Goal: Task Accomplishment & Management: Complete application form

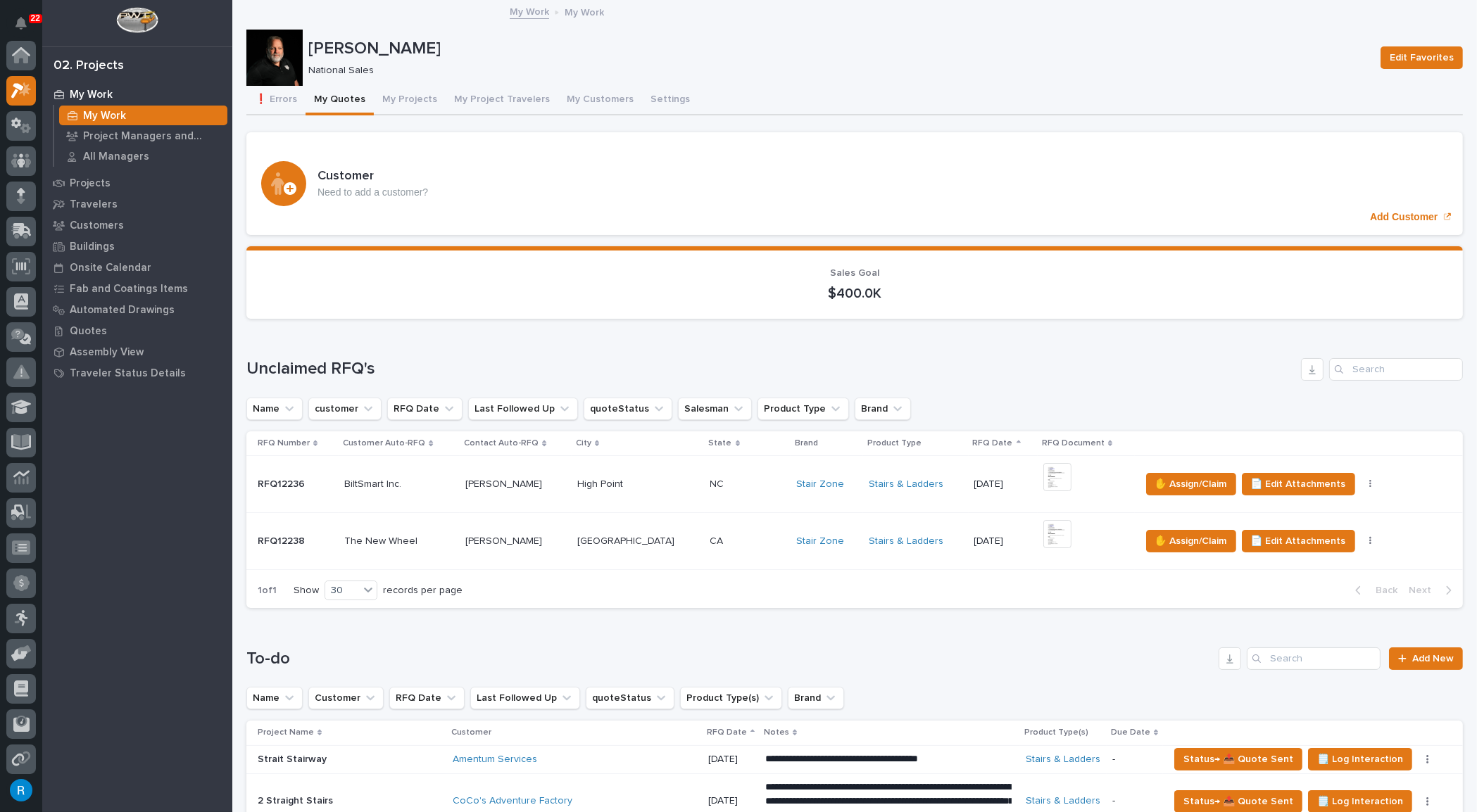
scroll to position [34, 0]
click at [402, 96] on button "My Projects" at bounding box center [409, 100] width 72 height 29
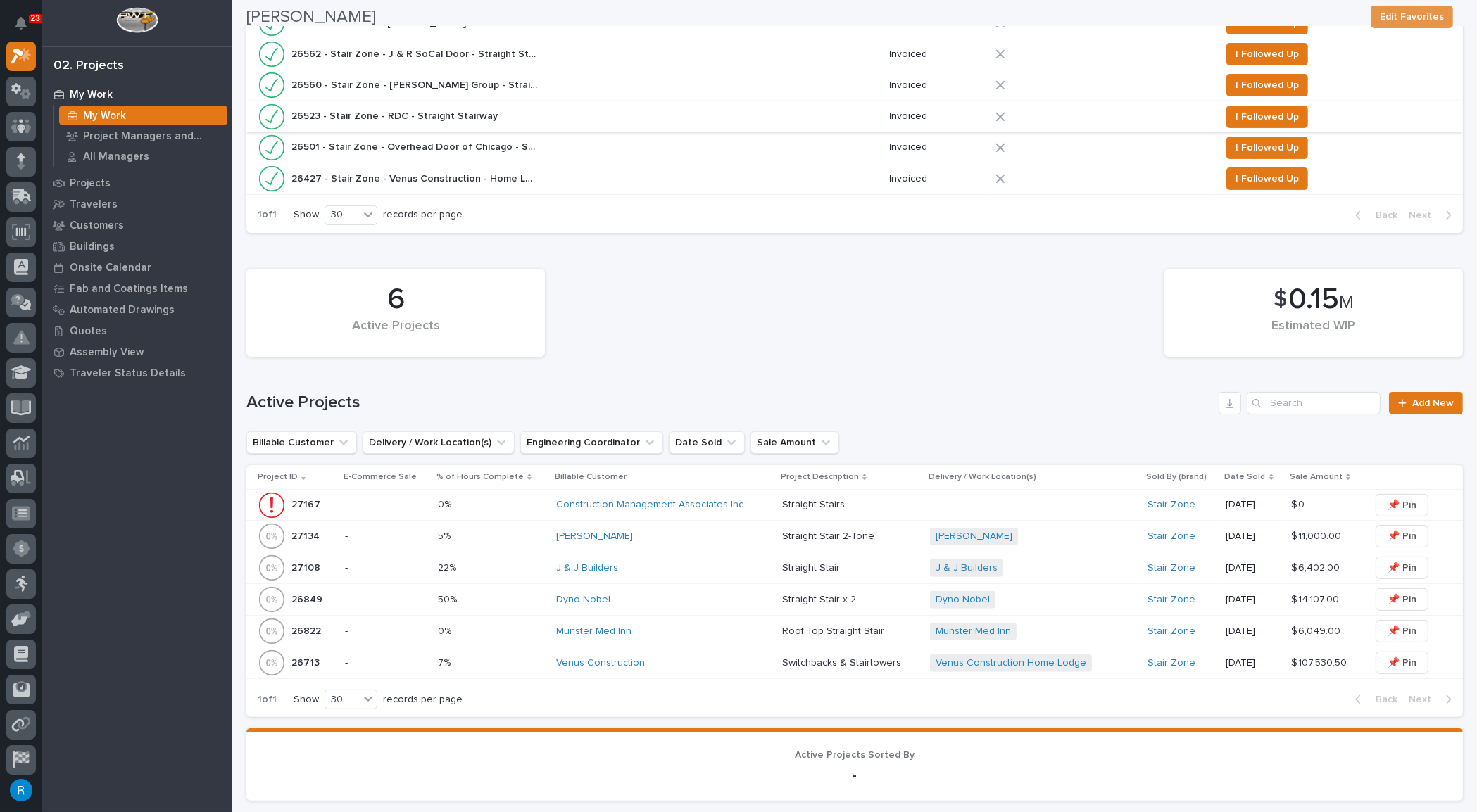
scroll to position [447, 0]
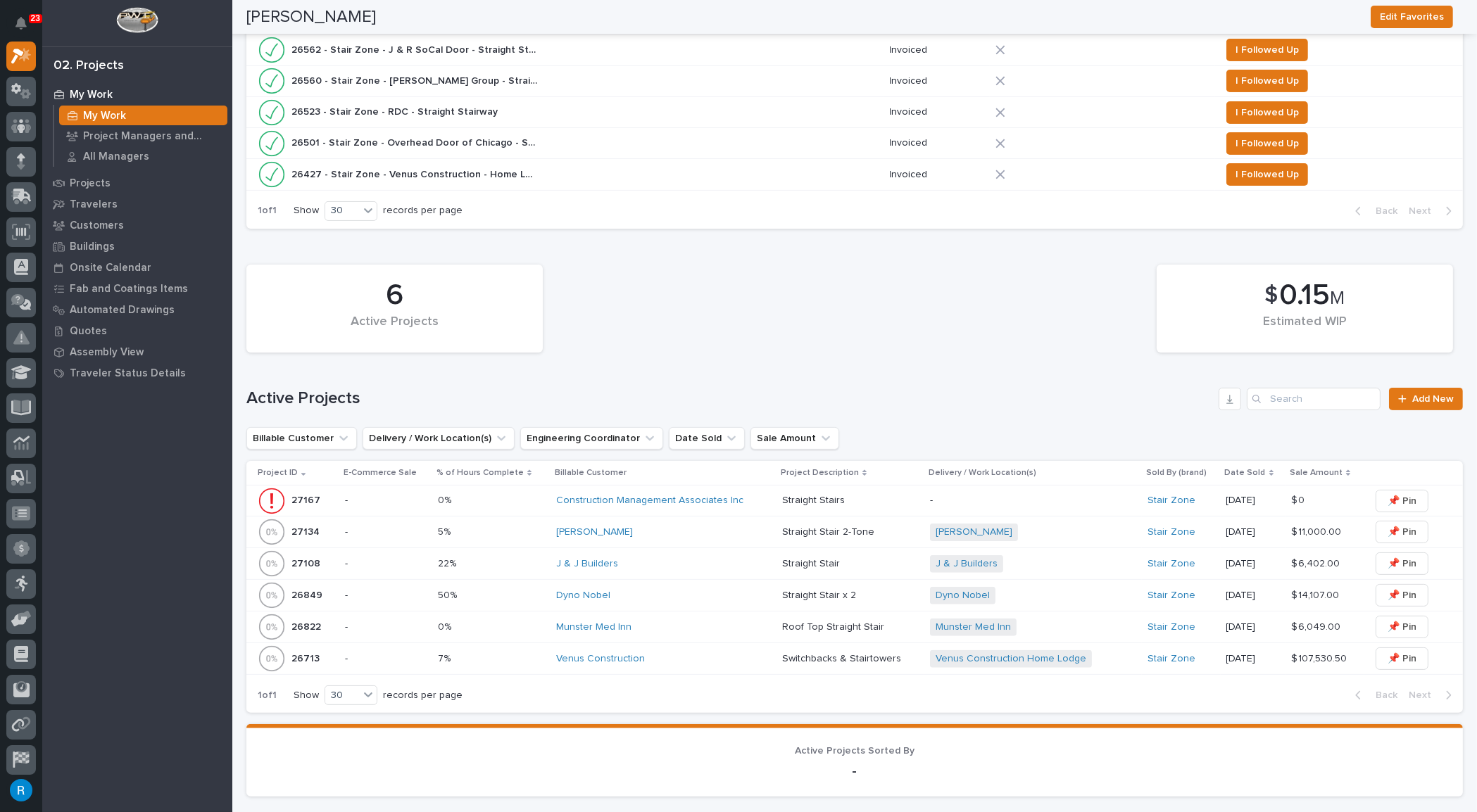
click at [704, 560] on div "J & J Builders" at bounding box center [664, 563] width 215 height 12
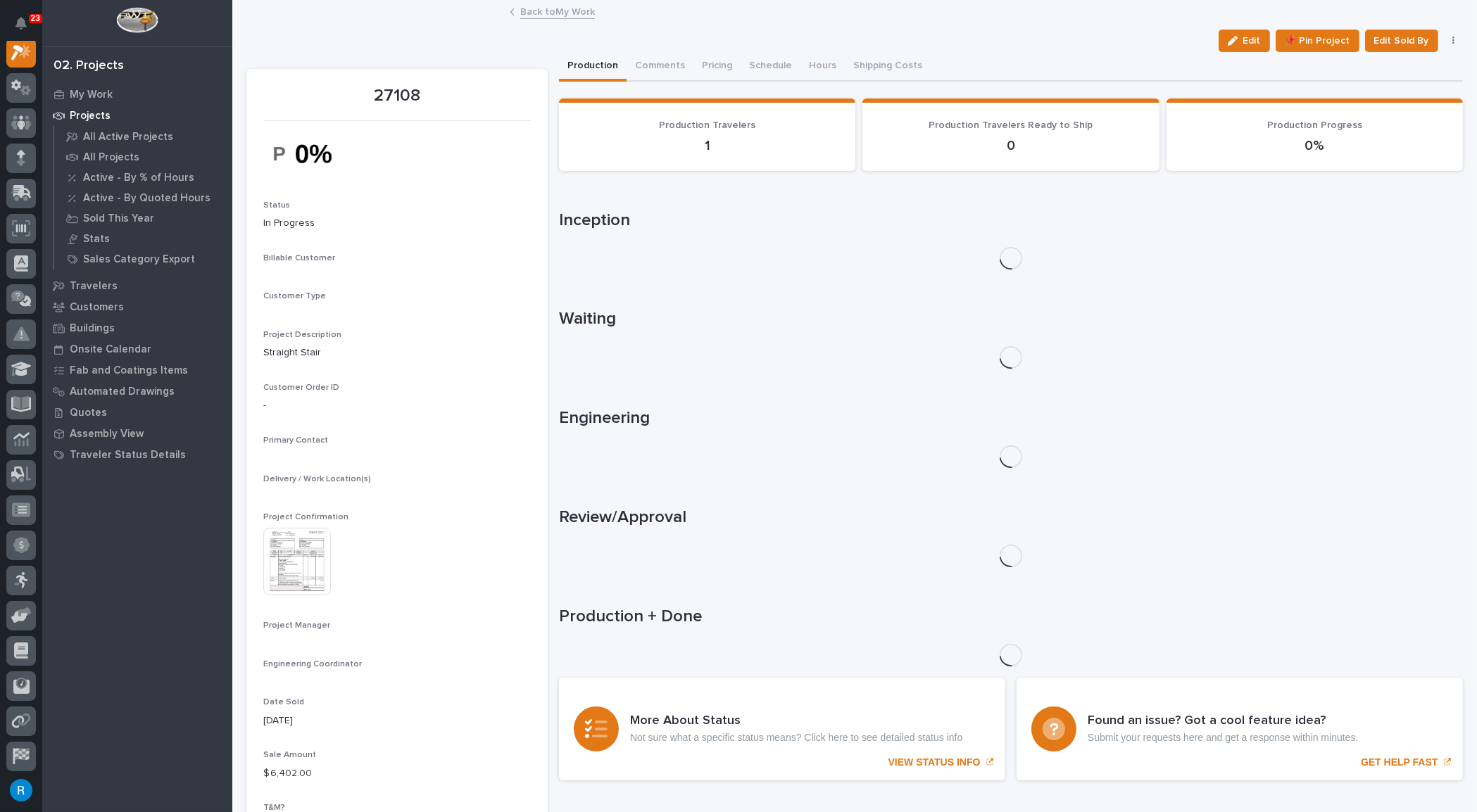
scroll to position [34, 0]
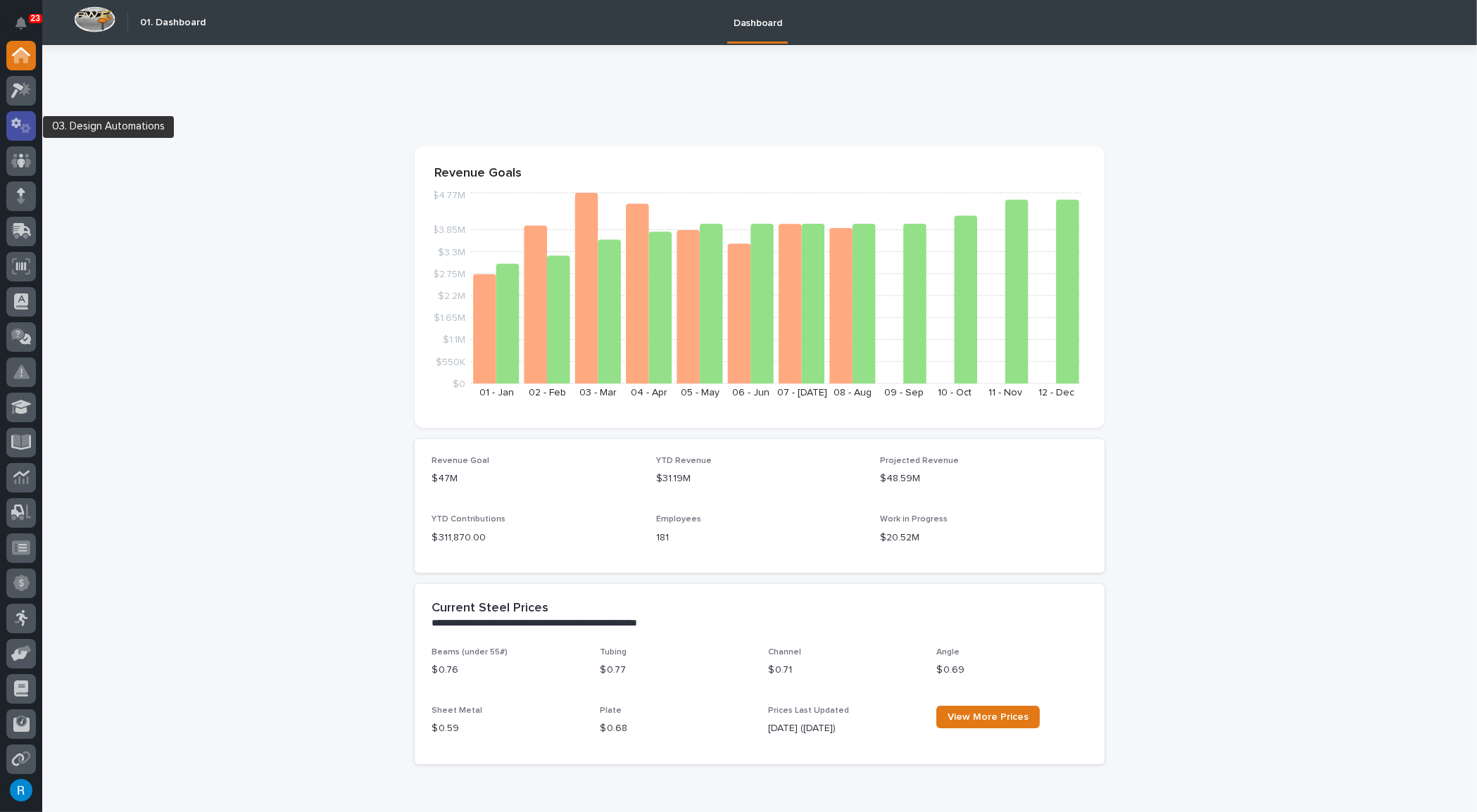
click at [18, 128] on icon at bounding box center [21, 126] width 21 height 16
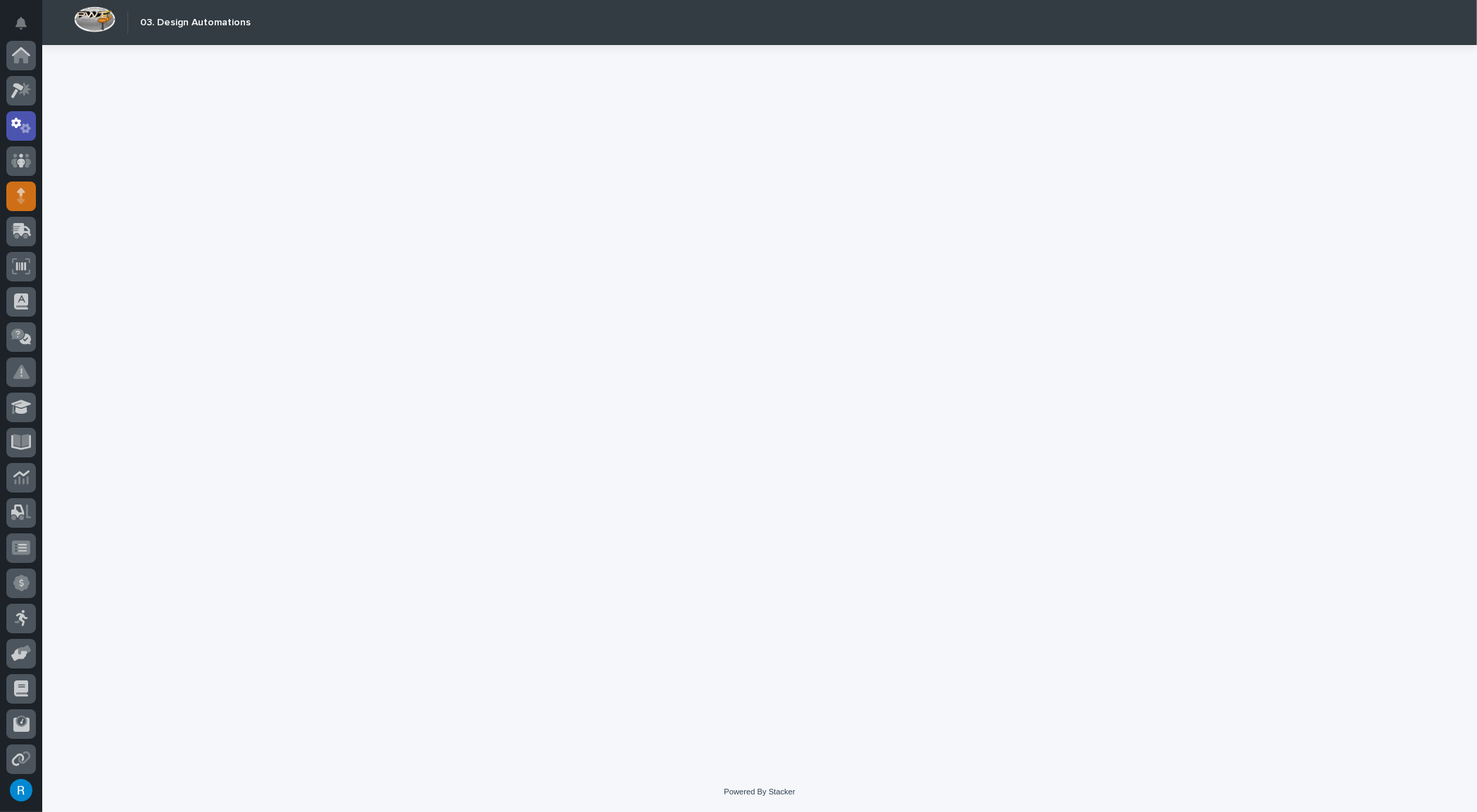
scroll to position [70, 0]
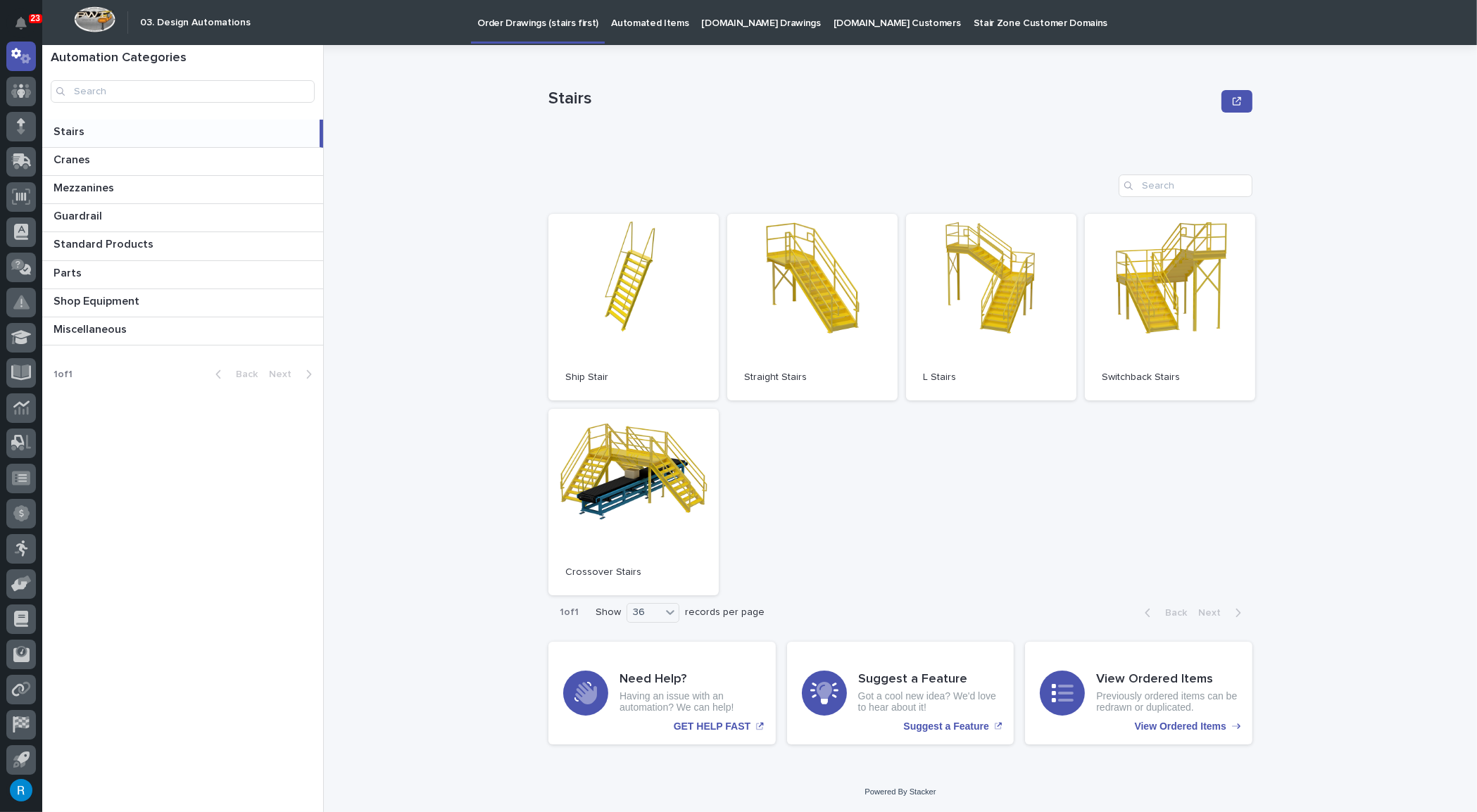
click at [750, 19] on p "StairZone.com Drawings" at bounding box center [762, 14] width 119 height 29
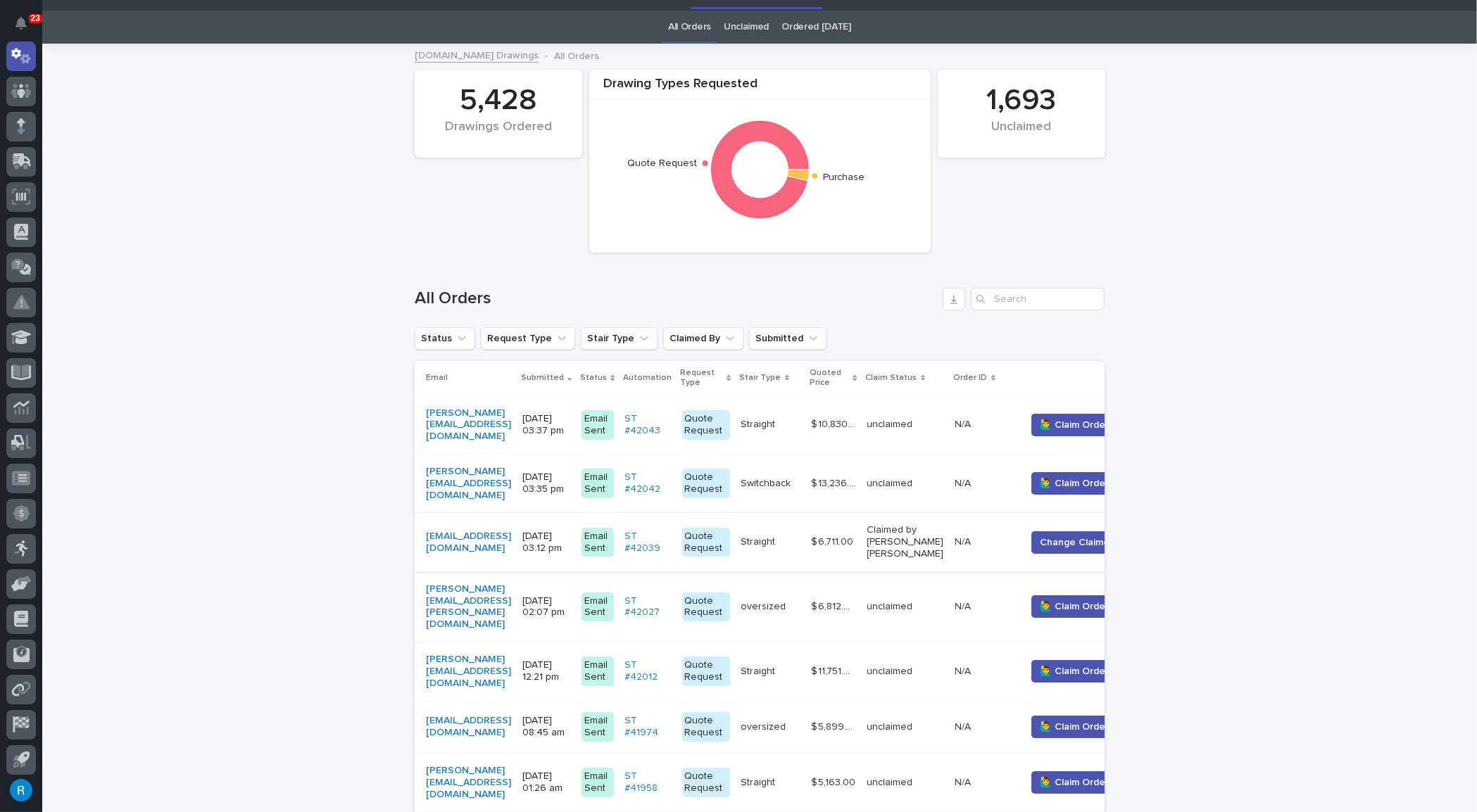
scroll to position [64, 0]
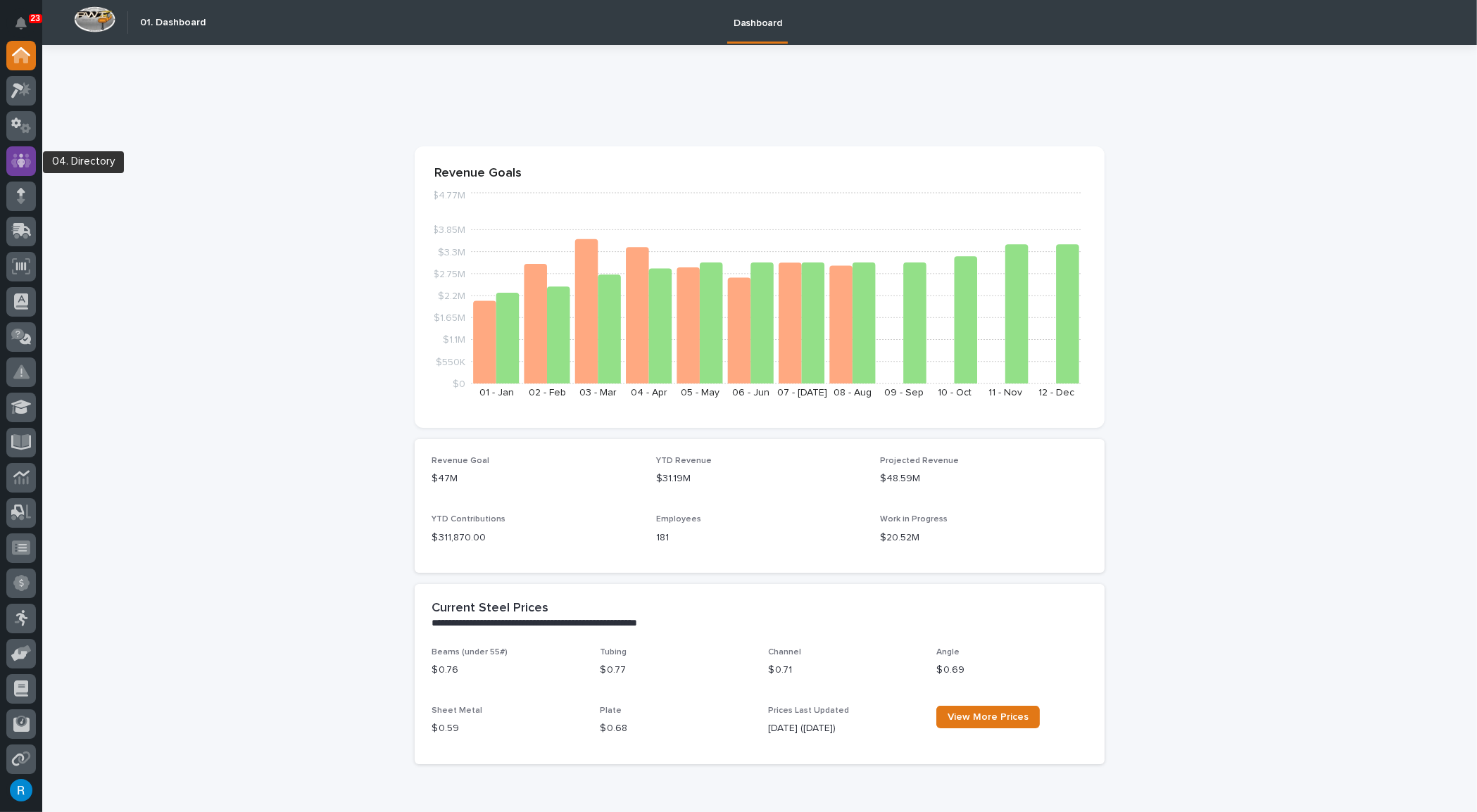
click at [21, 155] on icon at bounding box center [21, 160] width 9 height 14
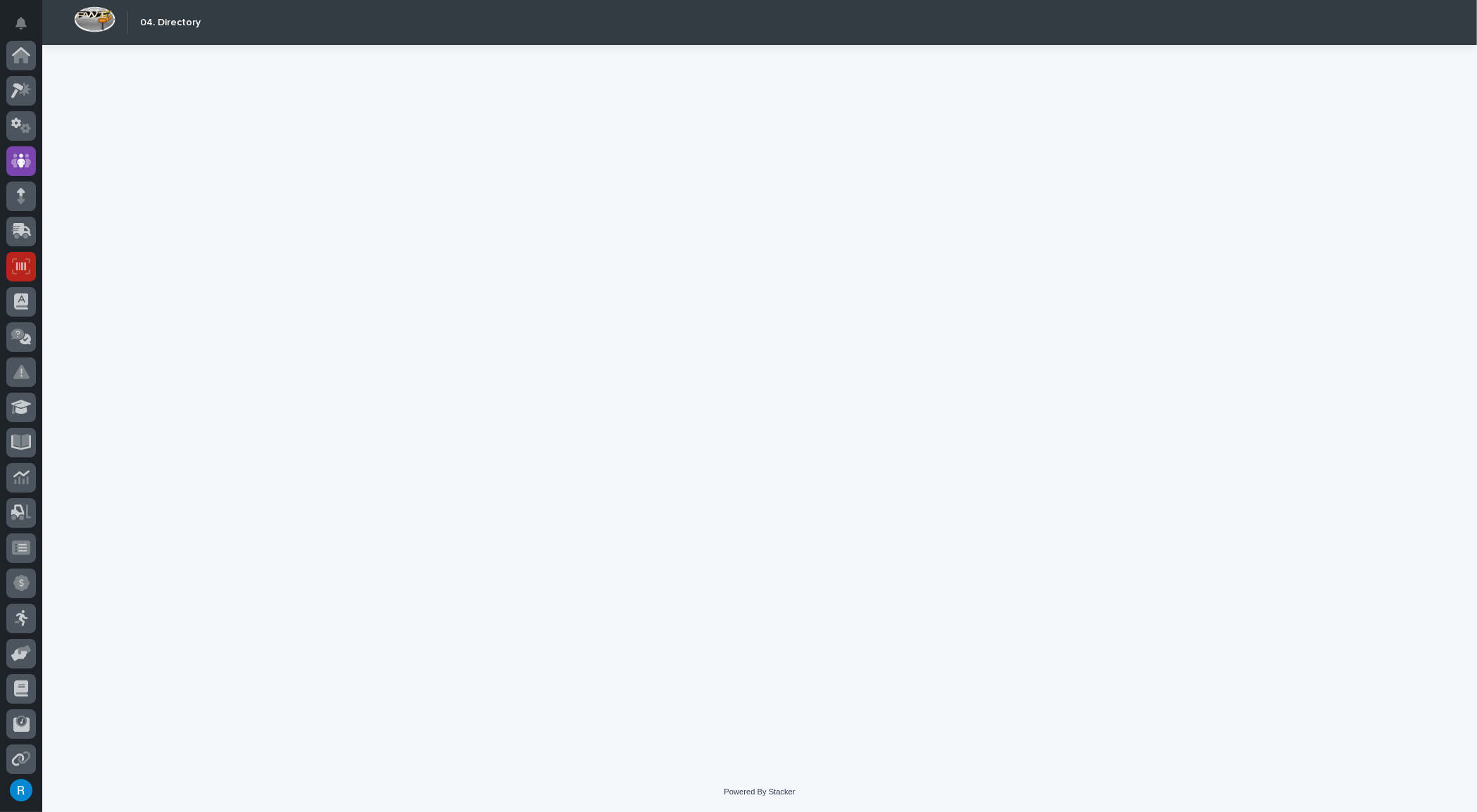
scroll to position [105, 0]
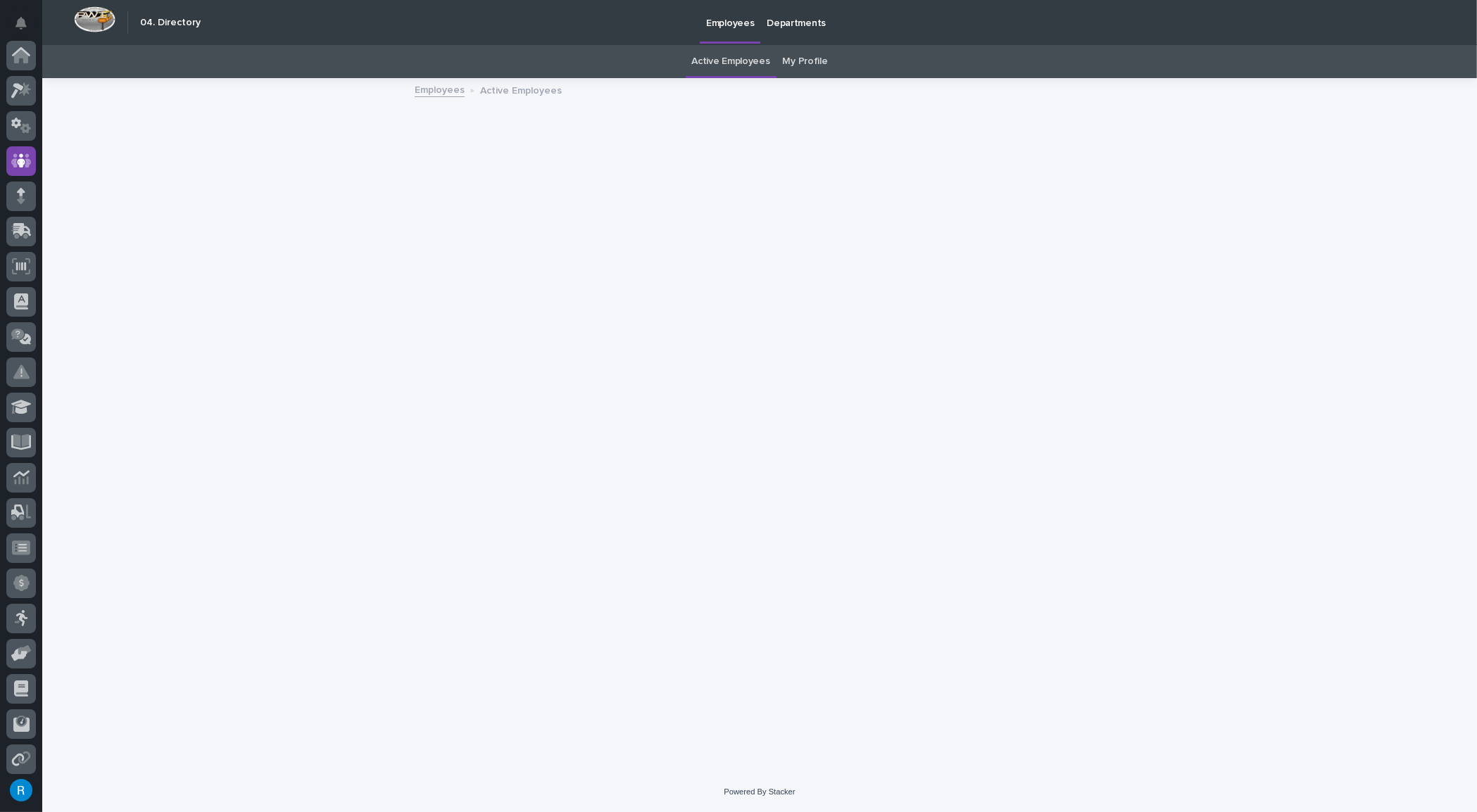
scroll to position [105, 0]
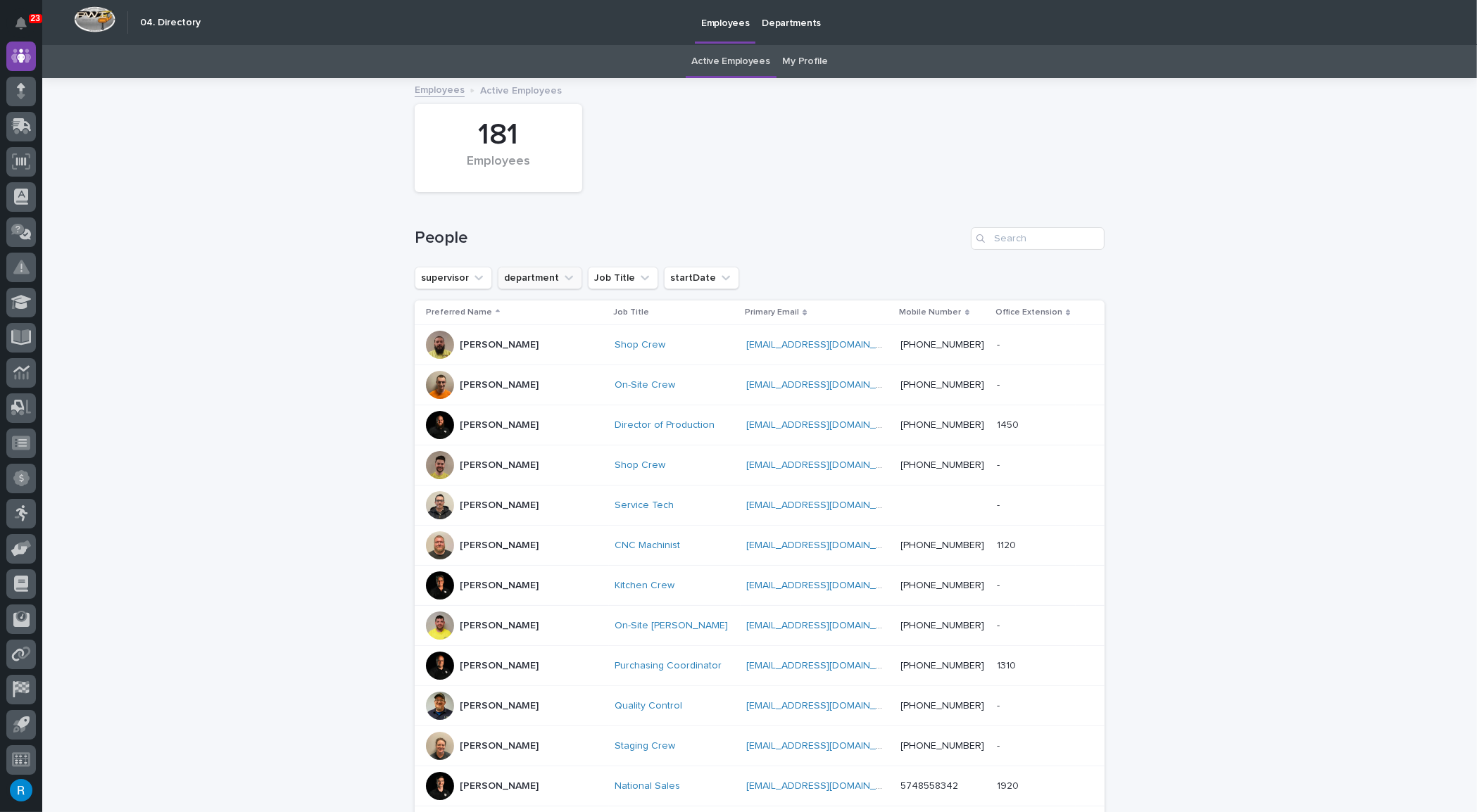
click at [536, 273] on button "department" at bounding box center [540, 278] width 84 height 22
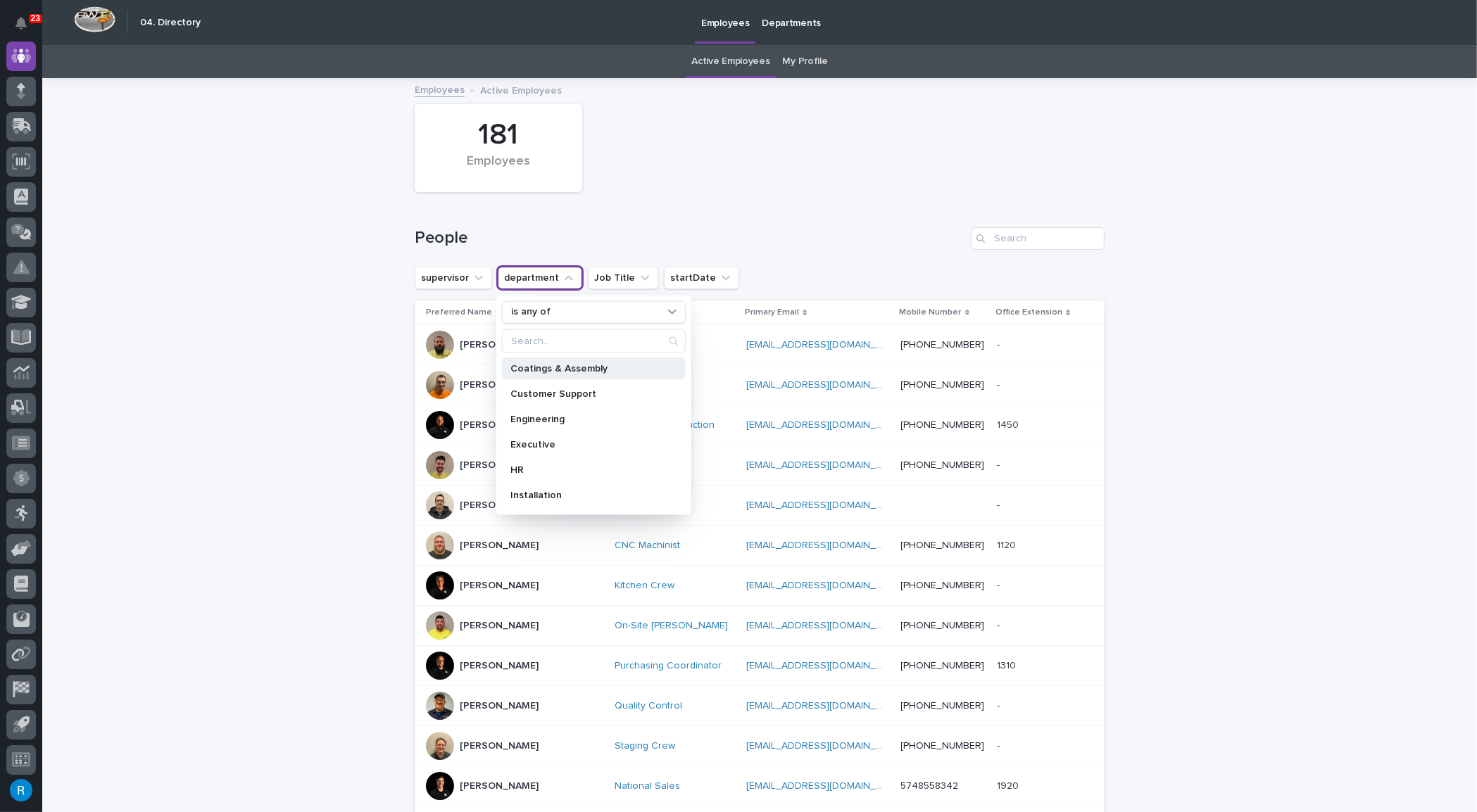
click at [527, 365] on p "Coatings & Assembly" at bounding box center [587, 368] width 153 height 10
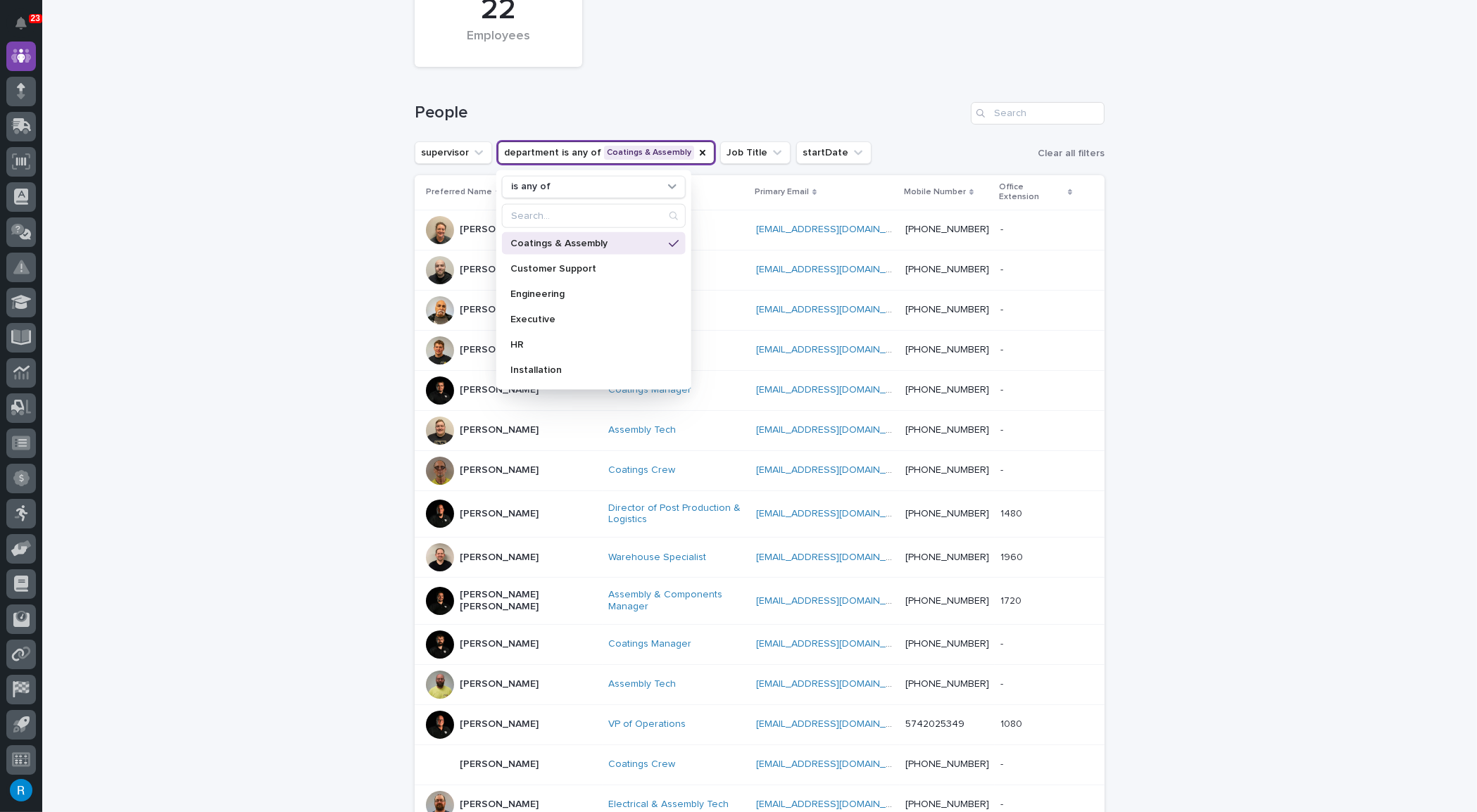
scroll to position [127, 0]
click at [771, 83] on div "People" at bounding box center [760, 105] width 690 height 68
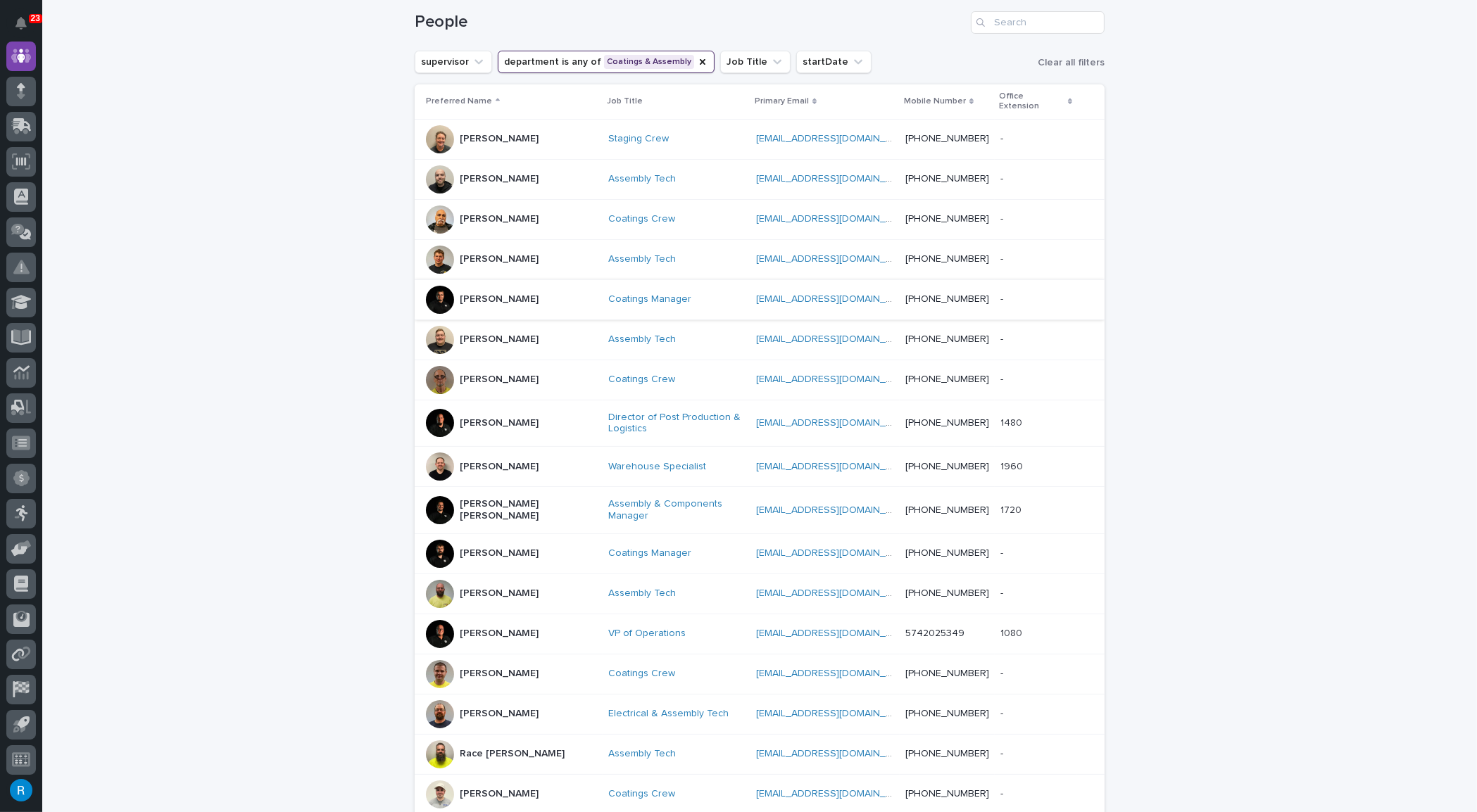
scroll to position [255, 0]
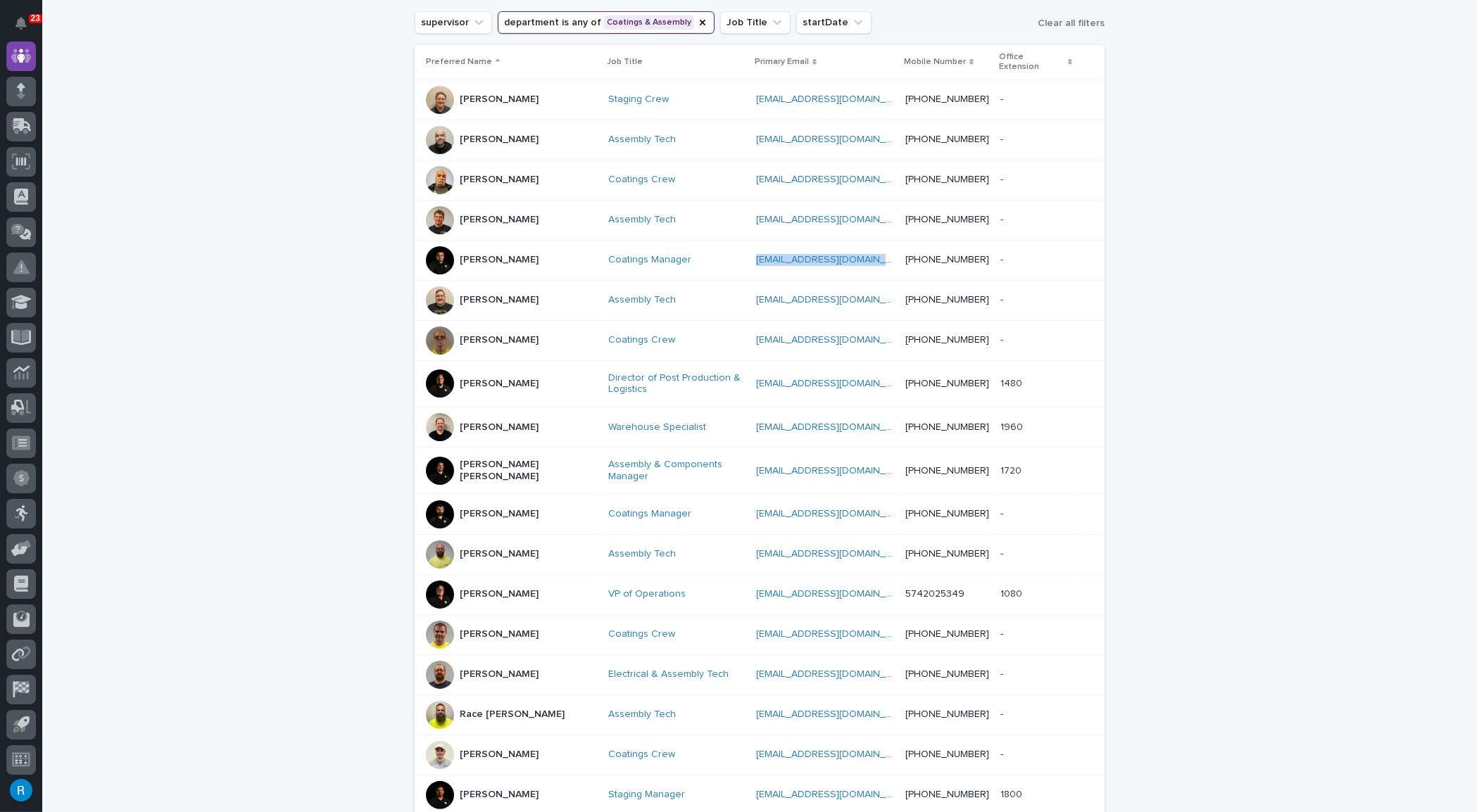
drag, startPoint x: 862, startPoint y: 250, endPoint x: 741, endPoint y: 242, distance: 121.3
click at [756, 254] on div "cpalazzolo@pwiworks.com cpalazzolo@pwiworks.com" at bounding box center [825, 260] width 138 height 12
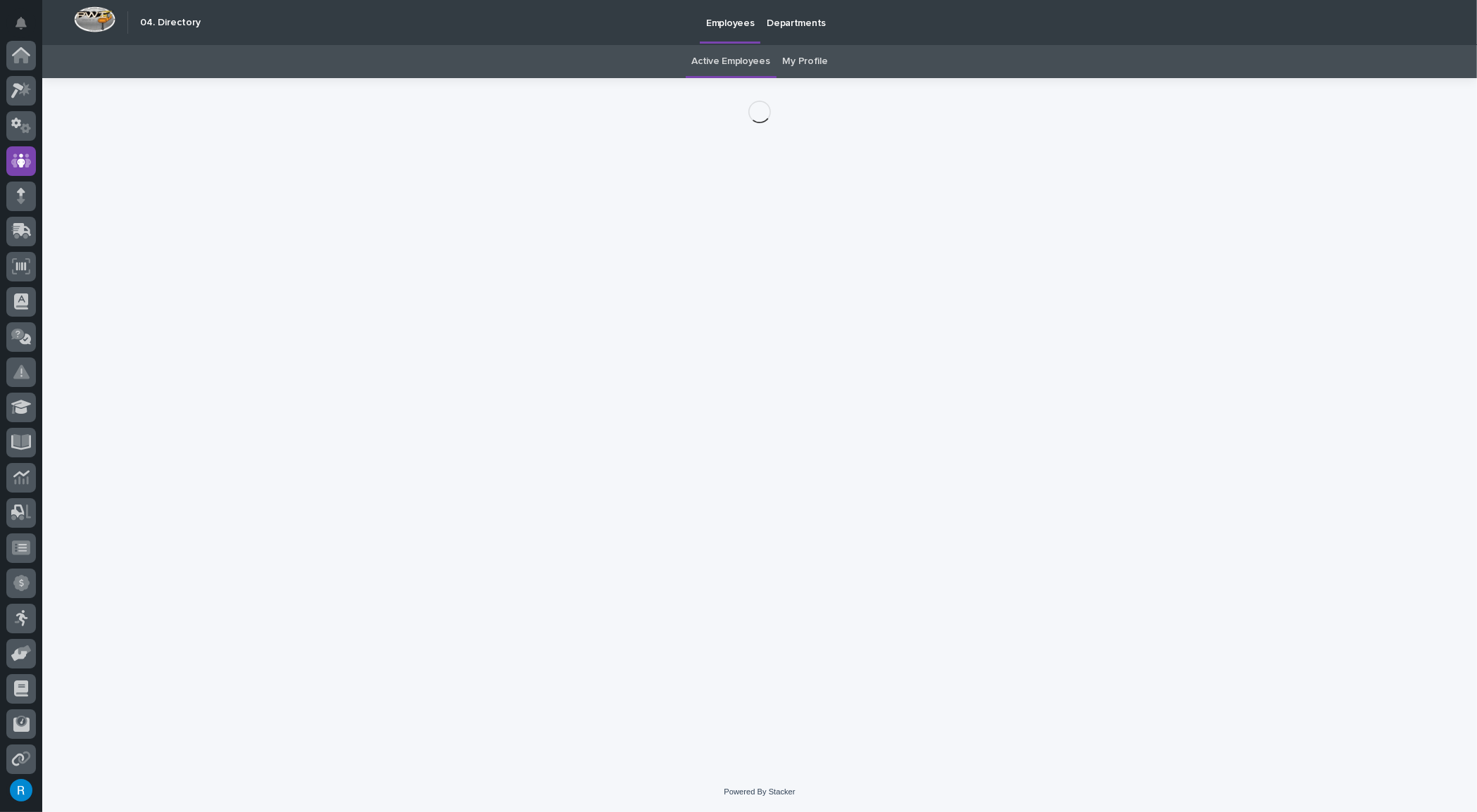
scroll to position [105, 0]
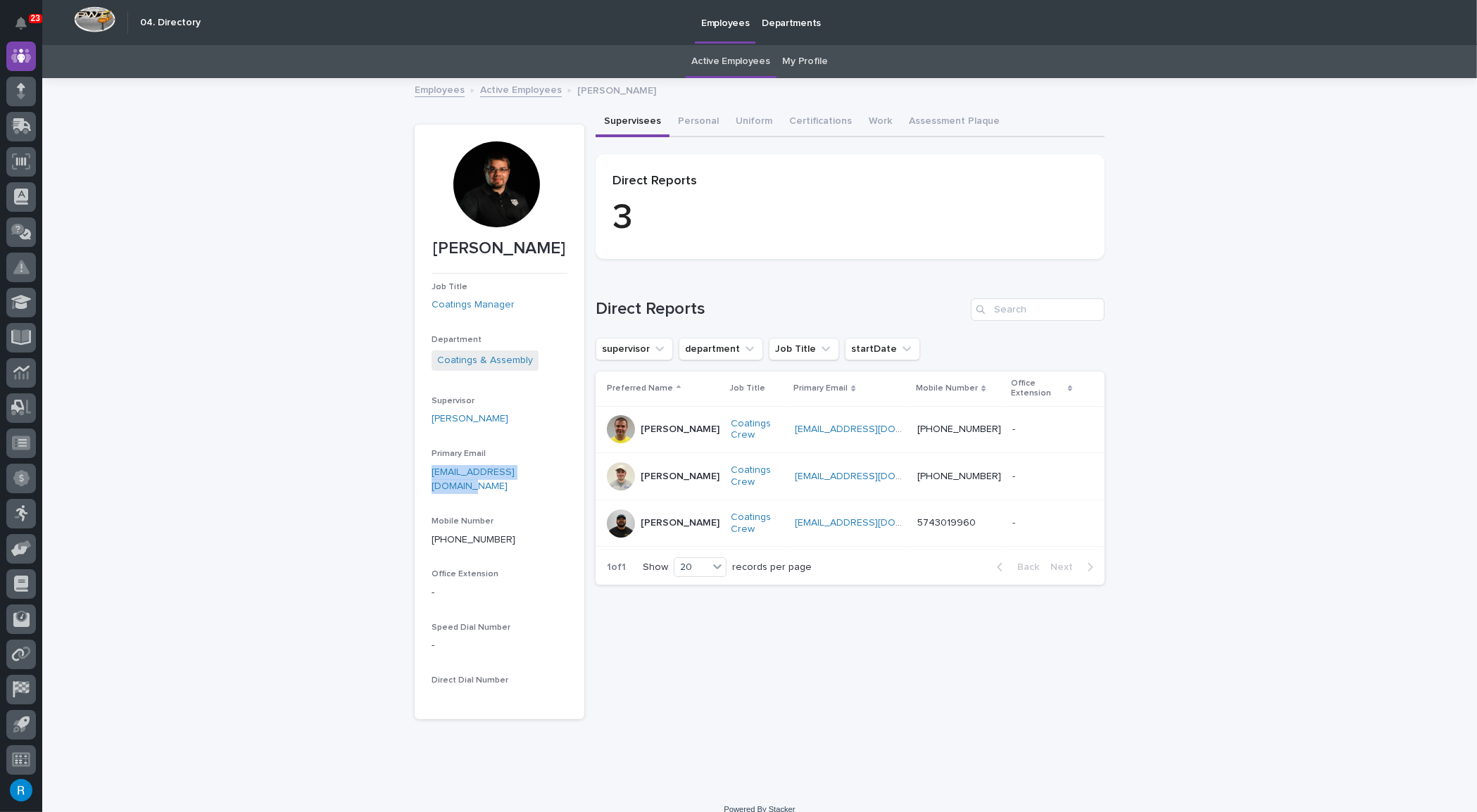
drag, startPoint x: 548, startPoint y: 494, endPoint x: 421, endPoint y: 493, distance: 127.0
click at [421, 493] on section "Christopher Palazzolo Job Title Coatings Manager Department Coatings & Assembly…" at bounding box center [499, 422] width 169 height 594
copy link "cpalazzolo@pwiworks.com"
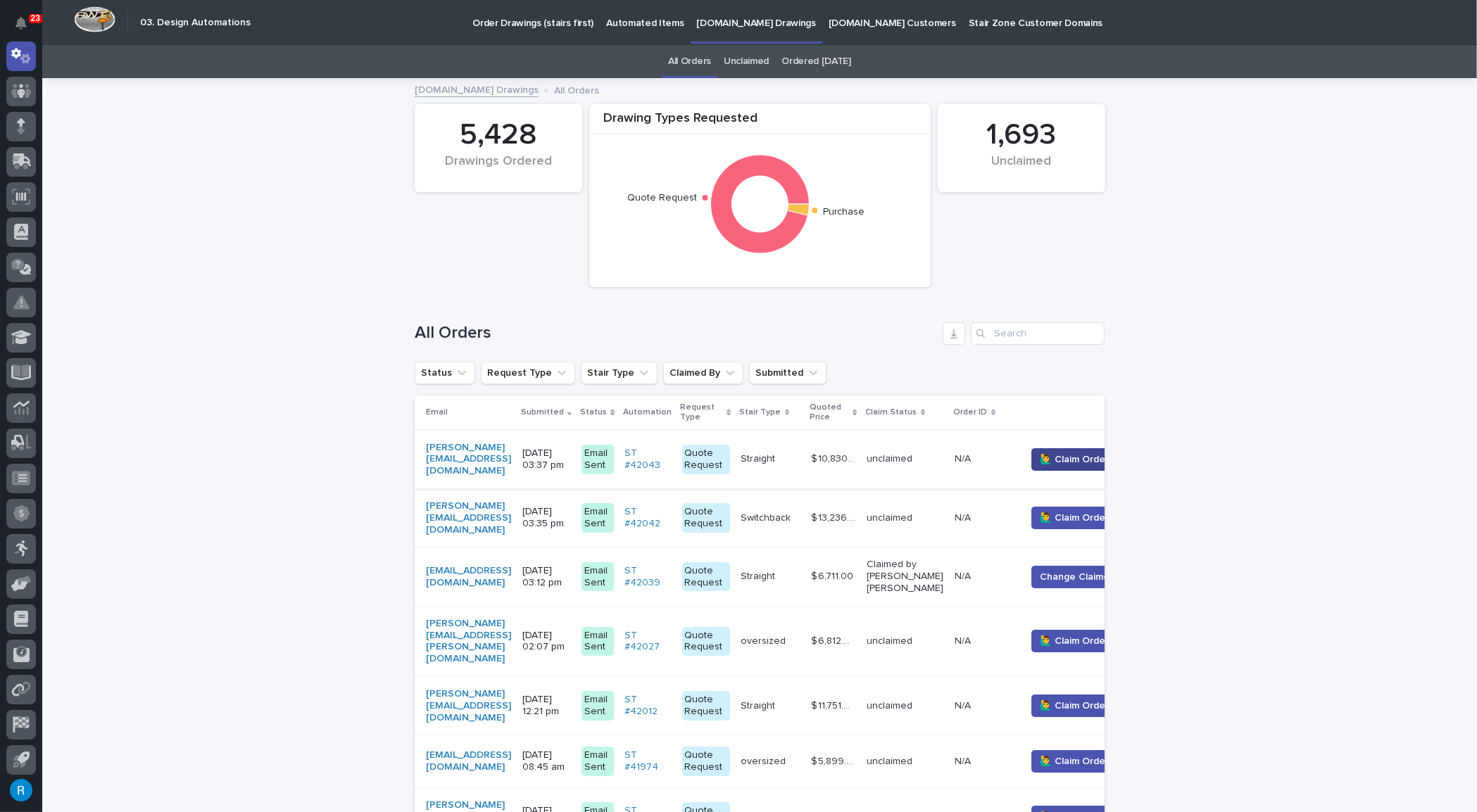
click at [1091, 460] on span "🙋‍♂️ Claim Order" at bounding box center [1075, 459] width 69 height 14
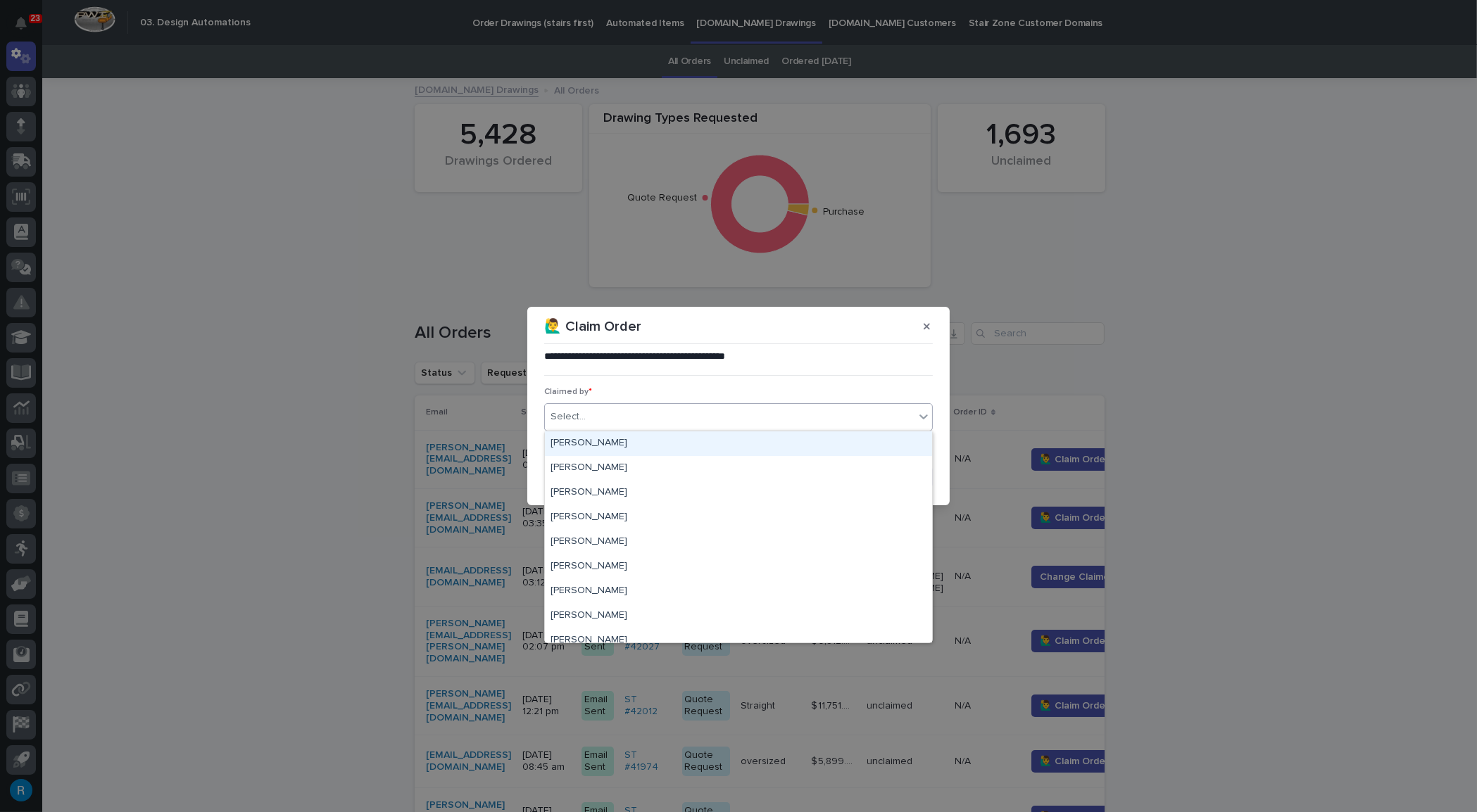
click at [572, 420] on div "Select..." at bounding box center [568, 416] width 35 height 15
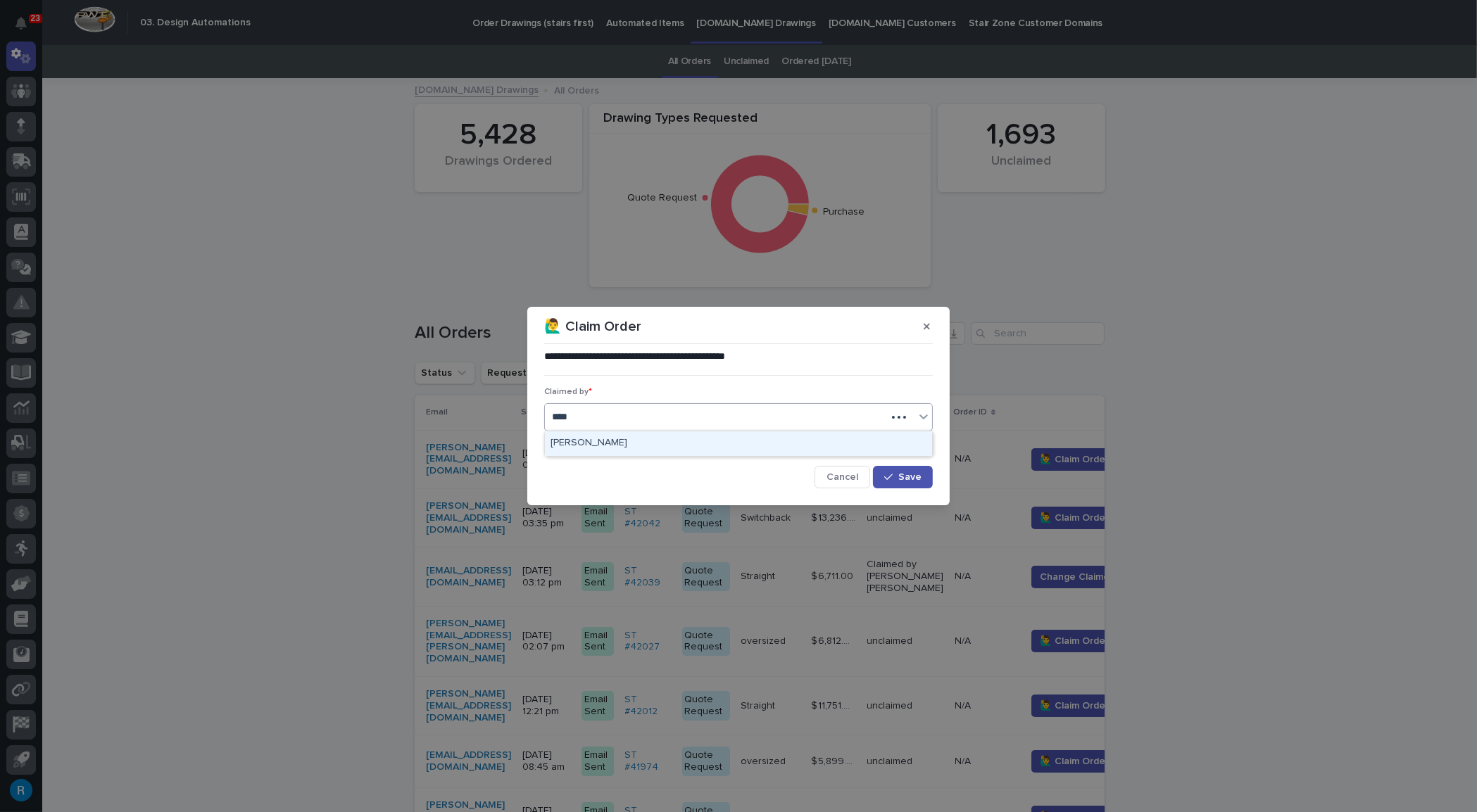
type input "*****"
click at [579, 441] on div "[PERSON_NAME]" at bounding box center [738, 443] width 387 height 25
click at [920, 474] on span "Save" at bounding box center [909, 477] width 23 height 10
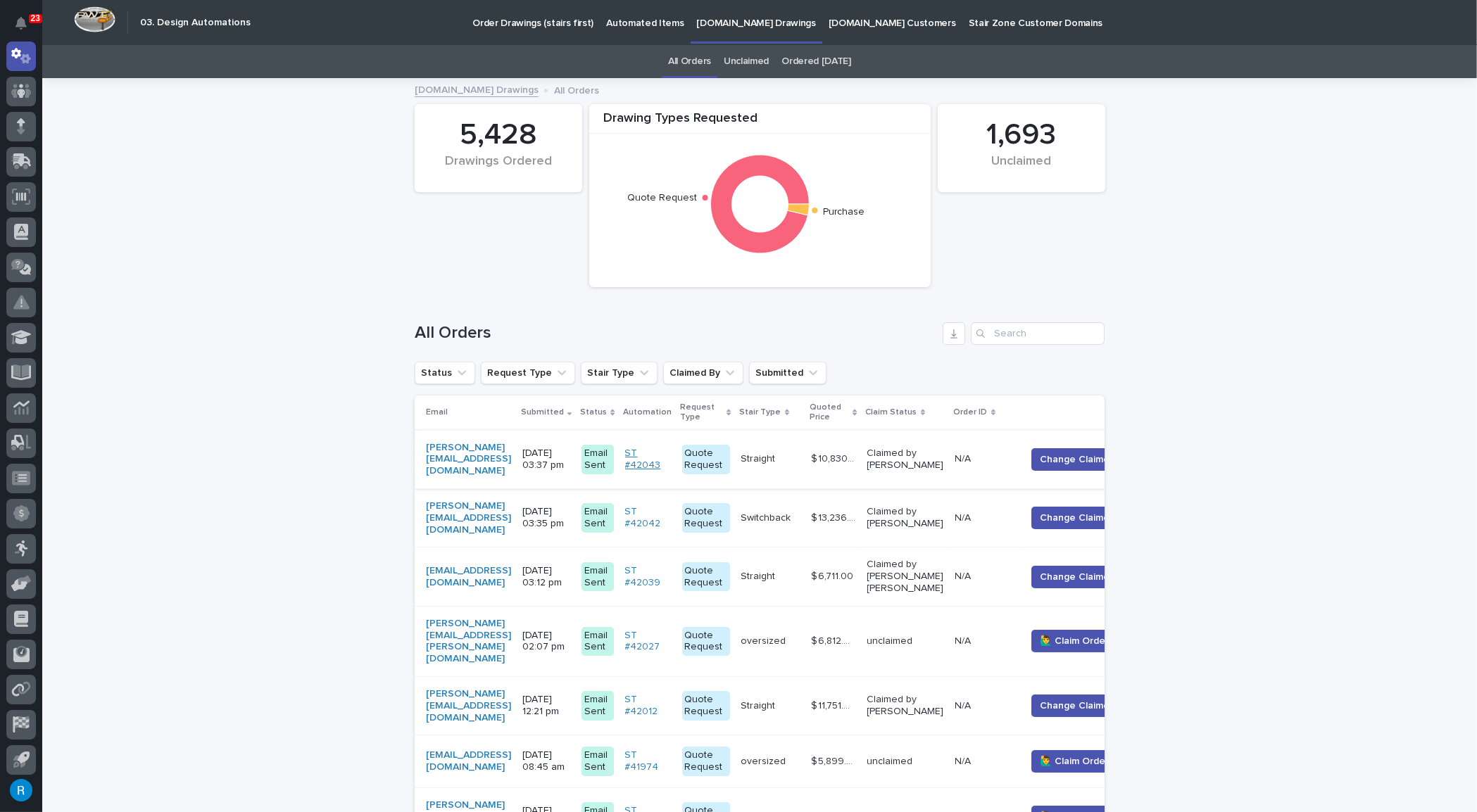
click at [671, 450] on link "ST #42043" at bounding box center [648, 459] width 46 height 24
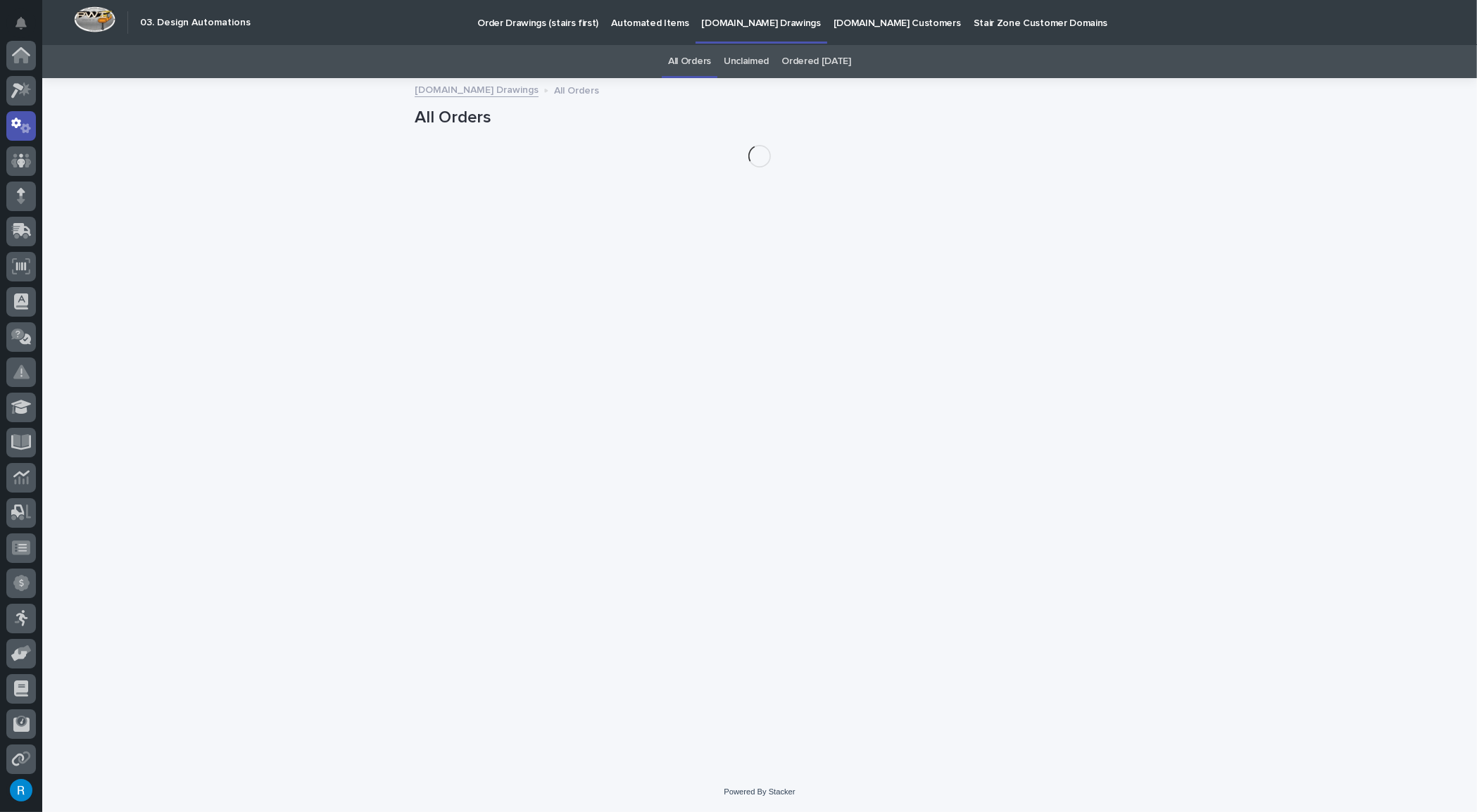
scroll to position [70, 0]
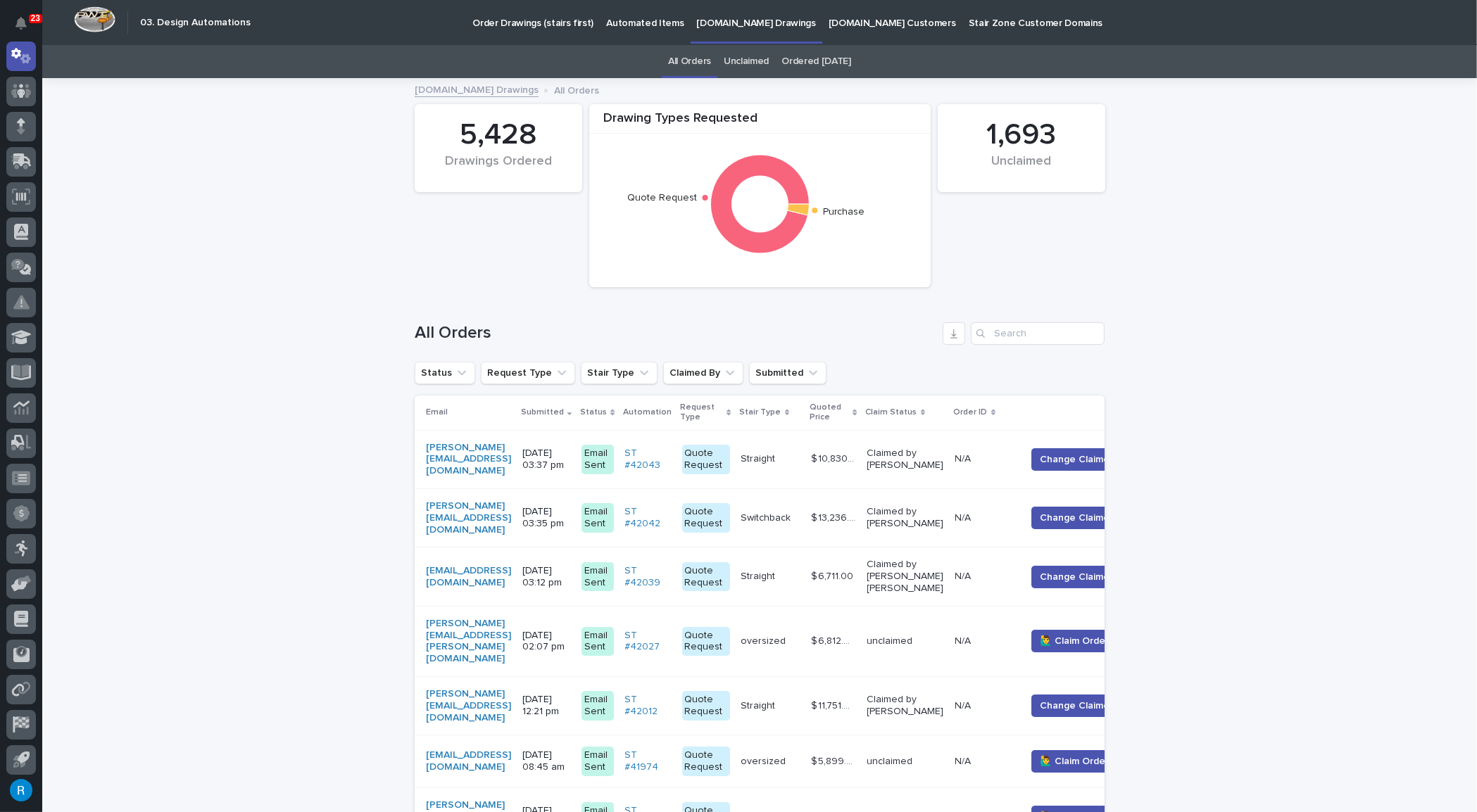
click at [511, 458] on div "felipe@buildoneeng.com" at bounding box center [468, 459] width 85 height 35
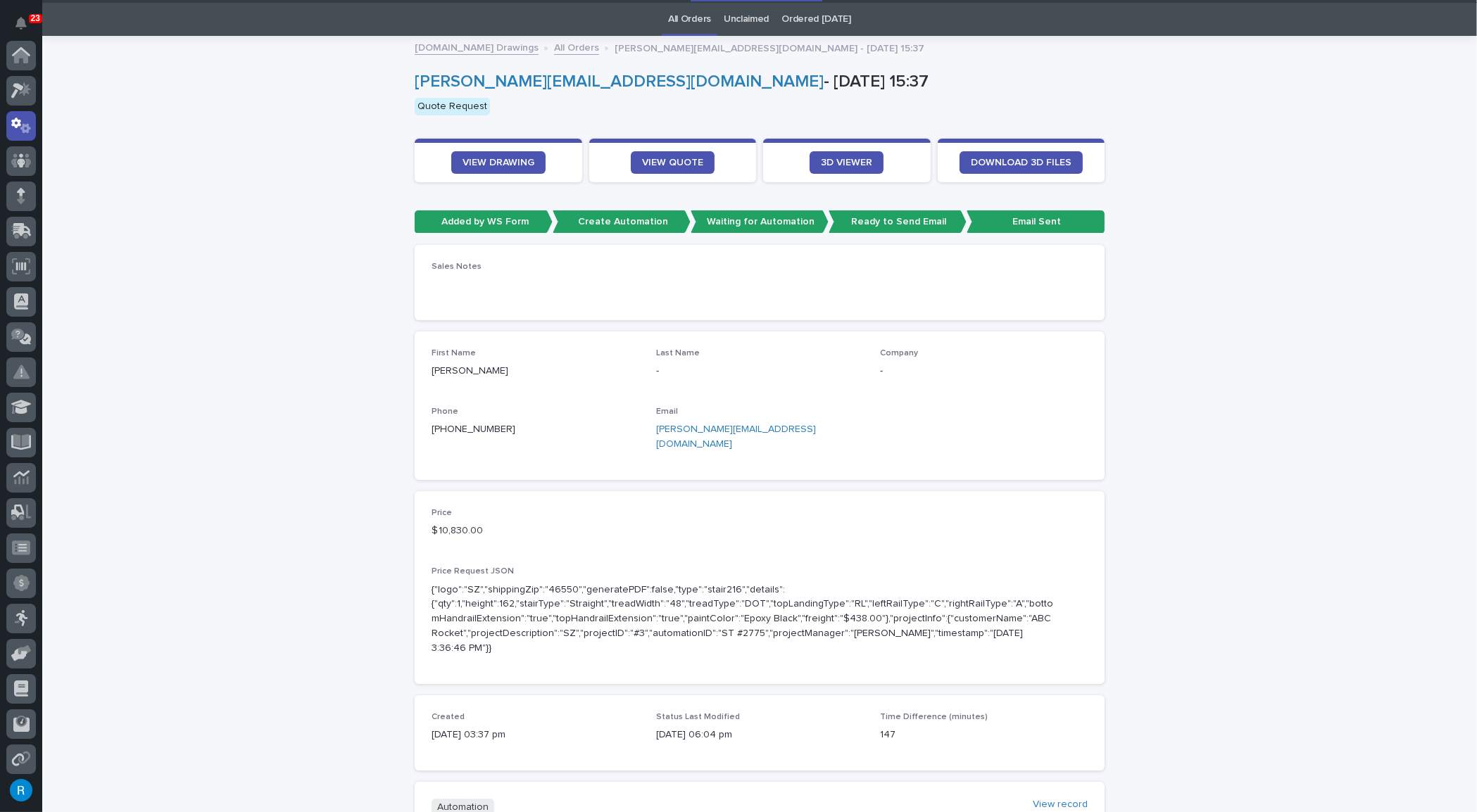
scroll to position [70, 0]
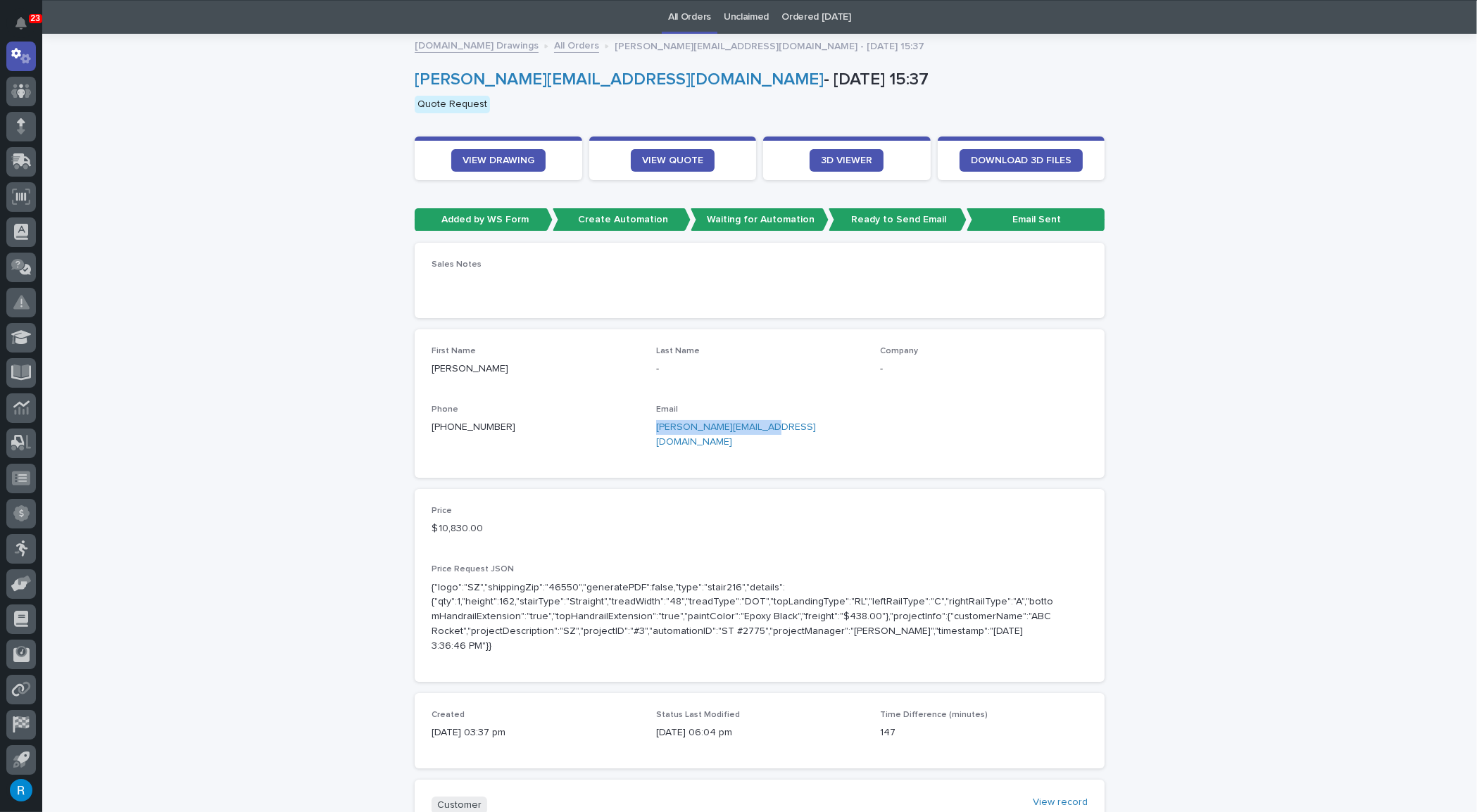
drag, startPoint x: 766, startPoint y: 427, endPoint x: 649, endPoint y: 429, distance: 117.0
click at [649, 429] on div "First Name fELIPE Last Name - Company - Phone +1 (978) 996-4956 Email felipe@bu…" at bounding box center [759, 404] width 656 height 114
copy link "felipe@buildoneeng.com"
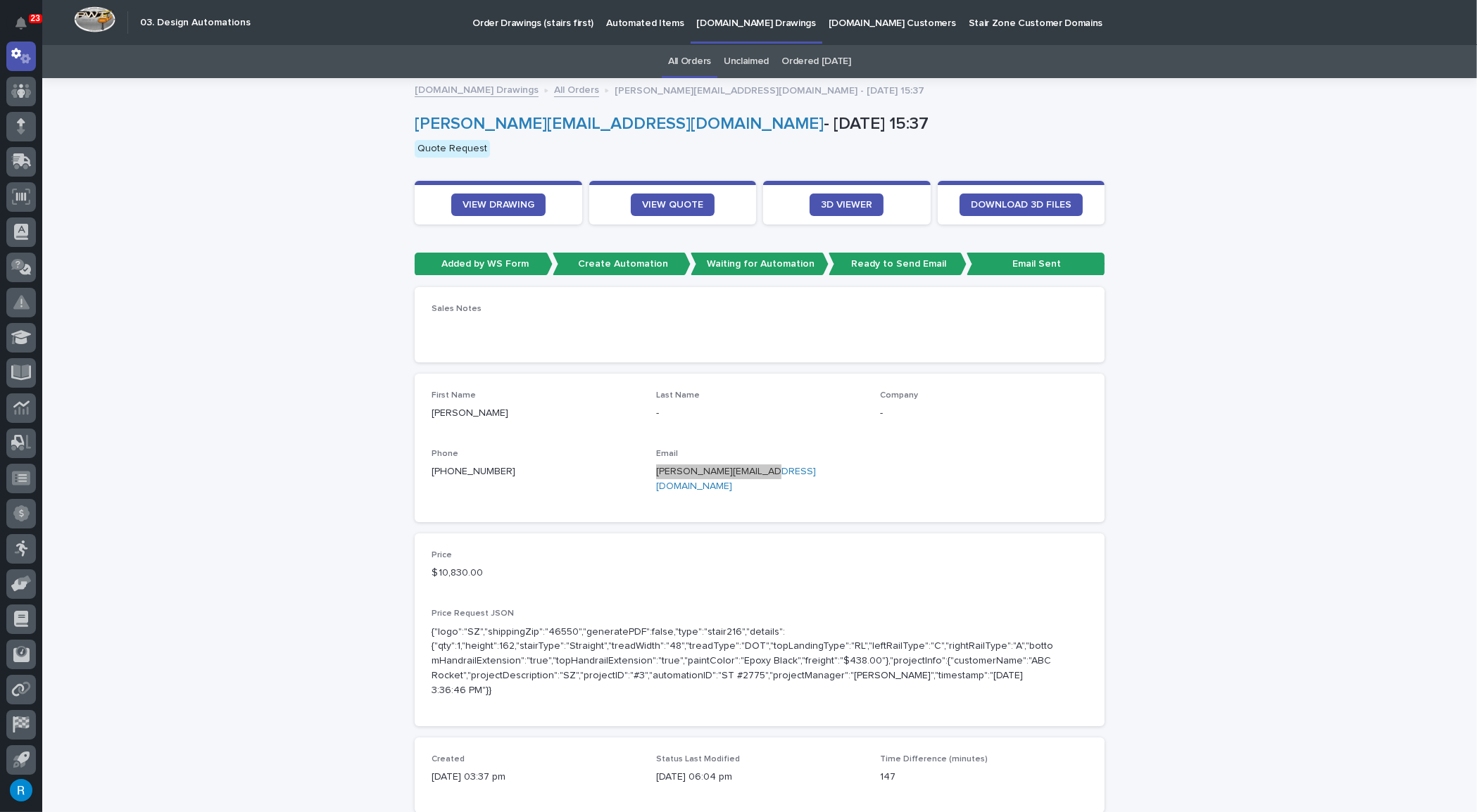
scroll to position [0, 0]
click at [487, 206] on span "VIEW DRAWING" at bounding box center [498, 204] width 72 height 10
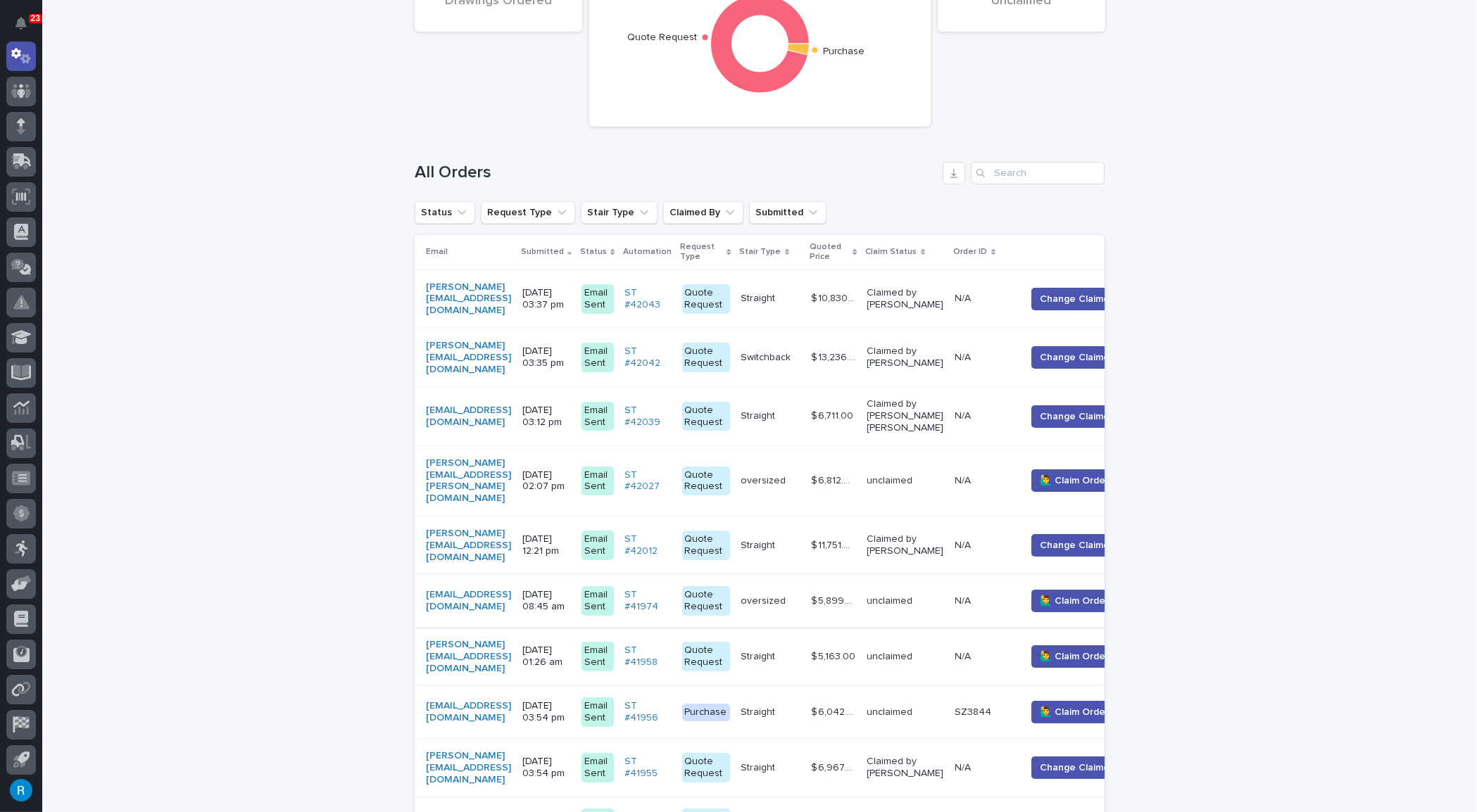
scroll to position [237, 0]
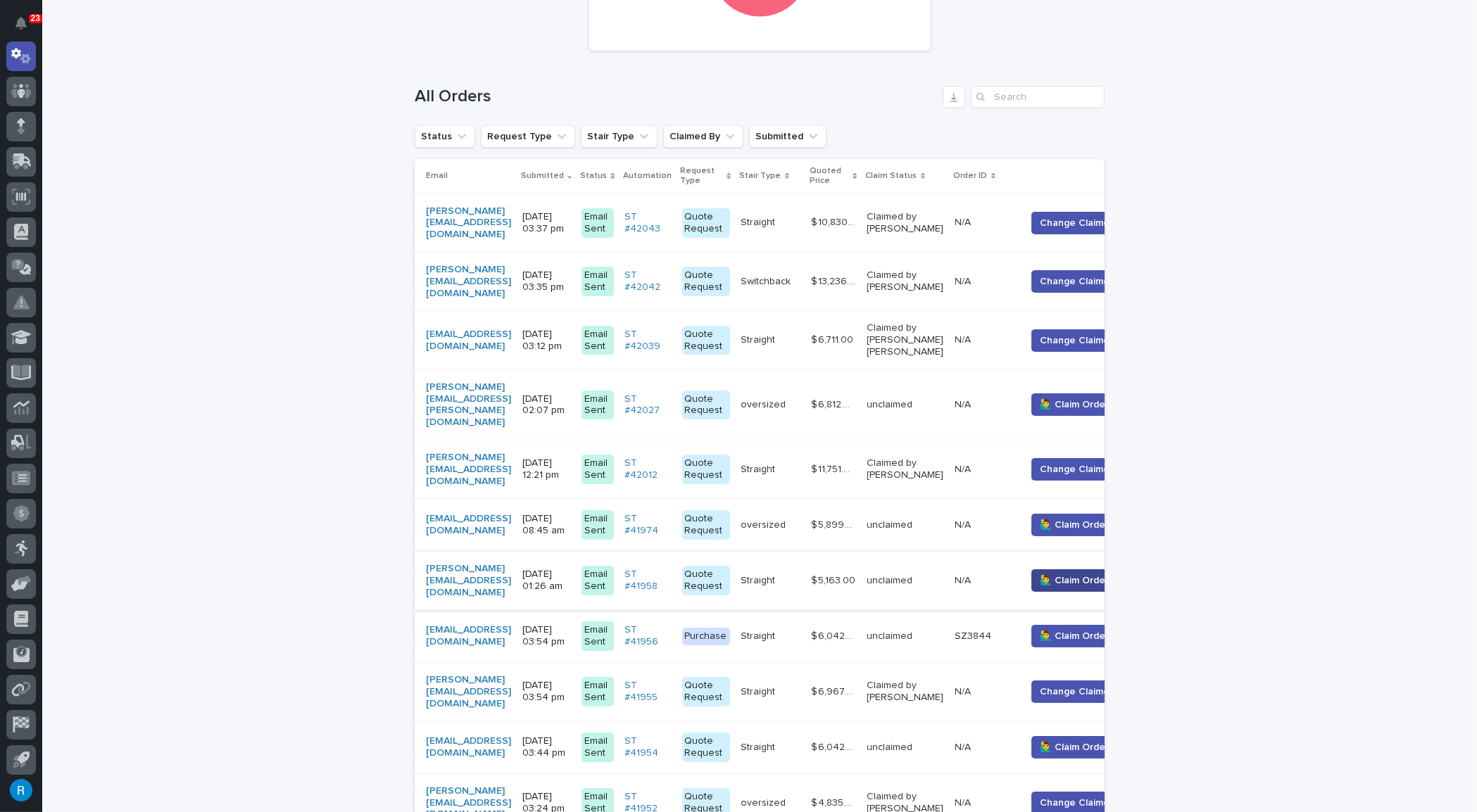
click at [1083, 574] on span "🙋‍♂️ Claim Order" at bounding box center [1075, 581] width 69 height 14
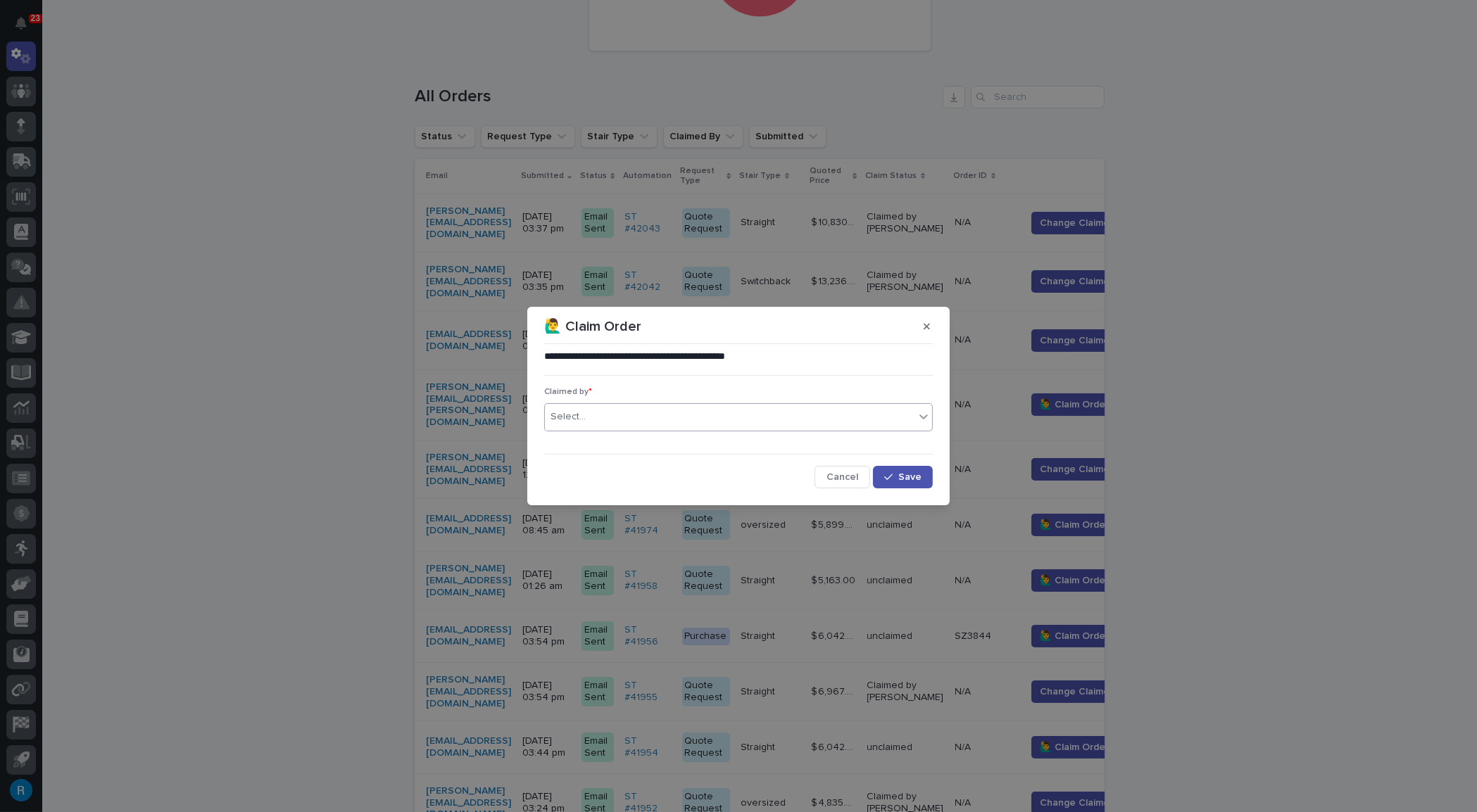
click at [624, 417] on div "Select..." at bounding box center [729, 416] width 370 height 23
type input "*****"
click at [598, 438] on div "[PERSON_NAME]" at bounding box center [738, 443] width 387 height 25
click at [905, 484] on button "Save" at bounding box center [902, 477] width 60 height 22
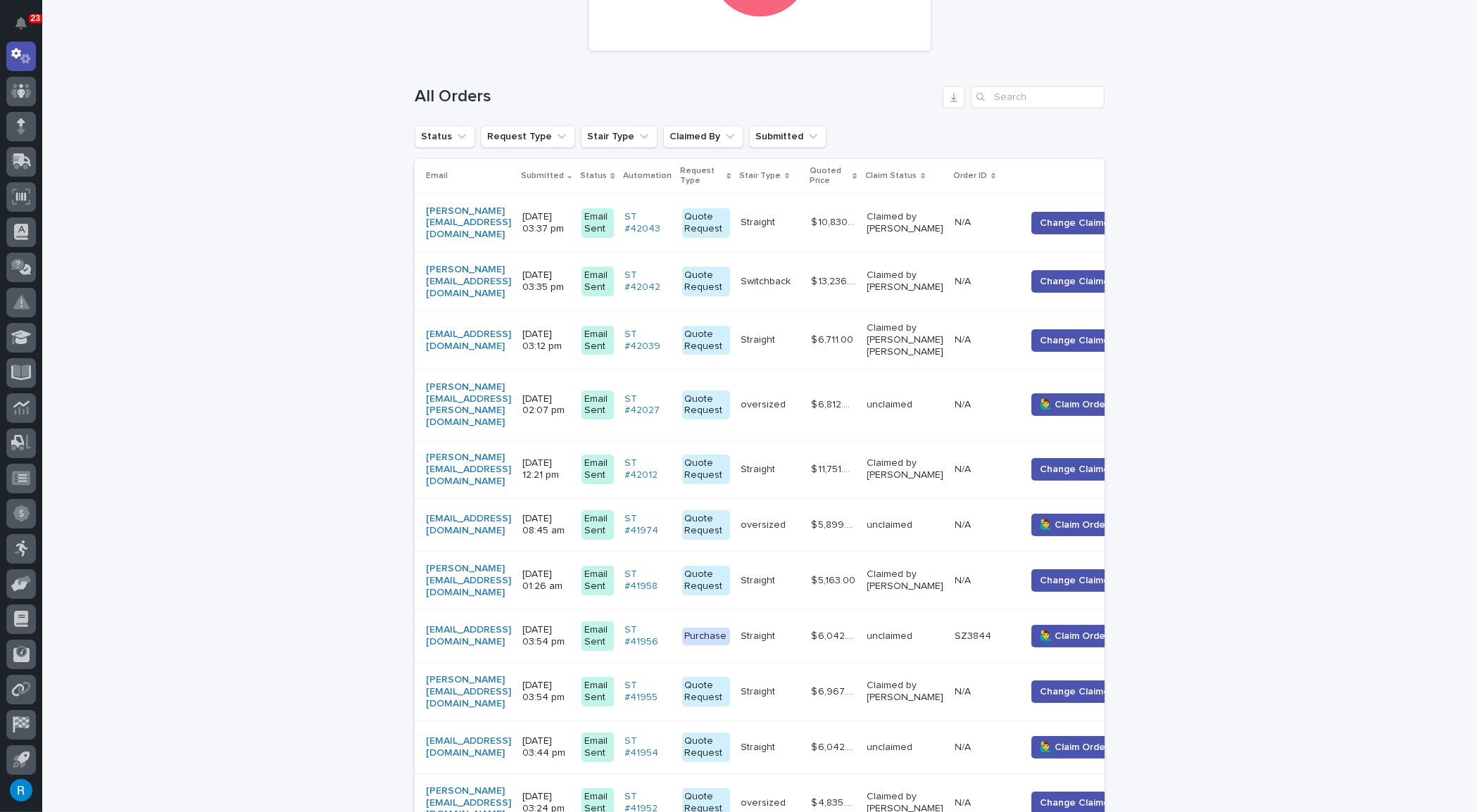
click at [511, 563] on div "[PERSON_NAME][EMAIL_ADDRESS][DOMAIN_NAME]" at bounding box center [468, 580] width 85 height 35
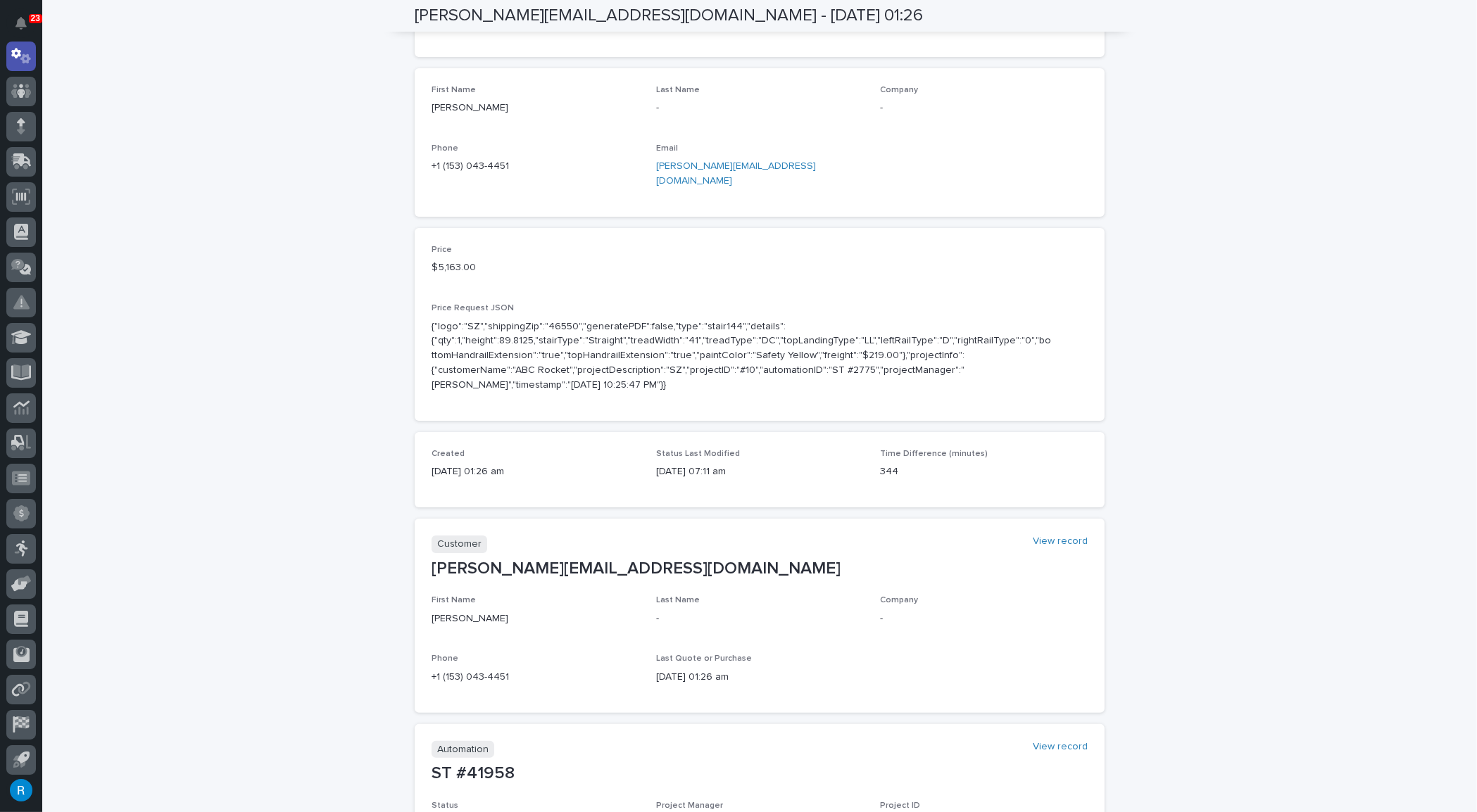
scroll to position [44, 0]
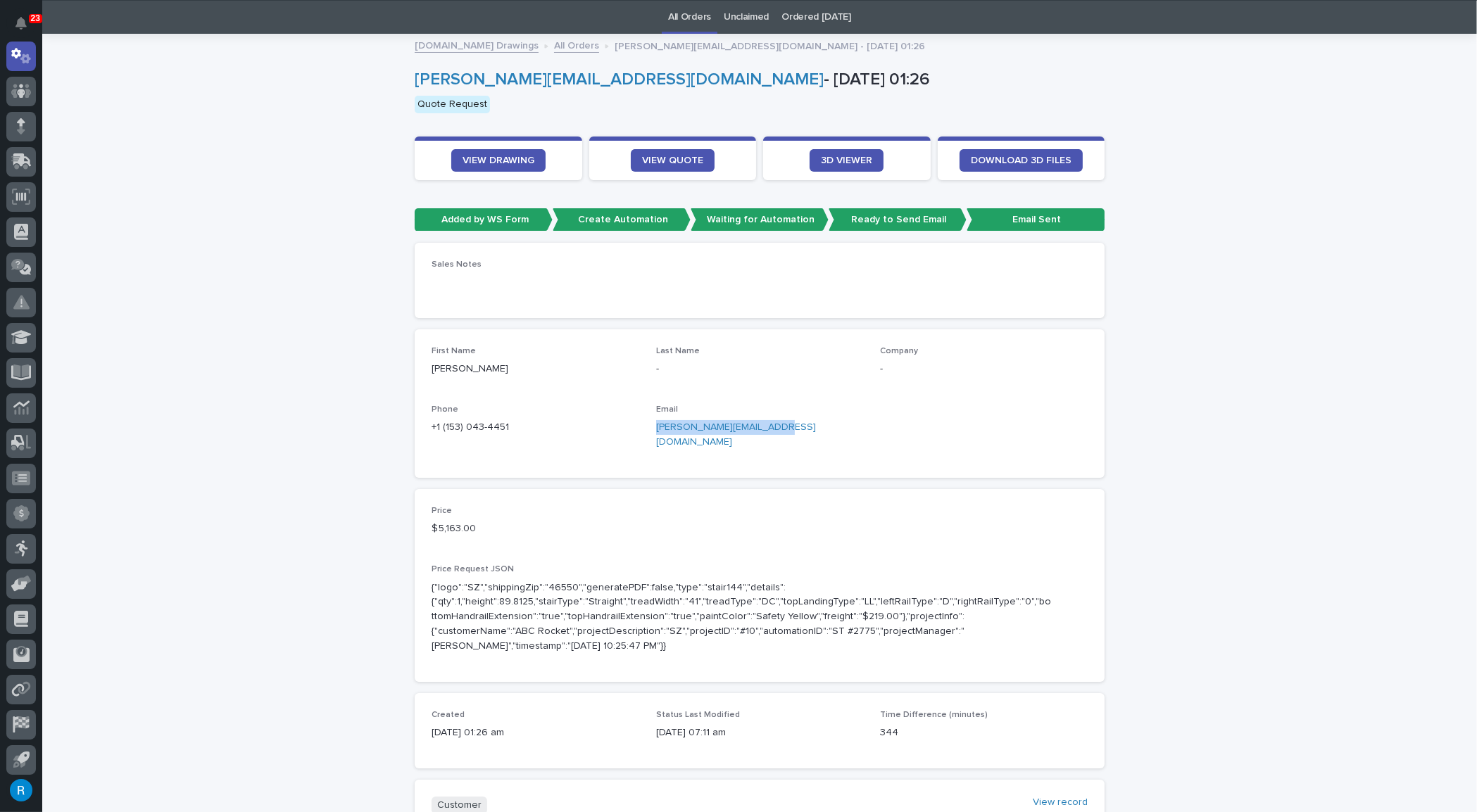
drag, startPoint x: 759, startPoint y: 423, endPoint x: 652, endPoint y: 423, distance: 107.0
click at [656, 423] on p "[PERSON_NAME][EMAIL_ADDRESS][DOMAIN_NAME]" at bounding box center [759, 435] width 207 height 29
copy link "[PERSON_NAME][EMAIL_ADDRESS][DOMAIN_NAME]"
click at [487, 164] on link "VIEW DRAWING" at bounding box center [498, 160] width 95 height 22
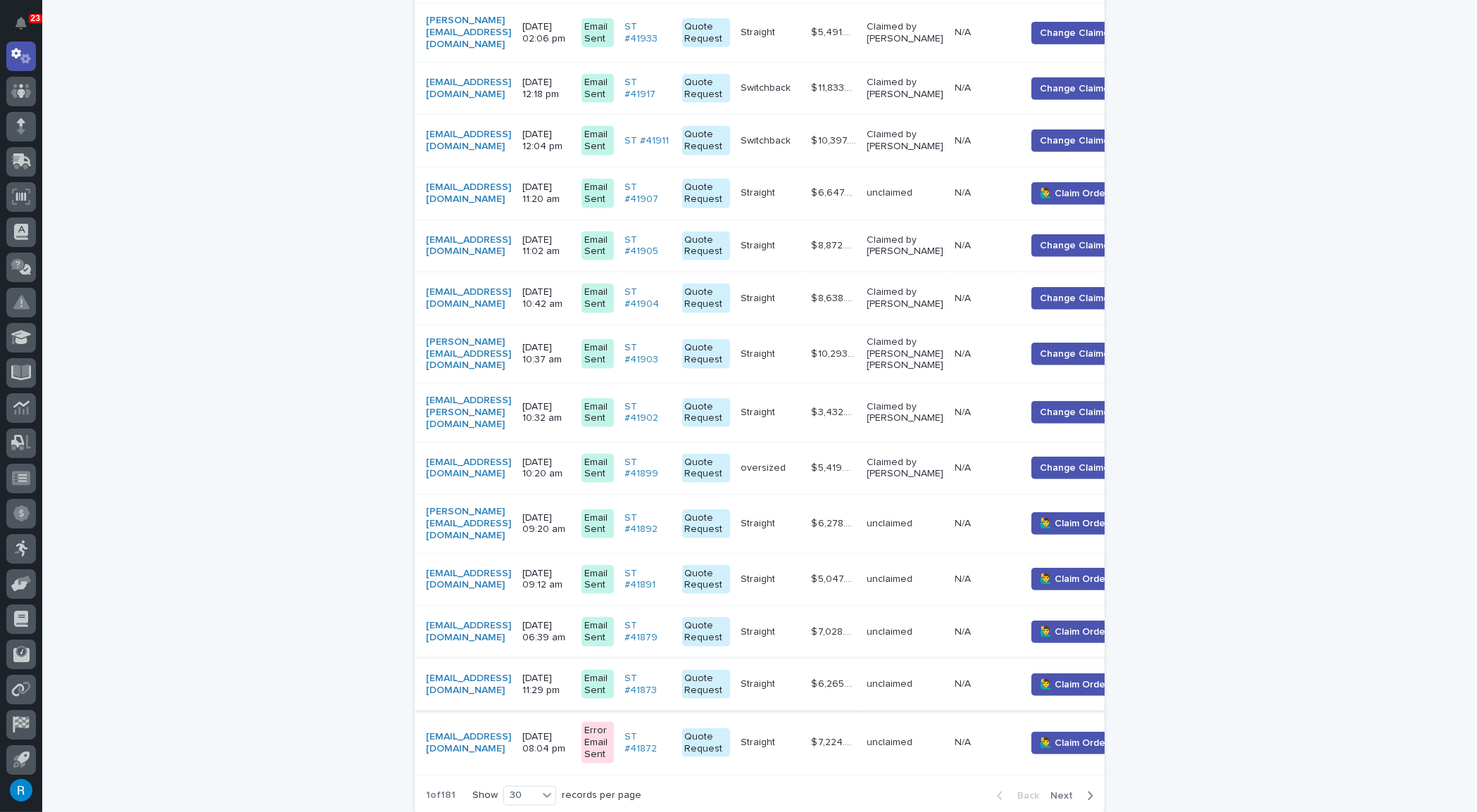
scroll to position [1330, 0]
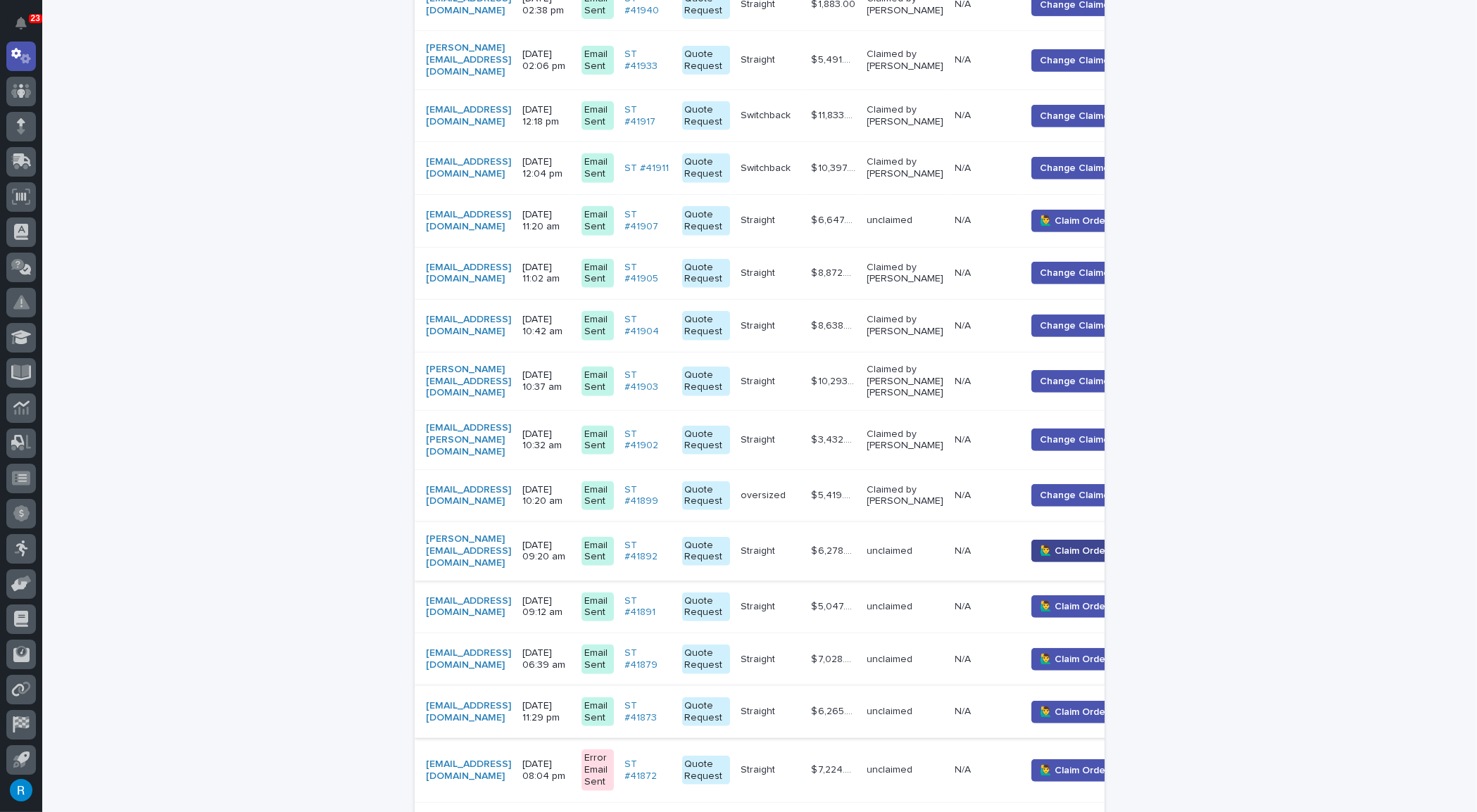
click at [1090, 543] on span "🙋‍♂️ Claim Order" at bounding box center [1075, 551] width 69 height 14
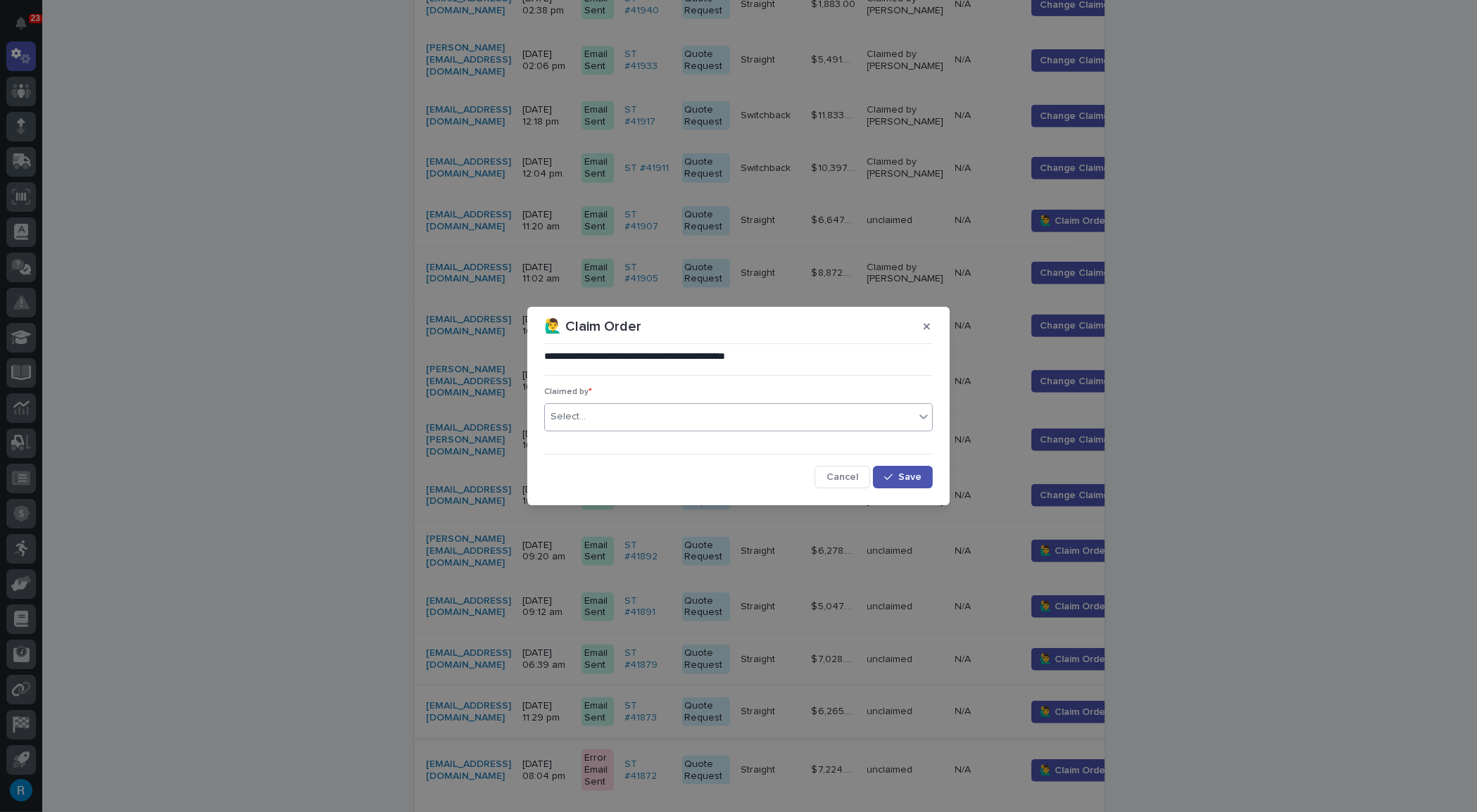
click at [570, 417] on div "Select..." at bounding box center [568, 416] width 35 height 15
type input "*****"
click at [649, 434] on div "[PERSON_NAME]" at bounding box center [738, 443] width 387 height 25
click at [904, 482] on button "Save" at bounding box center [902, 477] width 60 height 22
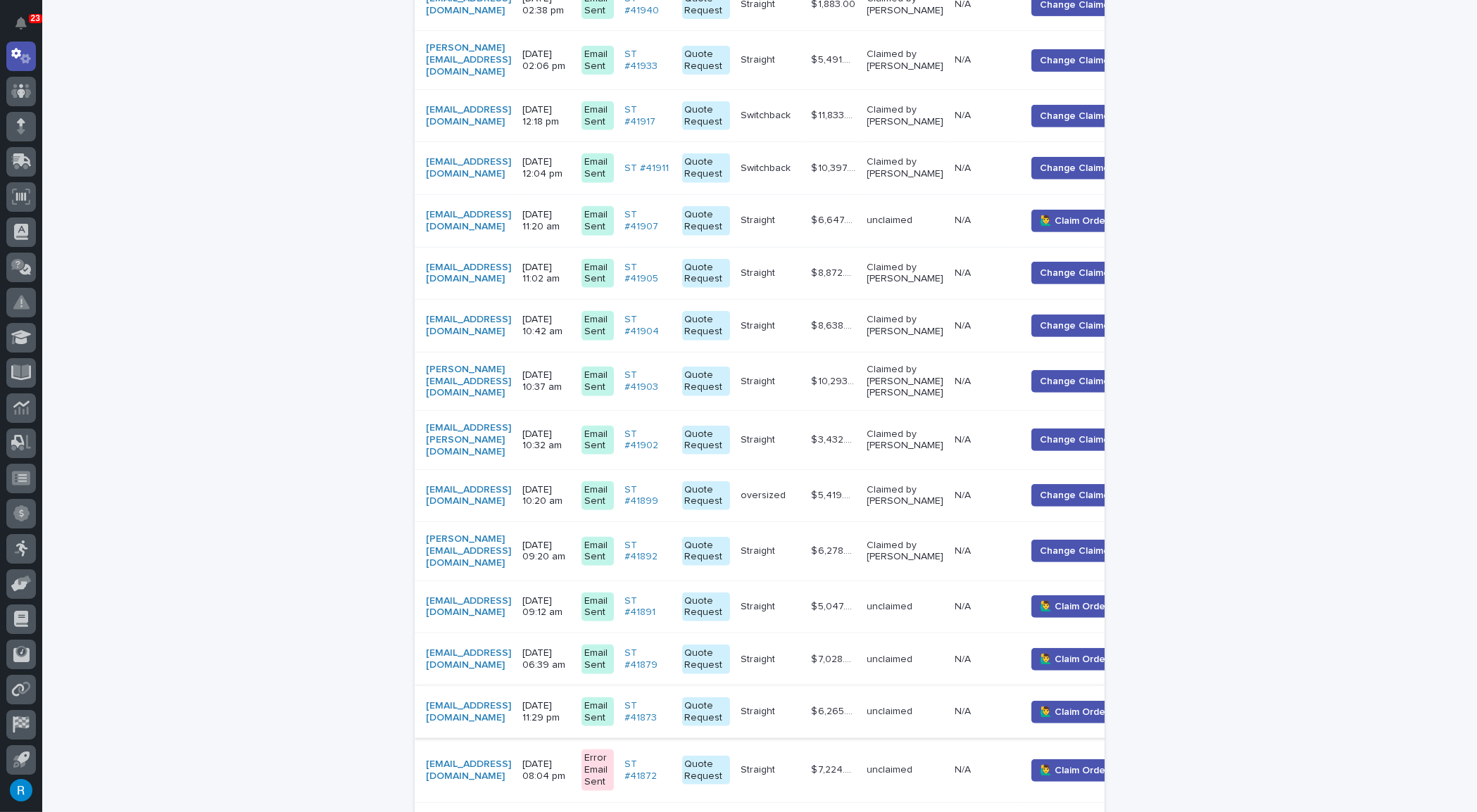
click at [511, 533] on div "[PERSON_NAME][EMAIL_ADDRESS][DOMAIN_NAME]" at bounding box center [468, 551] width 85 height 35
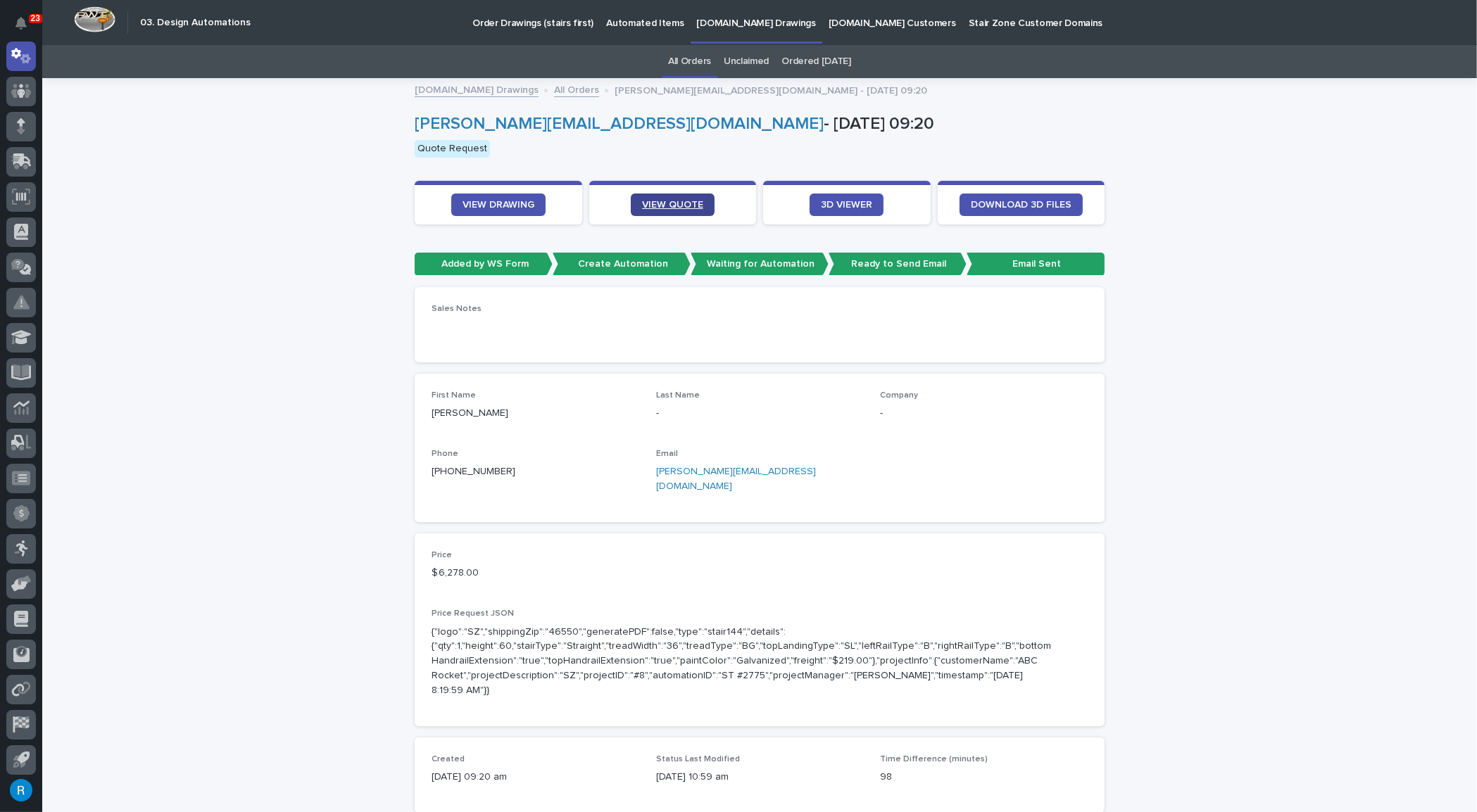
click at [671, 203] on span "VIEW QUOTE" at bounding box center [673, 204] width 61 height 10
click at [503, 207] on span "VIEW DRAWING" at bounding box center [498, 204] width 72 height 10
drag, startPoint x: 785, startPoint y: 476, endPoint x: 649, endPoint y: 474, distance: 136.0
click at [649, 474] on div "First Name Derek Last Name - Company - Phone +1 (507) 895-8903 Email derekm@wie…" at bounding box center [759, 447] width 656 height 114
copy link "[PERSON_NAME][EMAIL_ADDRESS][DOMAIN_NAME]"
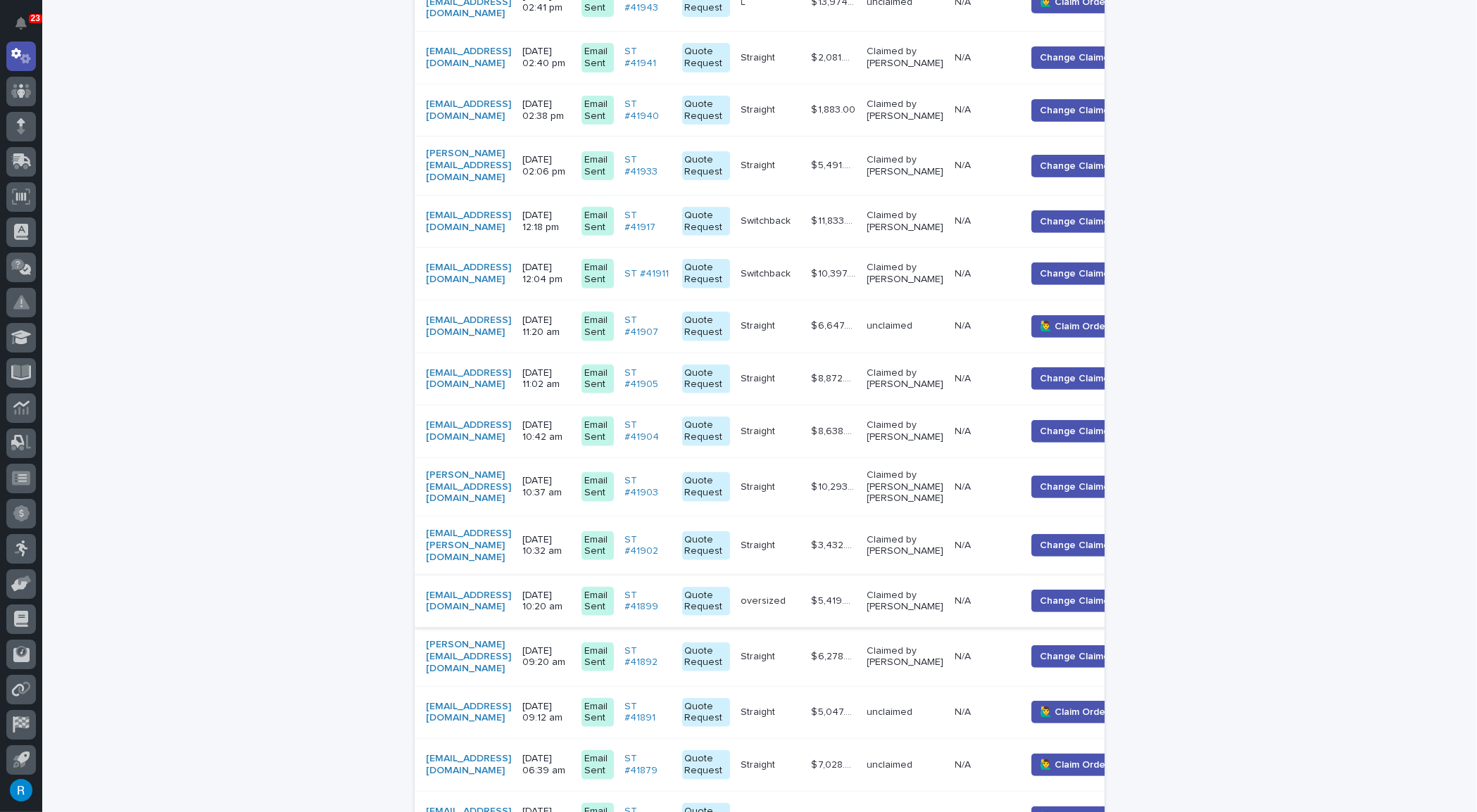
scroll to position [1394, 0]
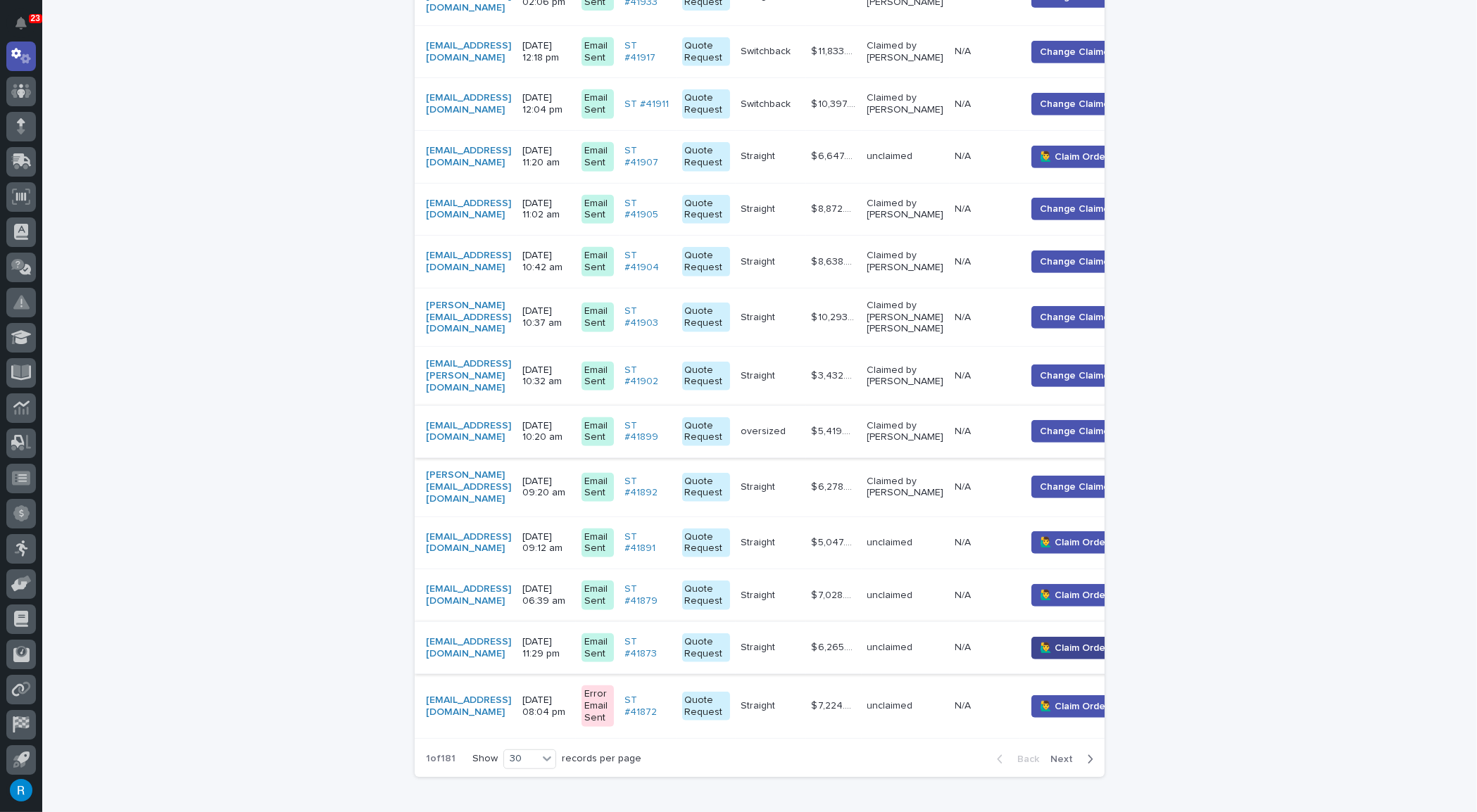
click at [1084, 641] on span "🙋‍♂️ Claim Order" at bounding box center [1075, 648] width 69 height 14
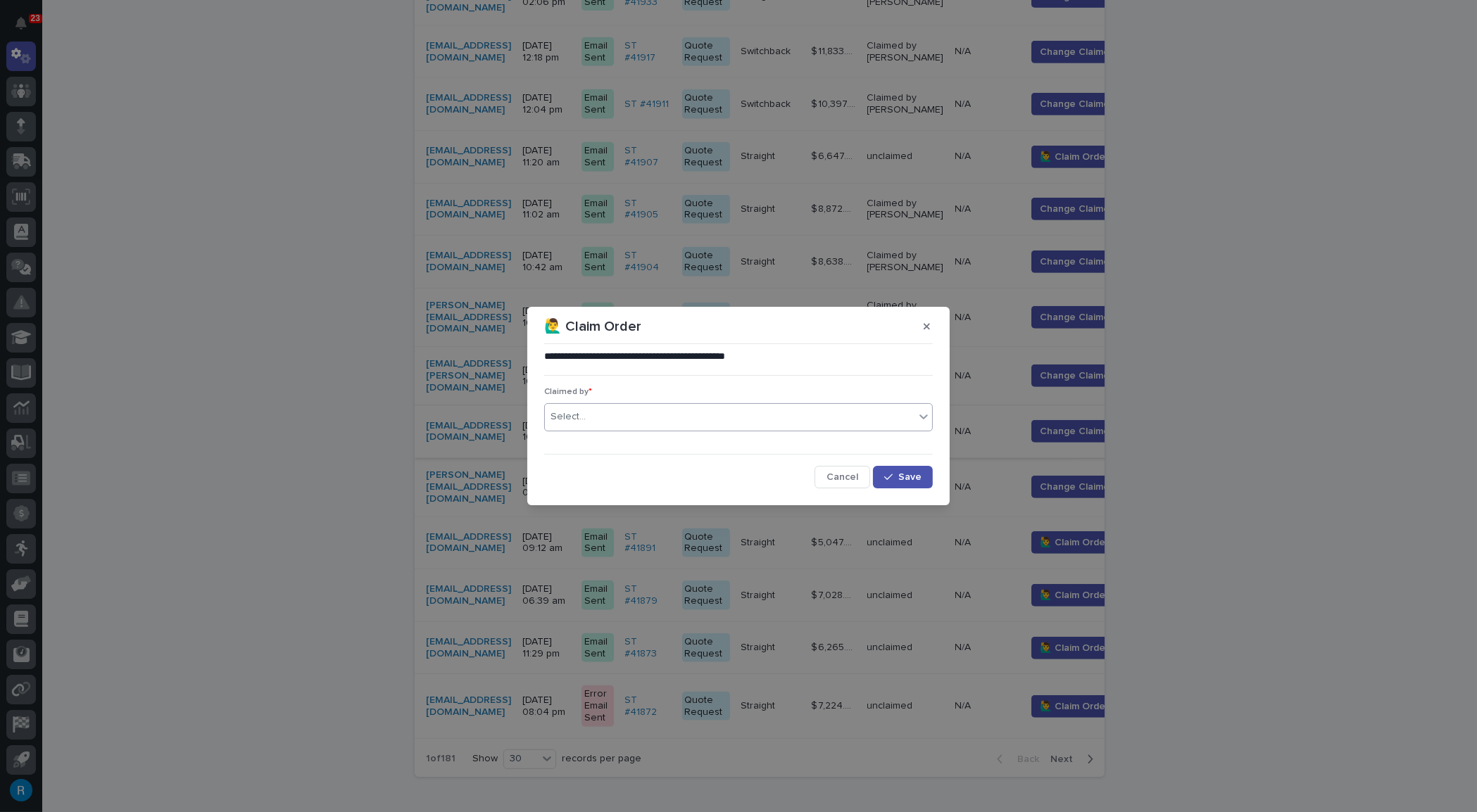
click at [599, 422] on div "Select..." at bounding box center [729, 416] width 370 height 23
type input "*****"
click at [581, 438] on div "[PERSON_NAME]" at bounding box center [738, 443] width 387 height 25
click at [911, 476] on button "Save" at bounding box center [902, 477] width 60 height 22
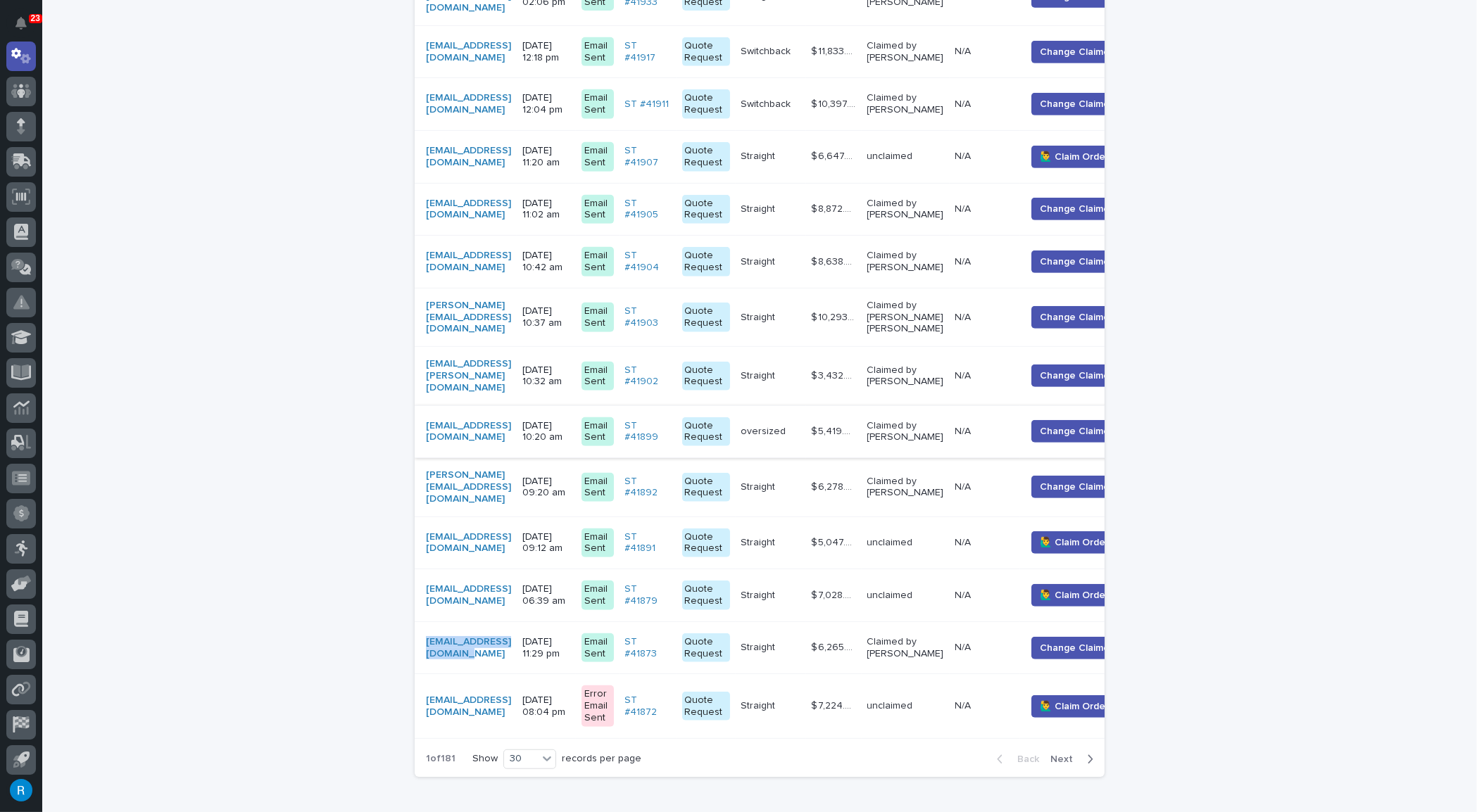
drag, startPoint x: 559, startPoint y: 555, endPoint x: 413, endPoint y: 555, distance: 146.0
click at [415, 621] on td "[EMAIL_ADDRESS][DOMAIN_NAME]" at bounding box center [466, 648] width 102 height 52
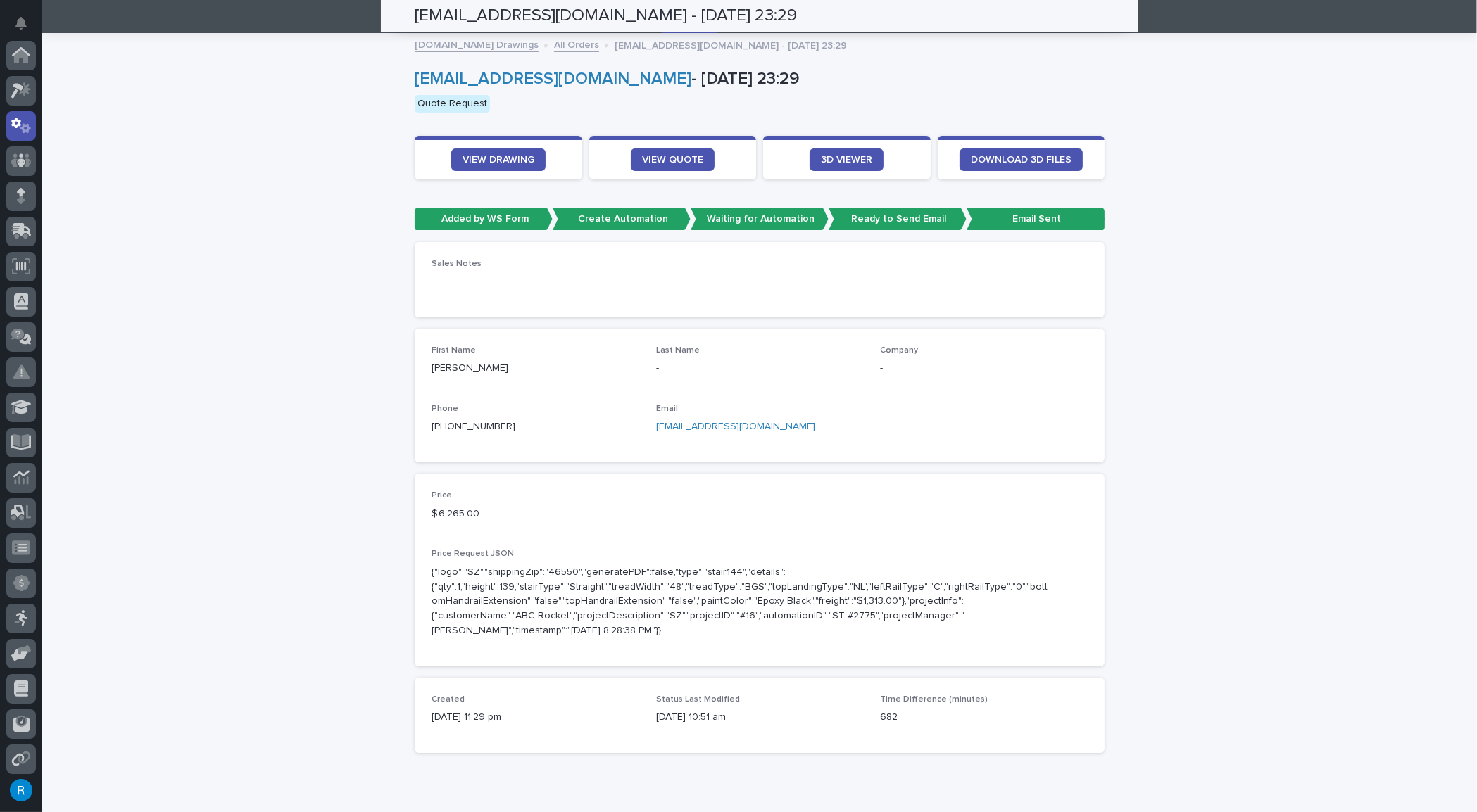
scroll to position [70, 0]
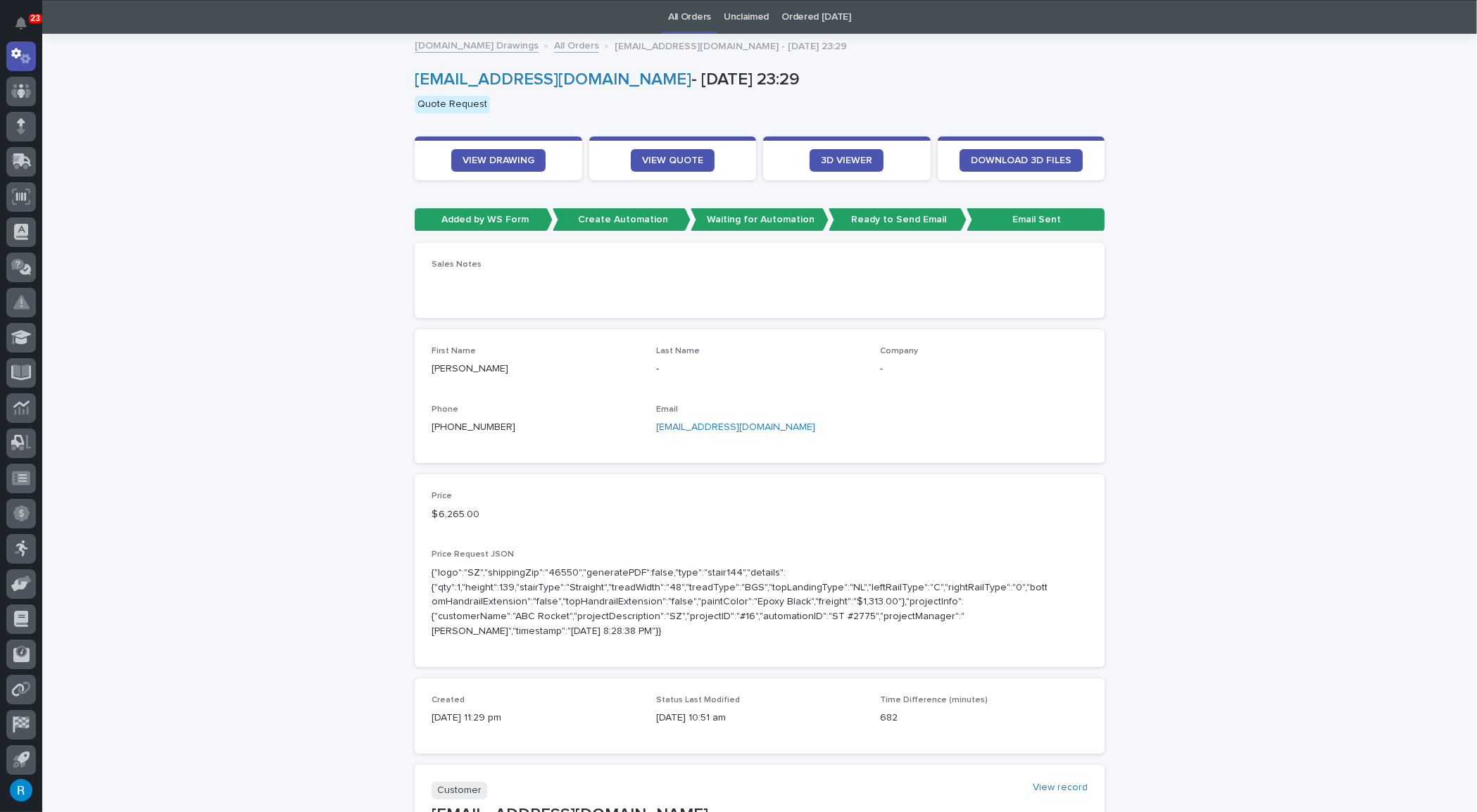
drag, startPoint x: 779, startPoint y: 429, endPoint x: 611, endPoint y: 426, distance: 168.0
click at [611, 426] on div "First Name [PERSON_NAME] Last Name - Company - Phone [PHONE_NUMBER] Email [EMAI…" at bounding box center [759, 396] width 656 height 100
click at [801, 431] on p "[EMAIL_ADDRESS][DOMAIN_NAME]" at bounding box center [759, 427] width 207 height 15
drag, startPoint x: 775, startPoint y: 428, endPoint x: 669, endPoint y: 429, distance: 106.0
click at [656, 432] on p "[EMAIL_ADDRESS][DOMAIN_NAME]" at bounding box center [759, 427] width 207 height 15
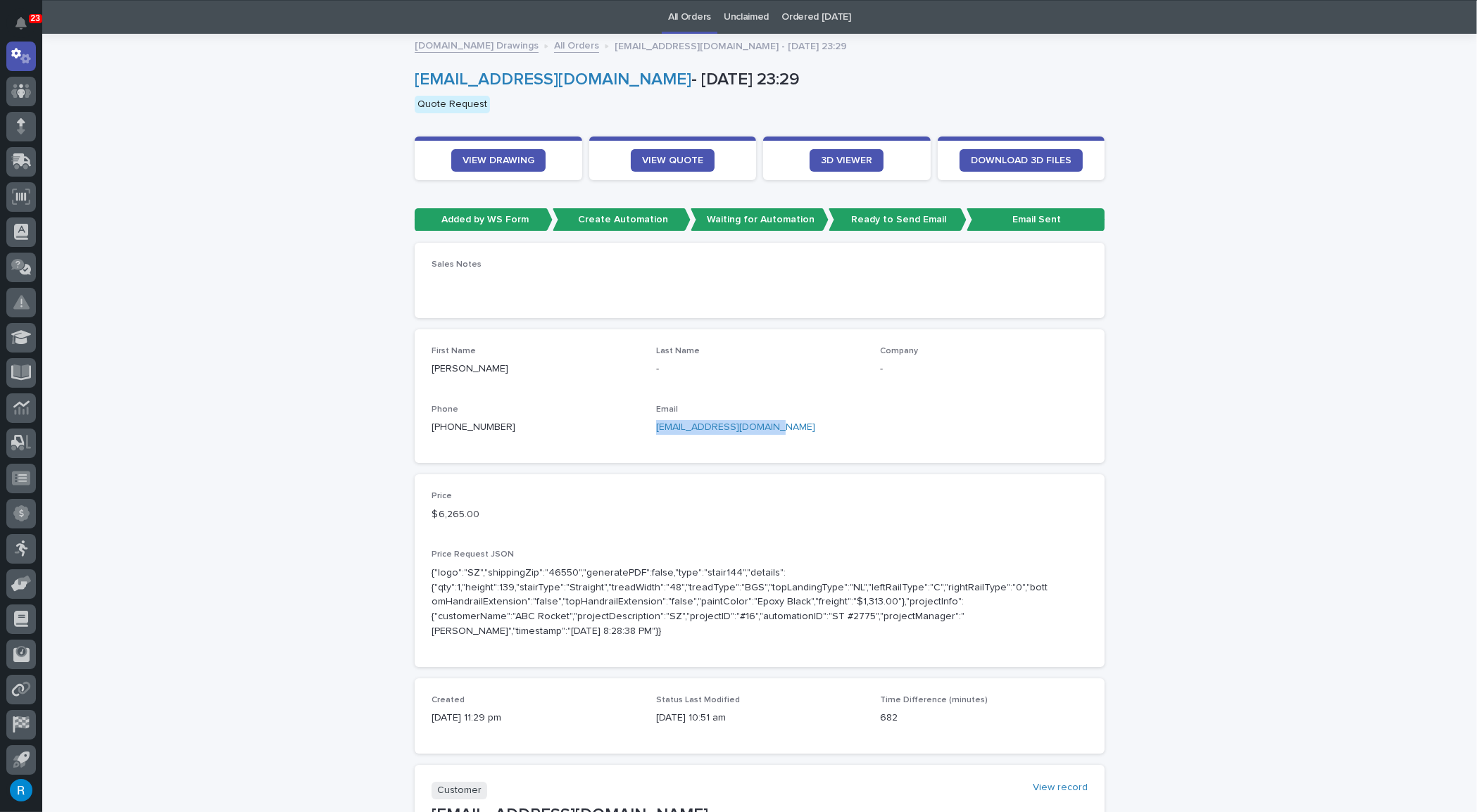
copy link "[EMAIL_ADDRESS][DOMAIN_NAME]"
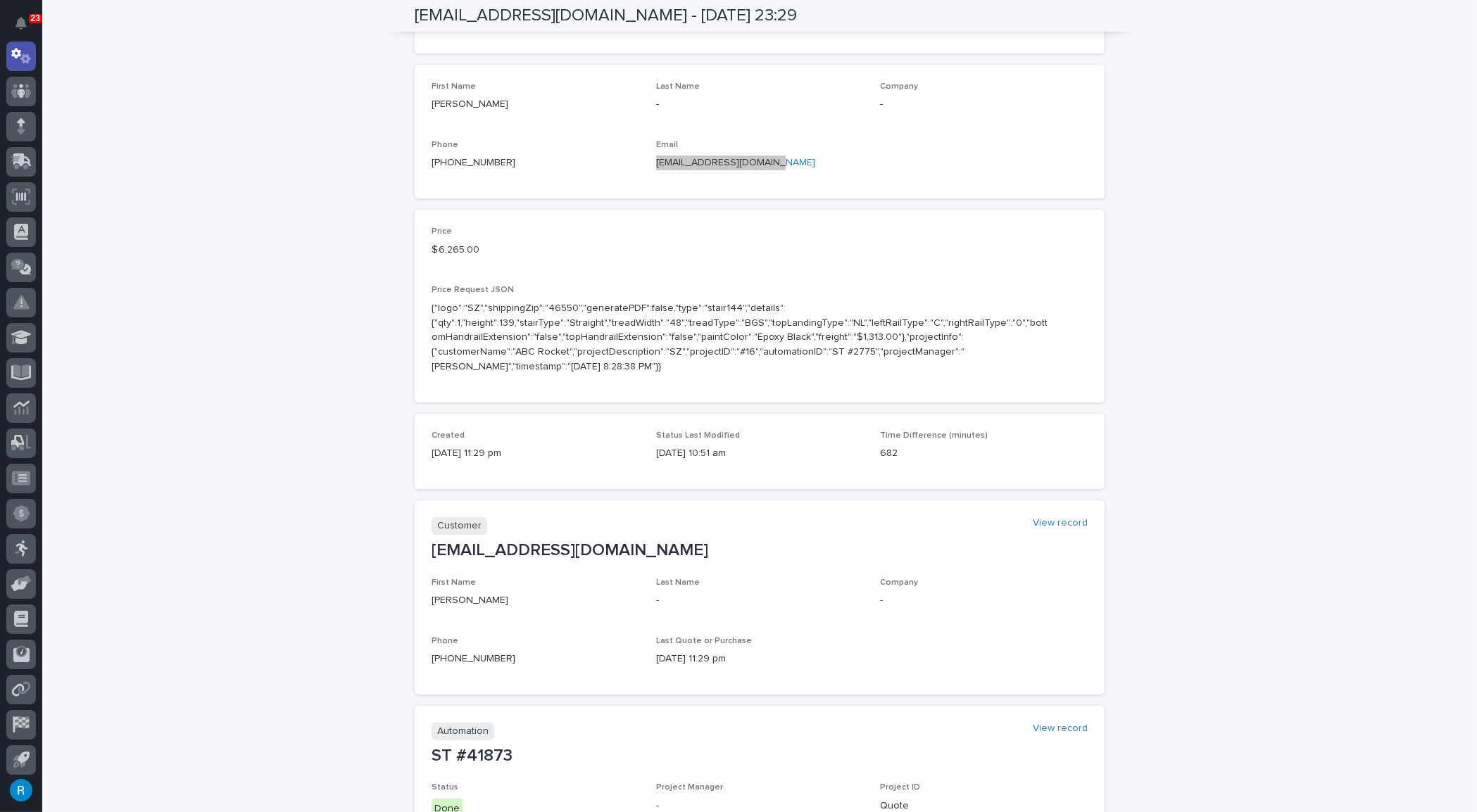
scroll to position [428, 0]
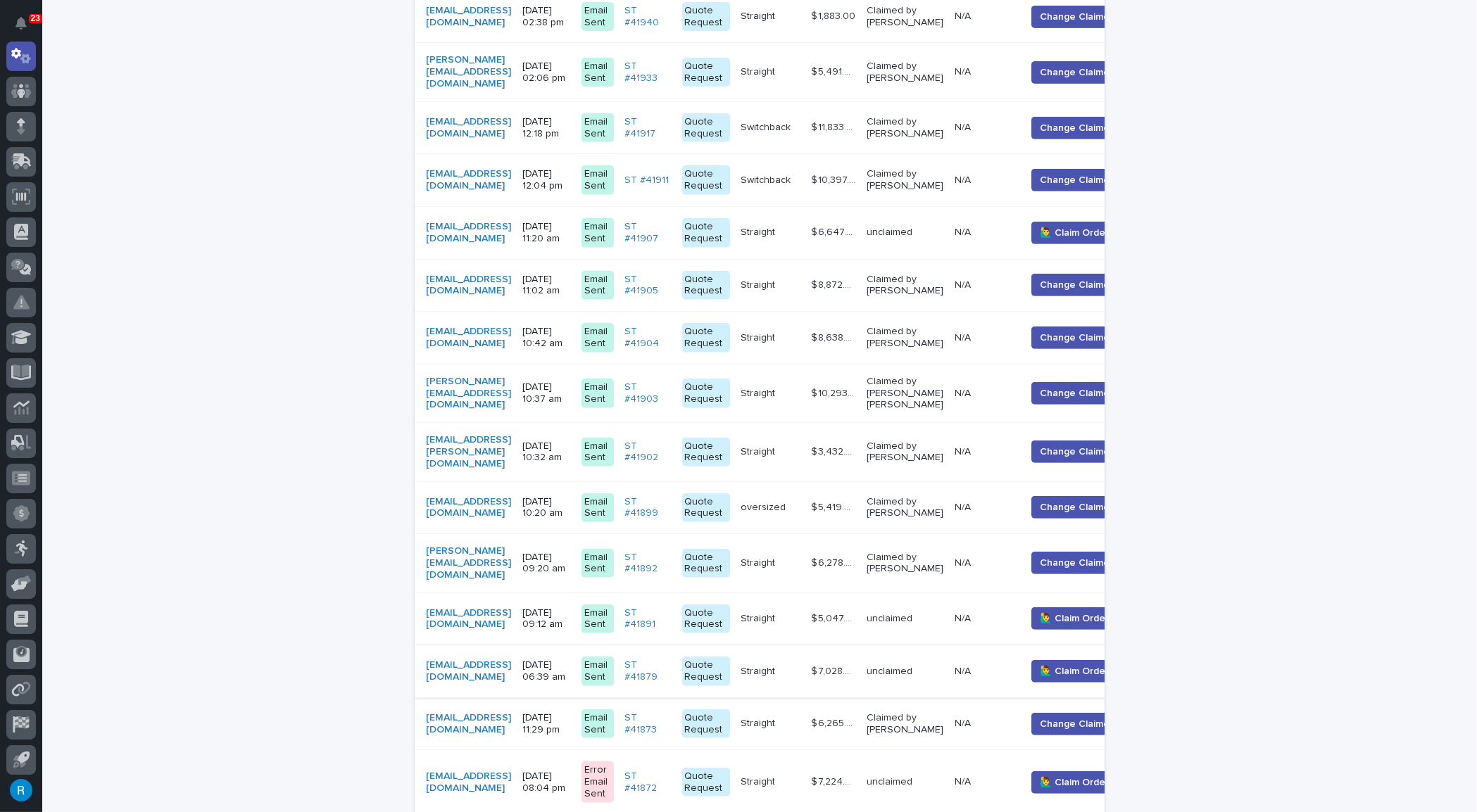
scroll to position [1394, 0]
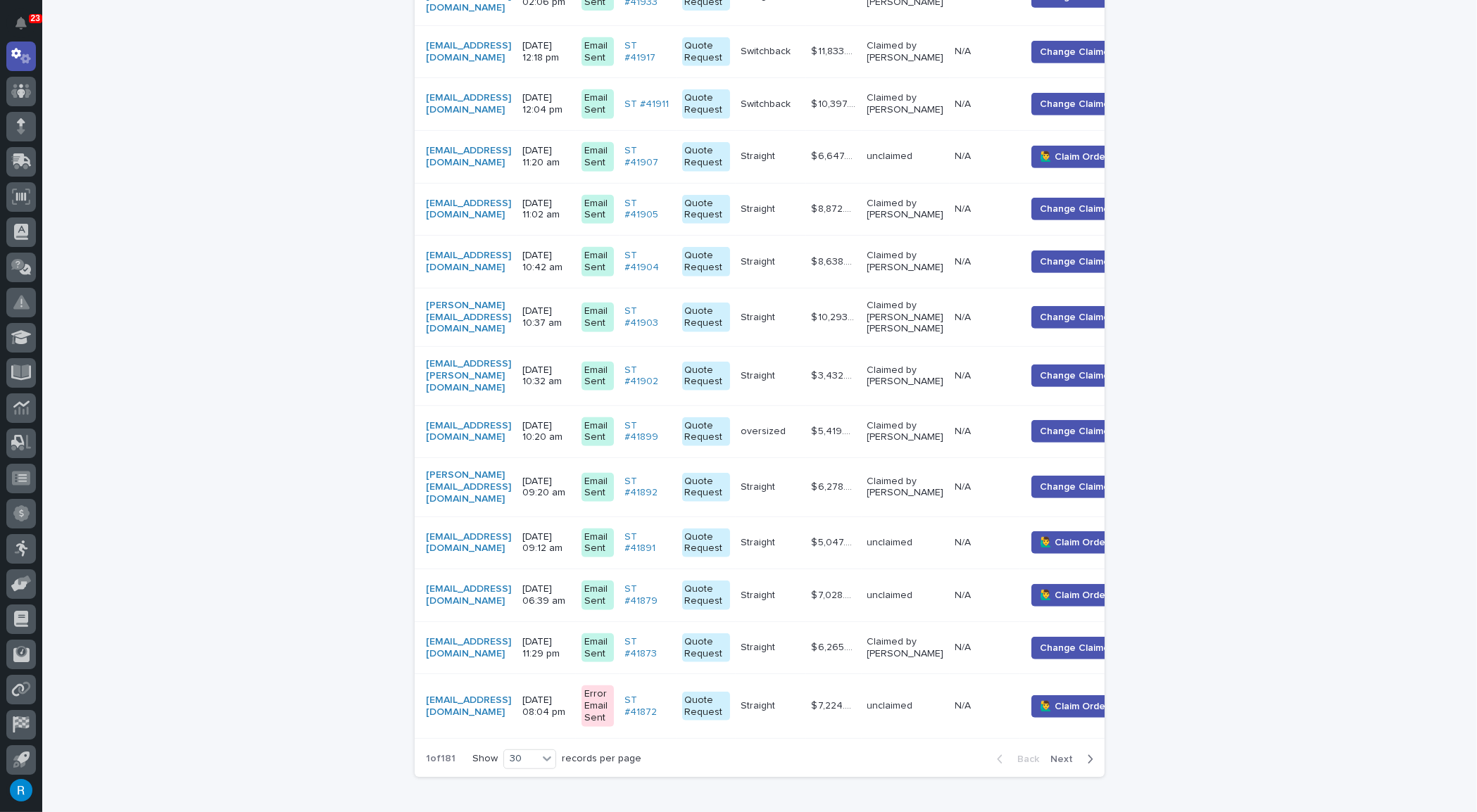
click at [1055, 754] on span "Next" at bounding box center [1065, 759] width 31 height 10
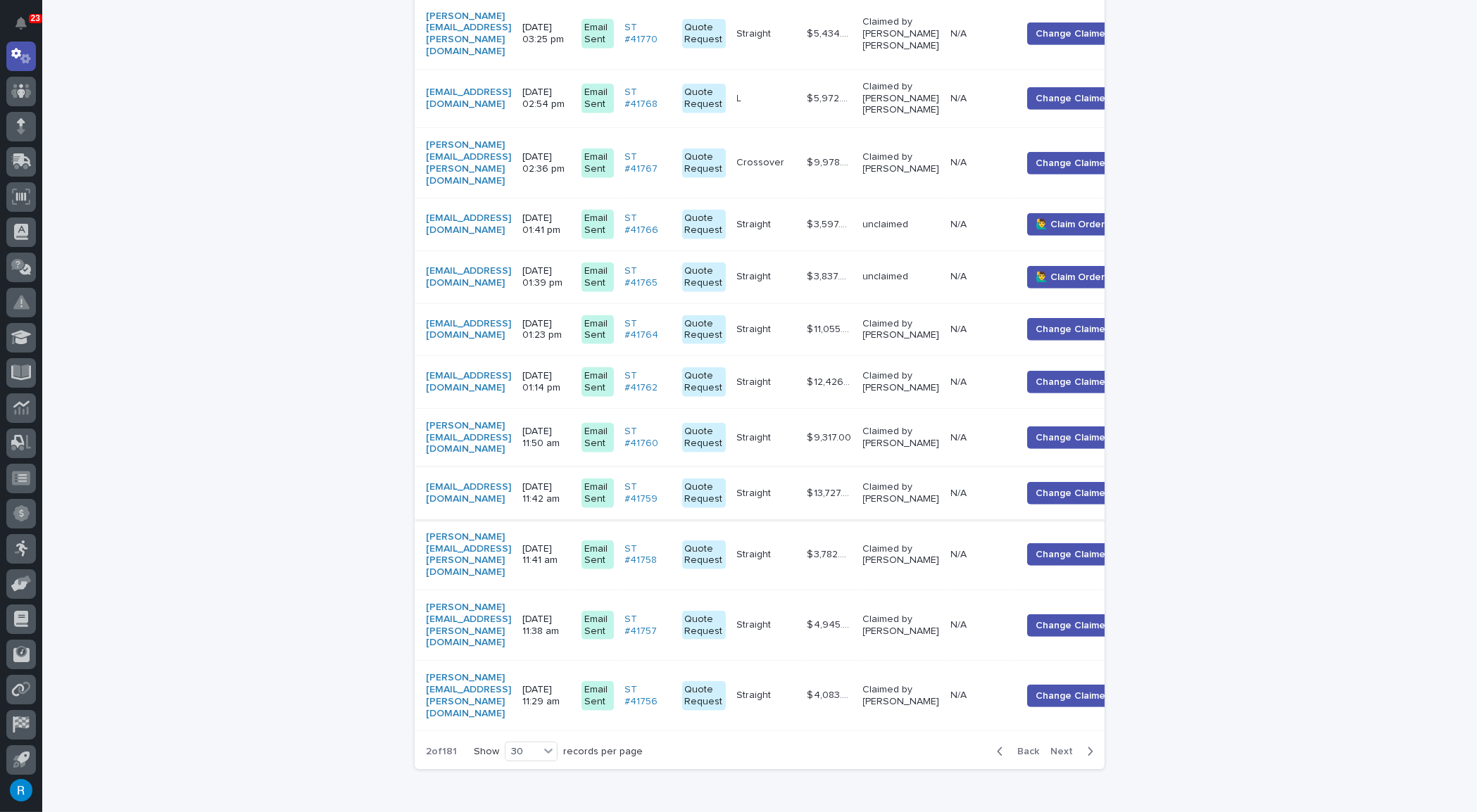
scroll to position [1202, 0]
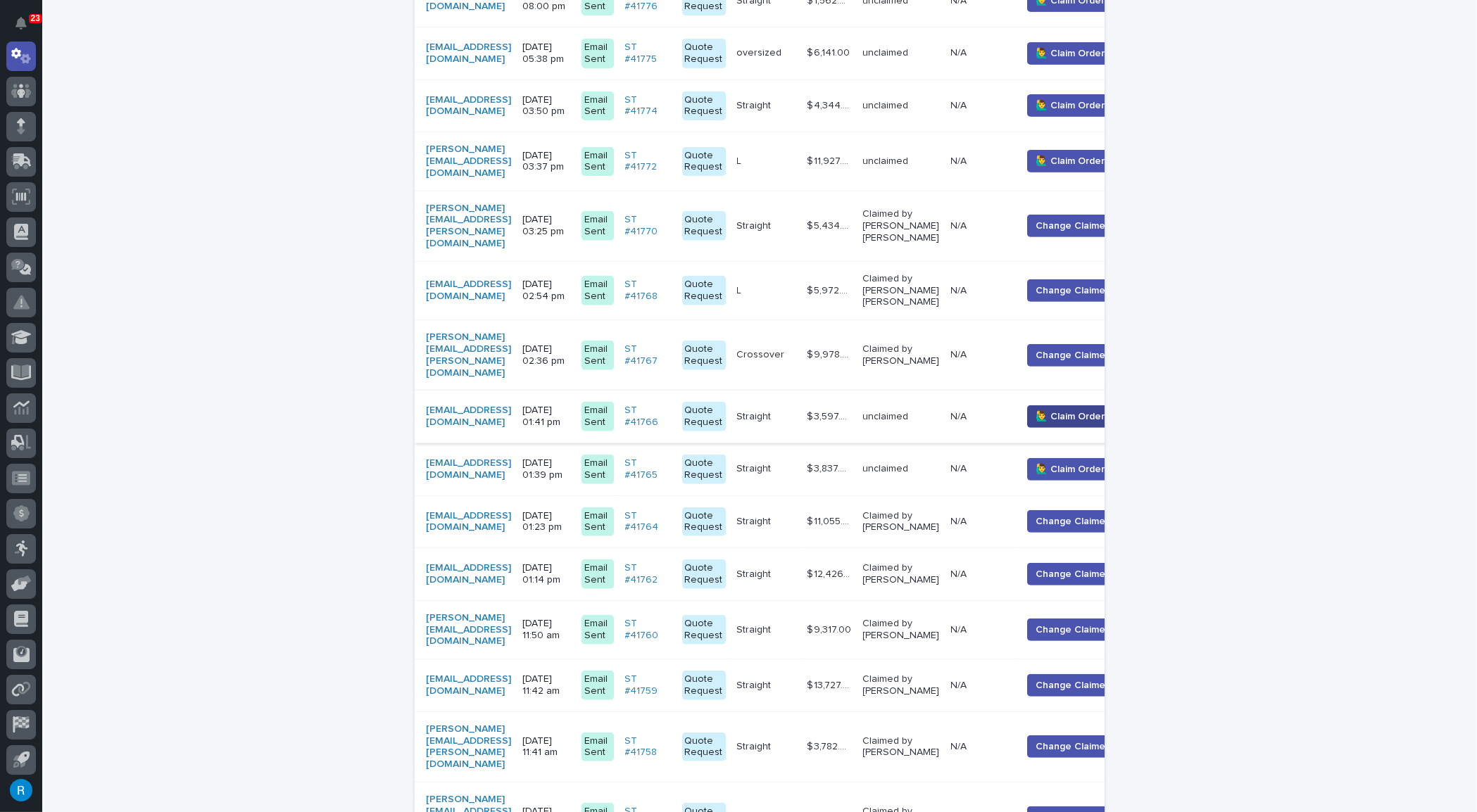
click at [1091, 409] on span "🙋‍♂️ Claim Order" at bounding box center [1070, 416] width 69 height 14
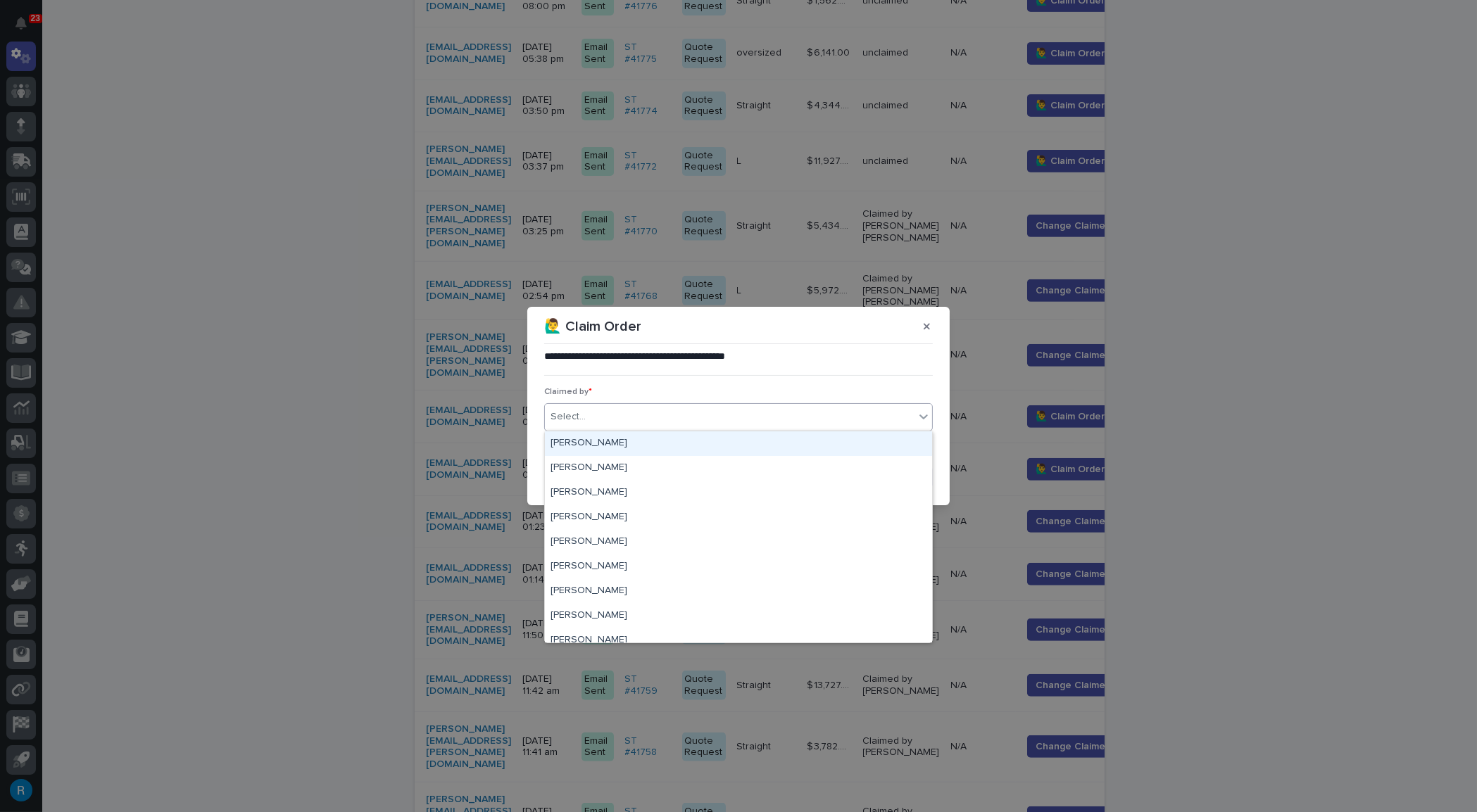
click at [591, 420] on div "Select..." at bounding box center [729, 416] width 370 height 23
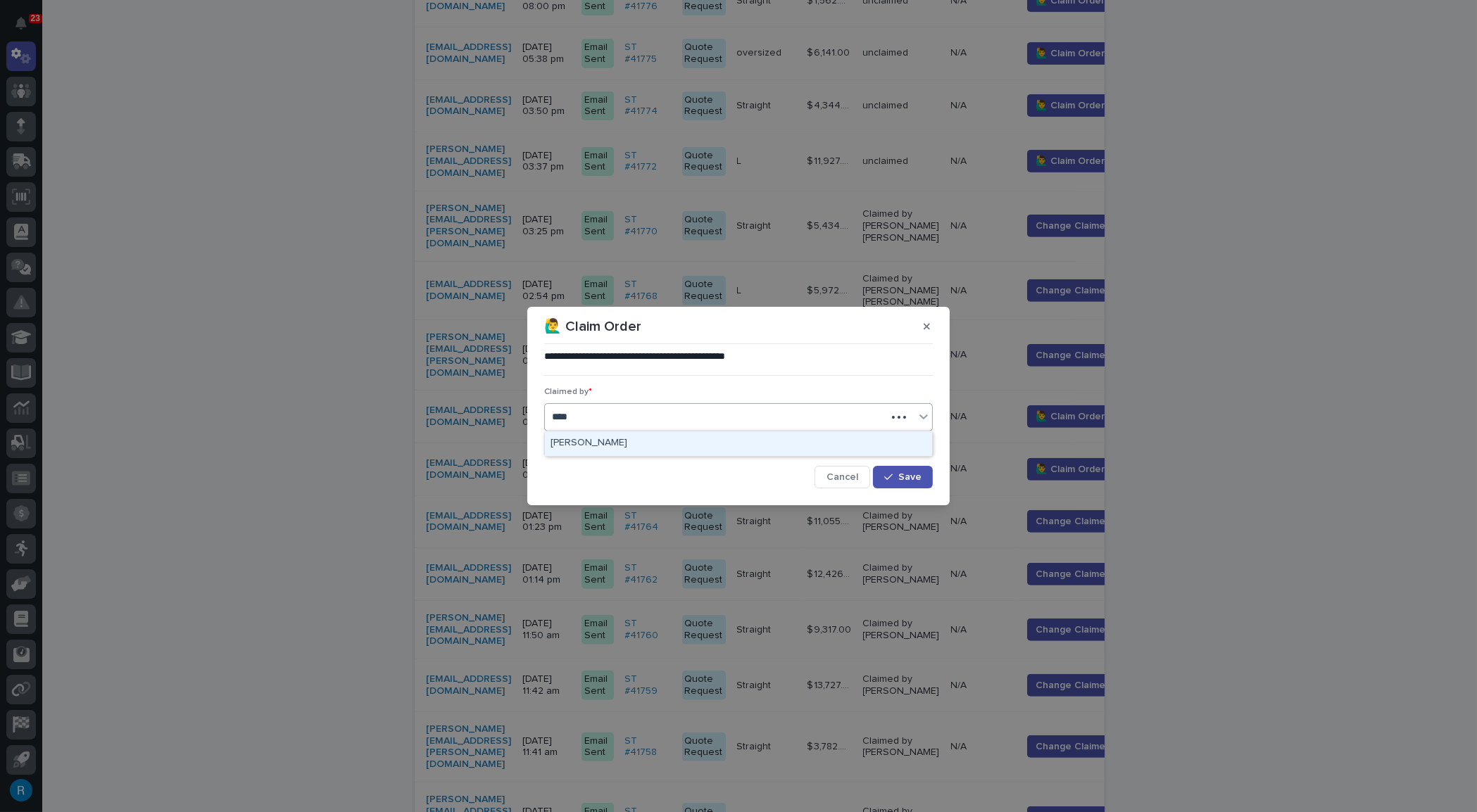
type input "*****"
click at [593, 443] on div "[PERSON_NAME]" at bounding box center [738, 443] width 387 height 25
click at [902, 472] on span "Save" at bounding box center [909, 477] width 23 height 10
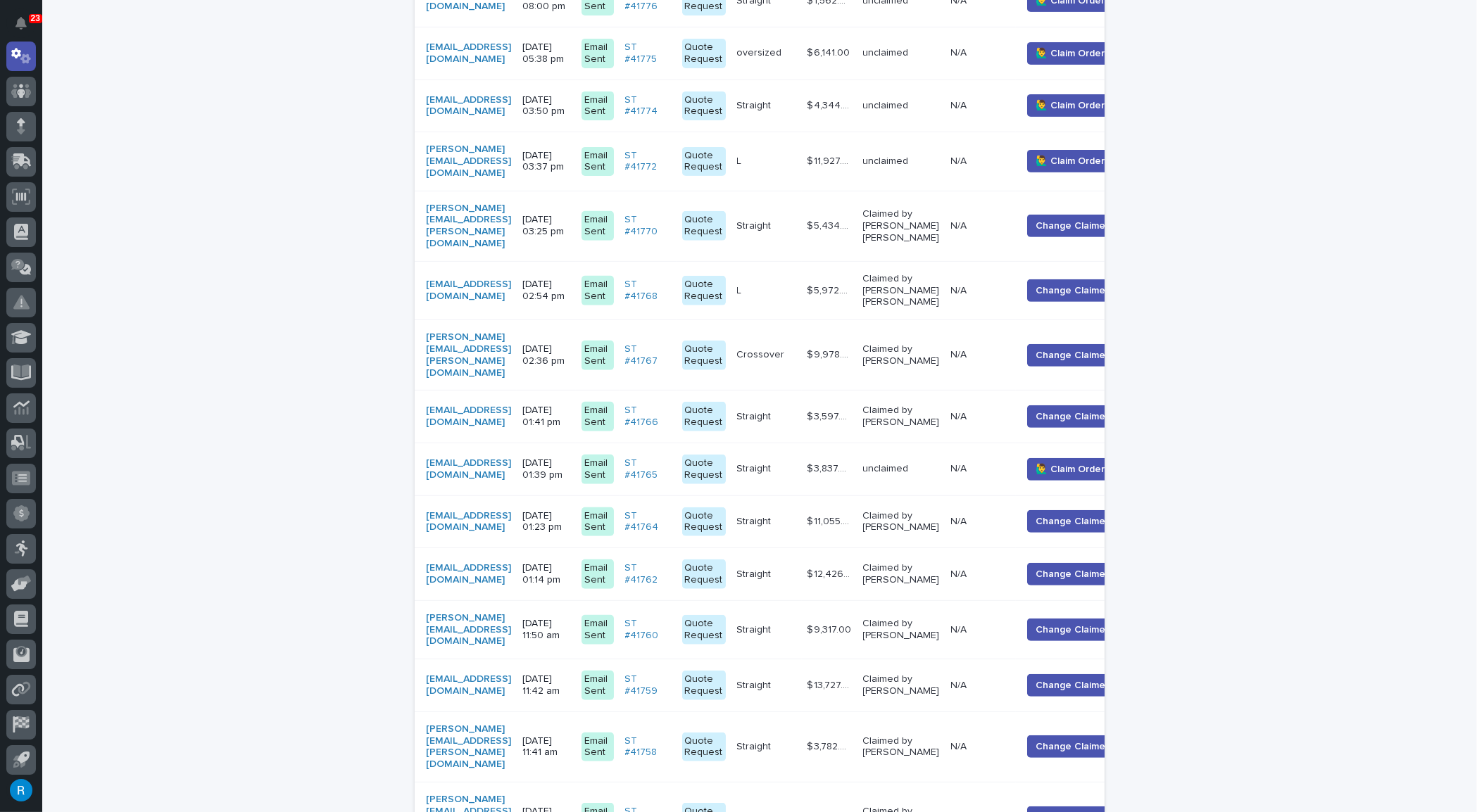
click at [511, 404] on div "gglidew@entergy.com" at bounding box center [468, 416] width 85 height 24
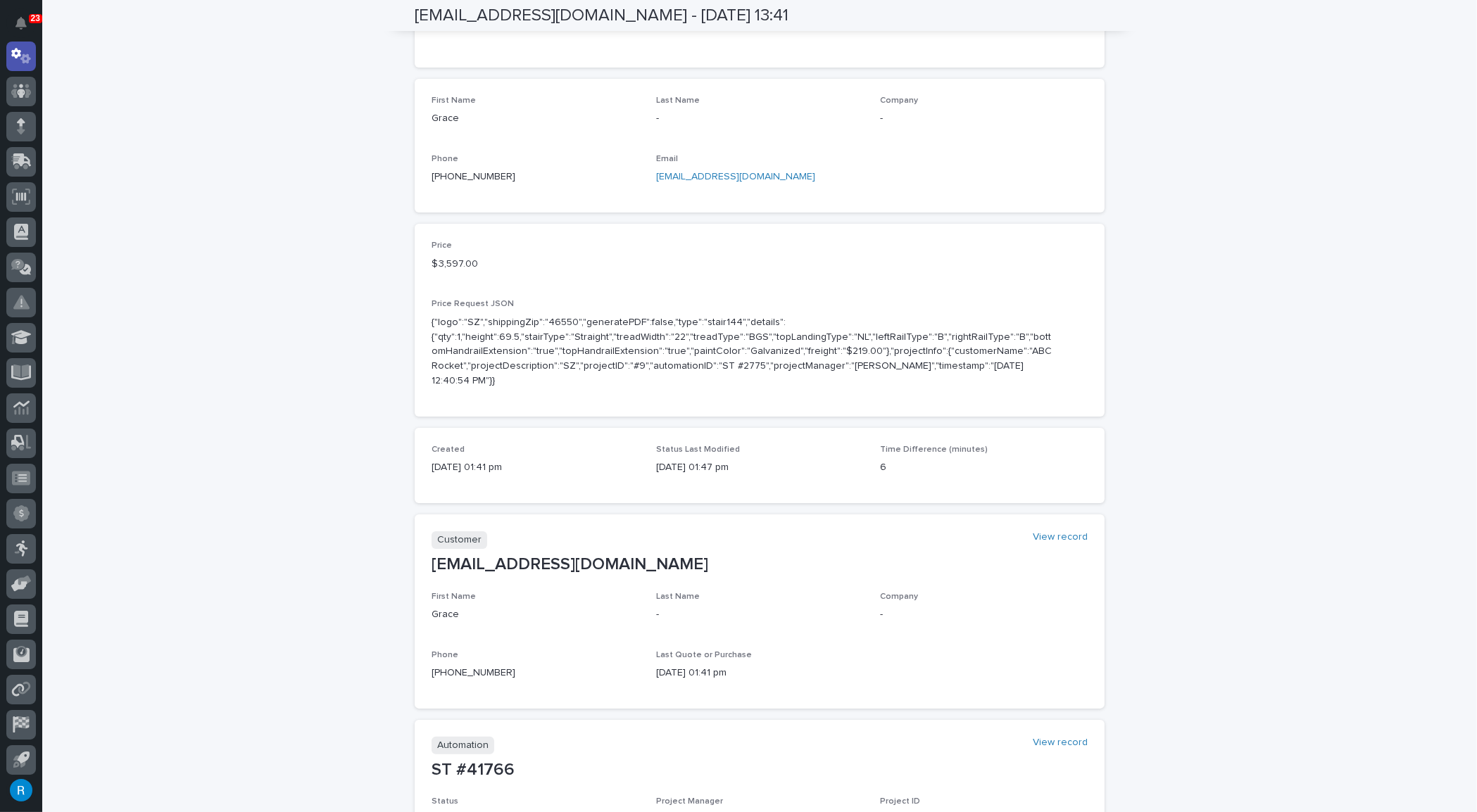
scroll to position [44, 0]
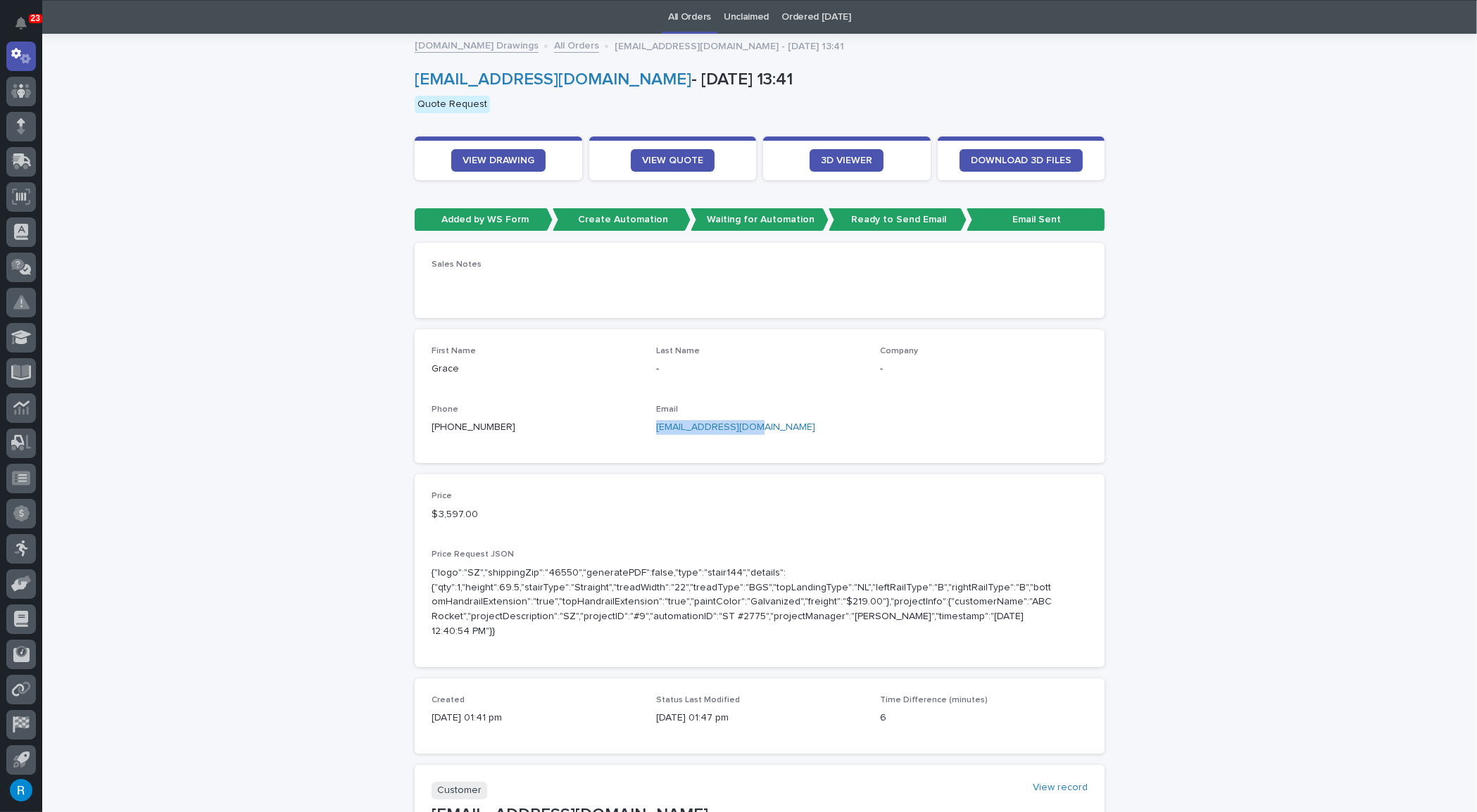
drag, startPoint x: 746, startPoint y: 426, endPoint x: 650, endPoint y: 424, distance: 96.0
click at [656, 424] on p "gglidew@entergy.com" at bounding box center [759, 427] width 207 height 15
copy link "gglidew@entergy.com"
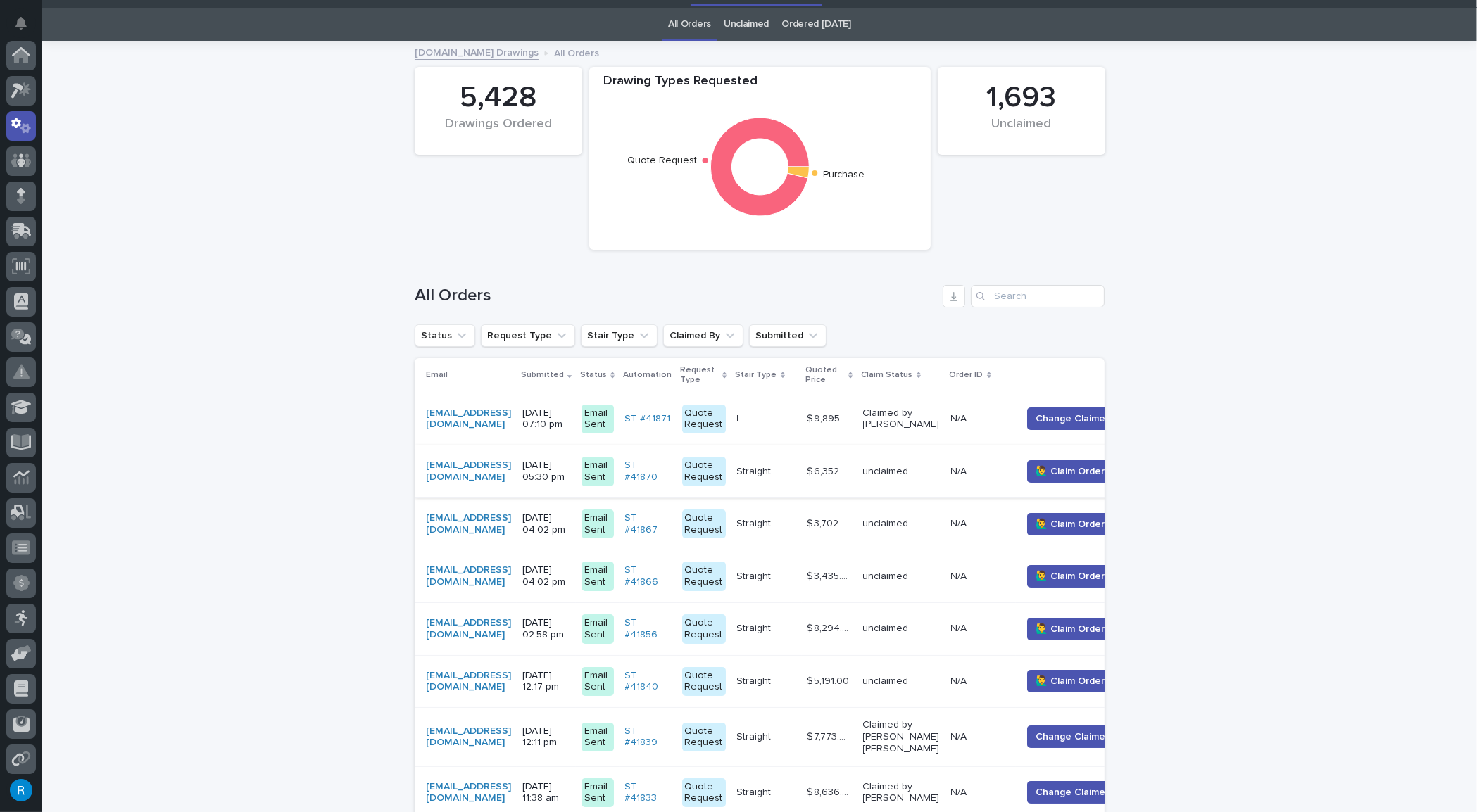
scroll to position [44, 0]
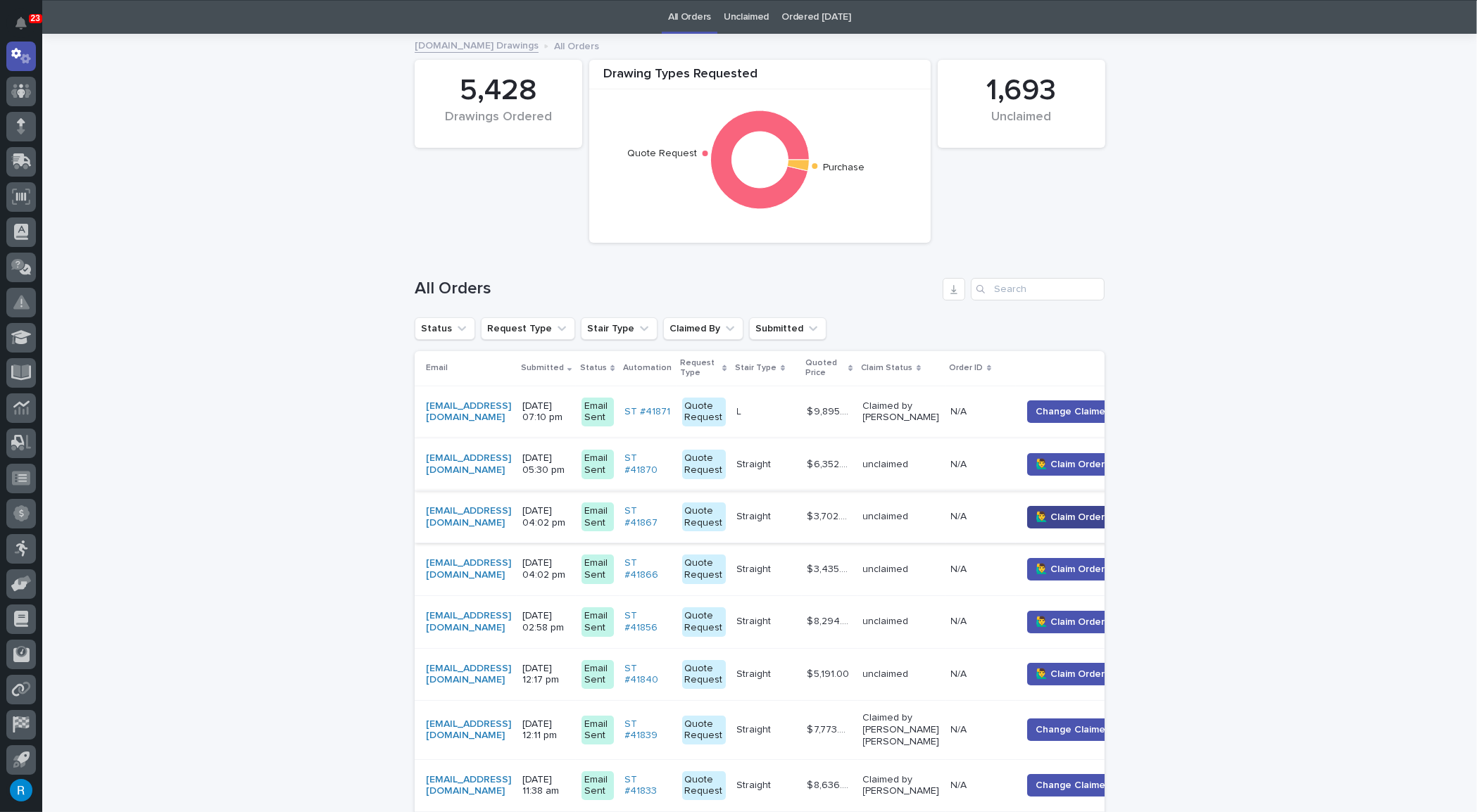
click at [1086, 518] on span "🙋‍♂️ Claim Order" at bounding box center [1070, 517] width 69 height 14
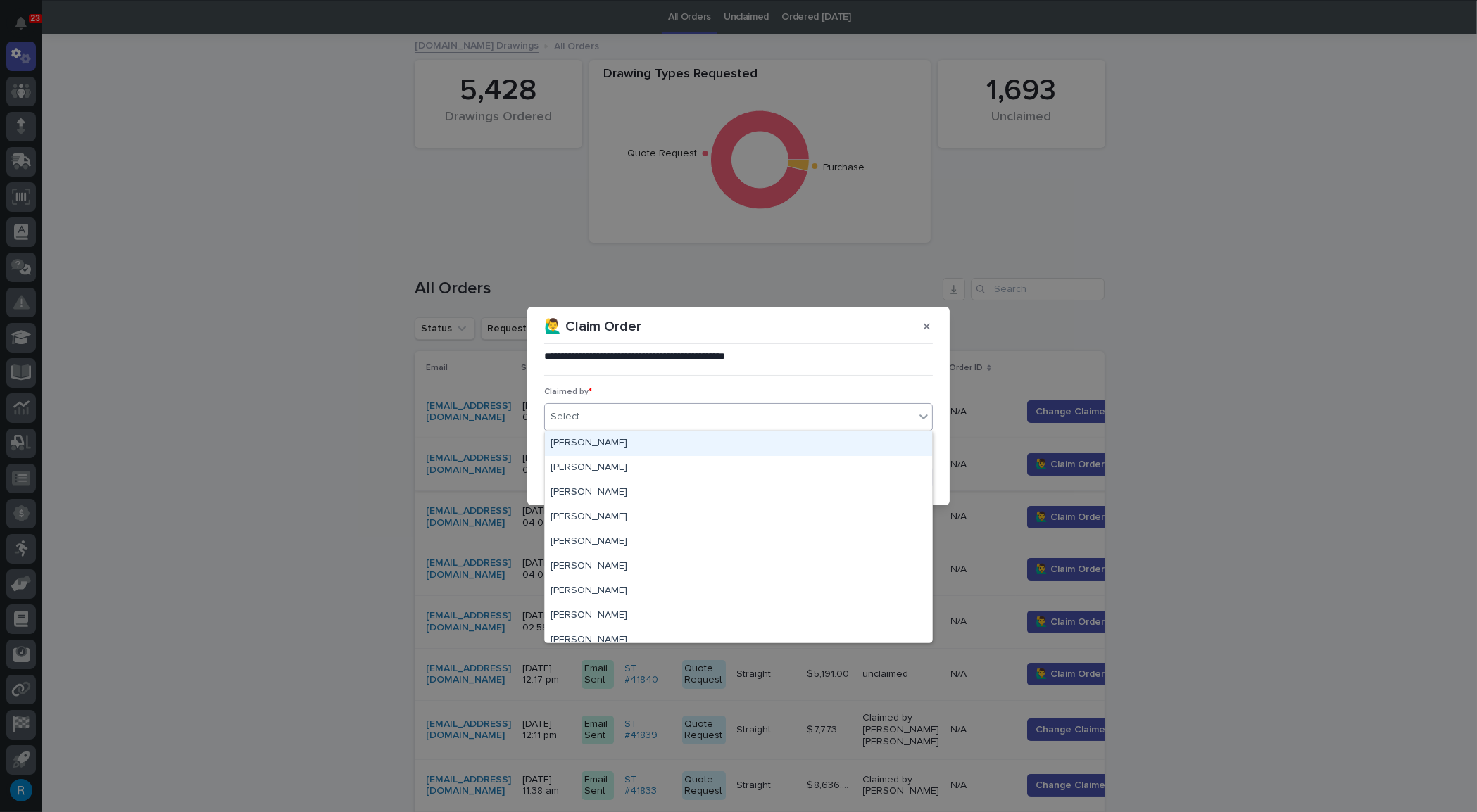
click at [560, 415] on div "Select..." at bounding box center [568, 416] width 35 height 15
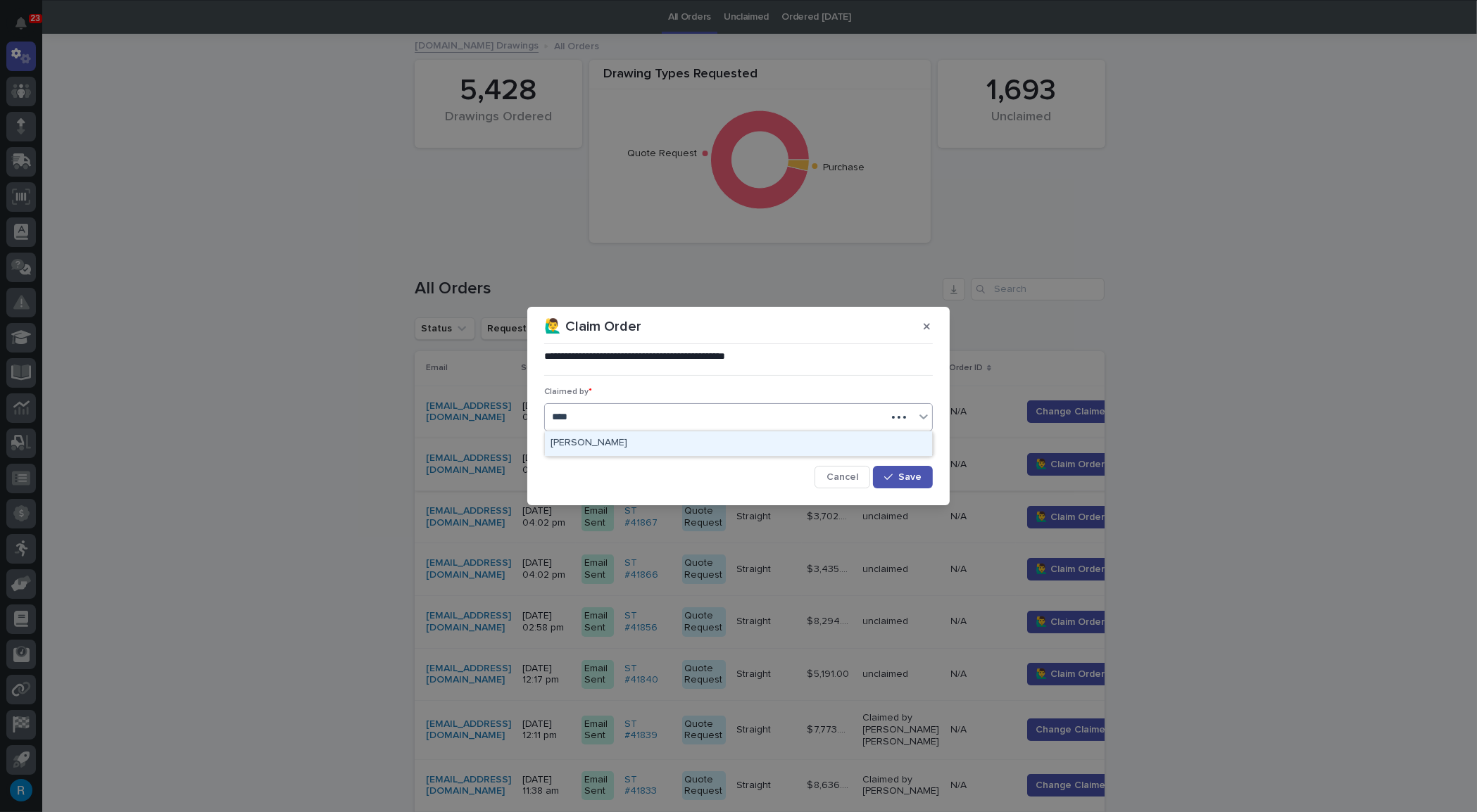
type input "*****"
click at [599, 439] on div "[PERSON_NAME]" at bounding box center [738, 443] width 387 height 25
click at [898, 471] on button "Save" at bounding box center [902, 477] width 60 height 22
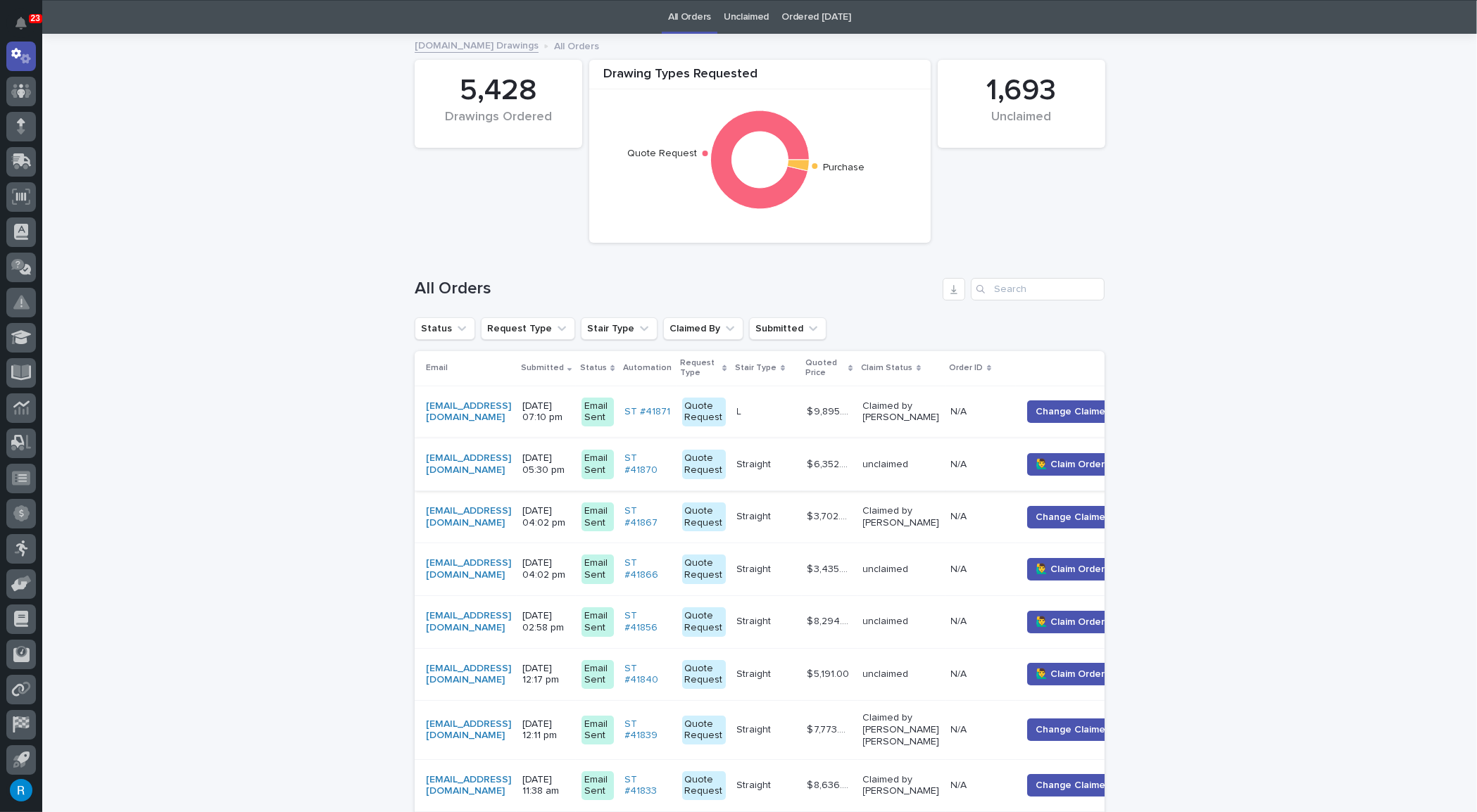
click at [796, 516] on p at bounding box center [766, 516] width 59 height 12
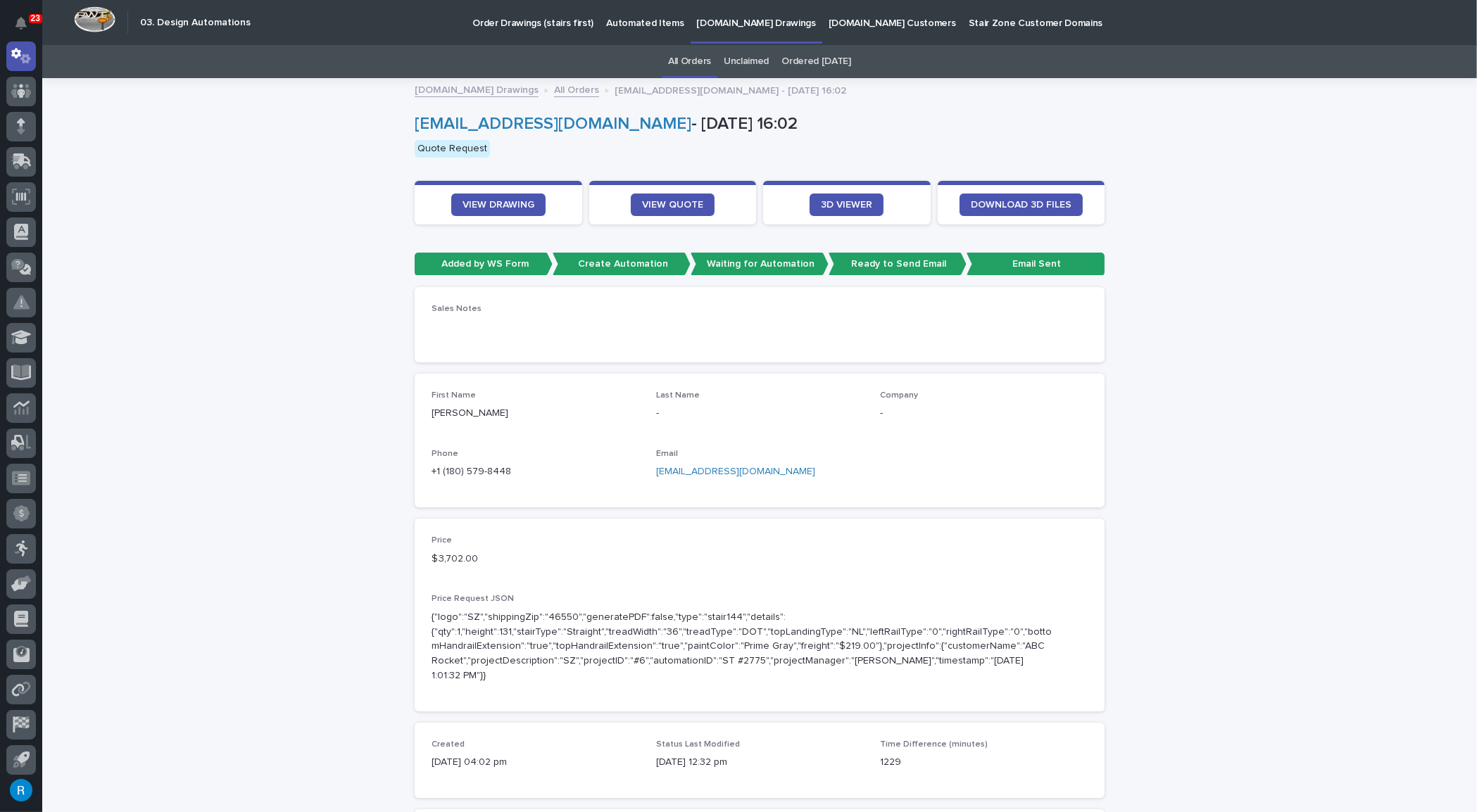
drag, startPoint x: 821, startPoint y: 473, endPoint x: 649, endPoint y: 463, distance: 172.3
click at [649, 463] on div "First Name Douglas Wood Last Name - Company - Phone +1 (180) 579-8448 Email dou…" at bounding box center [759, 440] width 656 height 100
copy link "douglaswoodconstruction@gmail.com"
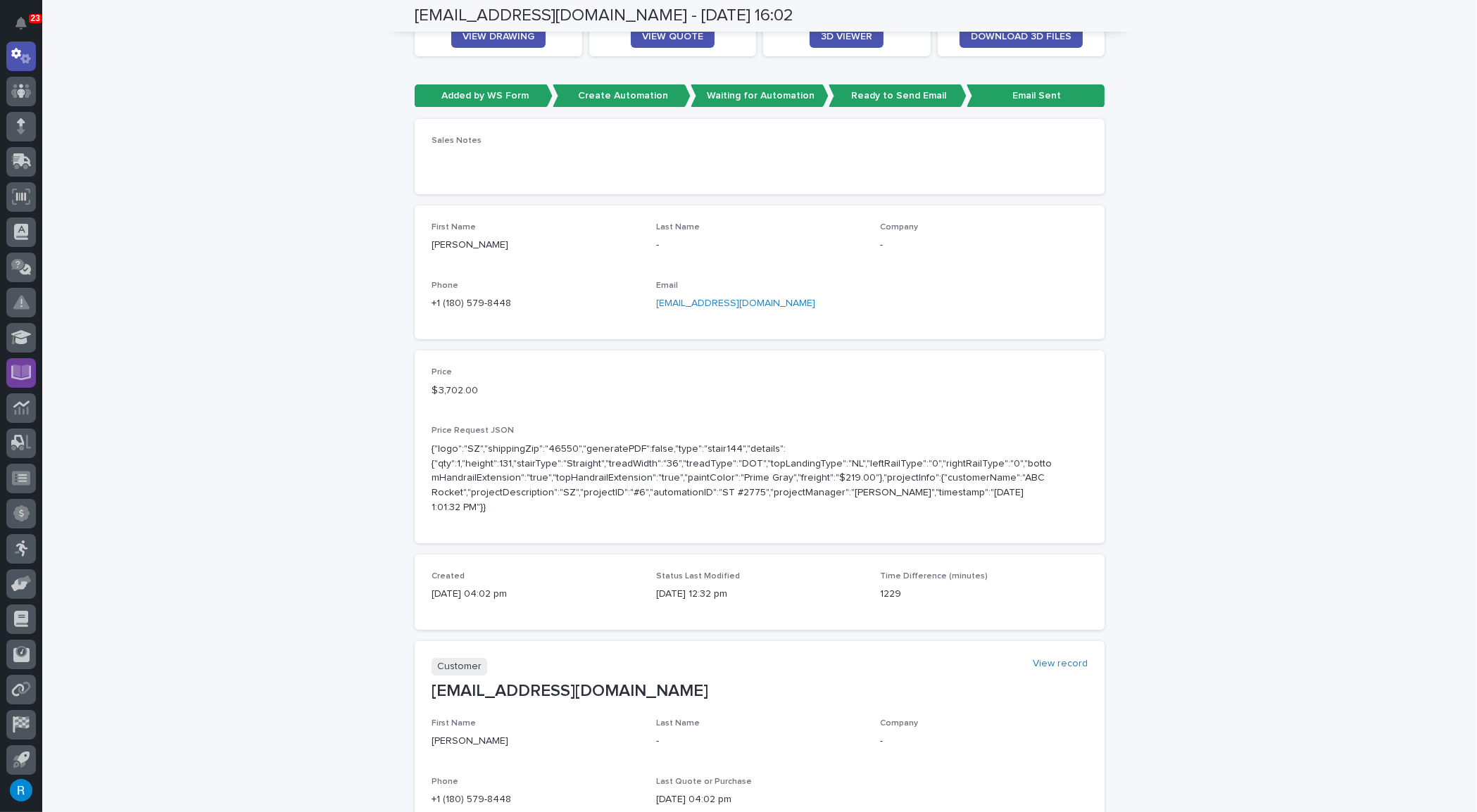
scroll to position [127, 0]
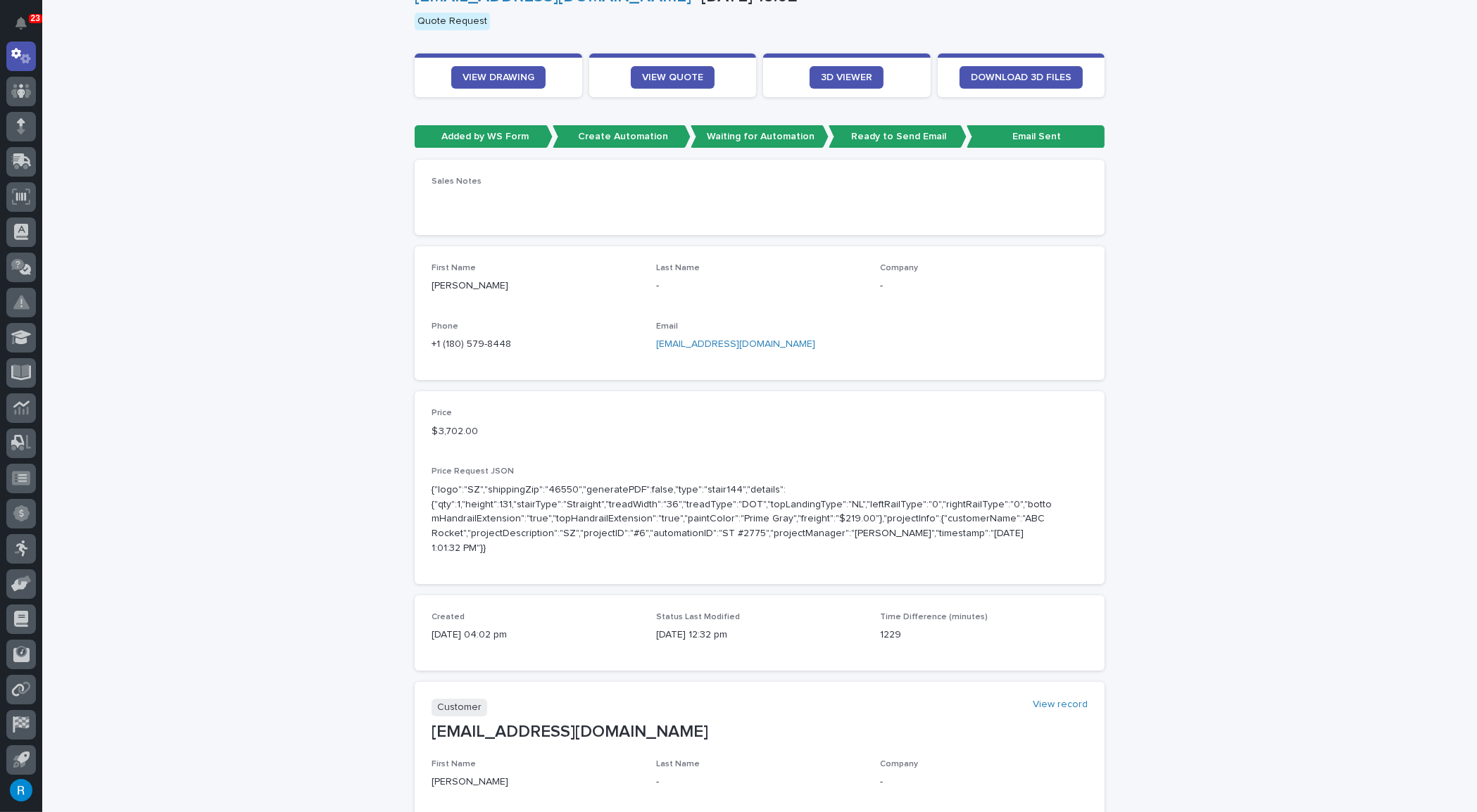
click at [886, 348] on div "First Name Douglas Wood Last Name - Company - Phone +1 (180) 579-8448 Email dou…" at bounding box center [759, 313] width 656 height 100
drag, startPoint x: 828, startPoint y: 342, endPoint x: 649, endPoint y: 350, distance: 179.2
click at [649, 350] on div "First Name Douglas Wood Last Name - Company - Phone +1 (180) 579-8448 Email dou…" at bounding box center [759, 313] width 656 height 100
copy link "douglaswoodconstruction@gmail.com"
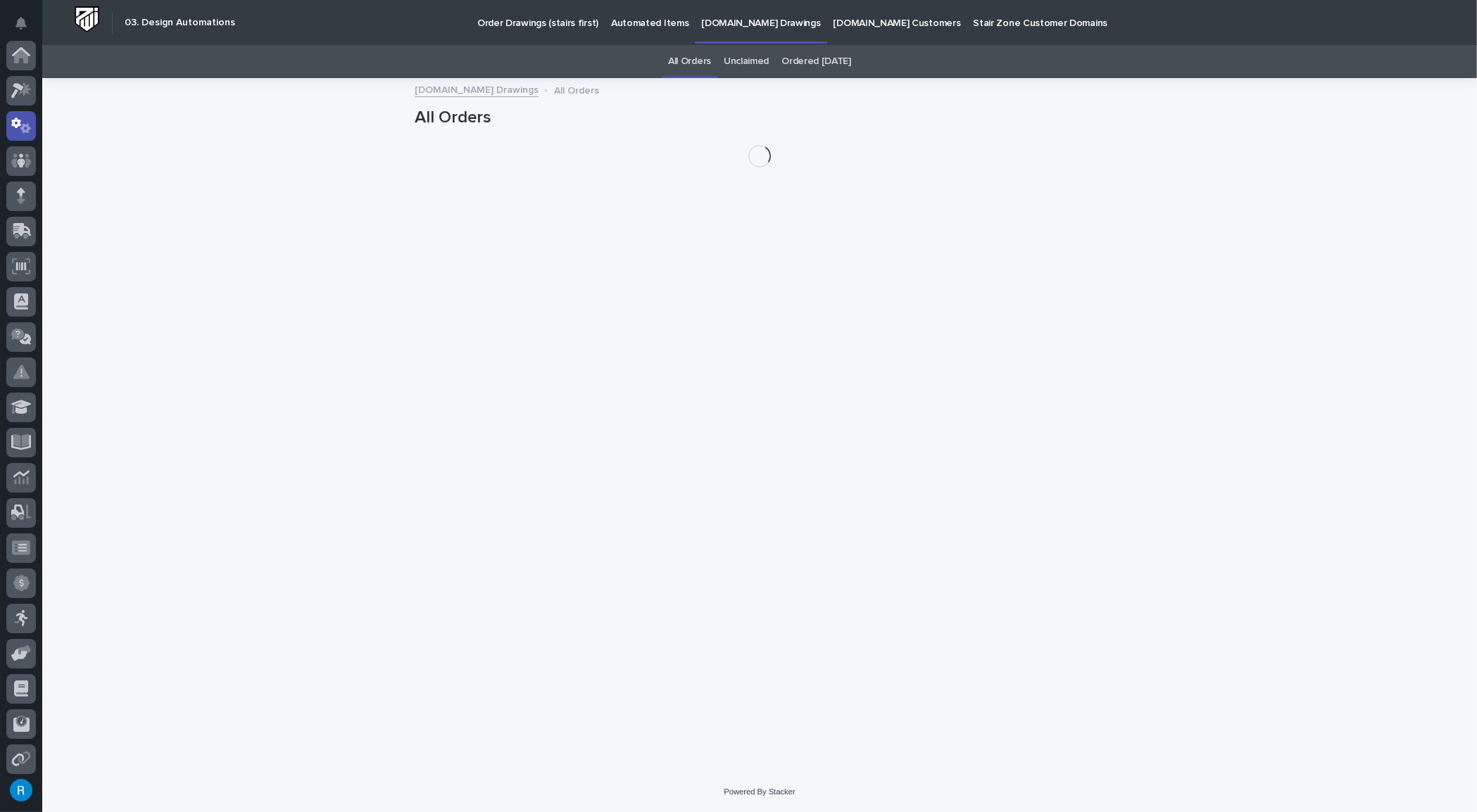
scroll to position [70, 0]
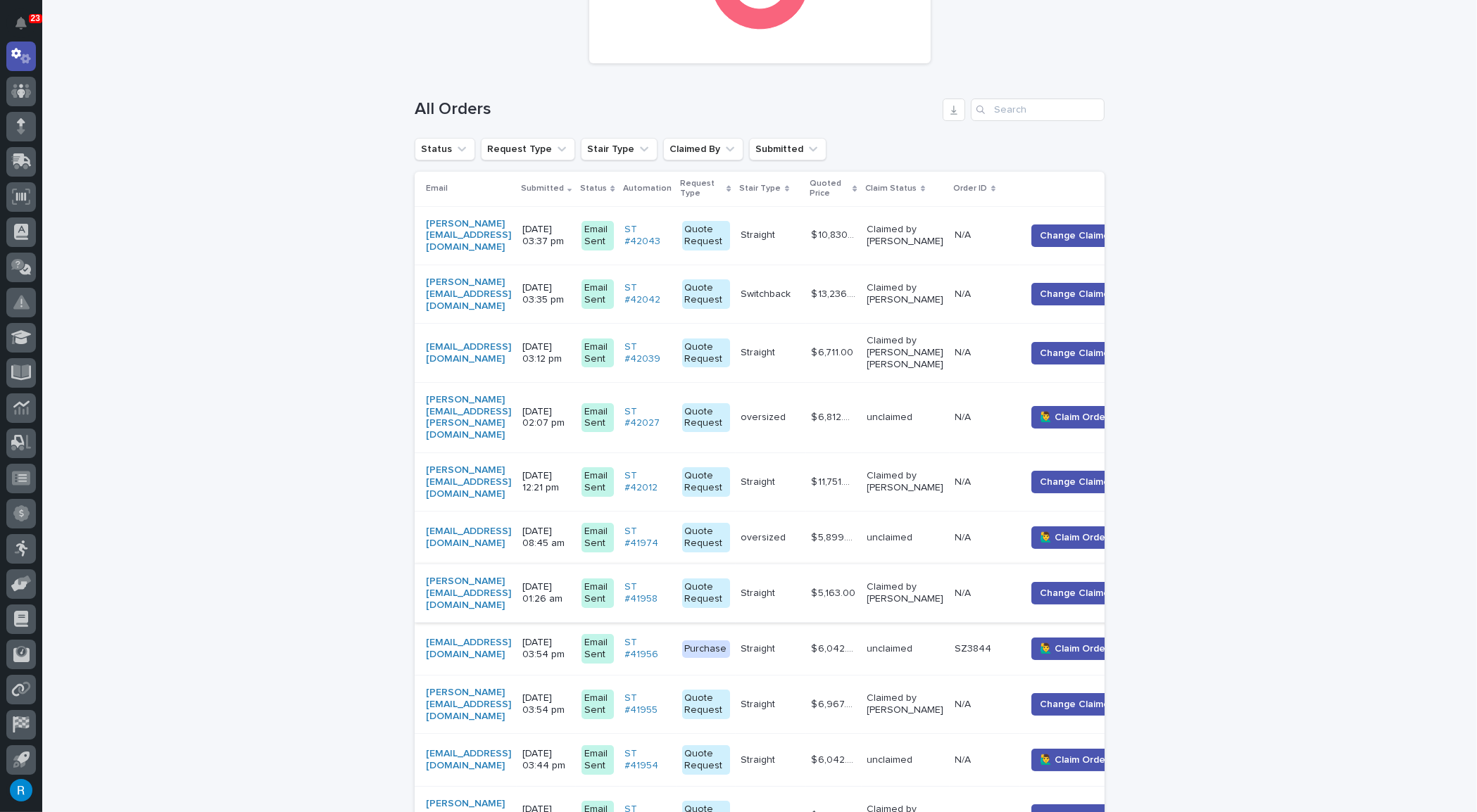
scroll to position [255, 0]
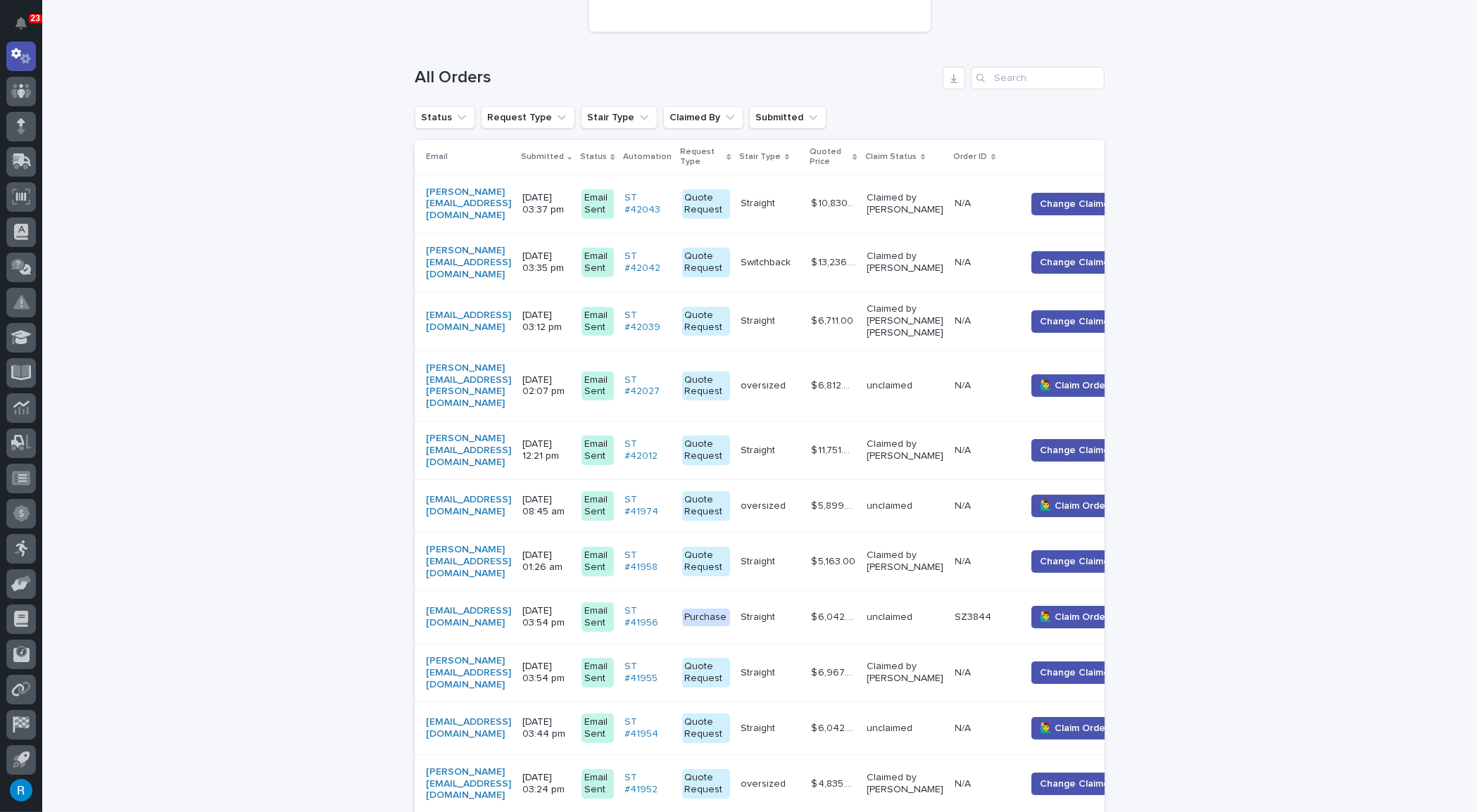
click at [511, 543] on div "scott@outkastdesigns.com" at bounding box center [468, 561] width 85 height 35
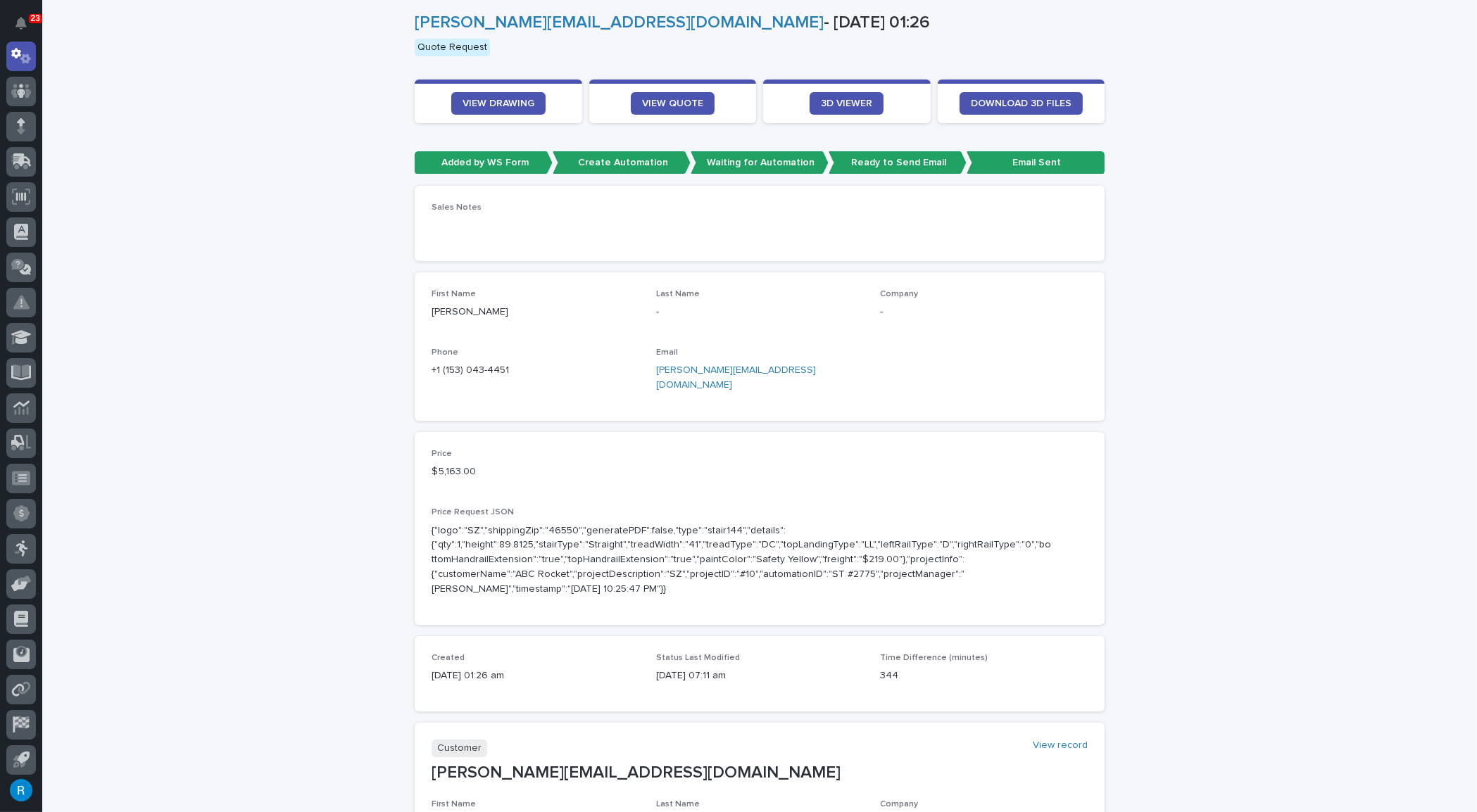
scroll to position [319, 0]
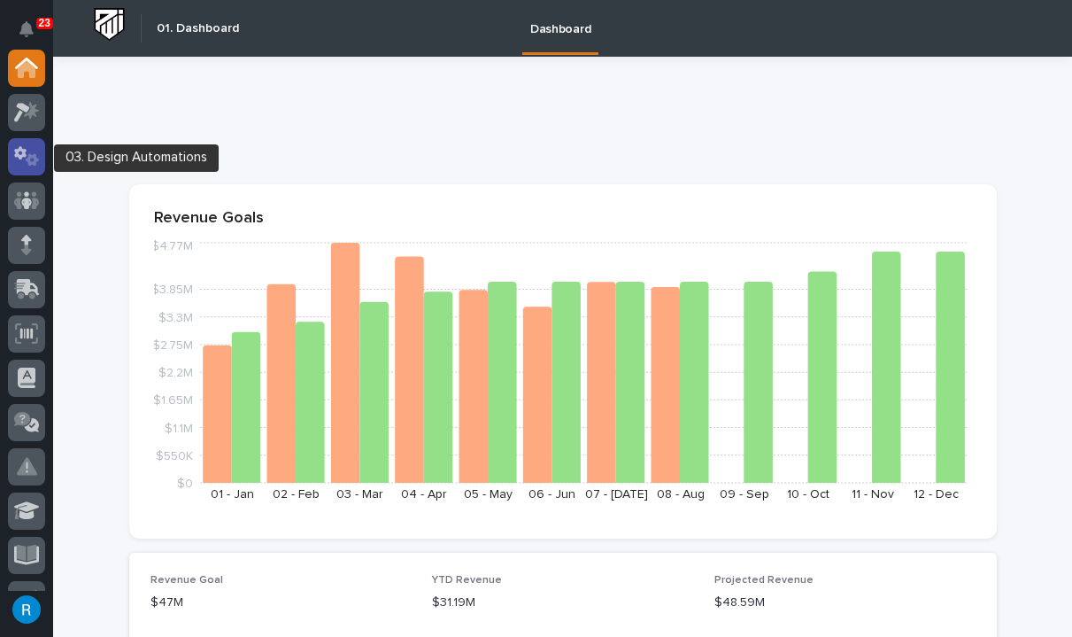
click at [31, 159] on icon at bounding box center [27, 156] width 26 height 20
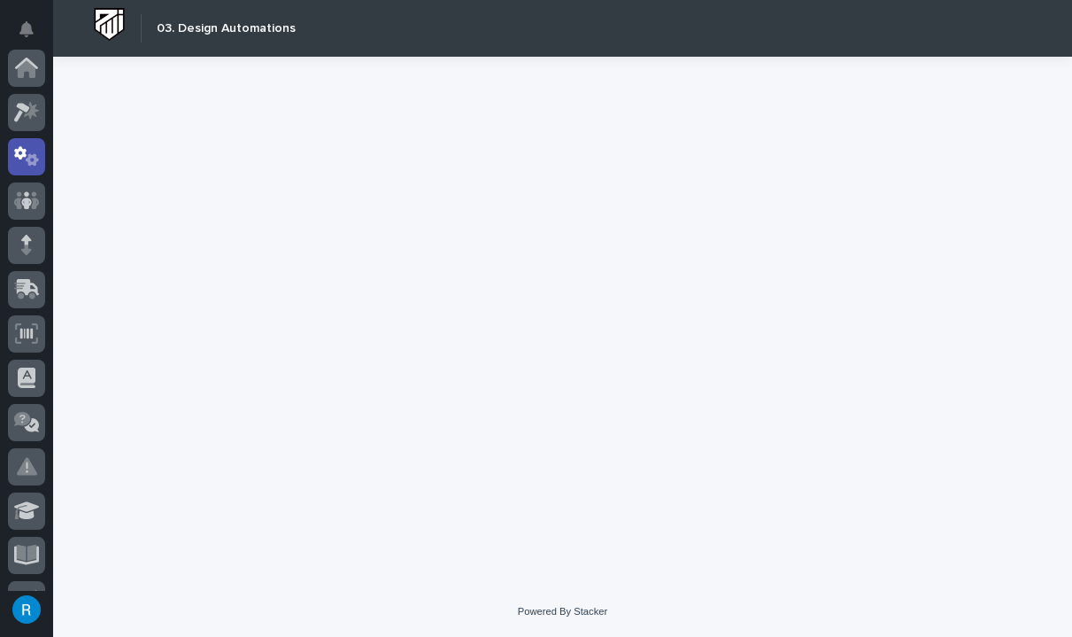
scroll to position [89, 0]
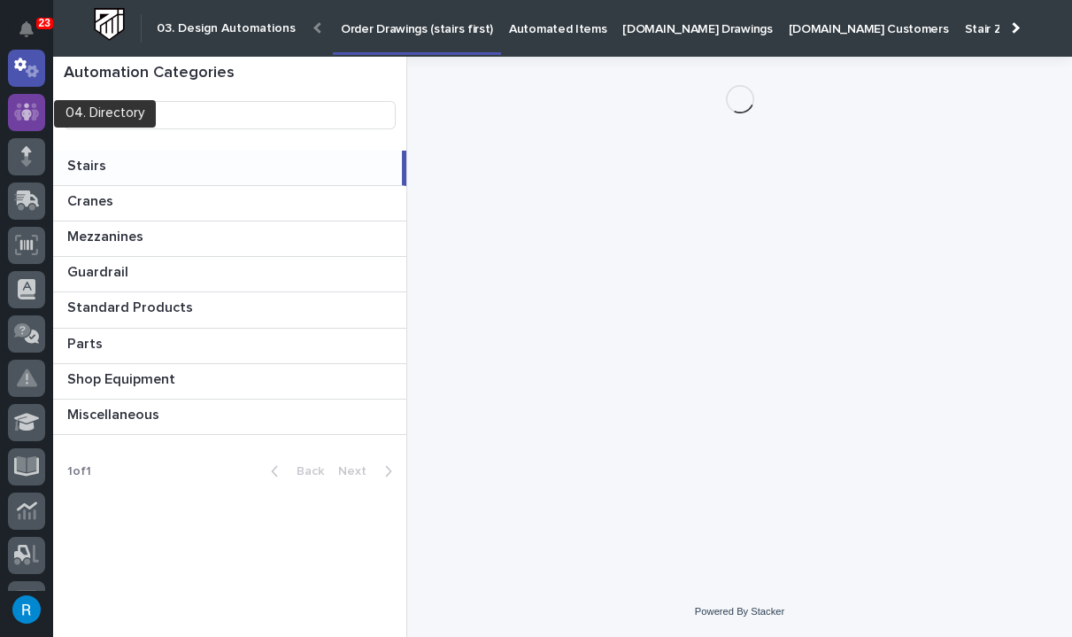
click at [30, 105] on icon at bounding box center [27, 112] width 26 height 20
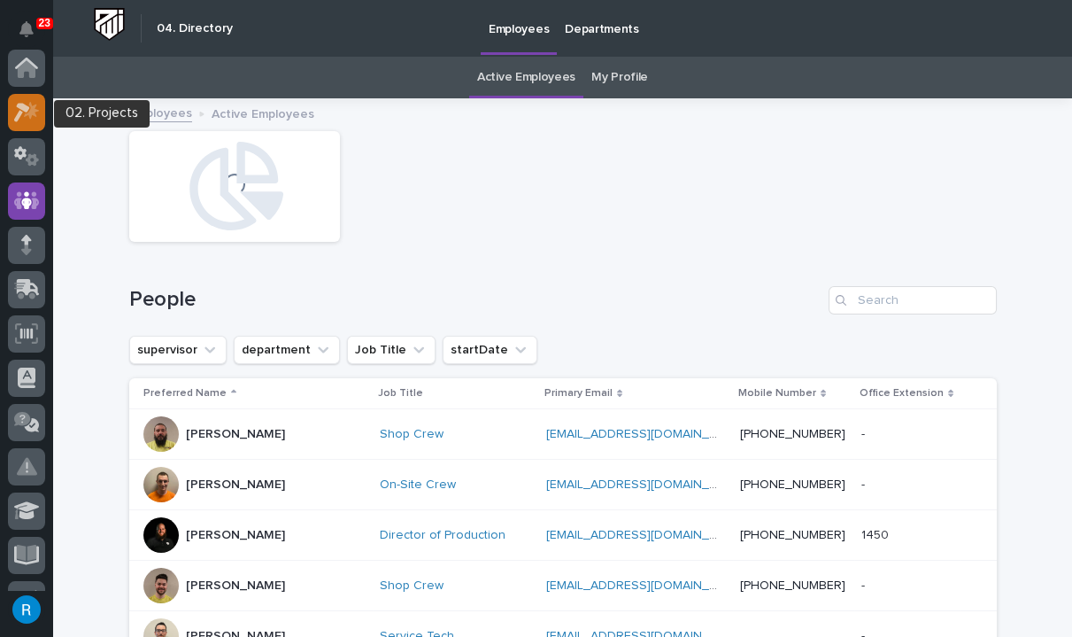
click at [30, 116] on icon at bounding box center [31, 110] width 15 height 18
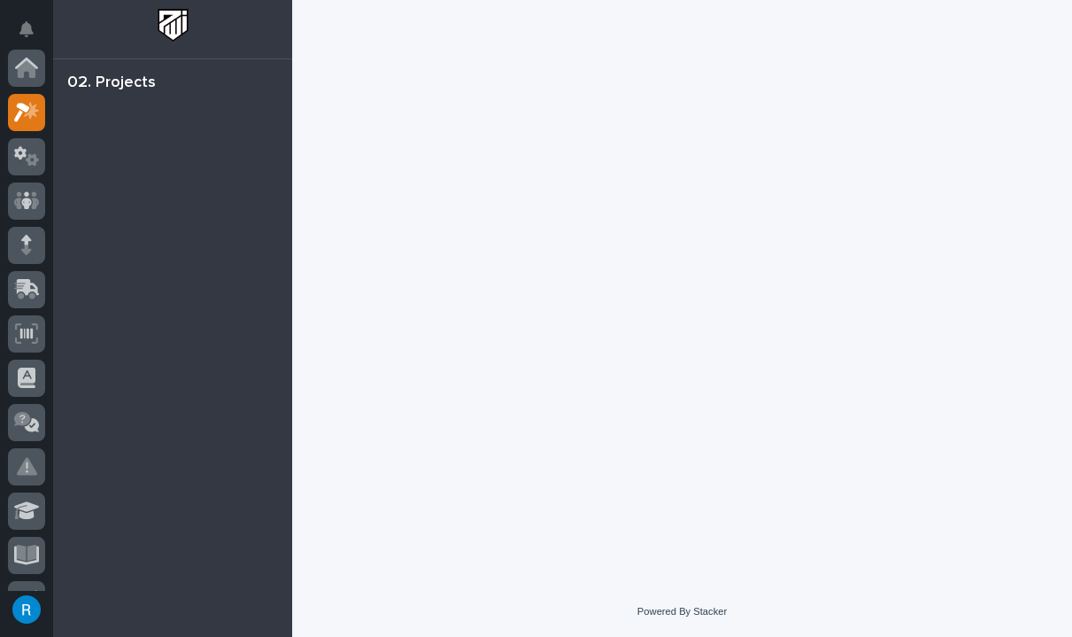
scroll to position [44, 0]
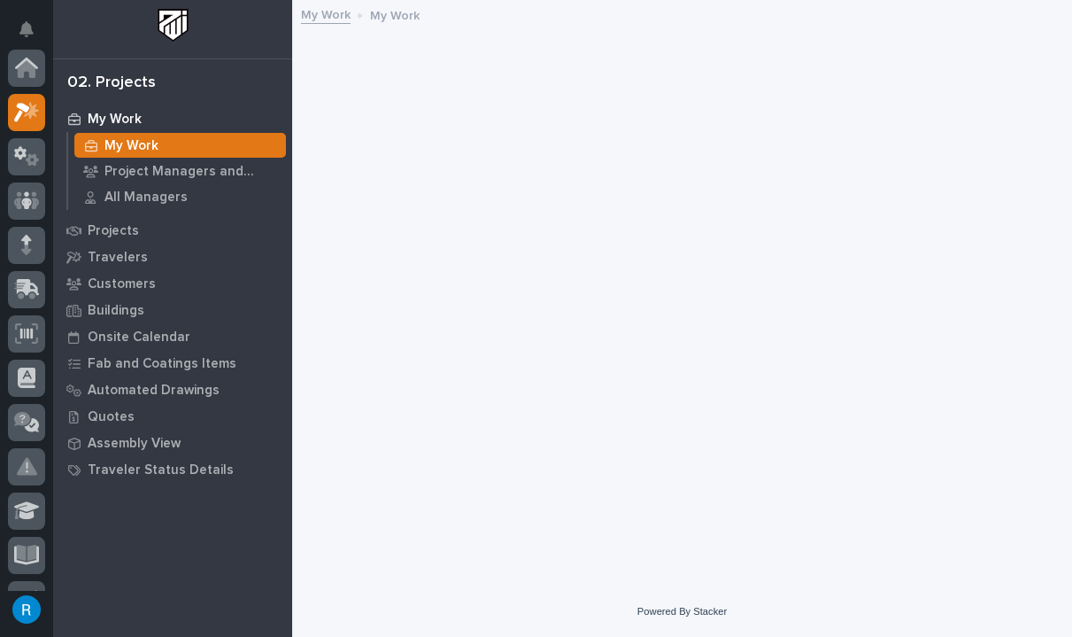
scroll to position [44, 0]
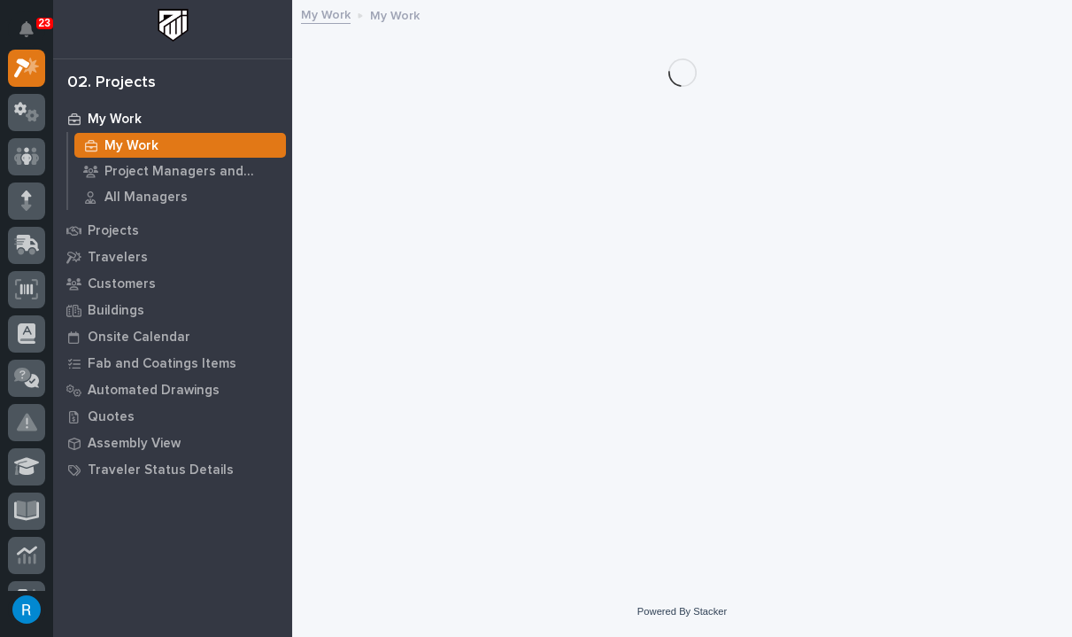
click at [335, 12] on link "My Work" at bounding box center [326, 14] width 50 height 20
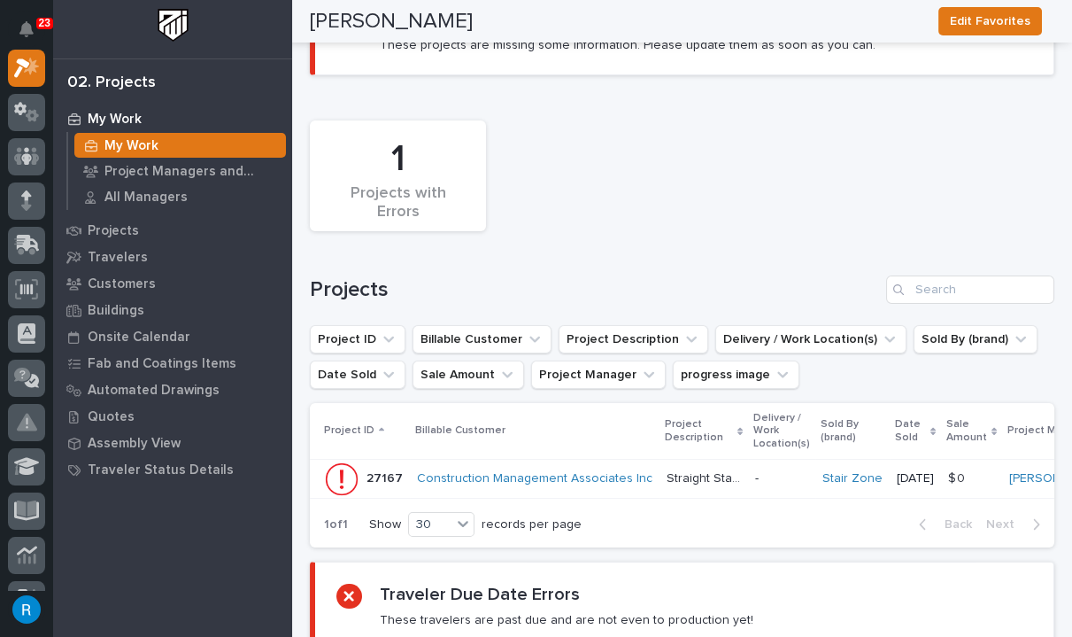
scroll to position [0, 0]
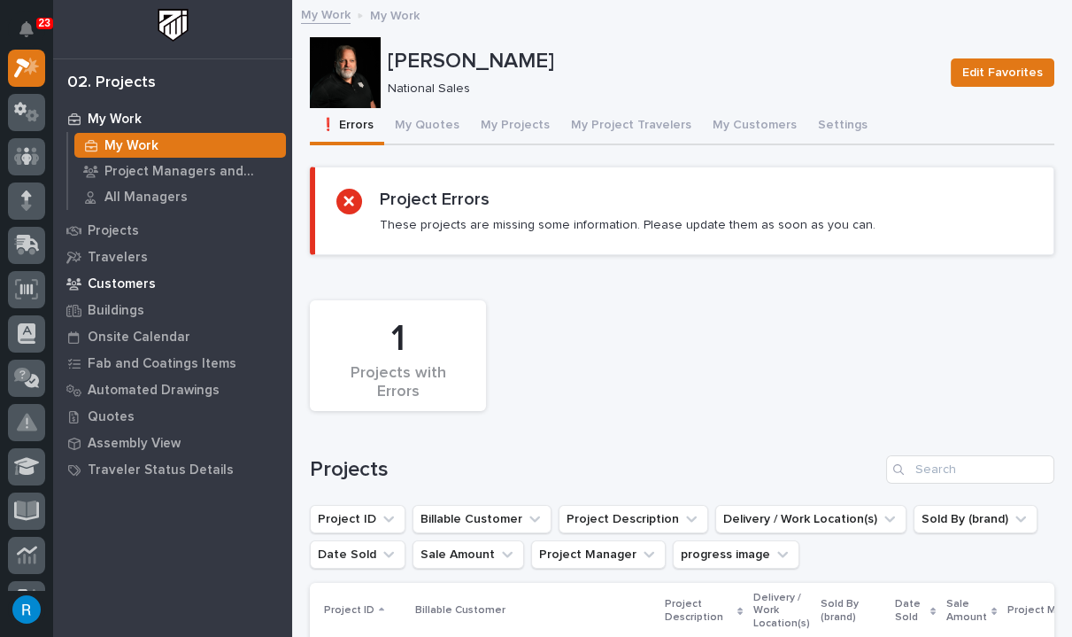
click at [118, 282] on p "Customers" at bounding box center [122, 284] width 68 height 16
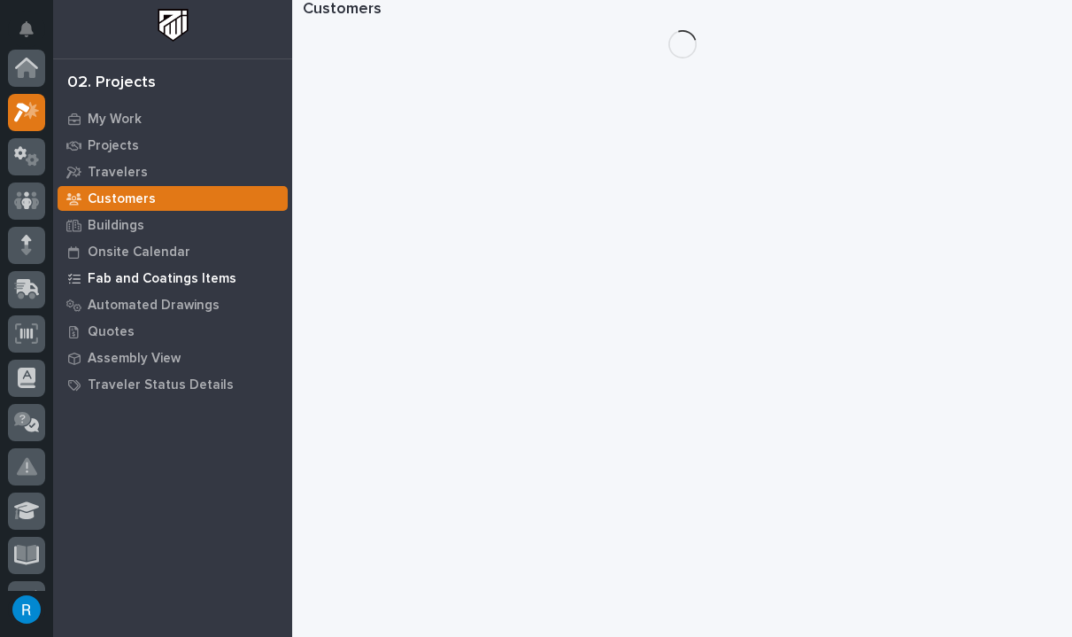
scroll to position [44, 0]
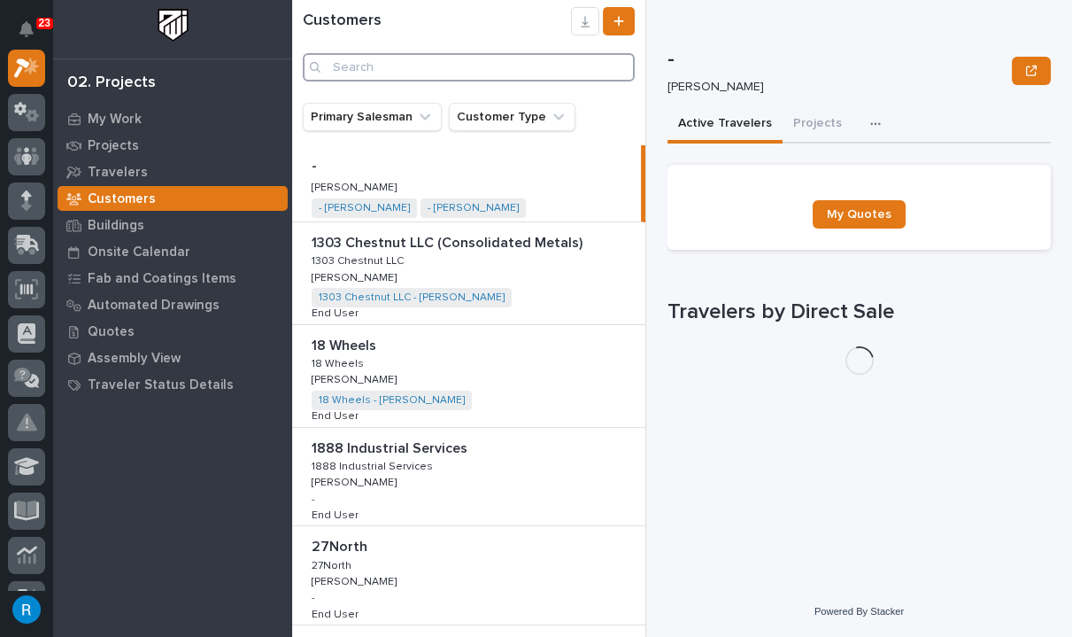
click at [356, 66] on input "Search" at bounding box center [469, 67] width 332 height 28
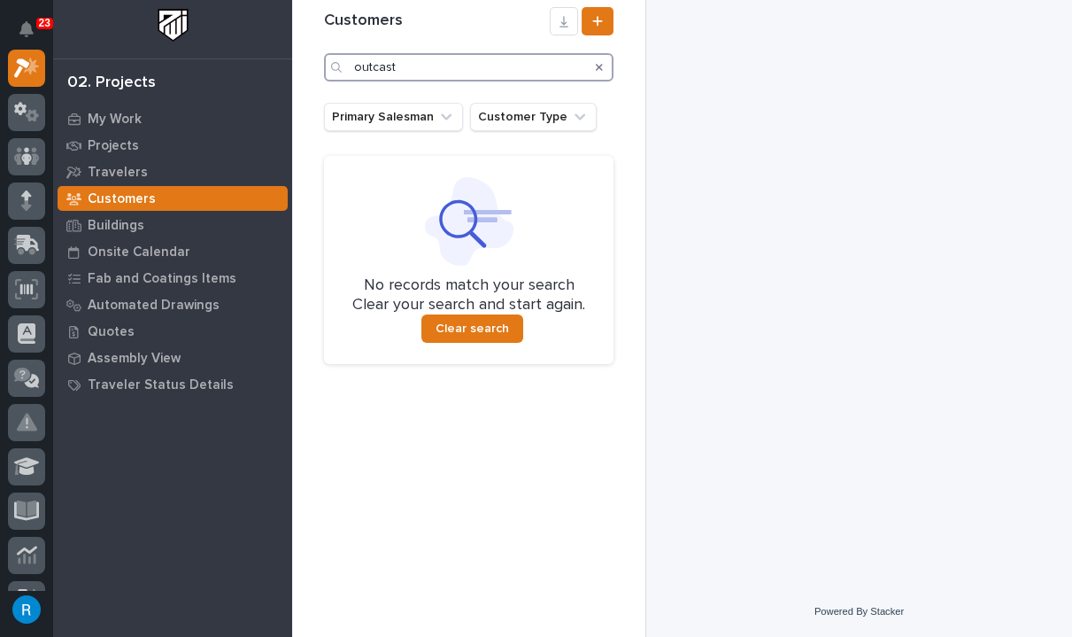
click at [380, 67] on input "outcast" at bounding box center [469, 67] width 290 height 28
type input "outkast"
click at [120, 143] on p "Projects" at bounding box center [113, 146] width 51 height 16
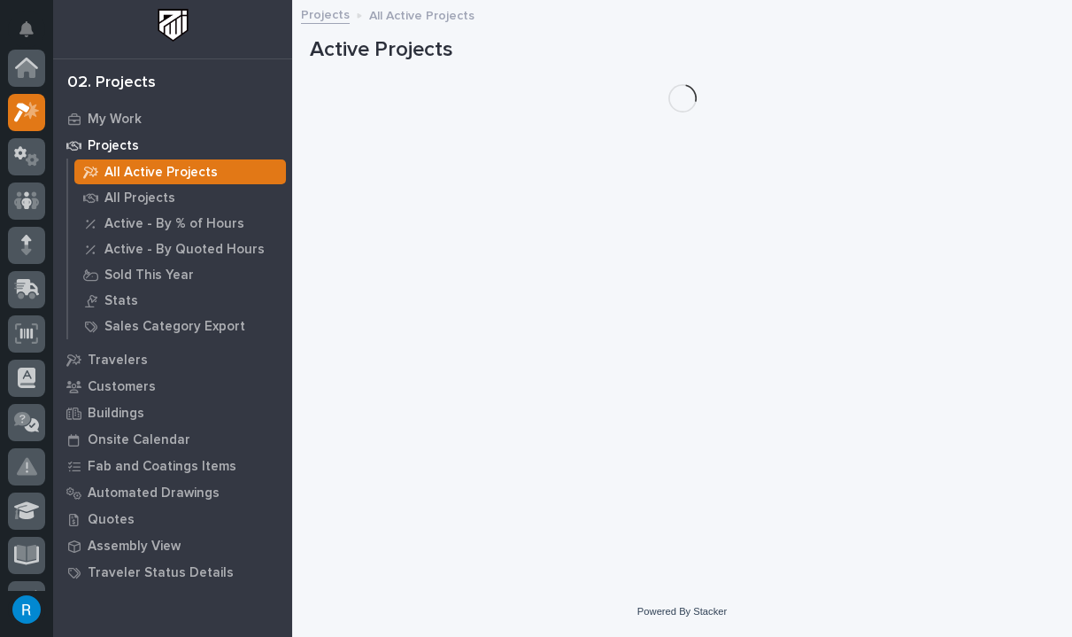
scroll to position [44, 0]
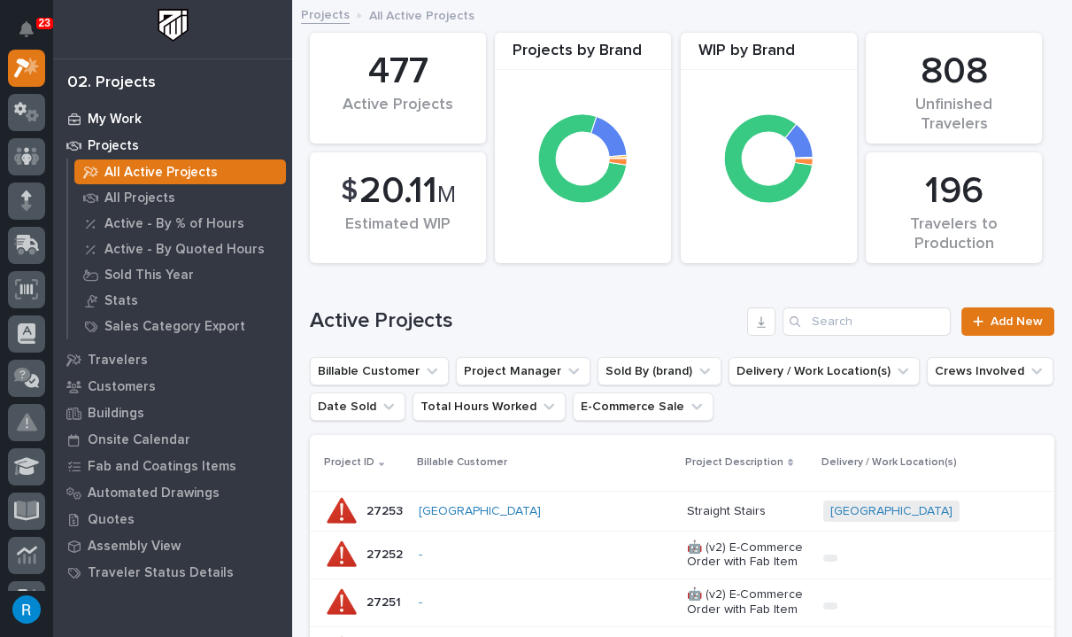
click at [112, 112] on p "My Work" at bounding box center [115, 120] width 54 height 16
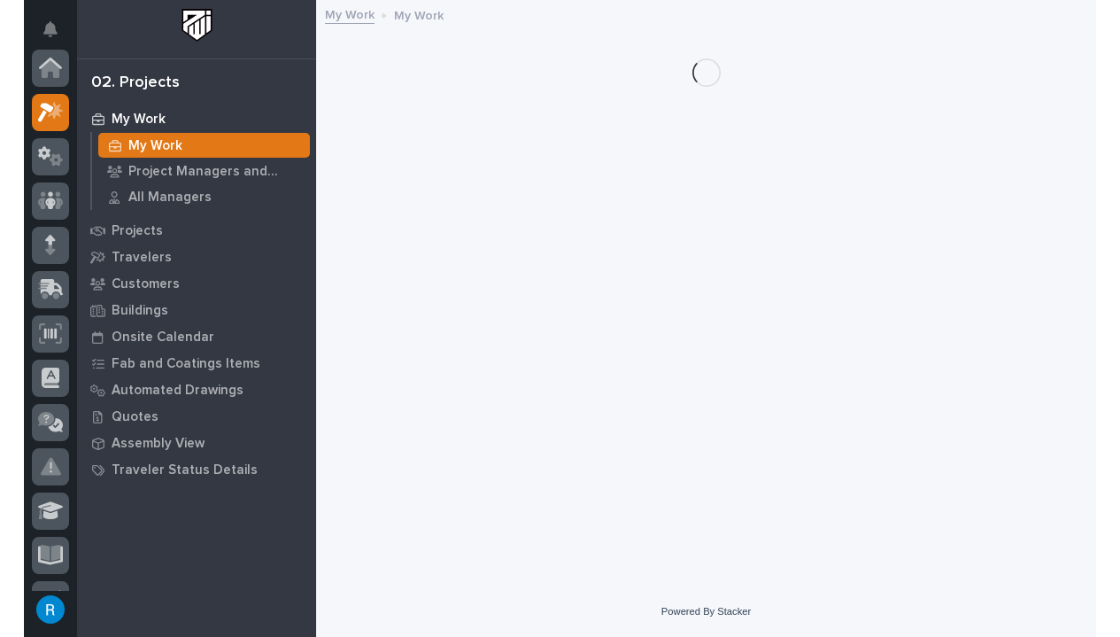
scroll to position [44, 0]
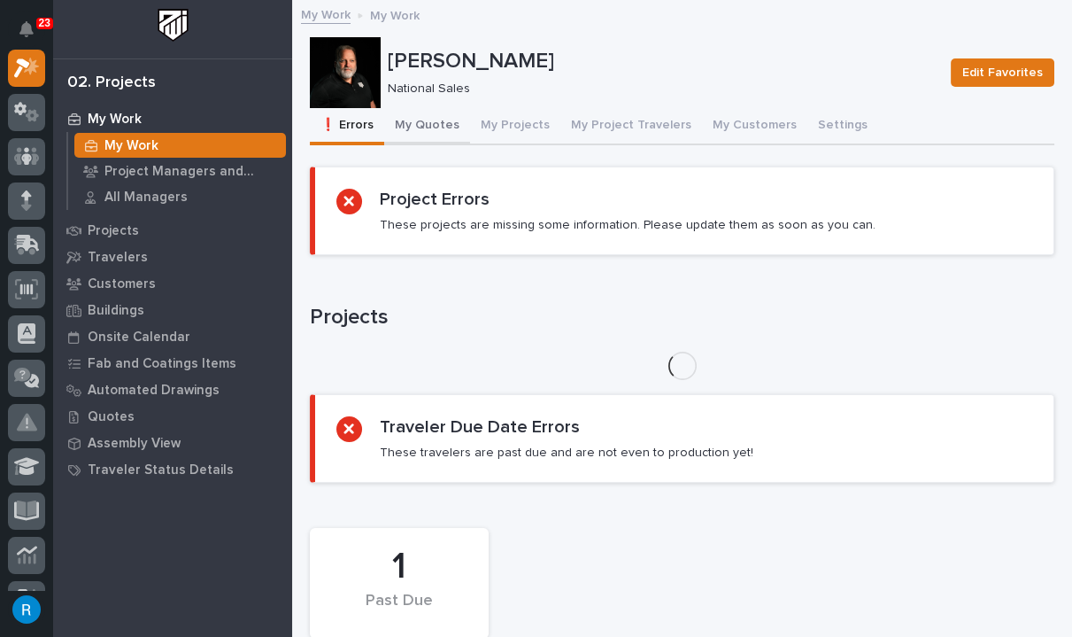
click at [433, 129] on button "My Quotes" at bounding box center [427, 126] width 86 height 37
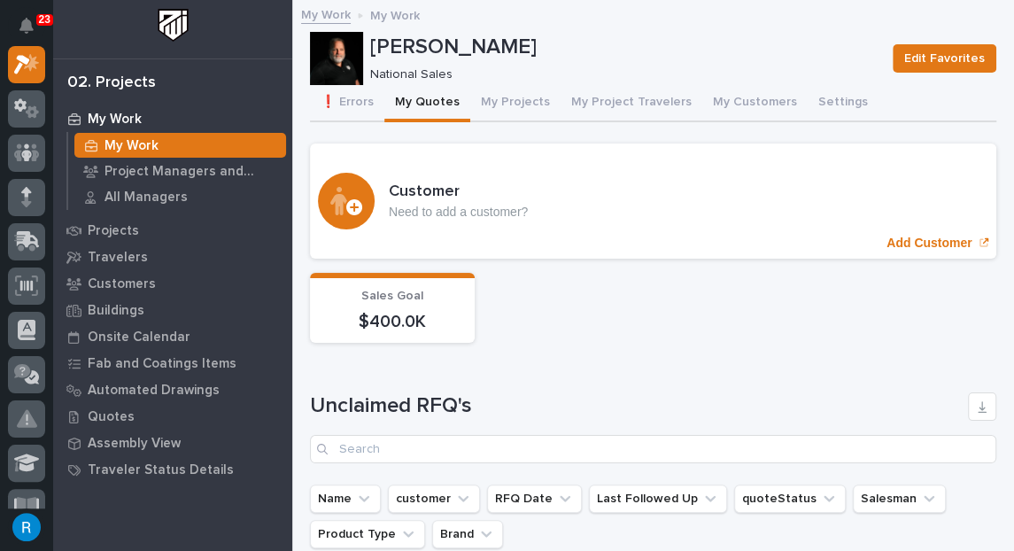
click at [119, 120] on p "My Work" at bounding box center [115, 120] width 54 height 16
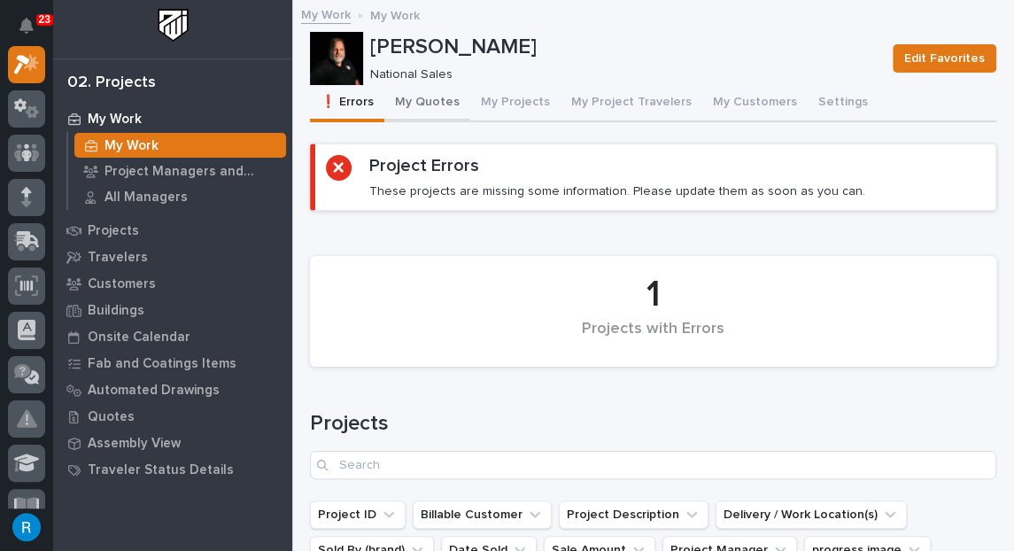
click at [433, 102] on button "My Quotes" at bounding box center [427, 103] width 86 height 37
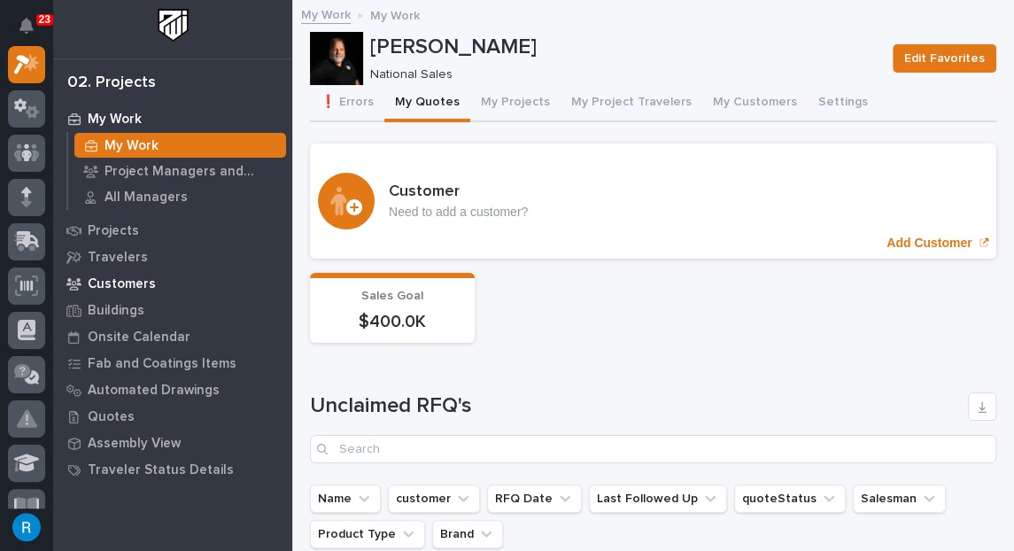
click at [120, 282] on p "Customers" at bounding box center [122, 284] width 68 height 16
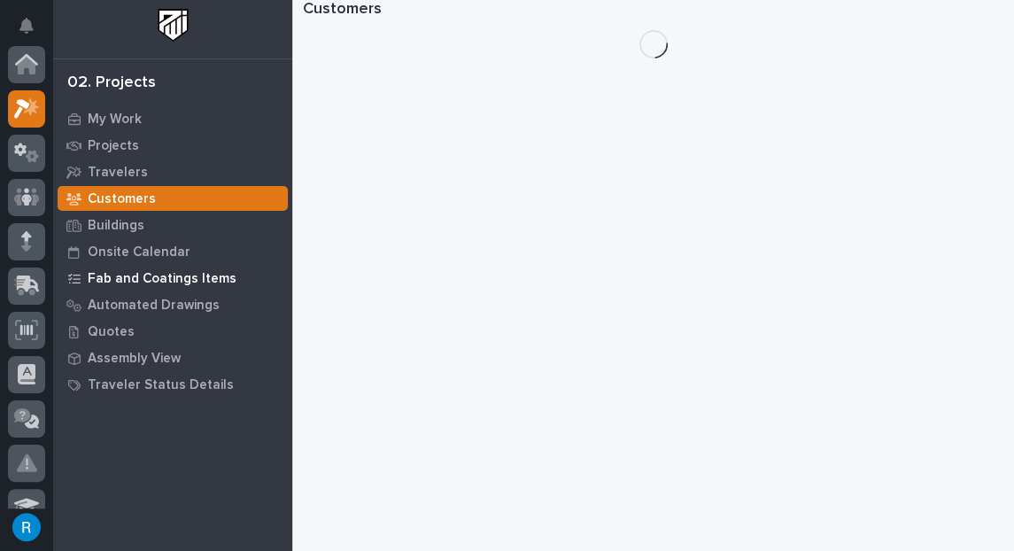
scroll to position [44, 0]
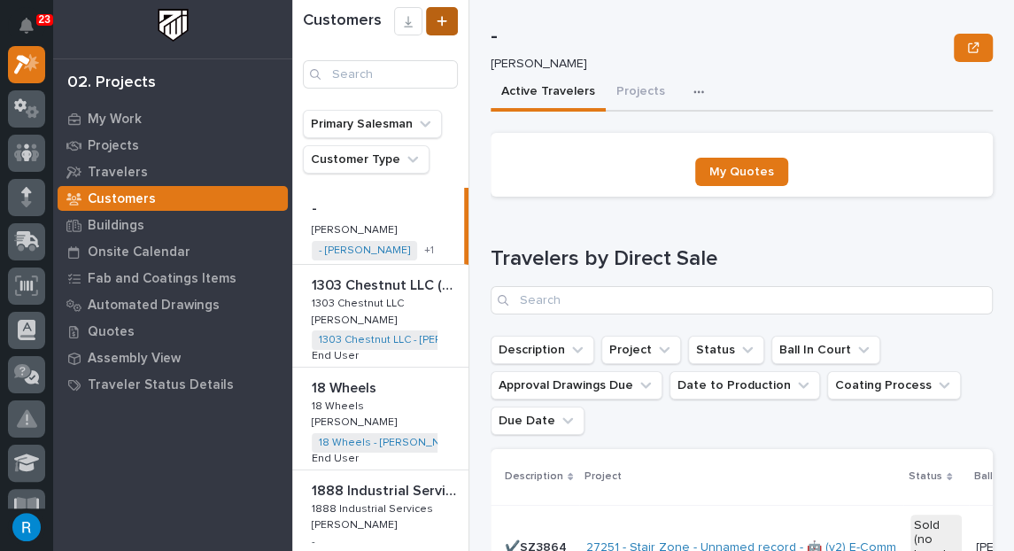
click at [437, 18] on icon at bounding box center [442, 21] width 11 height 12
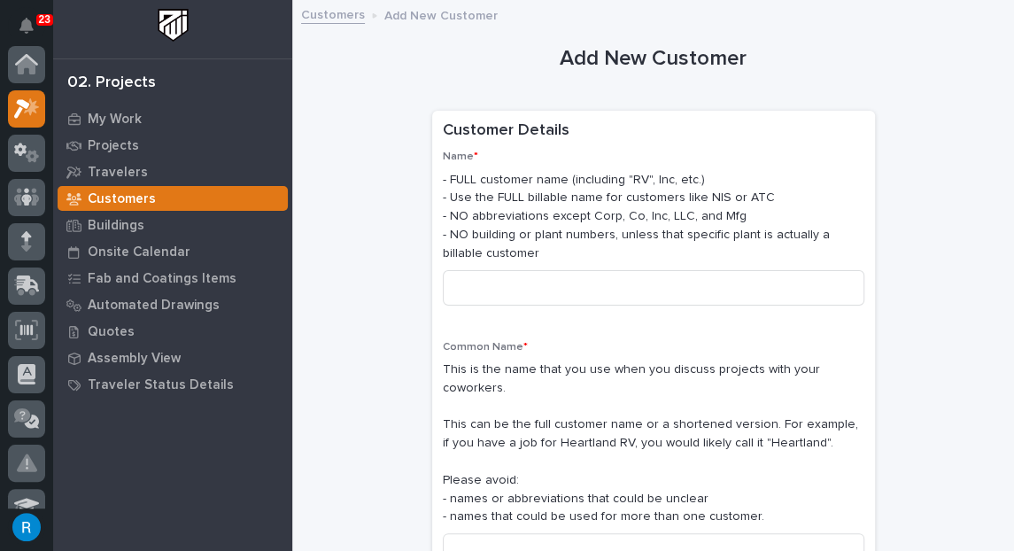
scroll to position [44, 0]
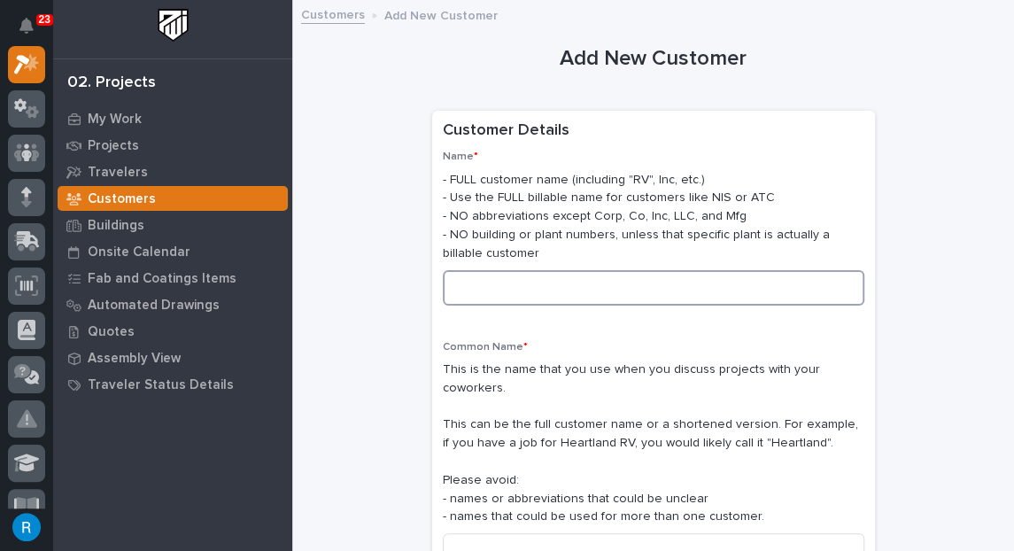
click at [481, 288] on input at bounding box center [653, 287] width 421 height 35
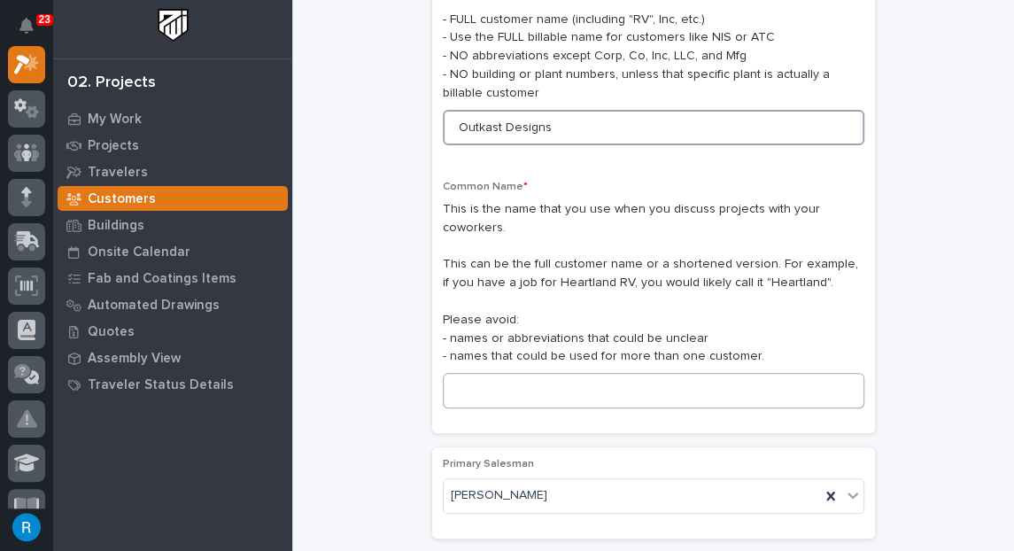
type input "Outkast Designs"
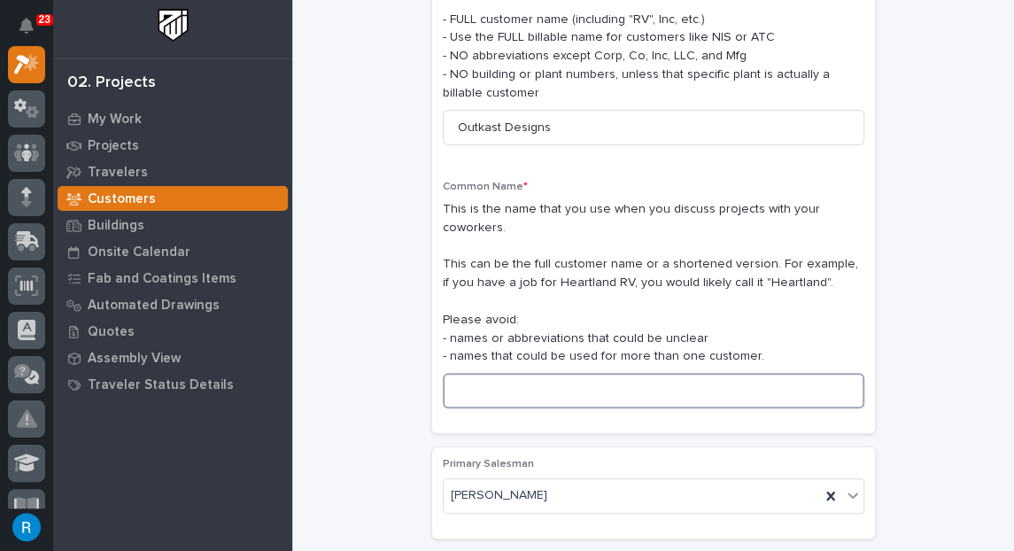
click at [458, 373] on input at bounding box center [653, 390] width 421 height 35
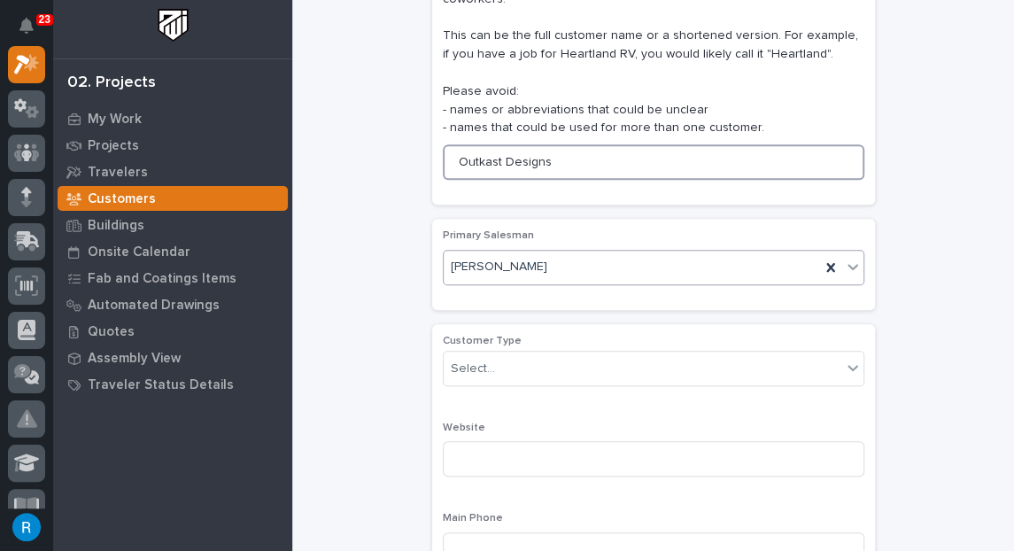
scroll to position [402, 0]
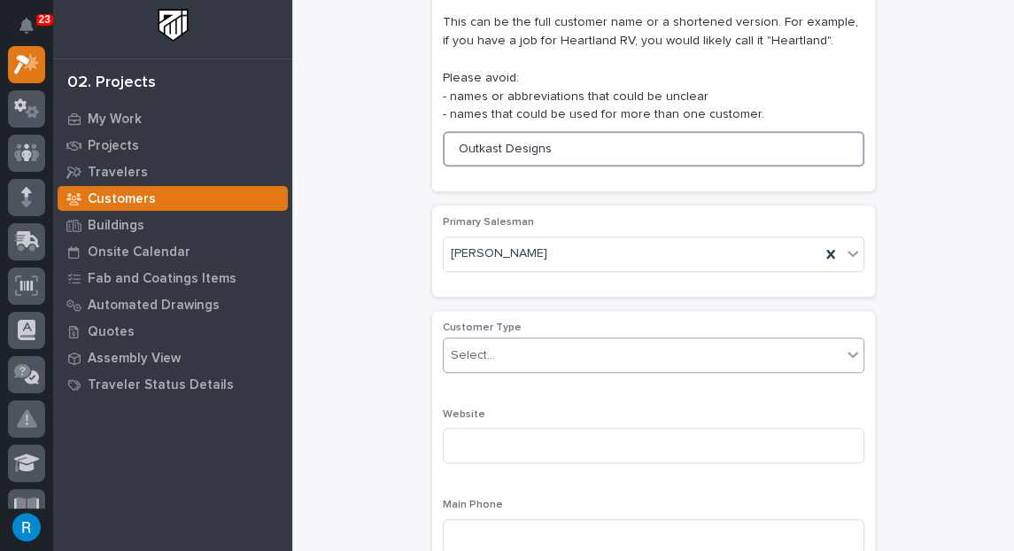
type input "Outkast Designs"
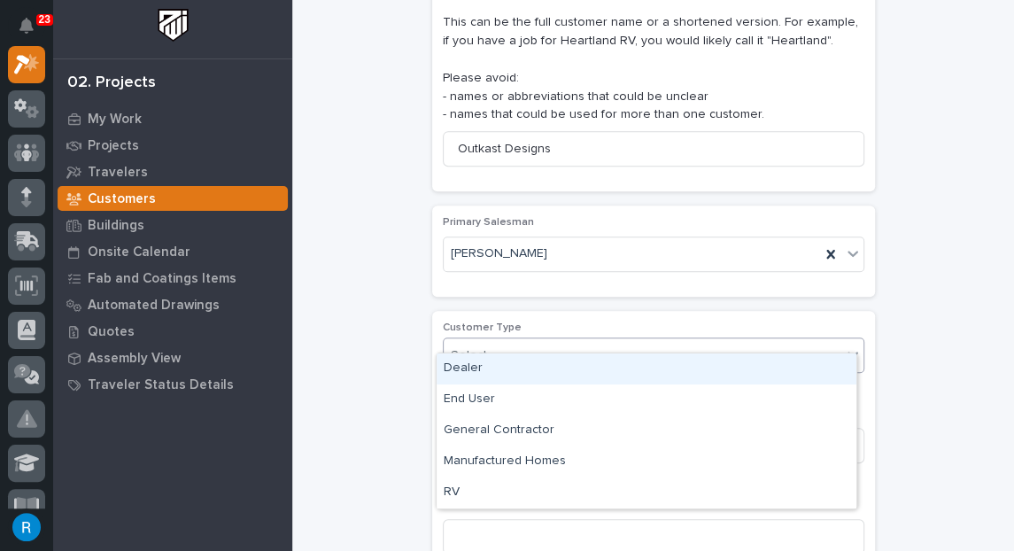
click at [520, 341] on div "Select..." at bounding box center [643, 355] width 398 height 29
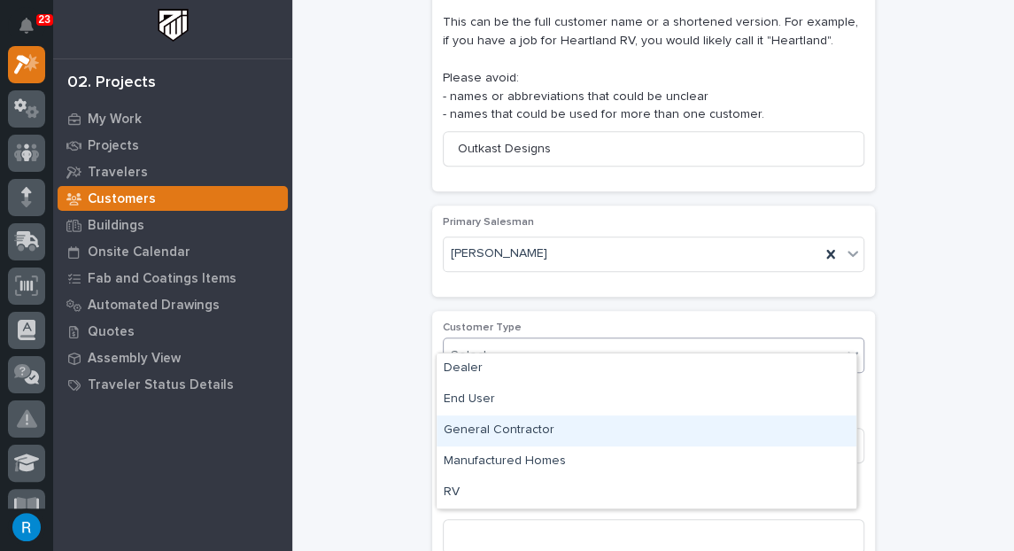
click at [485, 431] on div "General Contractor" at bounding box center [647, 430] width 420 height 31
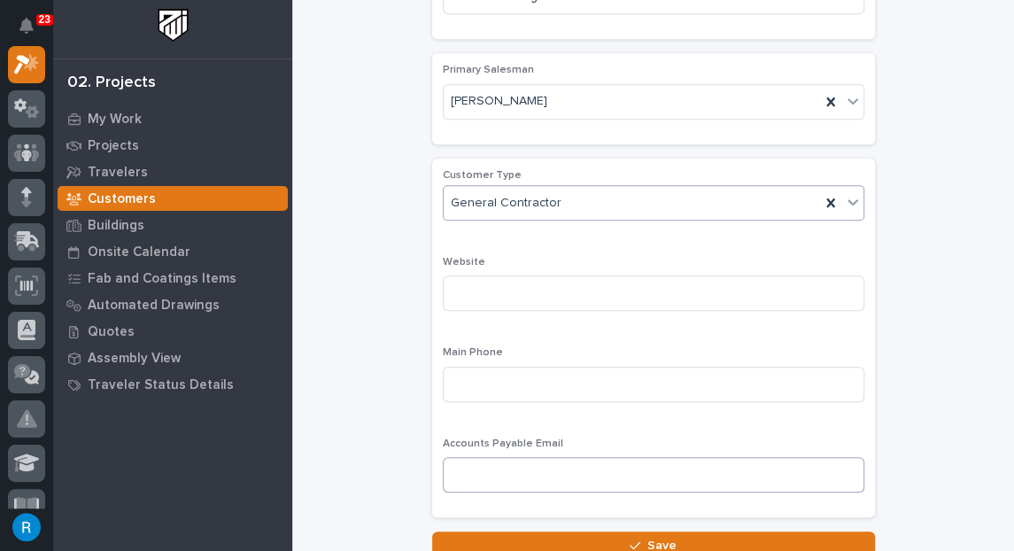
scroll to position [563, 0]
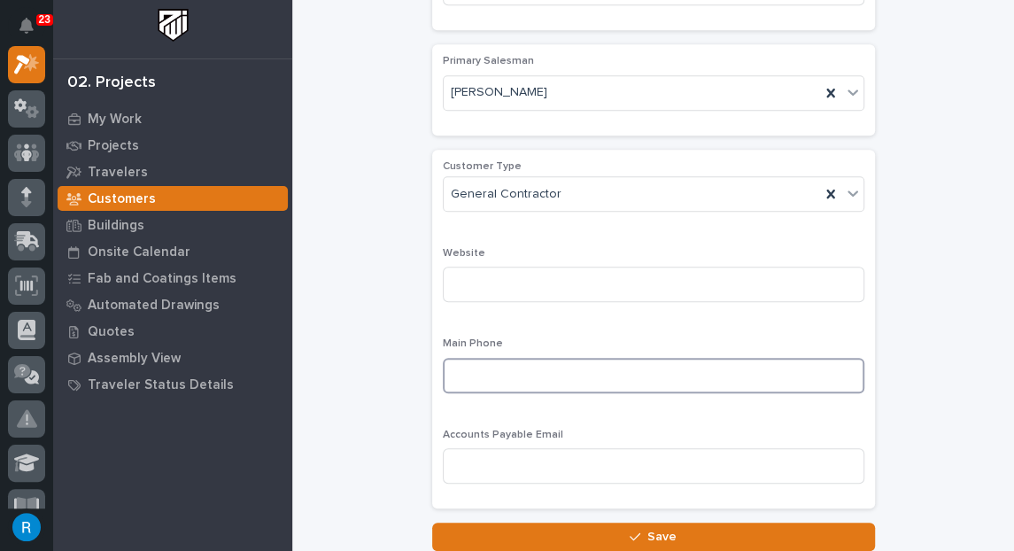
click at [459, 358] on input at bounding box center [653, 375] width 421 height 35
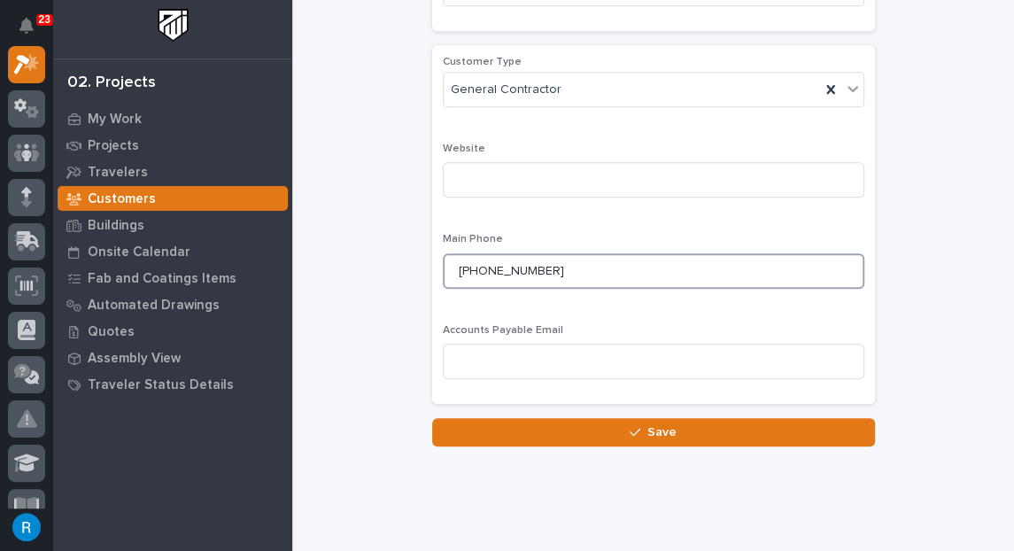
scroll to position [682, 0]
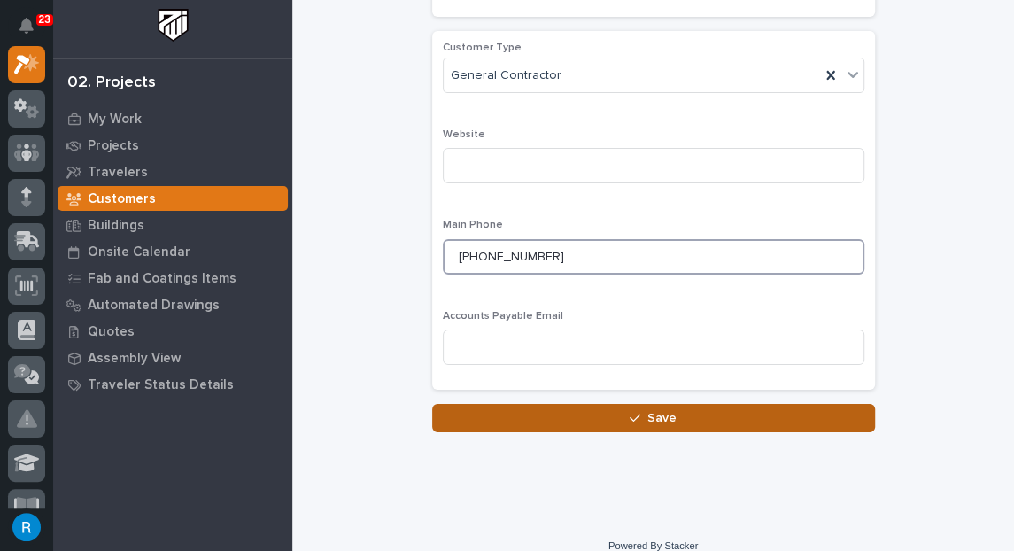
type input "530-216-5050"
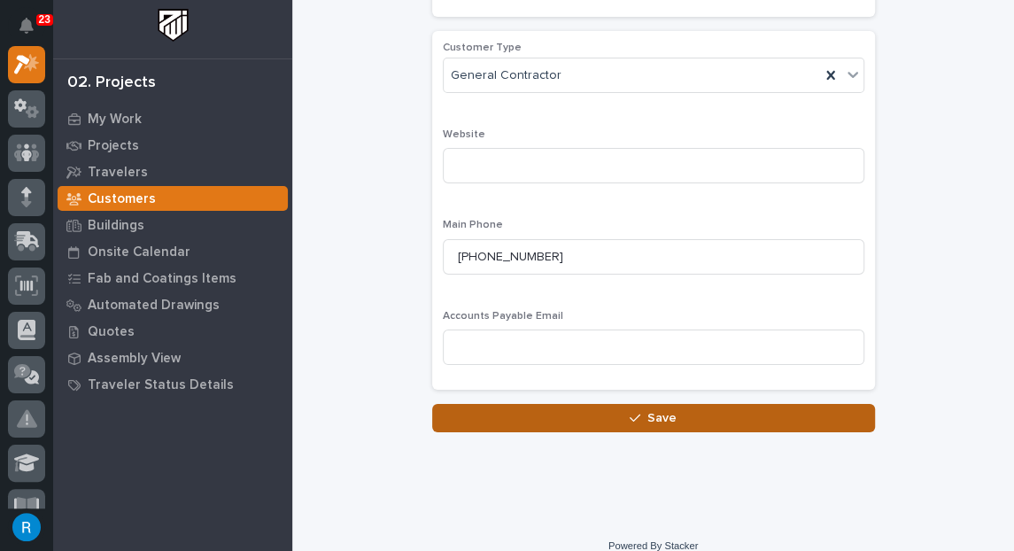
click at [636, 412] on div "button" at bounding box center [639, 418] width 18 height 12
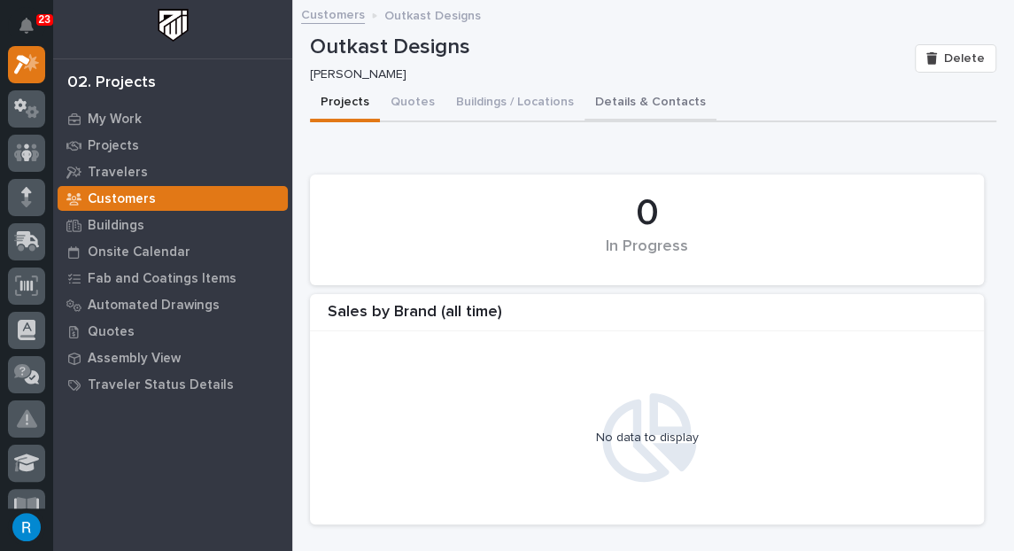
click at [625, 96] on button "Details & Contacts" at bounding box center [650, 103] width 132 height 37
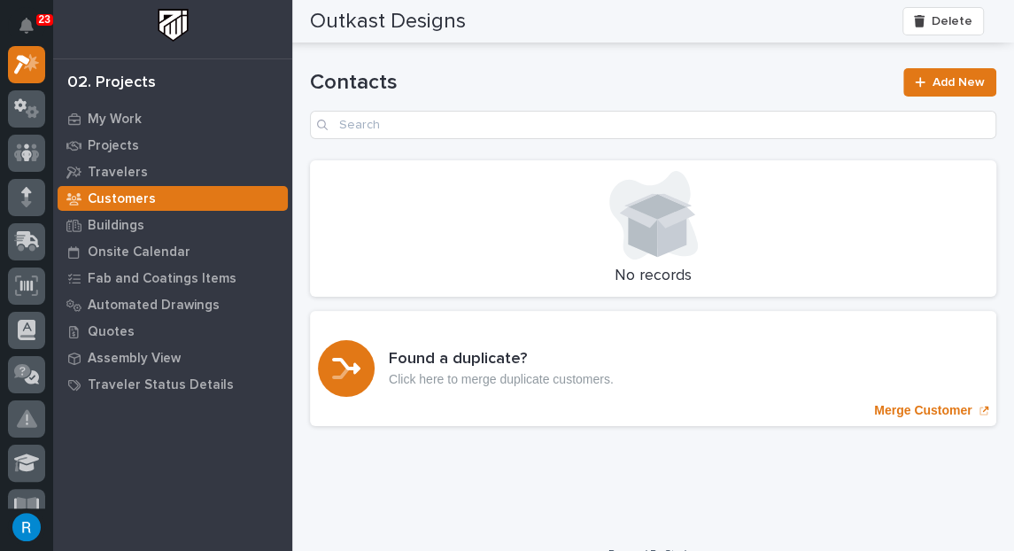
scroll to position [563, 0]
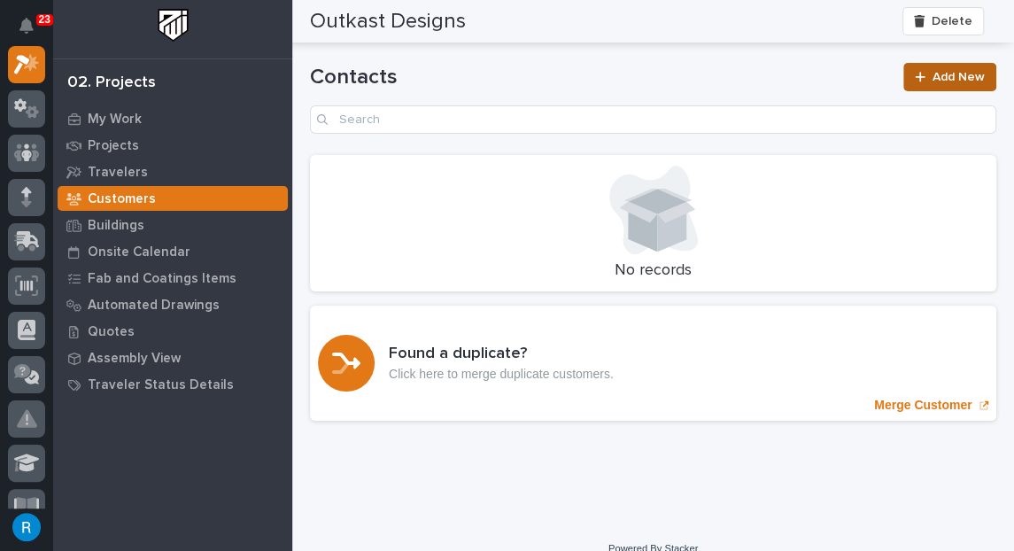
click at [920, 79] on div at bounding box center [924, 77] width 18 height 12
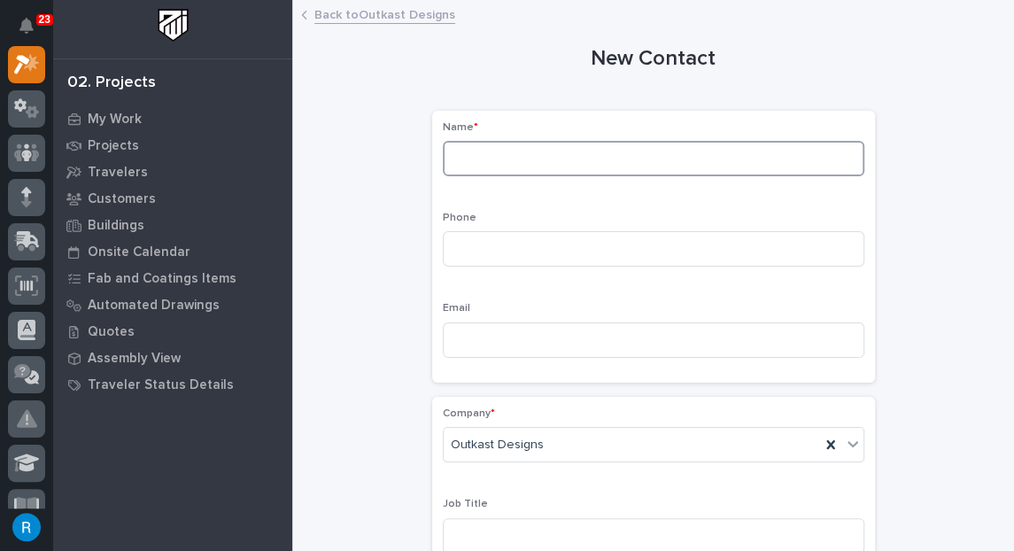
click at [482, 158] on input at bounding box center [653, 158] width 421 height 35
type input "Scott Lunsford"
type input "530-216-5050"
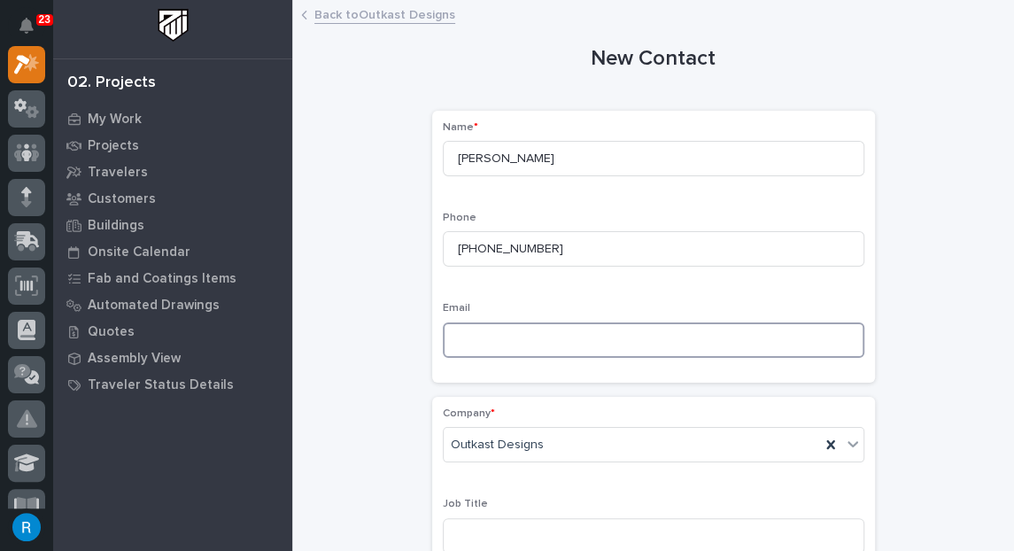
click at [464, 336] on input at bounding box center [653, 339] width 421 height 35
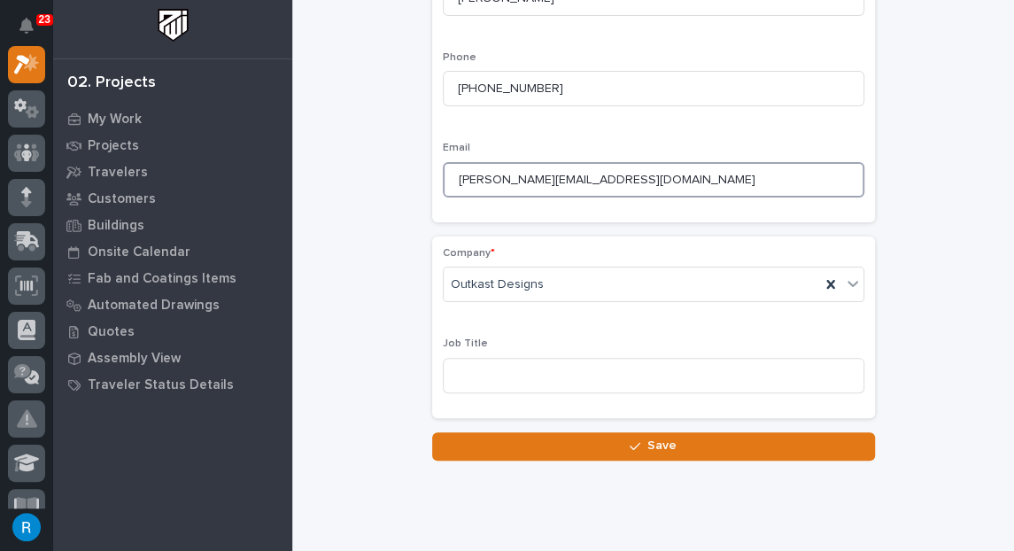
scroll to position [160, 0]
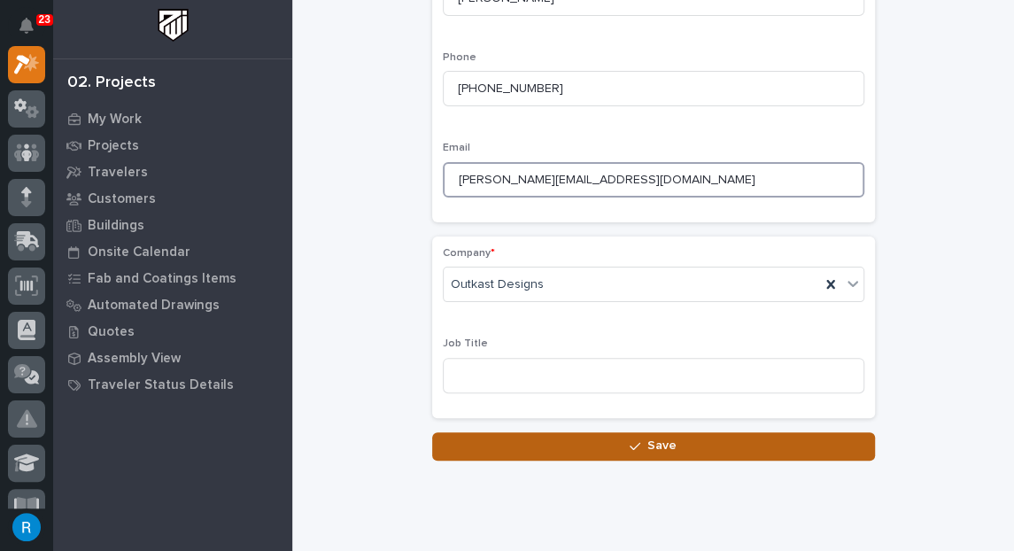
type input "scott@outkastdesigns.com"
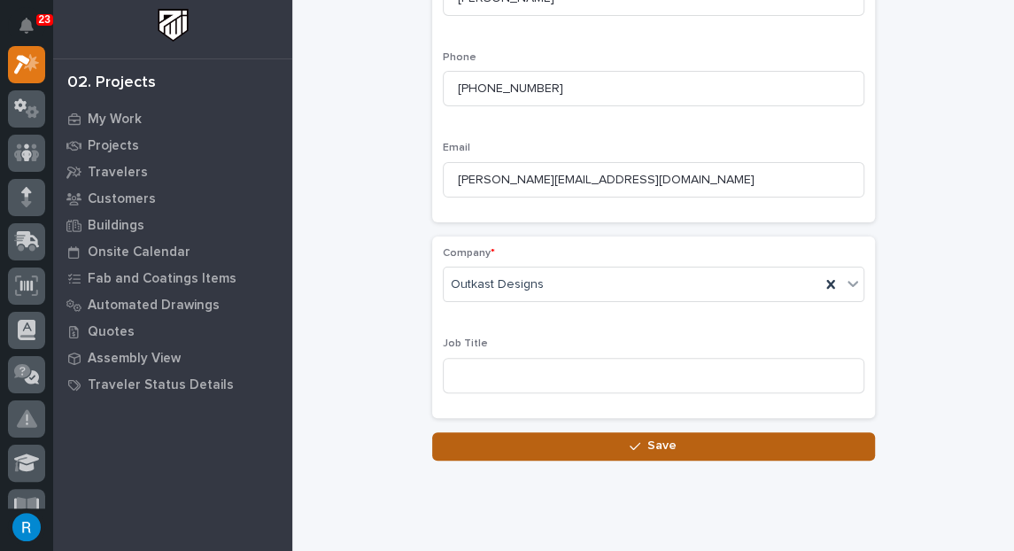
click at [675, 438] on button "Save" at bounding box center [653, 446] width 443 height 28
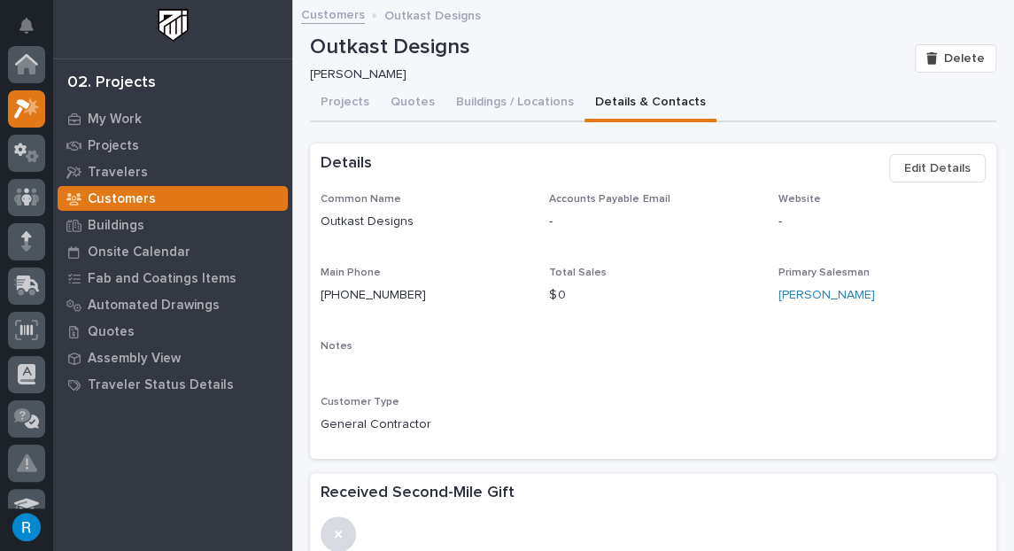
scroll to position [44, 0]
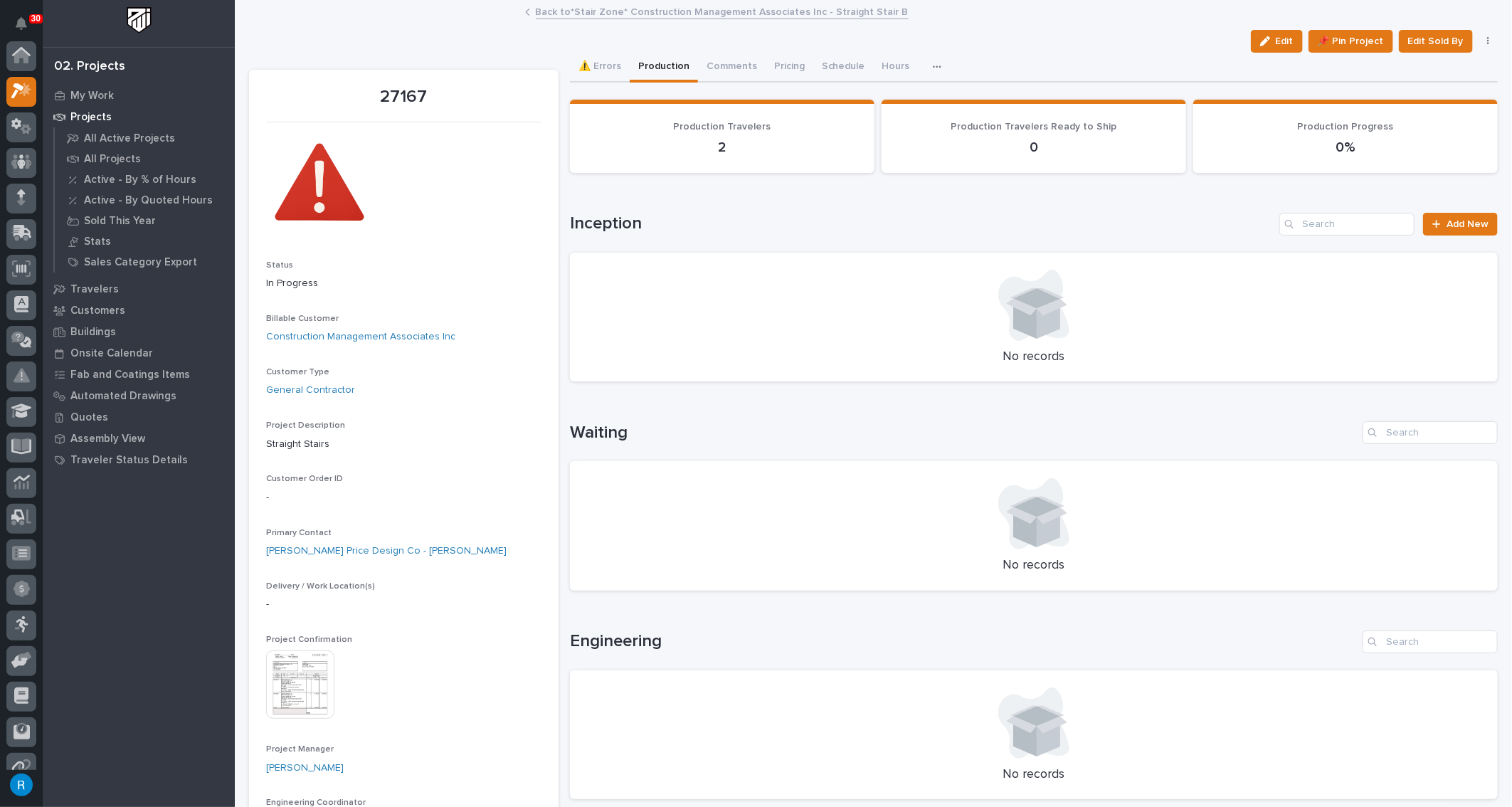
scroll to position [35, 0]
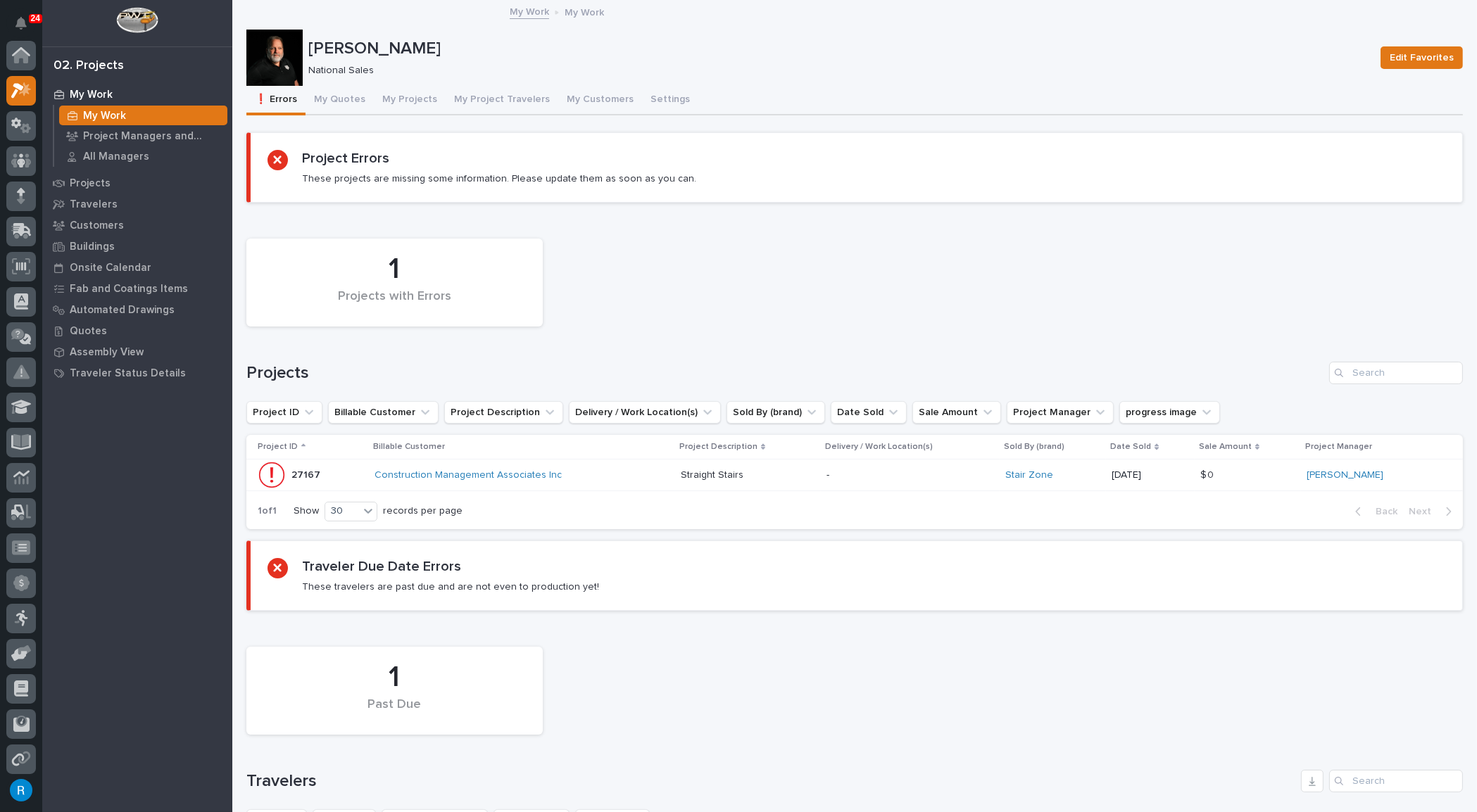
scroll to position [34, 0]
click at [334, 96] on button "My Quotes" at bounding box center [339, 100] width 68 height 29
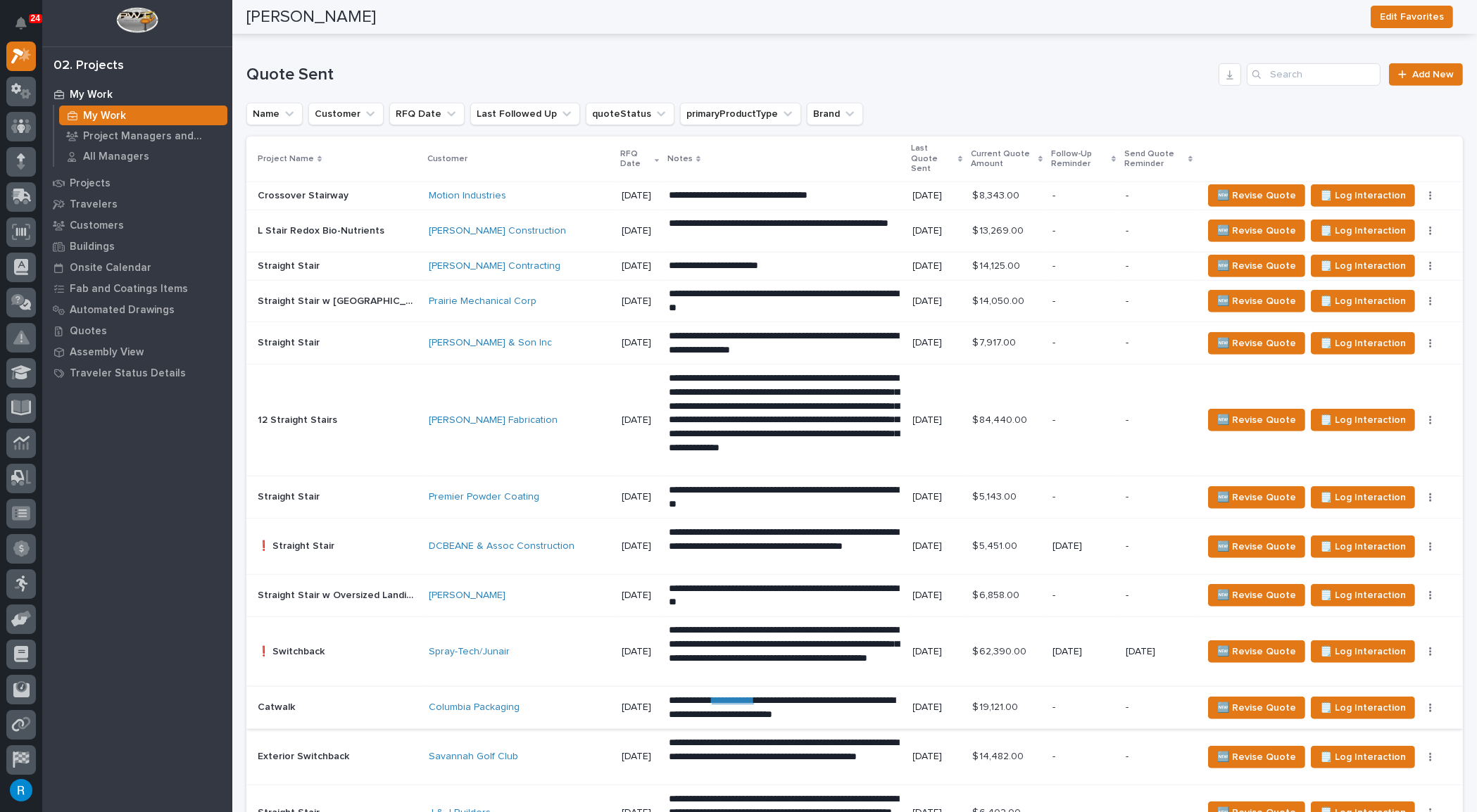
scroll to position [1763, 0]
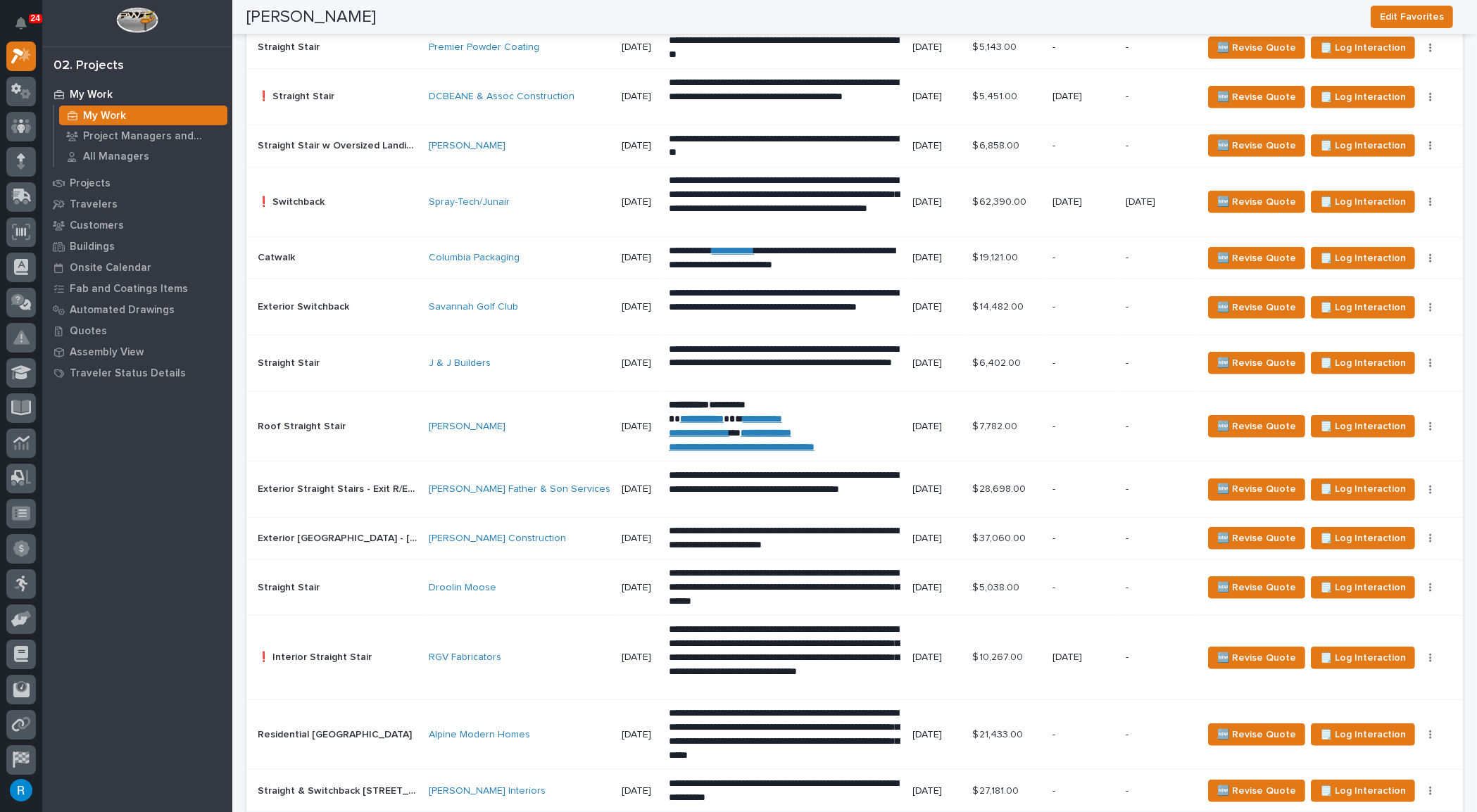
click at [527, 646] on div "RGV Fabricators" at bounding box center [519, 657] width 181 height 23
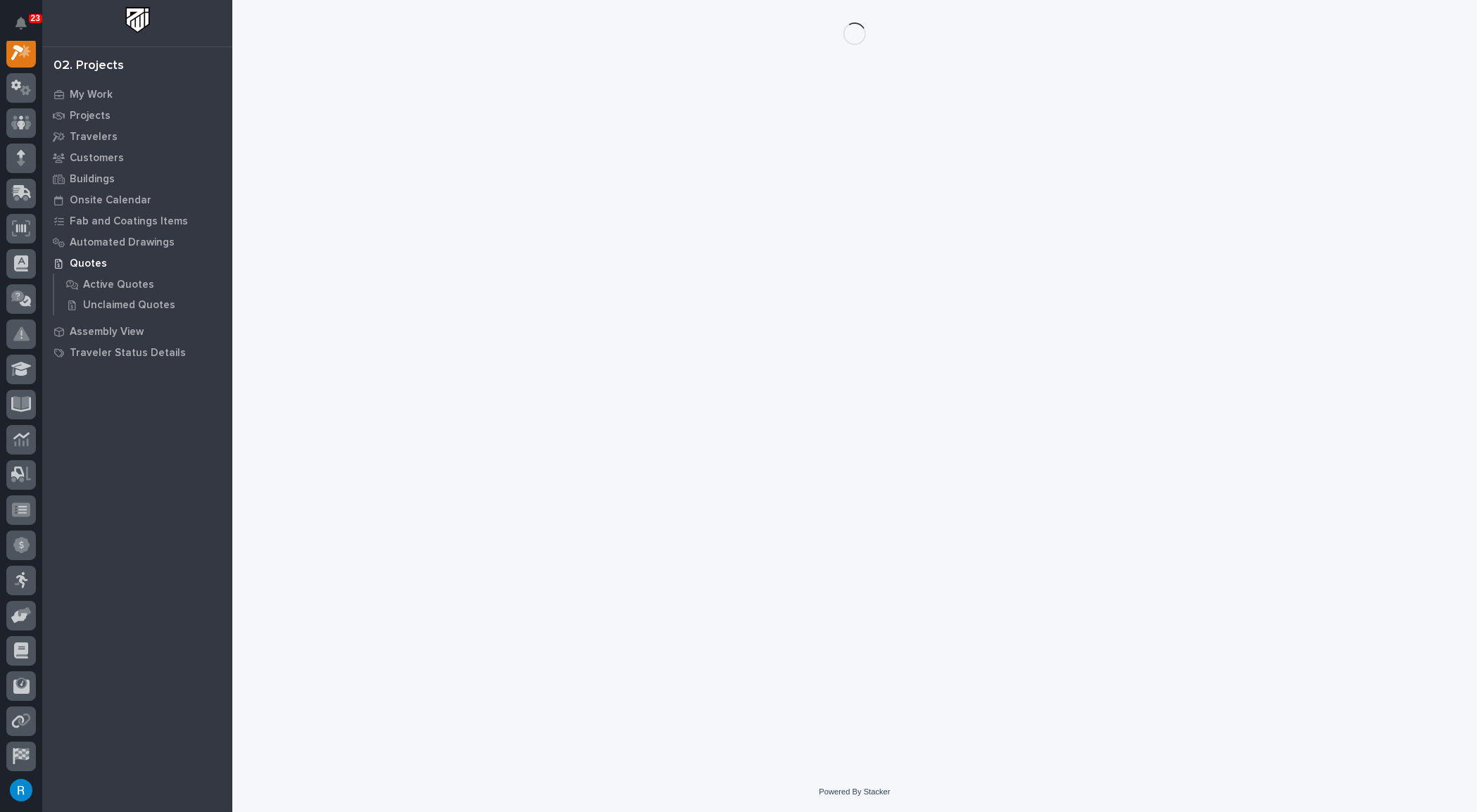
scroll to position [34, 0]
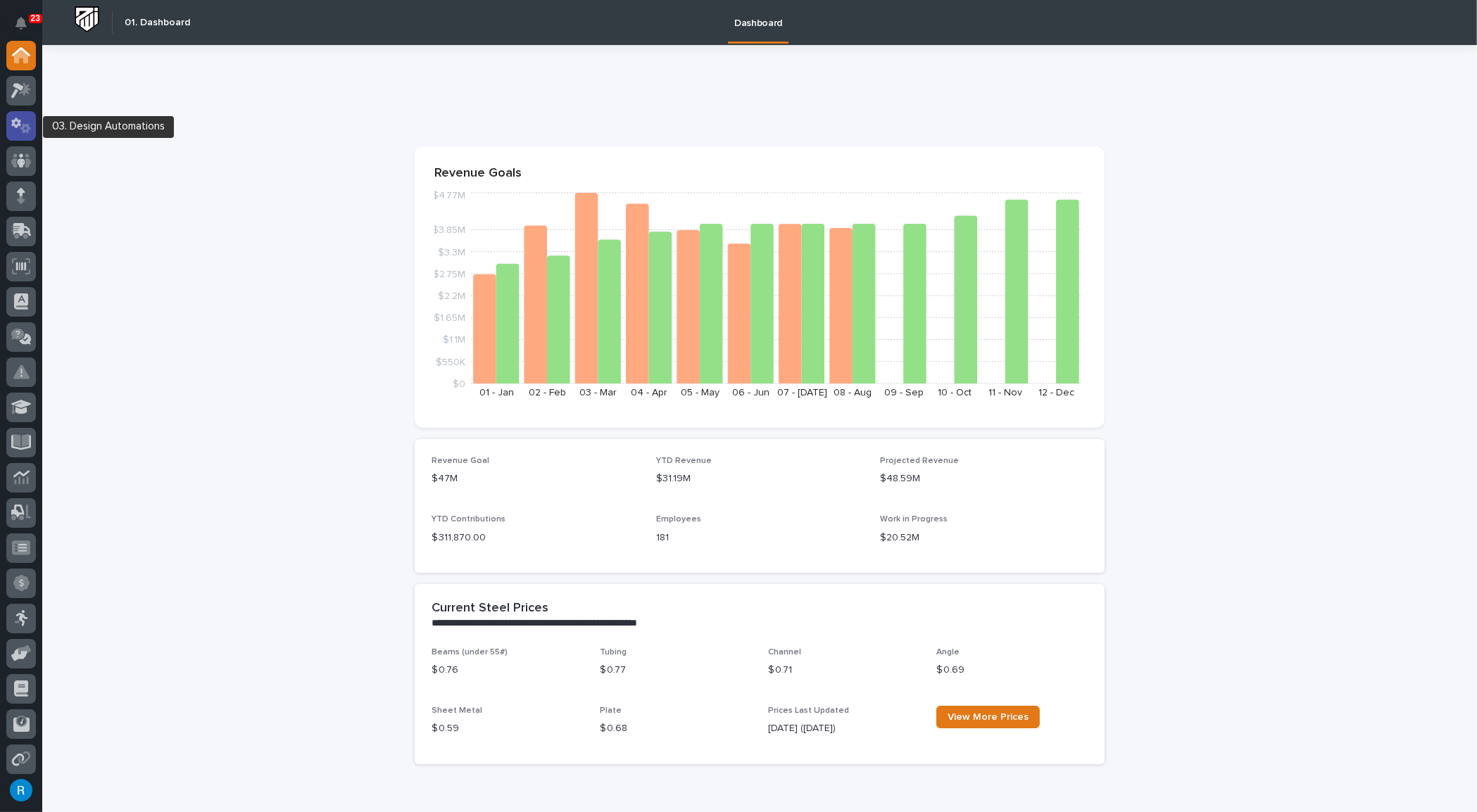
click at [14, 126] on icon at bounding box center [16, 122] width 10 height 10
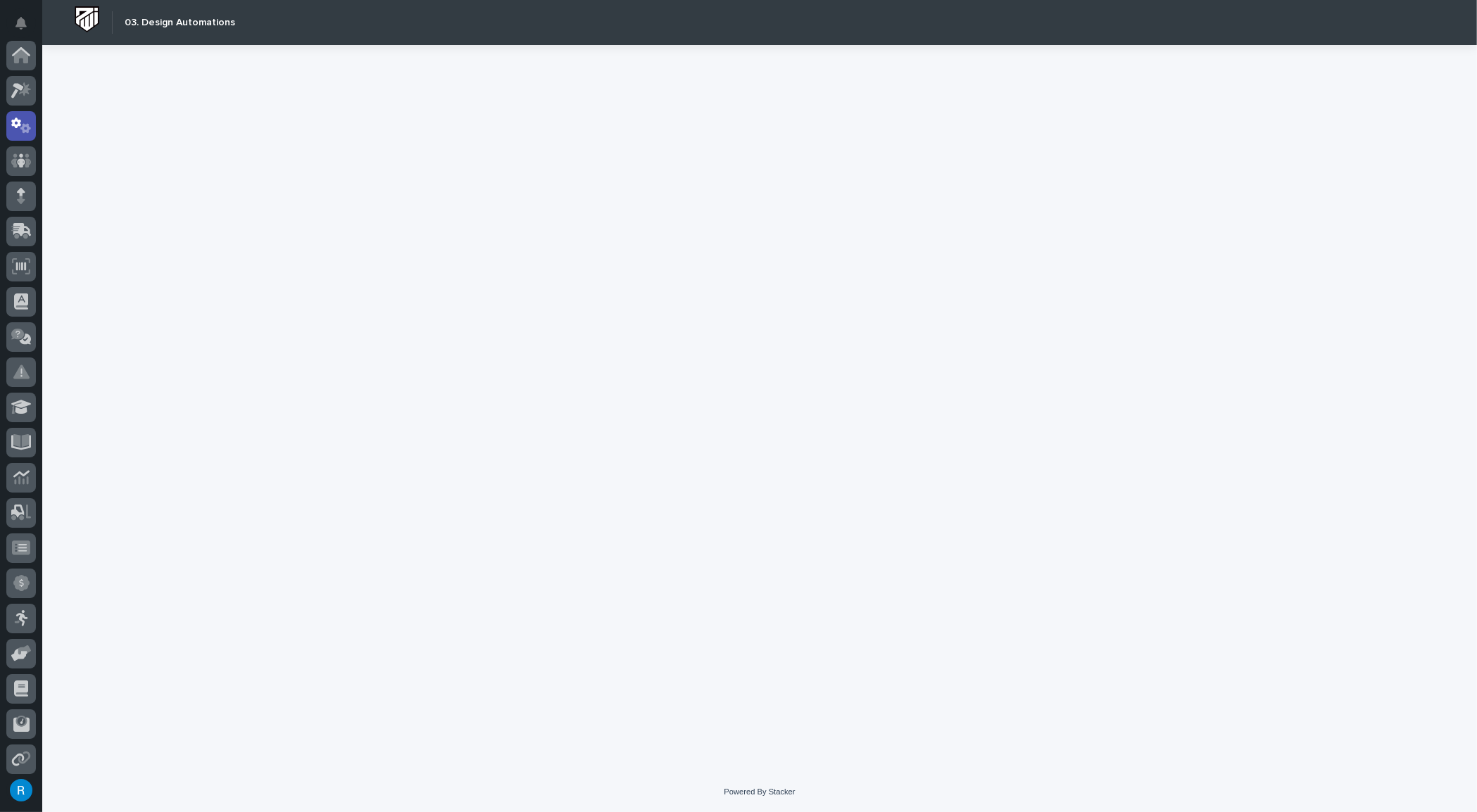
scroll to position [70, 0]
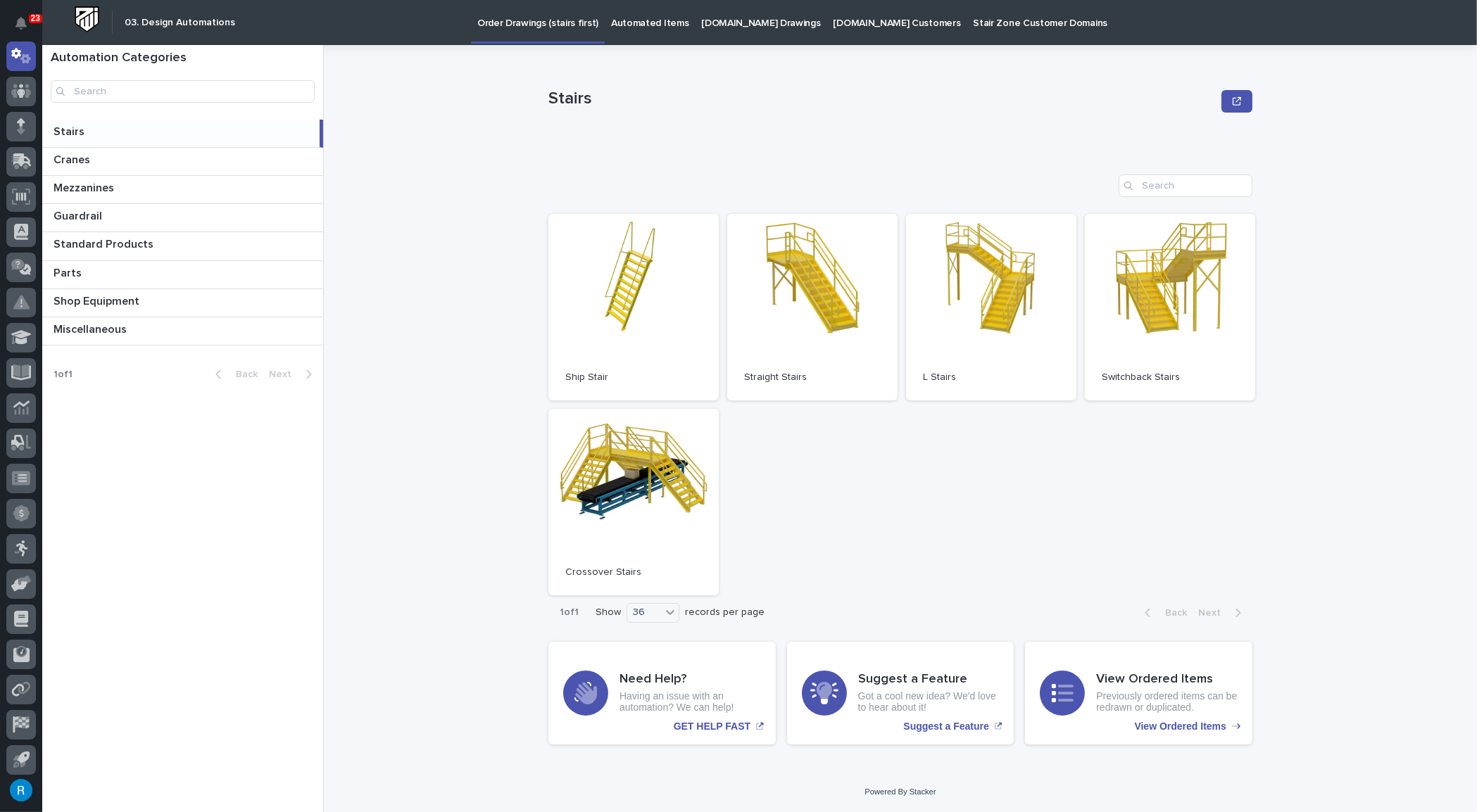
click at [709, 24] on p "[DOMAIN_NAME] Drawings" at bounding box center [761, 14] width 119 height 29
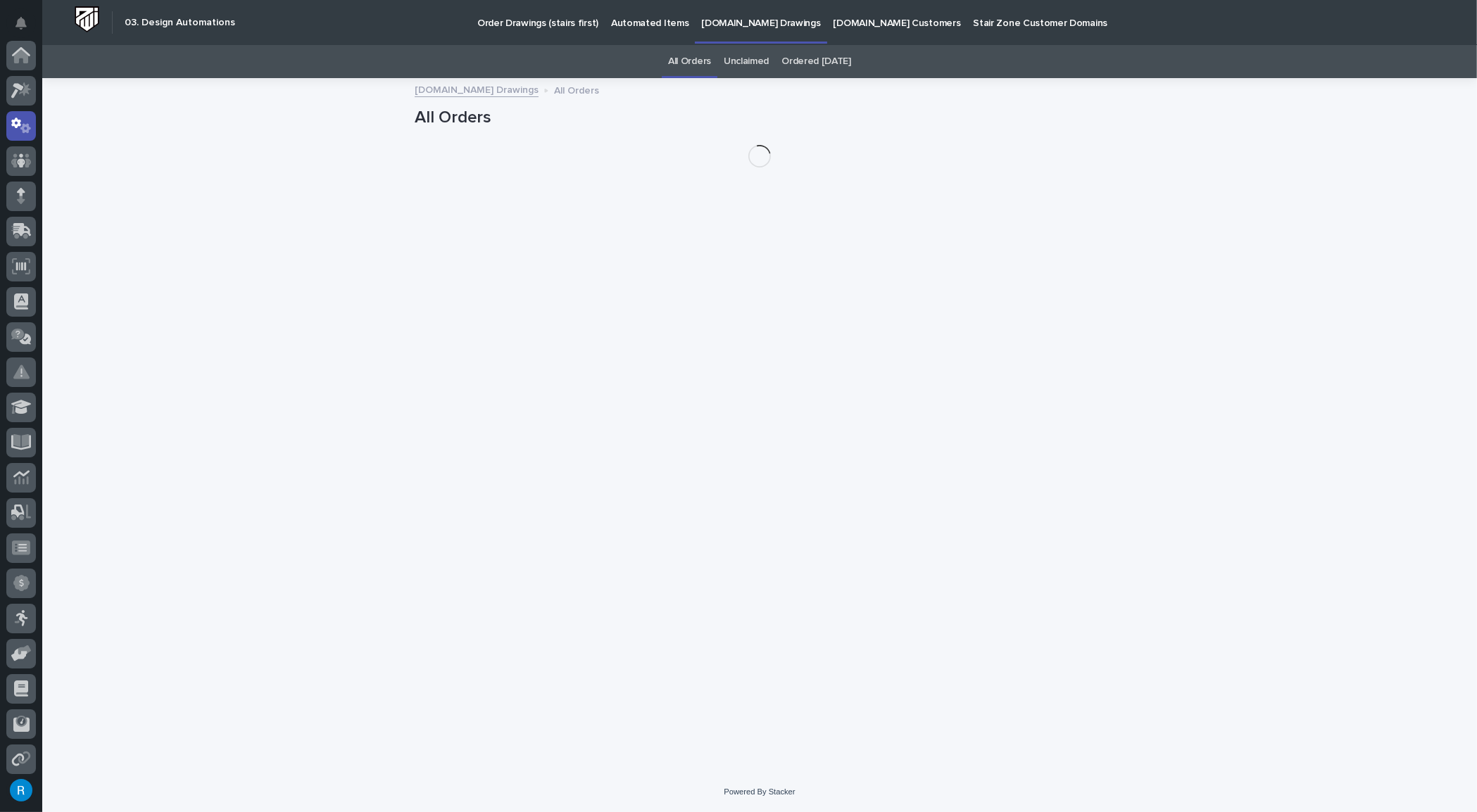
scroll to position [70, 0]
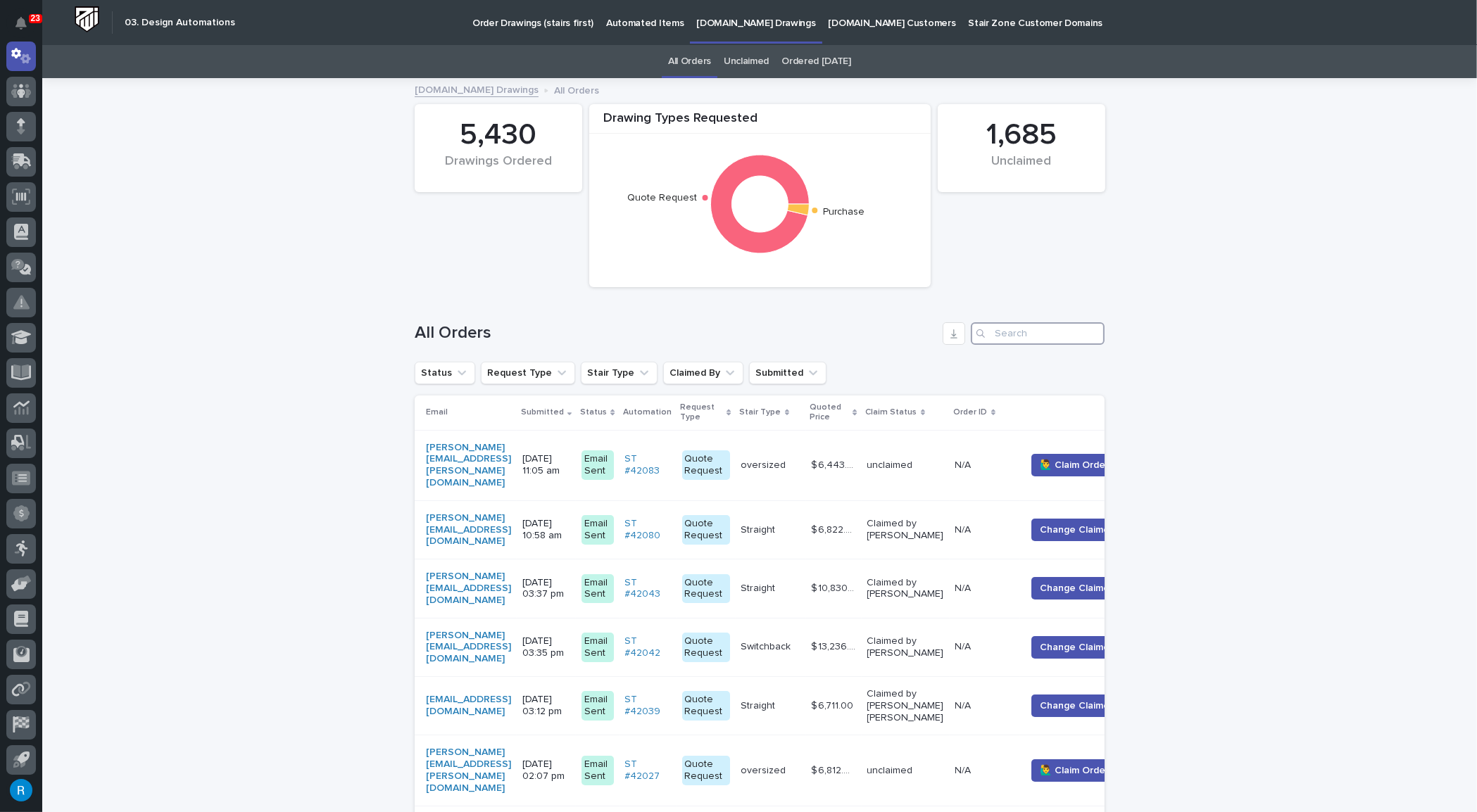
click at [998, 334] on input "Search" at bounding box center [1037, 334] width 134 height 22
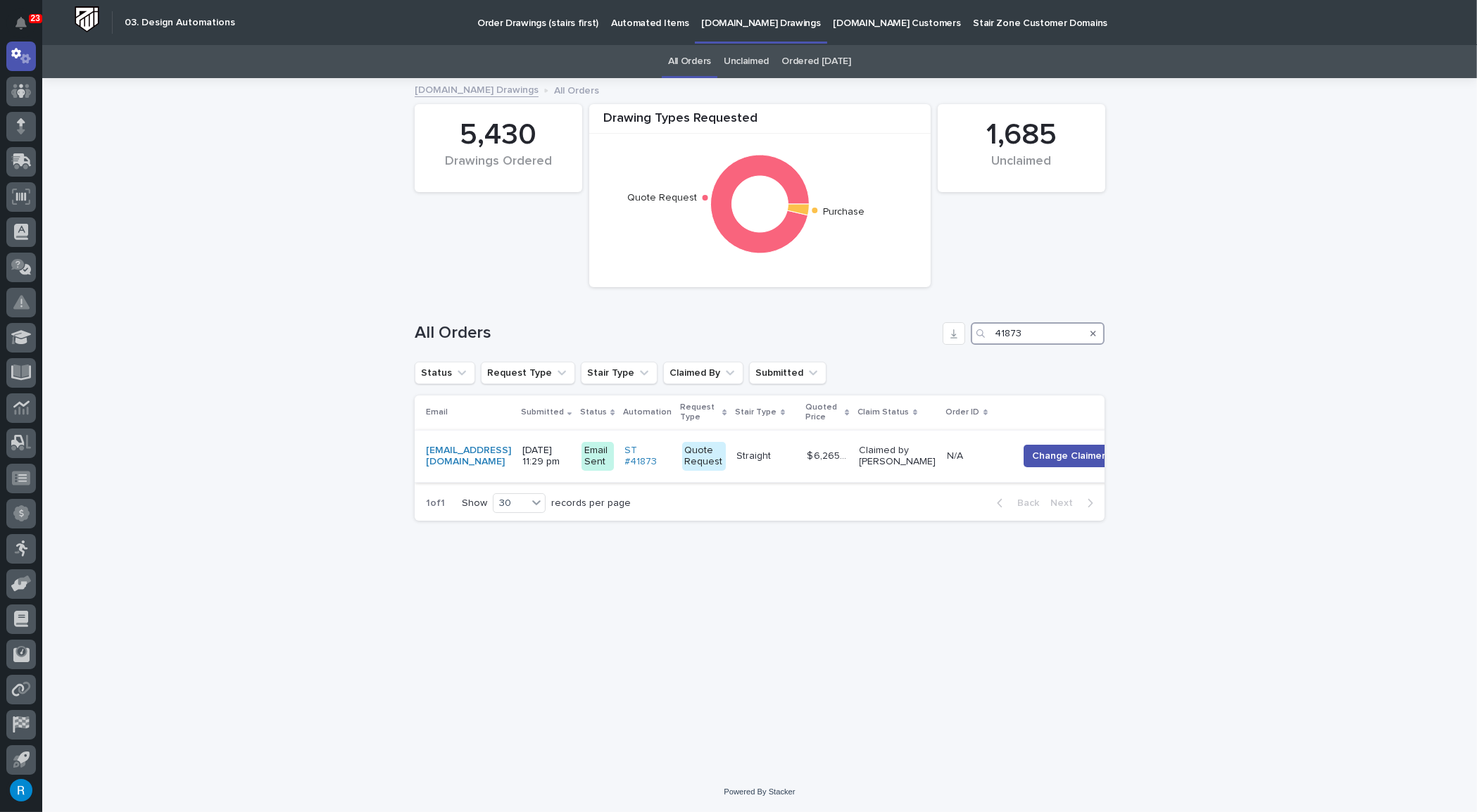
type input "41873"
click at [796, 458] on p at bounding box center [766, 456] width 59 height 12
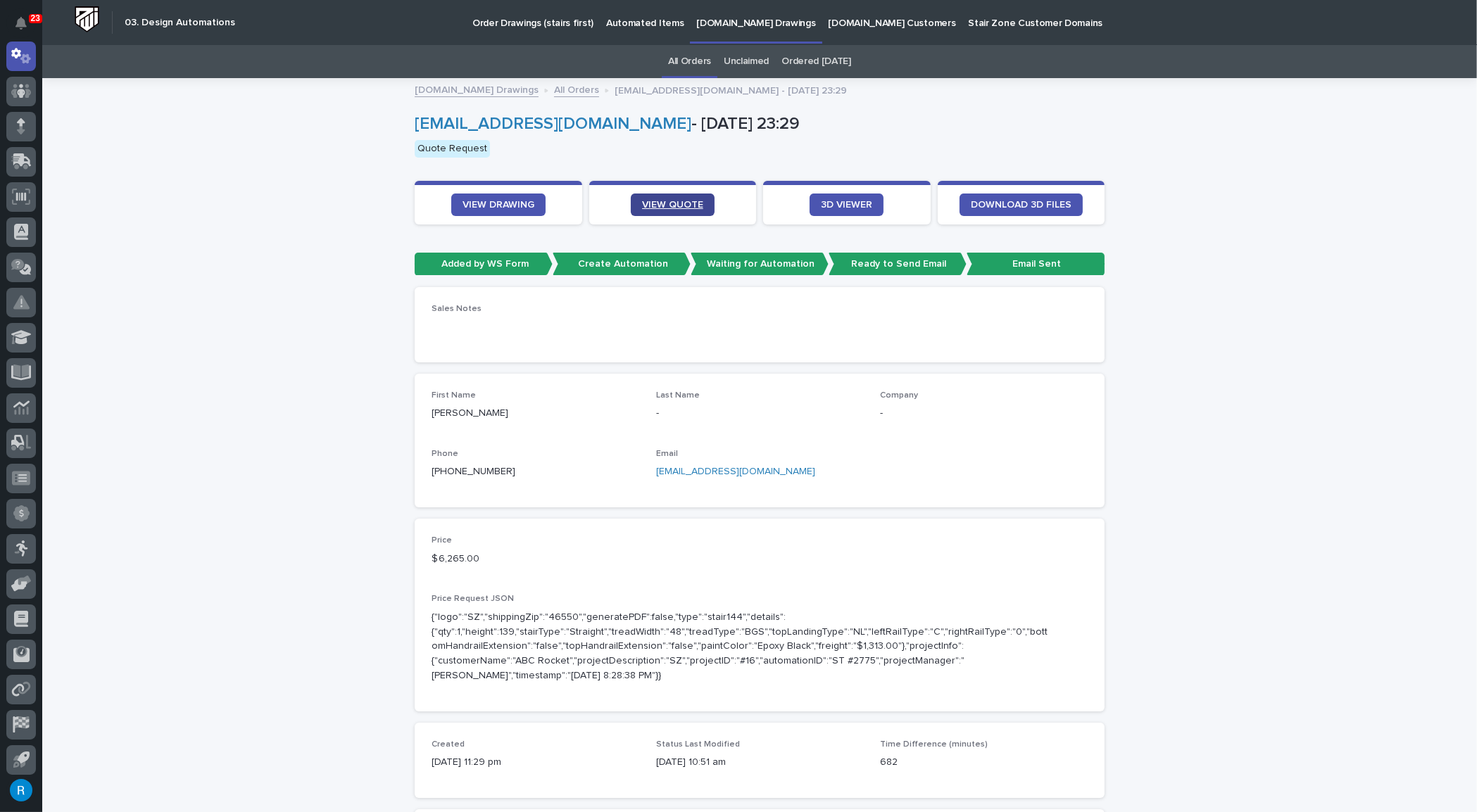
click at [661, 205] on span "VIEW QUOTE" at bounding box center [673, 204] width 61 height 10
click at [501, 203] on span "VIEW DRAWING" at bounding box center [498, 204] width 72 height 10
drag, startPoint x: 779, startPoint y: 474, endPoint x: 646, endPoint y: 470, distance: 133.1
click at [646, 470] on div "First Name Pamela Last Name - Company - Phone +1 (208) 946-6426 Email build@tim…" at bounding box center [759, 440] width 656 height 100
copy link "[EMAIL_ADDRESS][DOMAIN_NAME]"
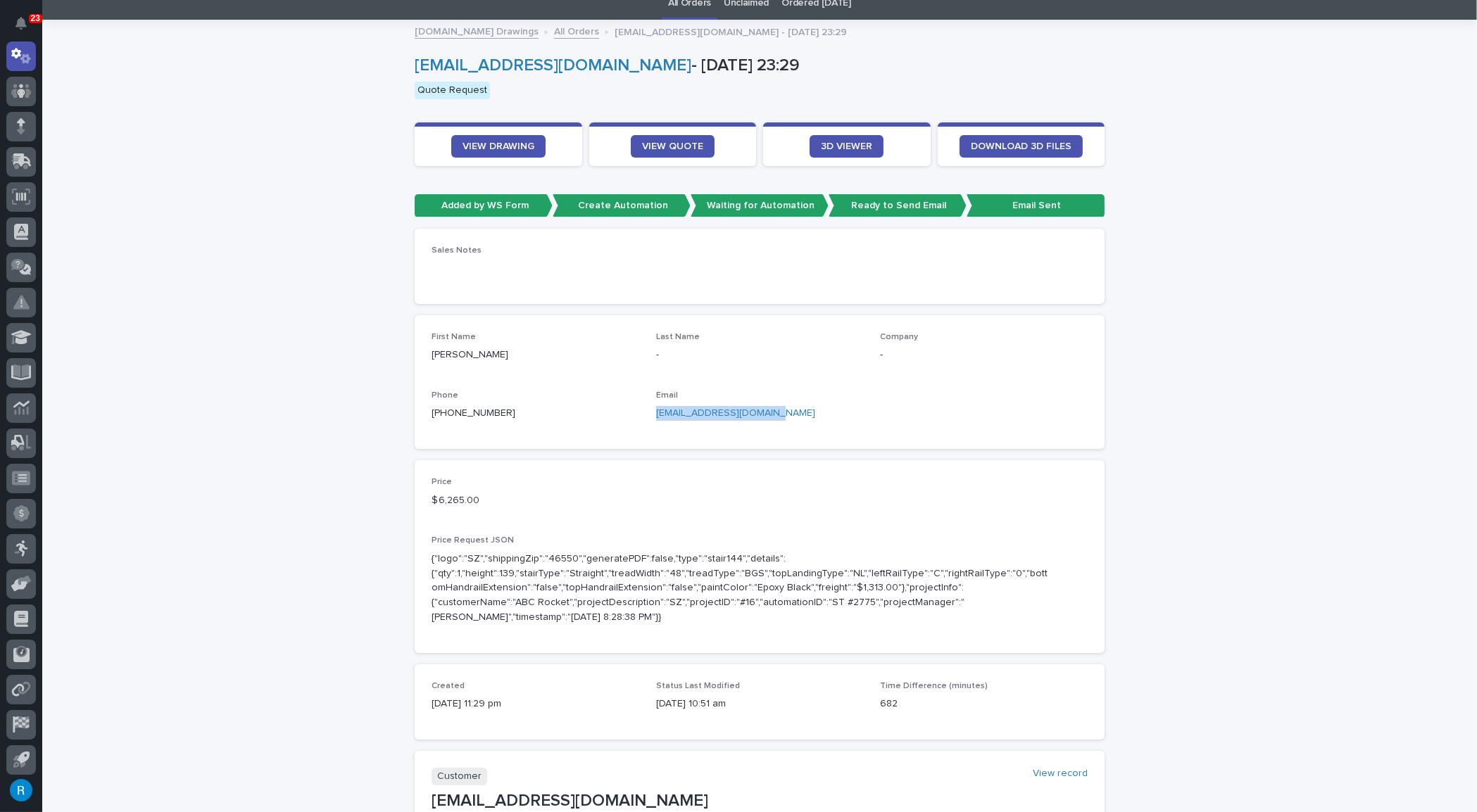
scroll to position [384, 0]
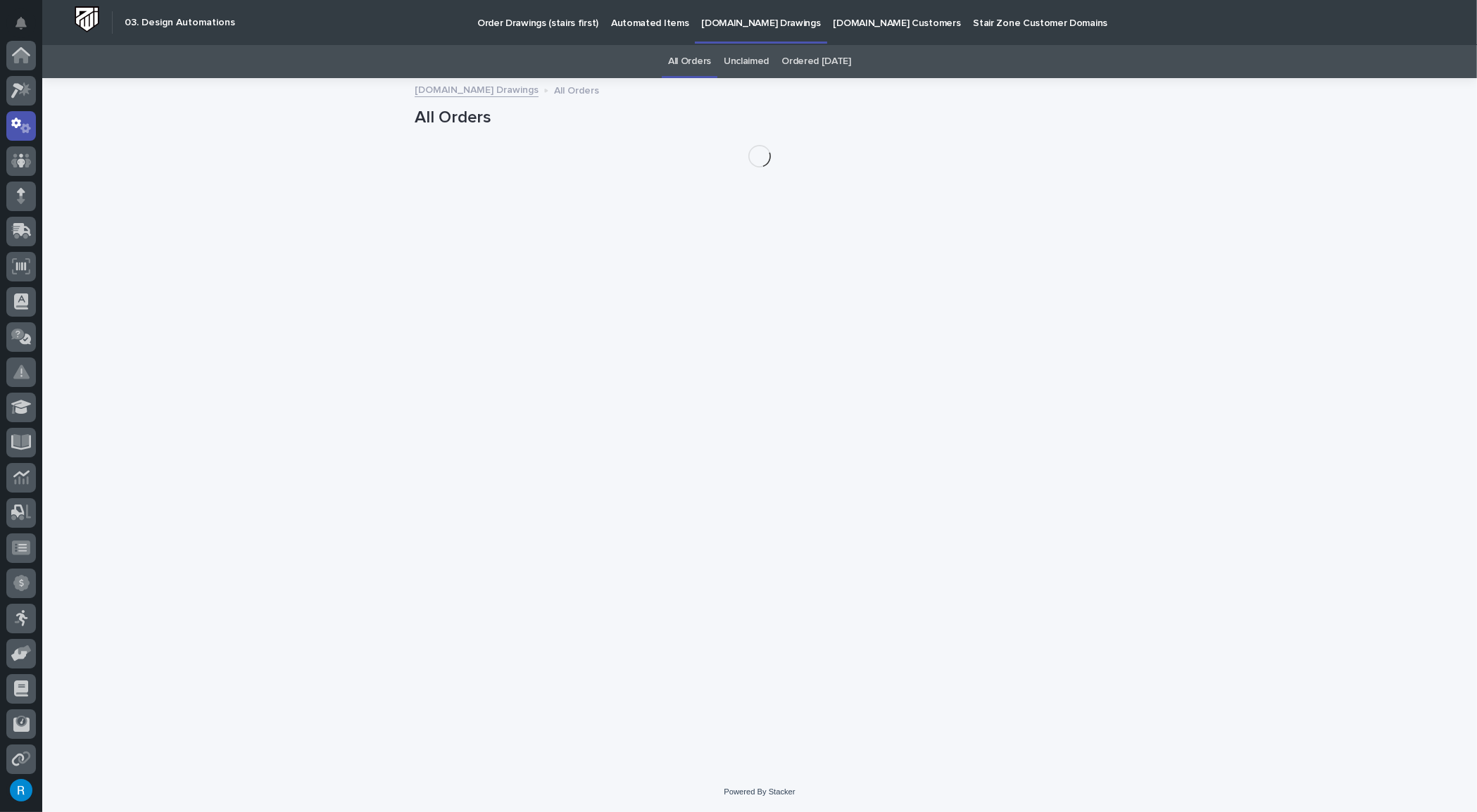
scroll to position [70, 0]
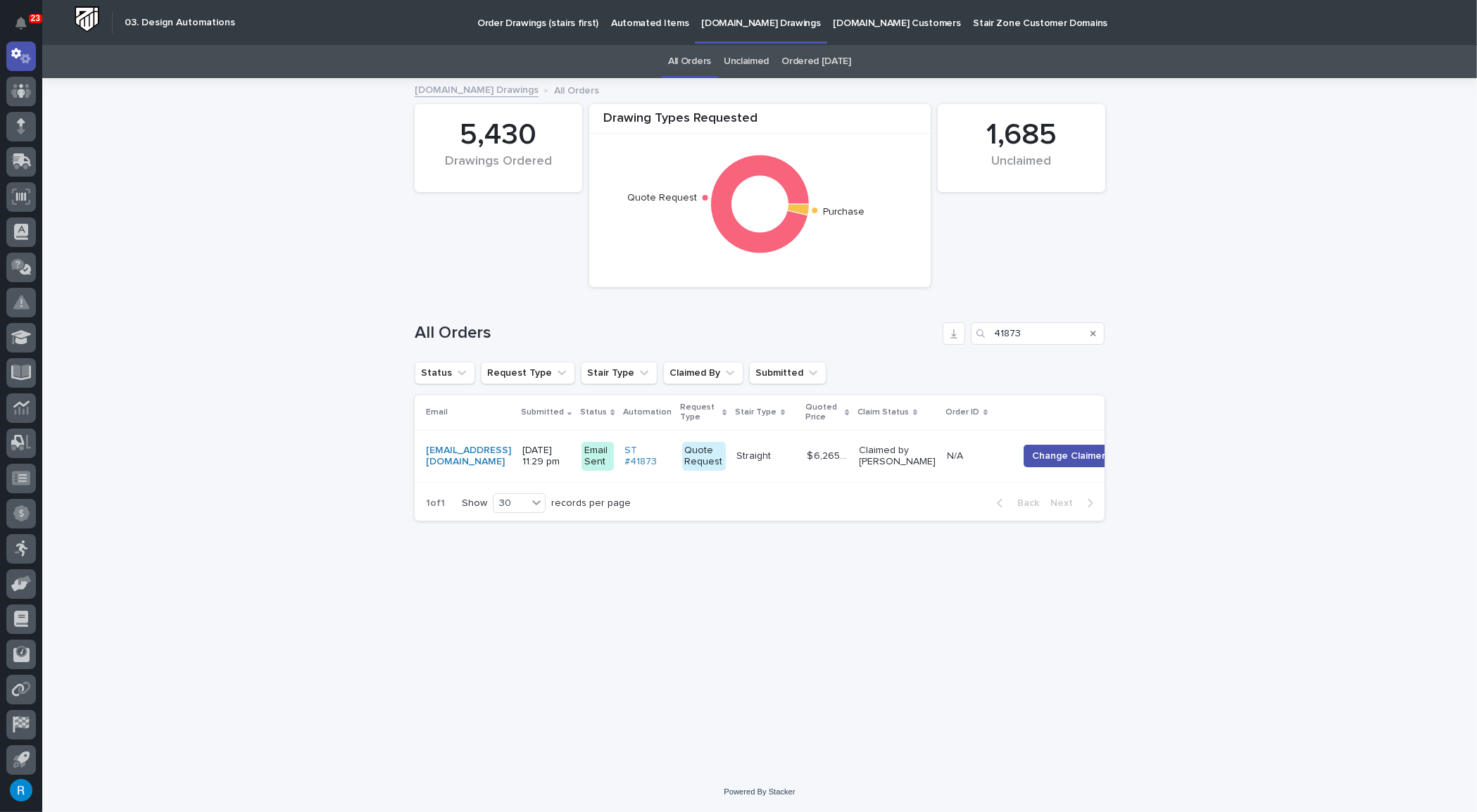
click at [628, 21] on p "Automated Items" at bounding box center [649, 14] width 77 height 29
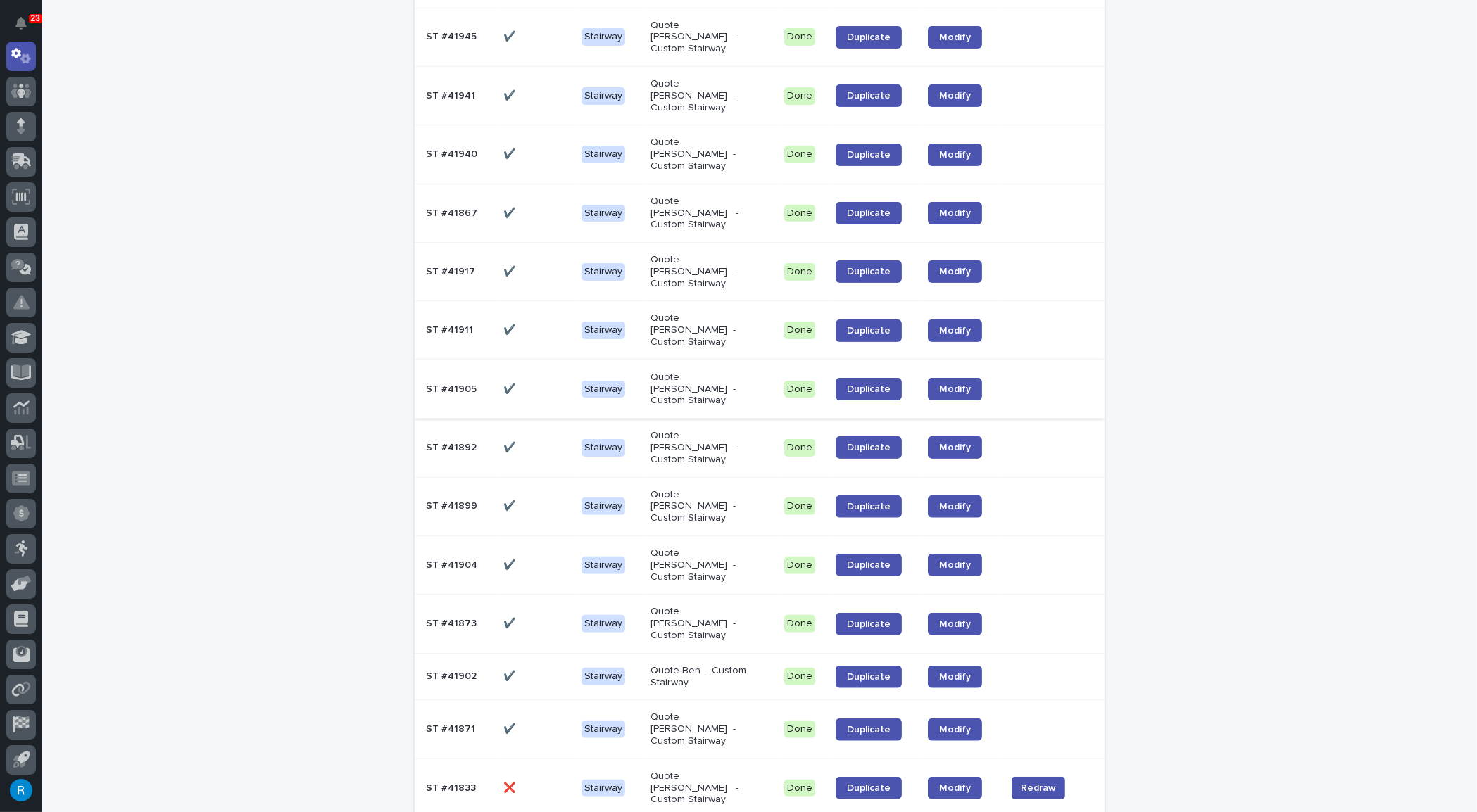
scroll to position [575, 0]
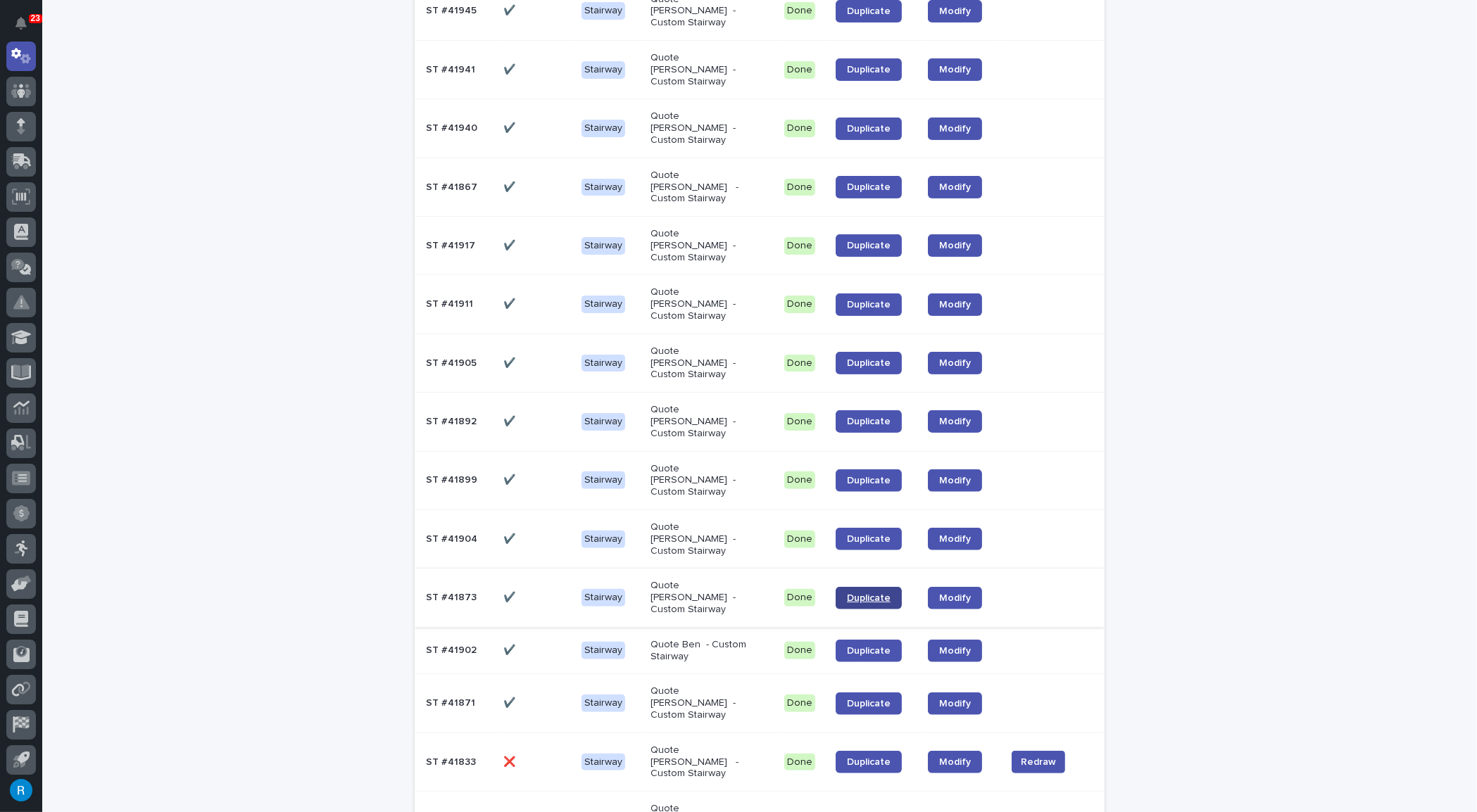
click at [858, 593] on span "Duplicate" at bounding box center [868, 597] width 44 height 10
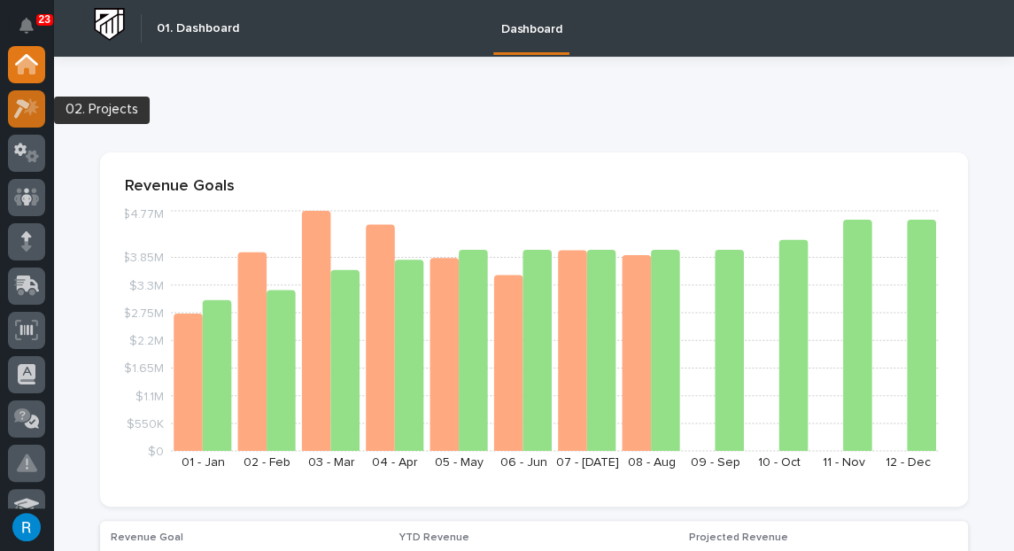
click at [23, 105] on icon at bounding box center [22, 108] width 16 height 19
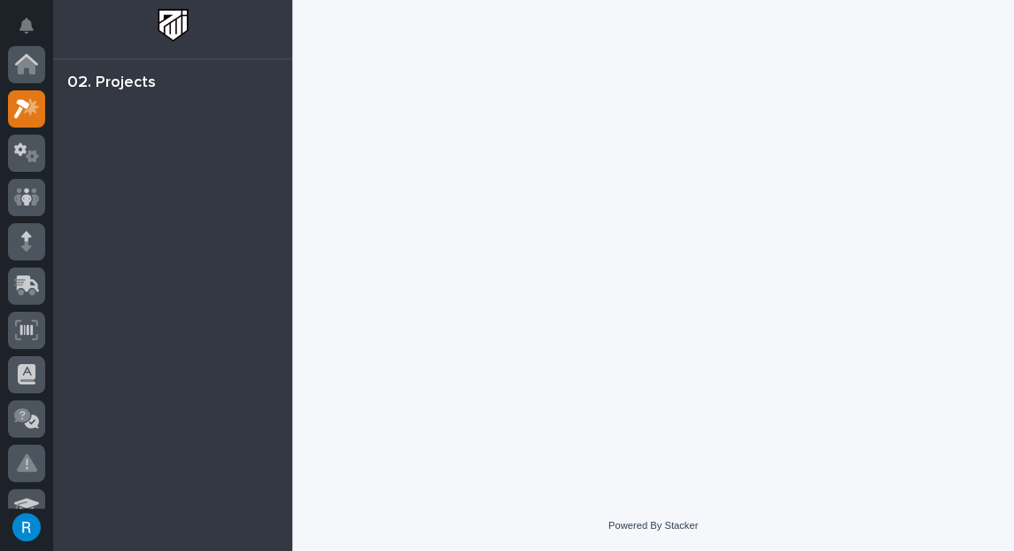
scroll to position [44, 0]
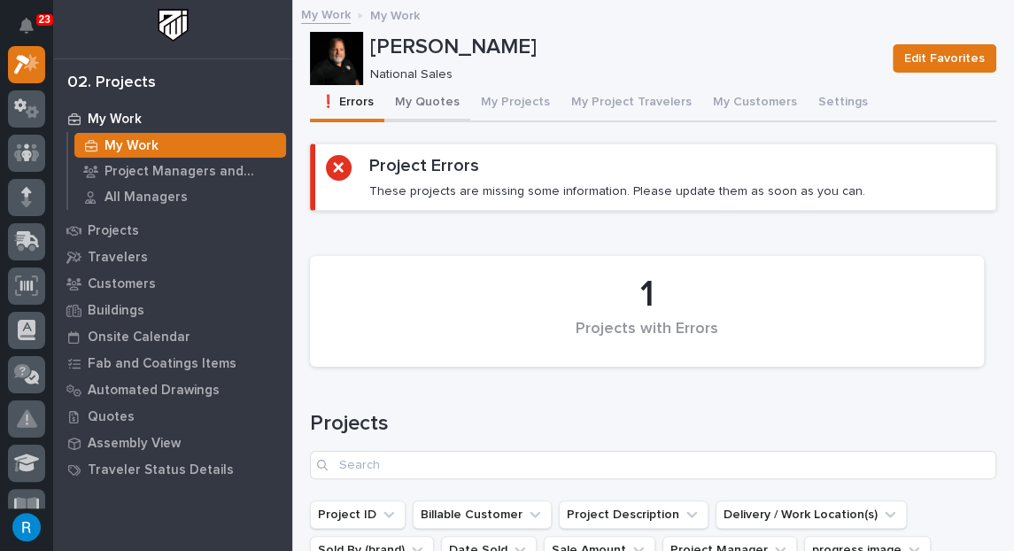
click at [425, 96] on button "My Quotes" at bounding box center [427, 103] width 86 height 37
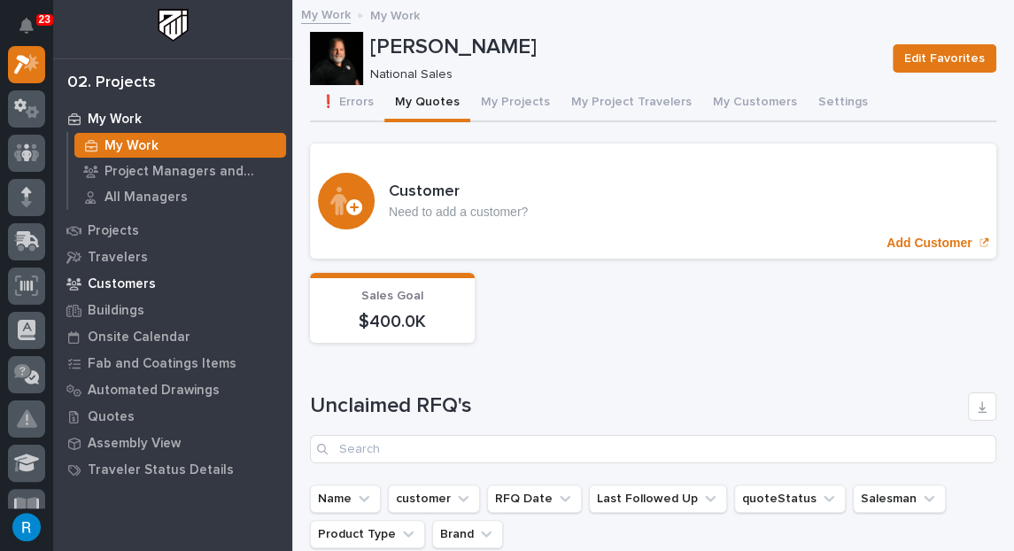
click at [119, 283] on p "Customers" at bounding box center [122, 284] width 68 height 16
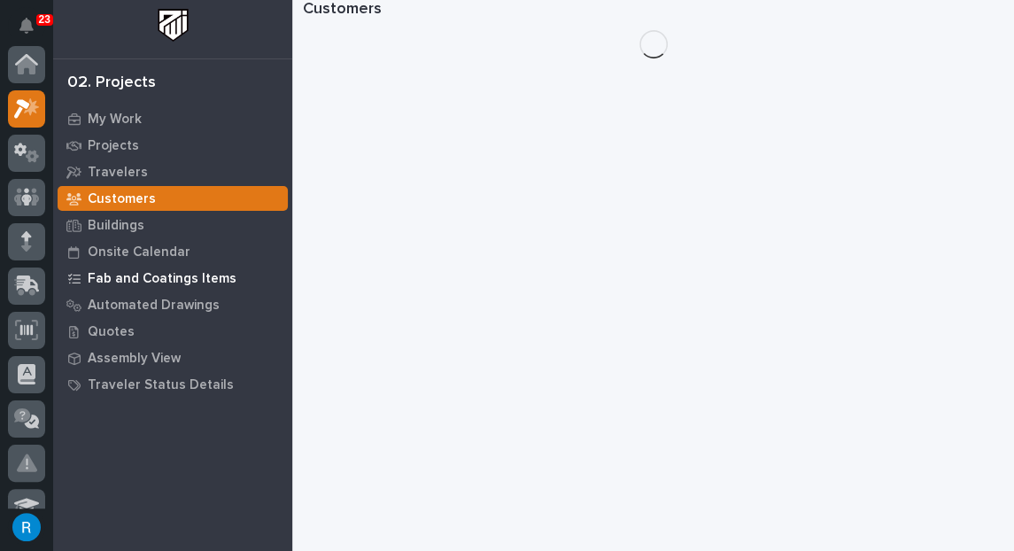
scroll to position [44, 0]
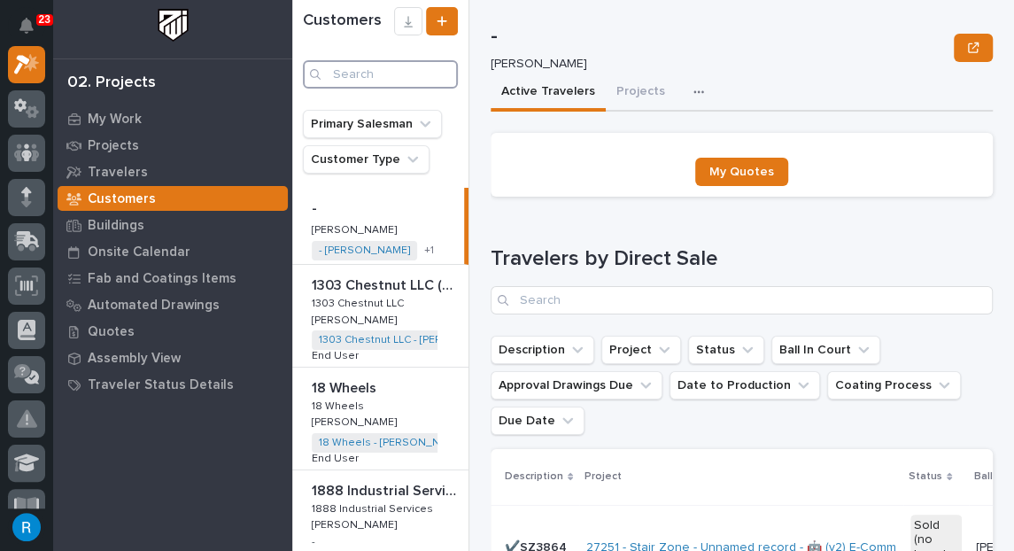
click at [352, 77] on input "Search" at bounding box center [380, 74] width 155 height 28
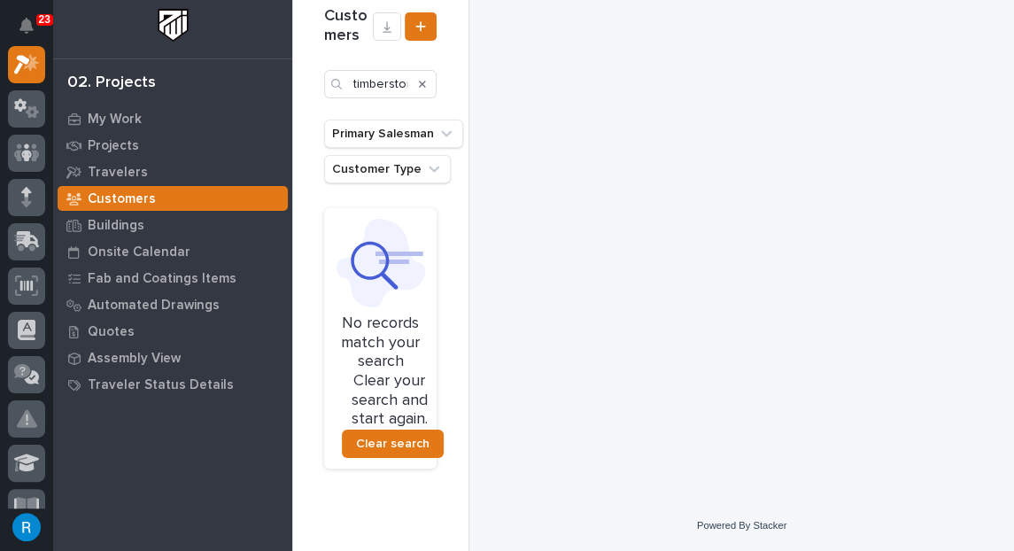
drag, startPoint x: 414, startPoint y: 80, endPoint x: 410, endPoint y: 94, distance: 14.8
click at [413, 81] on div "Search" at bounding box center [422, 84] width 28 height 28
drag, startPoint x: 390, startPoint y: 81, endPoint x: 404, endPoint y: 83, distance: 13.5
click at [416, 78] on div "timberstone" at bounding box center [380, 84] width 112 height 28
drag, startPoint x: 406, startPoint y: 87, endPoint x: 420, endPoint y: 87, distance: 13.3
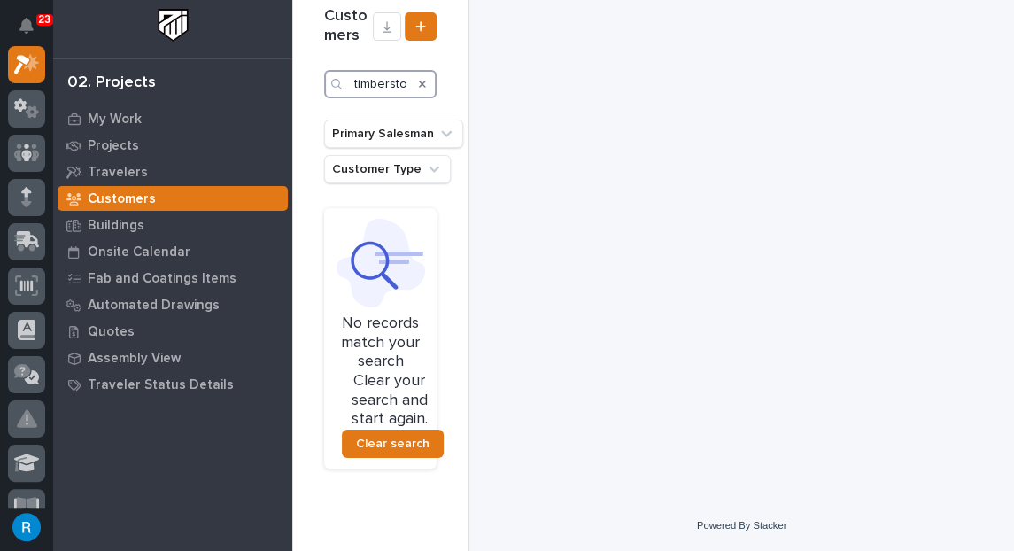
click at [420, 87] on div "timberstone" at bounding box center [380, 84] width 112 height 28
type input "timberstone"
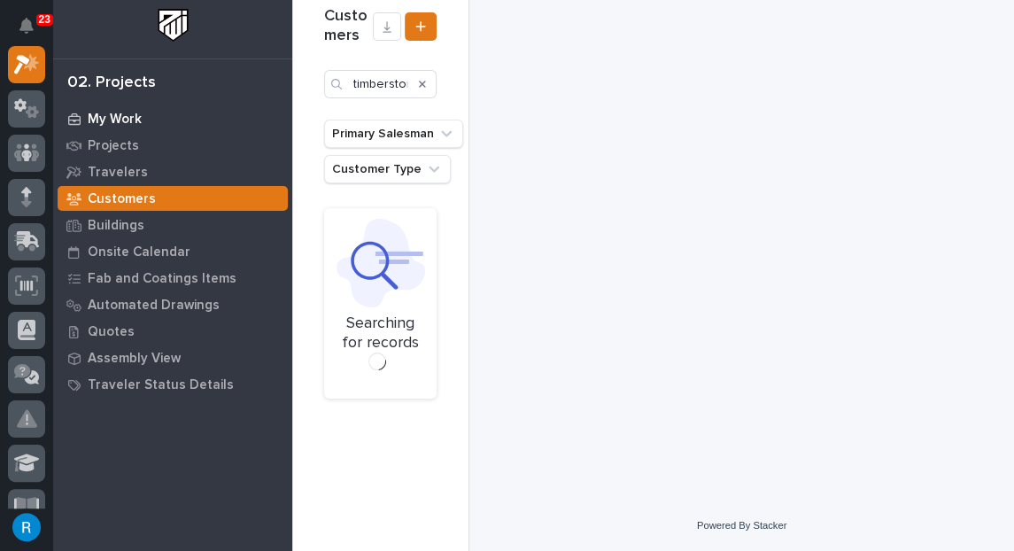
click at [119, 120] on p "My Work" at bounding box center [115, 120] width 54 height 16
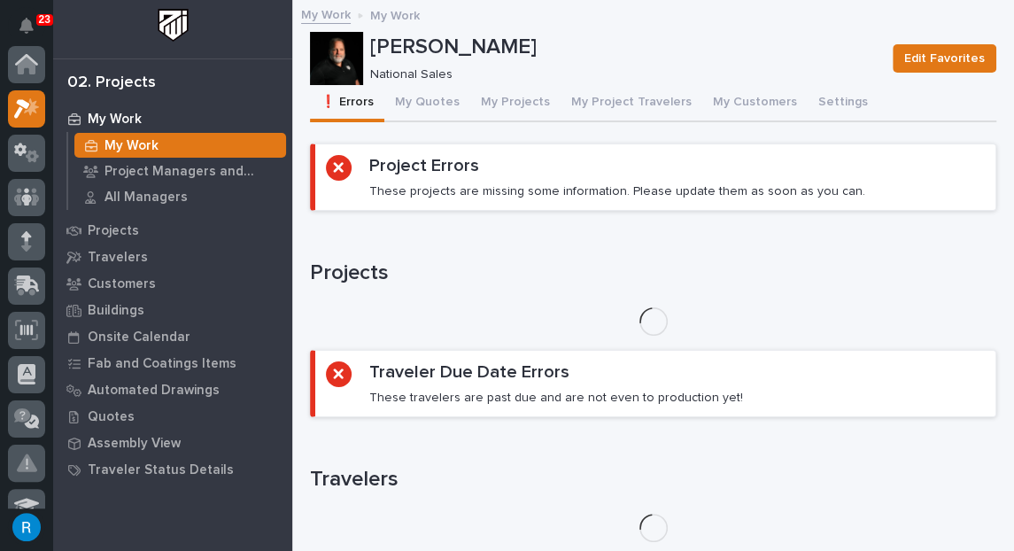
scroll to position [44, 0]
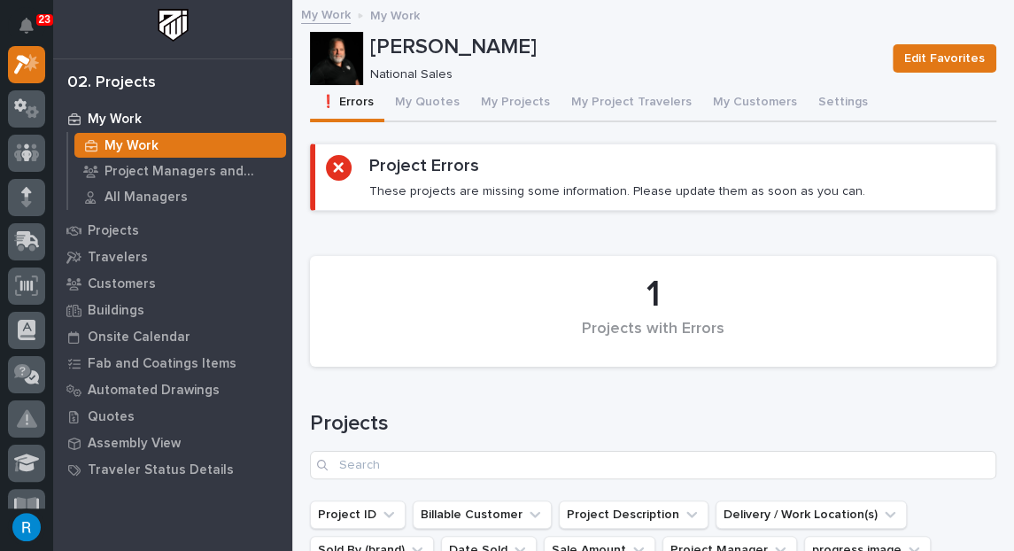
click at [427, 104] on button "My Quotes" at bounding box center [427, 103] width 86 height 37
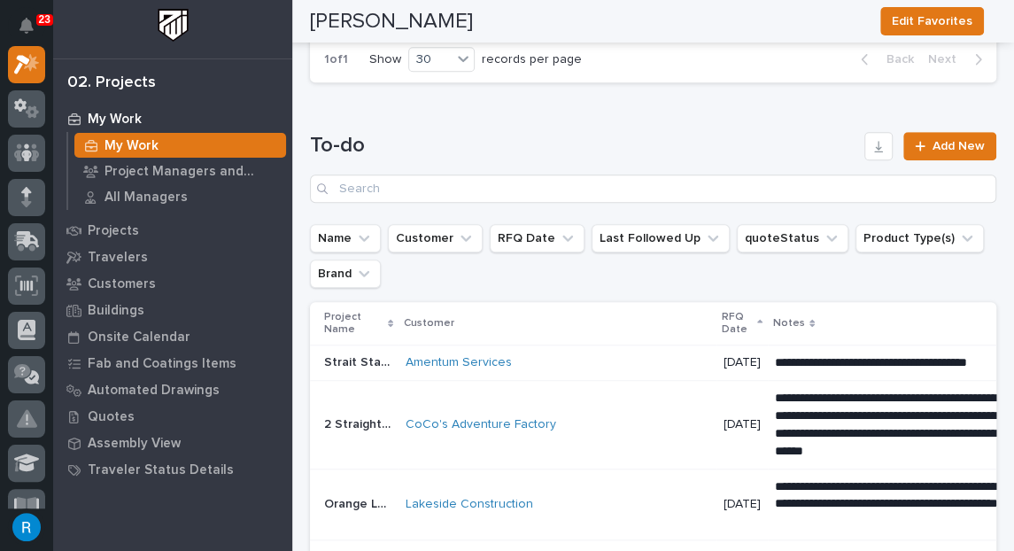
scroll to position [402, 0]
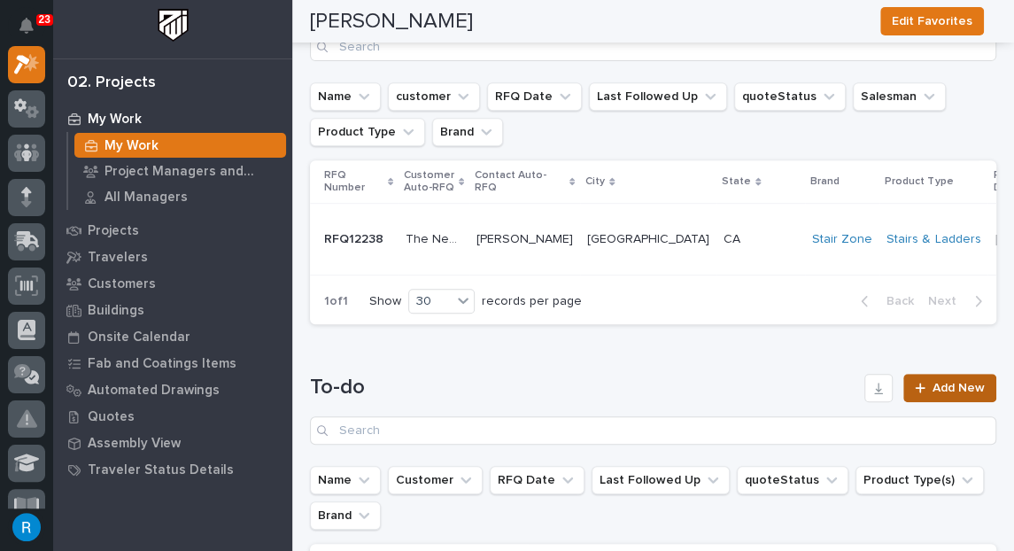
click at [944, 394] on span "Add New" at bounding box center [958, 388] width 52 height 12
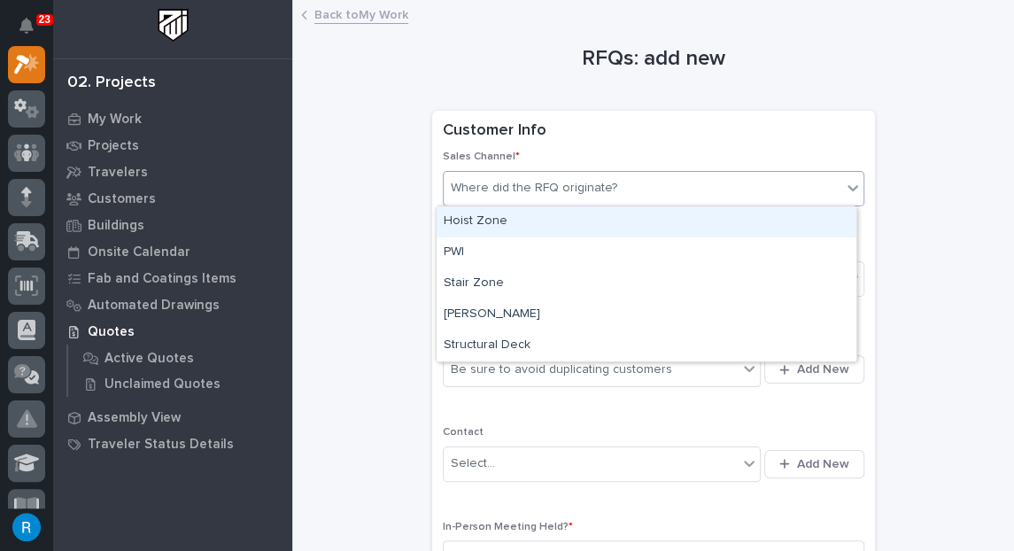
click at [603, 190] on div "Where did the RFQ originate?" at bounding box center [534, 188] width 166 height 19
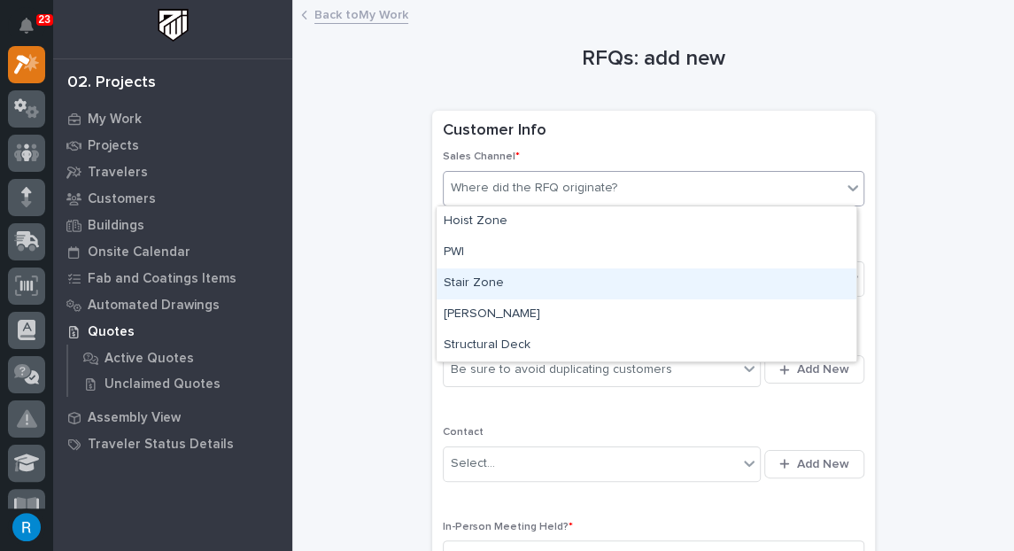
click at [483, 280] on div "Stair Zone" at bounding box center [647, 283] width 420 height 31
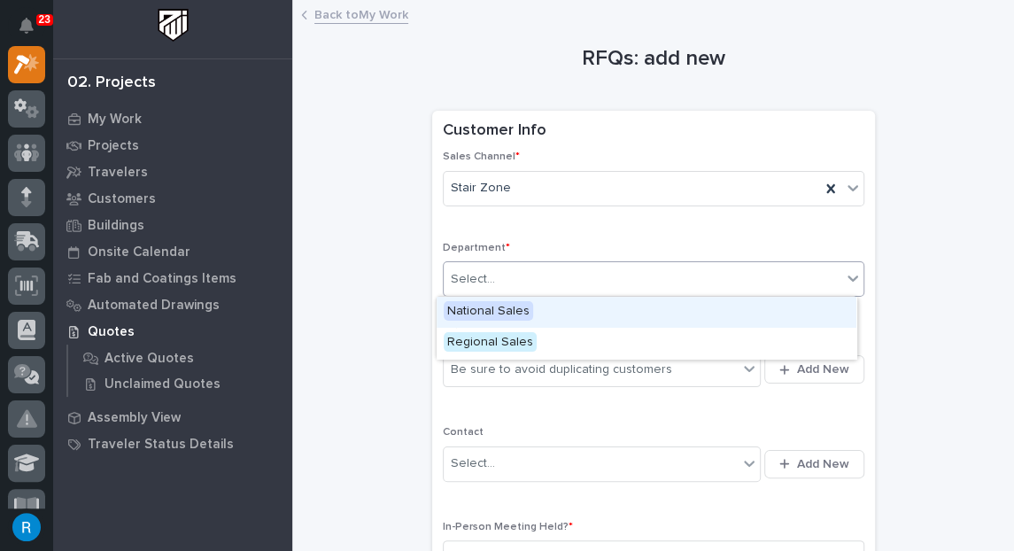
click at [468, 280] on div "Select..." at bounding box center [473, 279] width 44 height 19
click at [489, 312] on span "National Sales" at bounding box center [488, 310] width 89 height 19
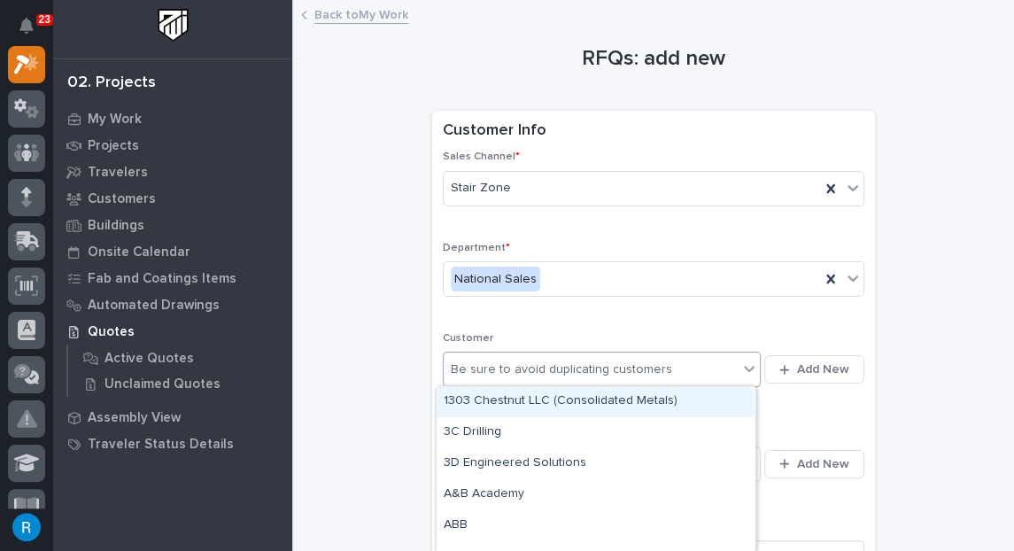
click at [688, 370] on div "Be sure to avoid duplicating customers" at bounding box center [591, 369] width 295 height 29
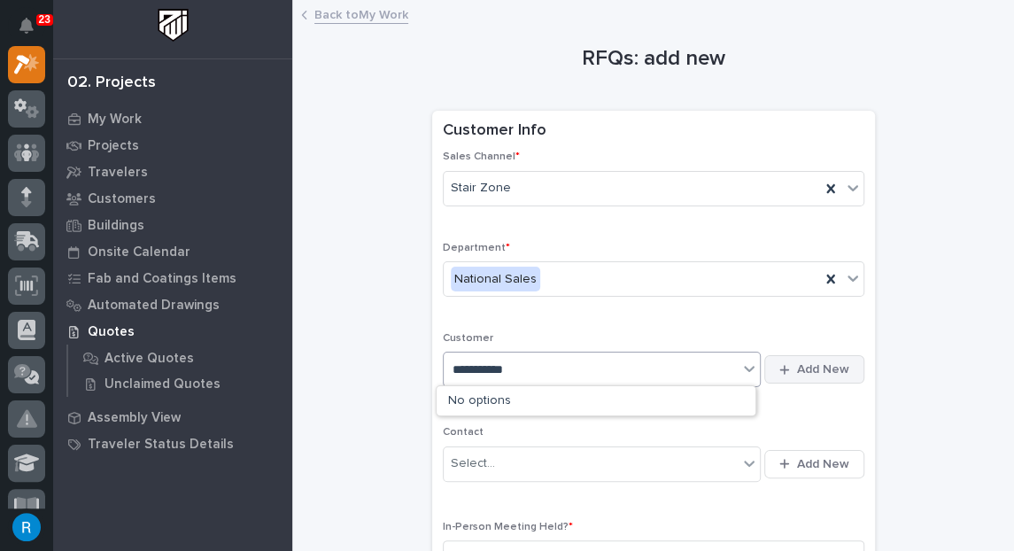
type input "**********"
click at [829, 365] on span "Add New" at bounding box center [823, 369] width 52 height 16
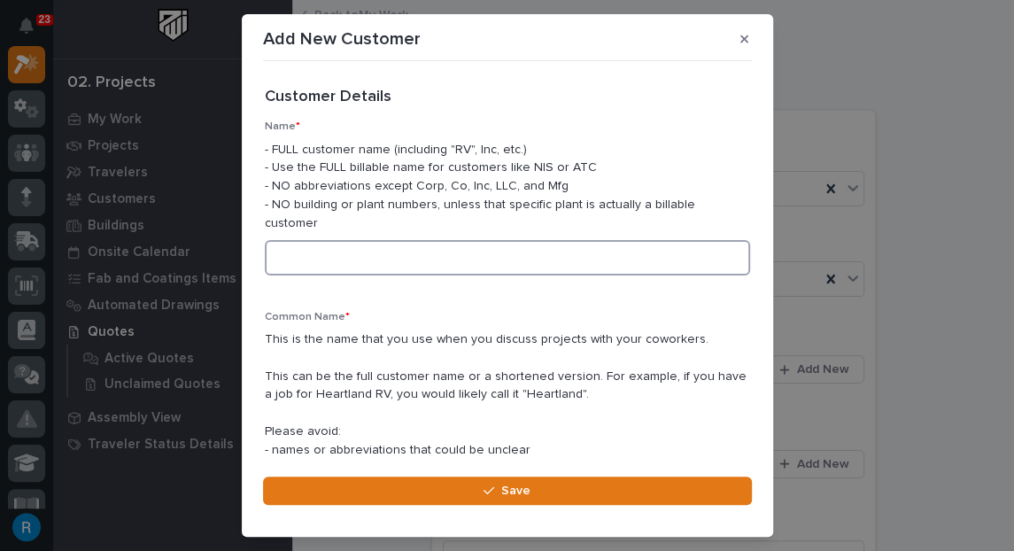
click at [320, 245] on input at bounding box center [507, 257] width 485 height 35
drag, startPoint x: 415, startPoint y: 242, endPoint x: 186, endPoint y: 236, distance: 229.4
click at [186, 236] on div "Add New Customer Loading... Saving… Loading... Saving… Loading... Saving… Custo…" at bounding box center [507, 275] width 1014 height 551
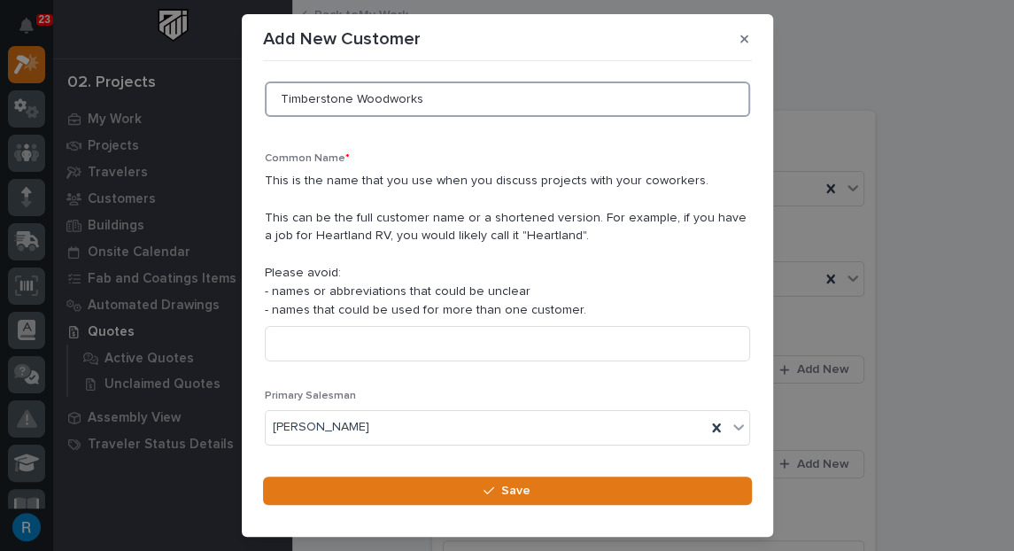
scroll to position [160, 0]
type input "Timberstone Woodworks"
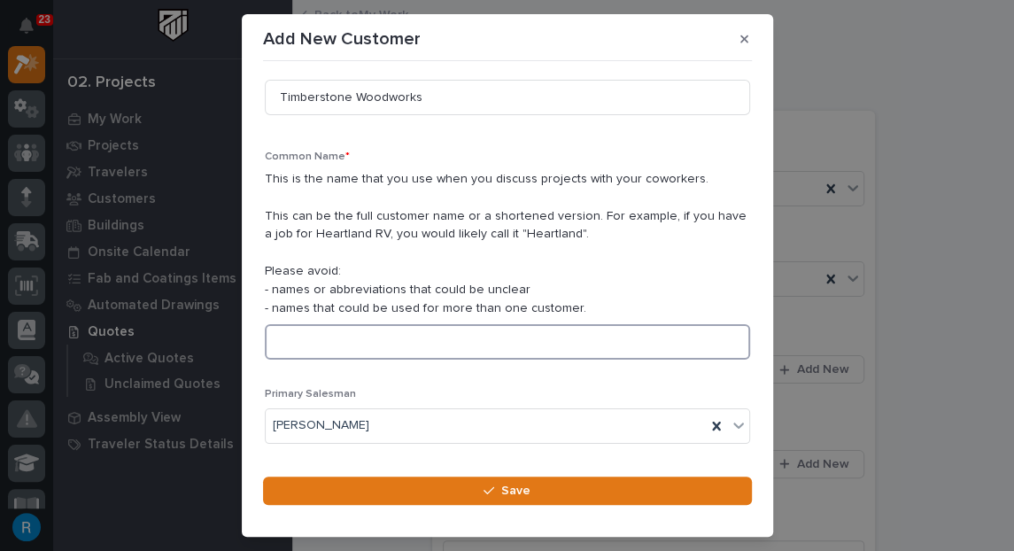
click at [288, 324] on input at bounding box center [507, 341] width 485 height 35
paste input "Timberstone Woodworks"
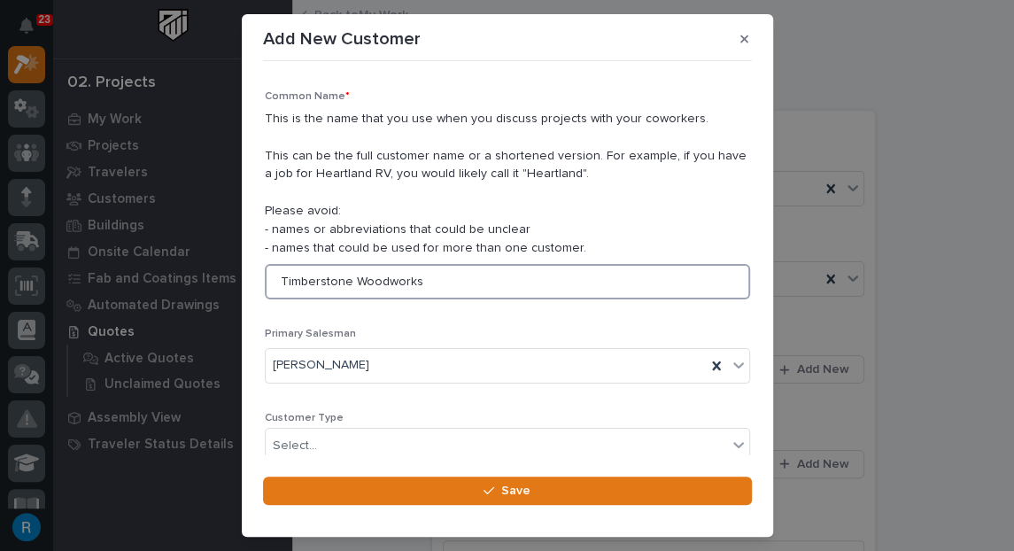
scroll to position [321, 0]
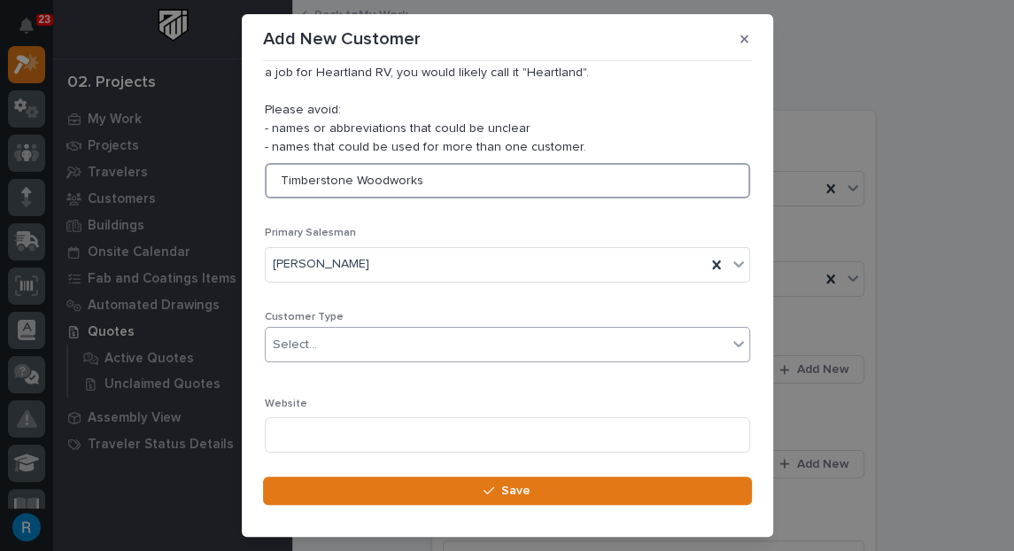
type input "Timberstone Woodworks"
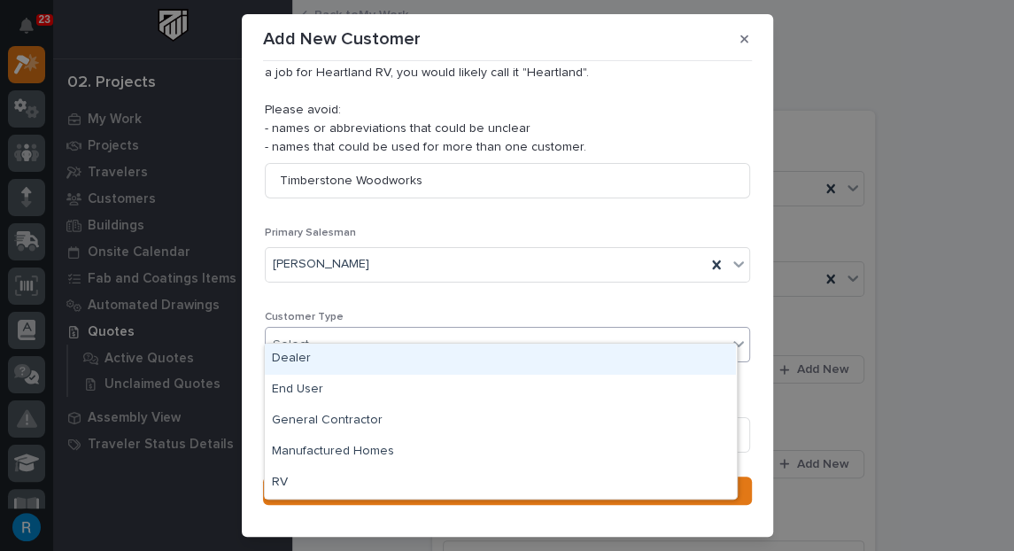
click at [354, 332] on div "Select..." at bounding box center [496, 344] width 461 height 29
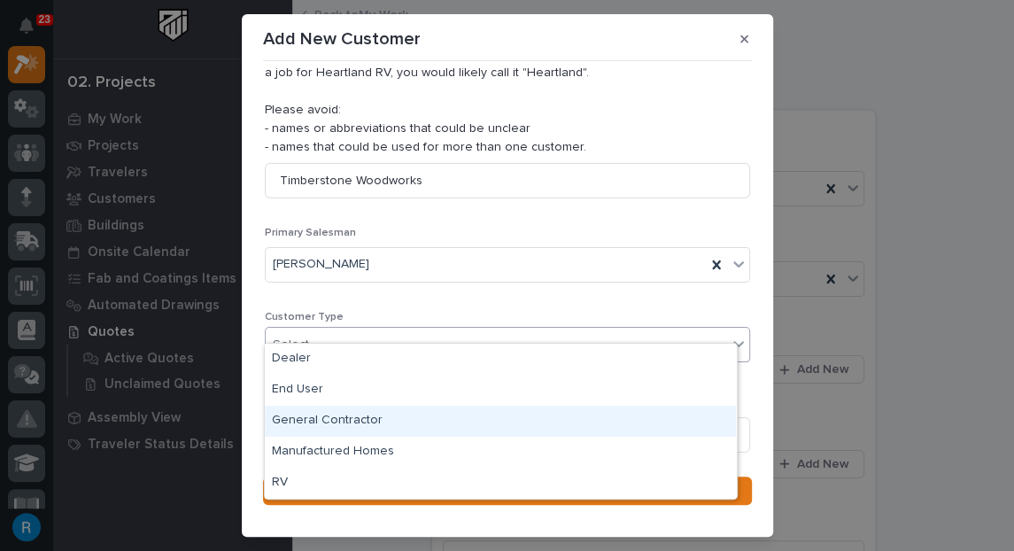
click at [312, 419] on div "General Contractor" at bounding box center [500, 421] width 471 height 31
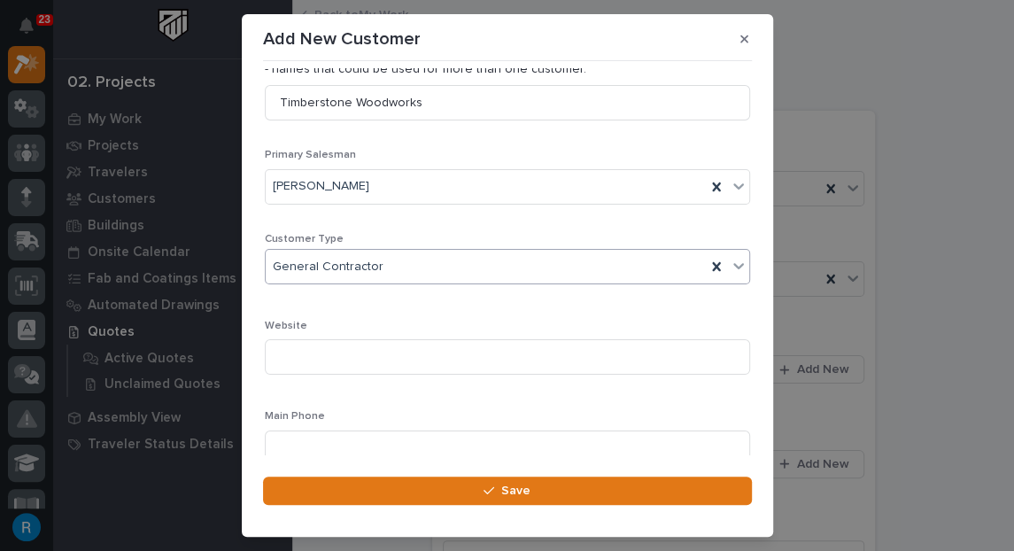
scroll to position [536, 0]
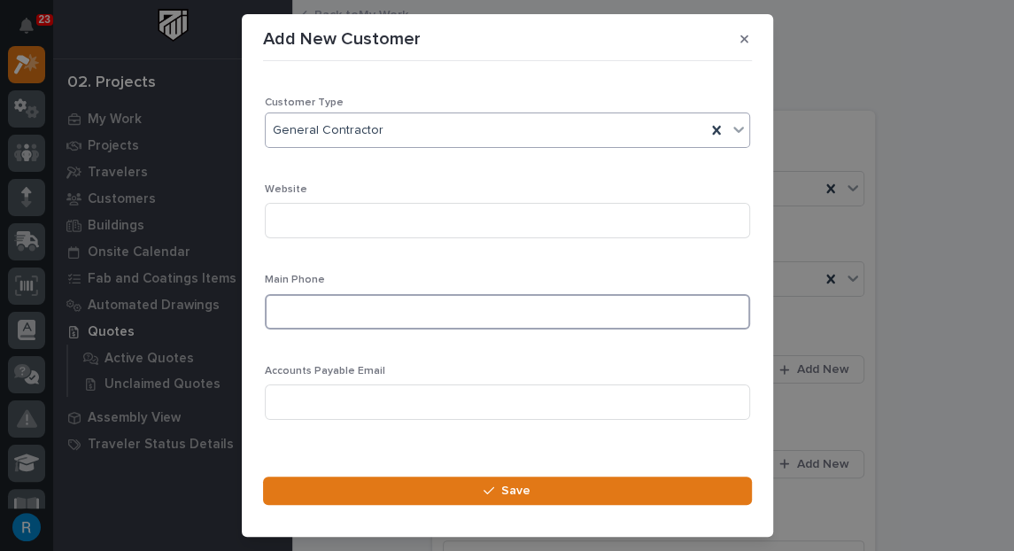
click at [288, 298] on input at bounding box center [507, 311] width 485 height 35
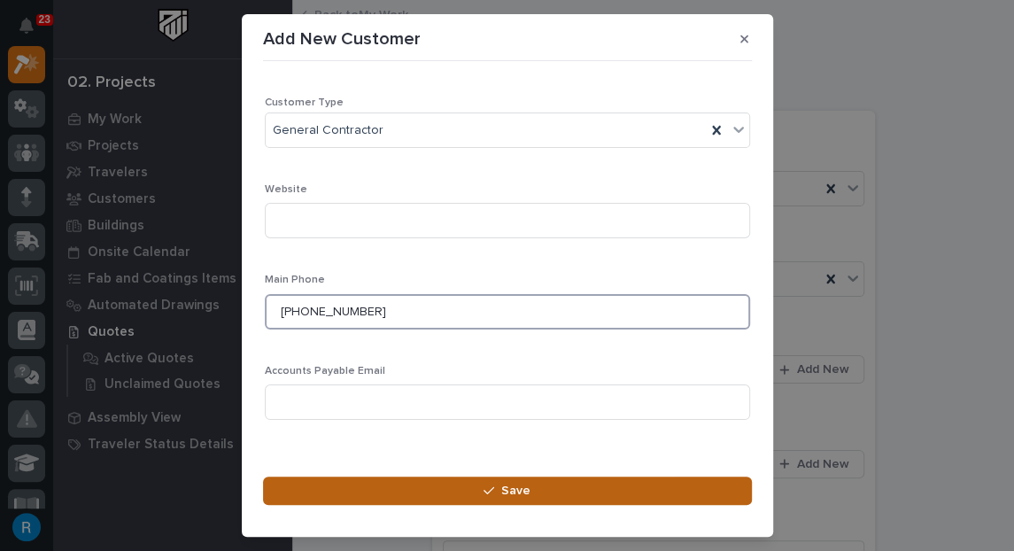
type input "208-946-6426"
click at [517, 487] on span "Save" at bounding box center [515, 491] width 29 height 16
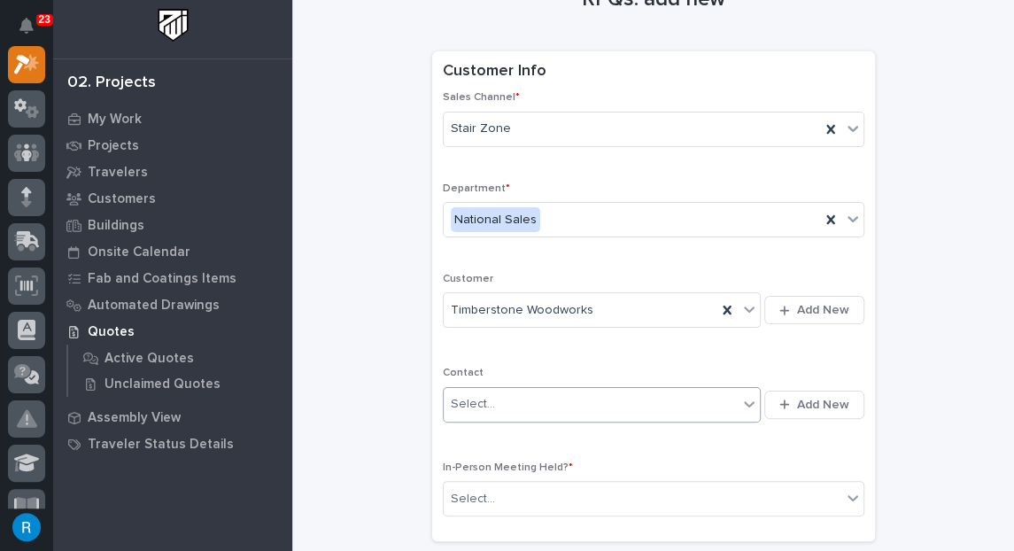
scroll to position [160, 0]
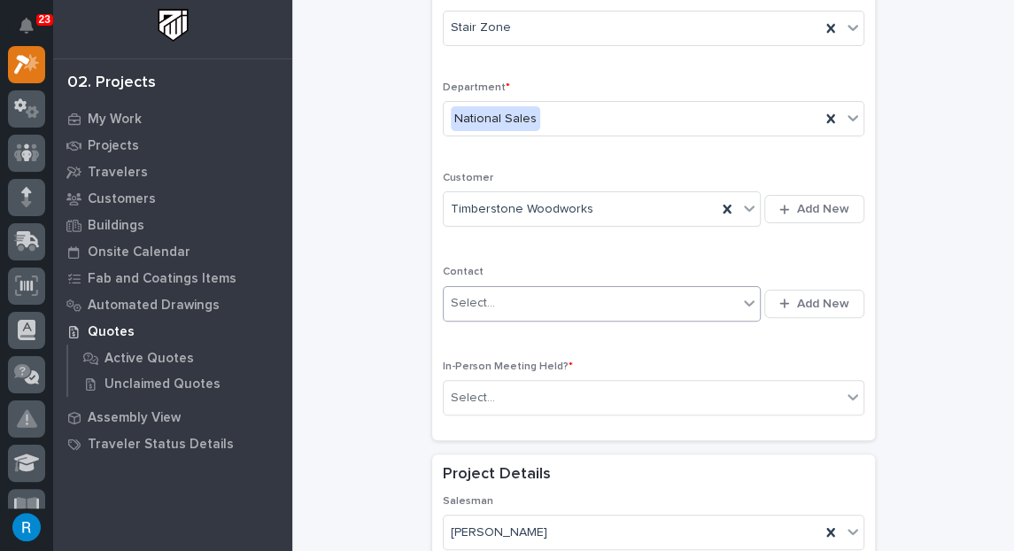
click at [706, 305] on div "Select..." at bounding box center [591, 303] width 295 height 29
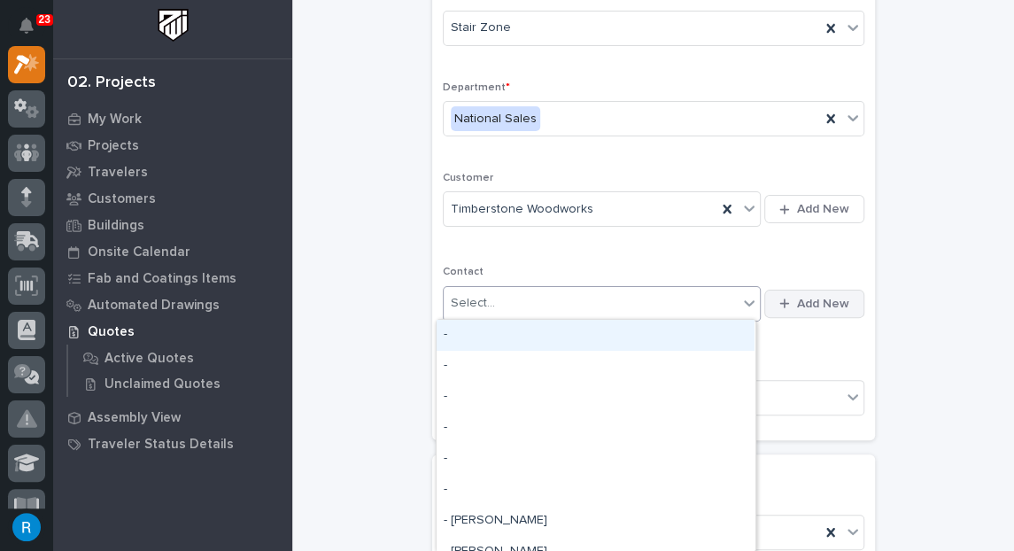
click at [816, 296] on span "Add New" at bounding box center [823, 304] width 52 height 16
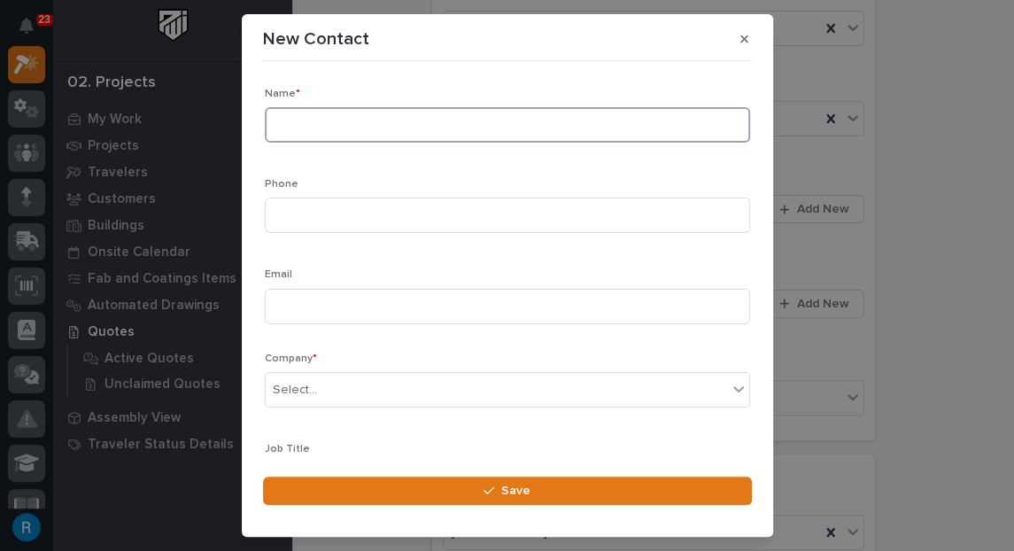
click at [287, 123] on input at bounding box center [507, 124] width 485 height 35
type input "Pamela Milless"
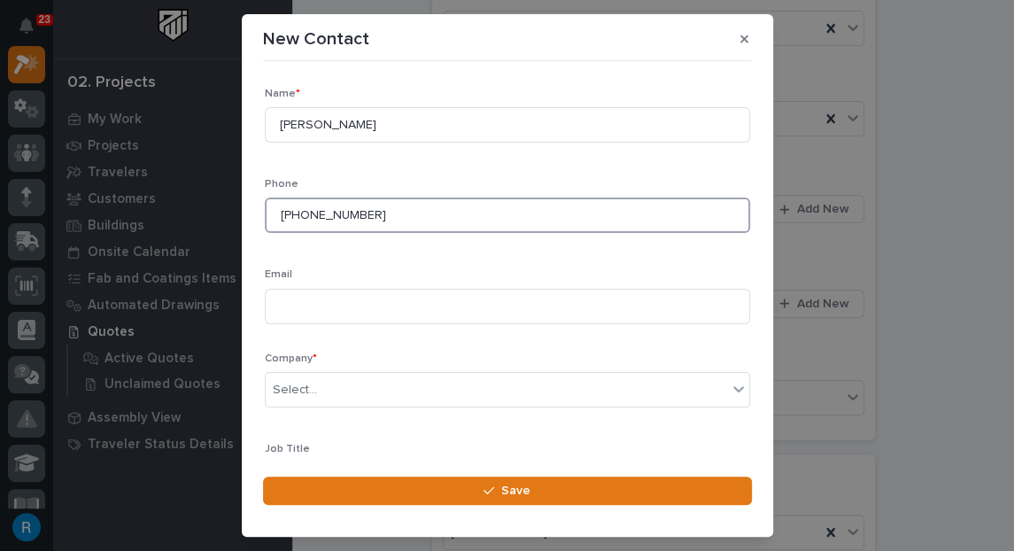
type input "208-946-6426"
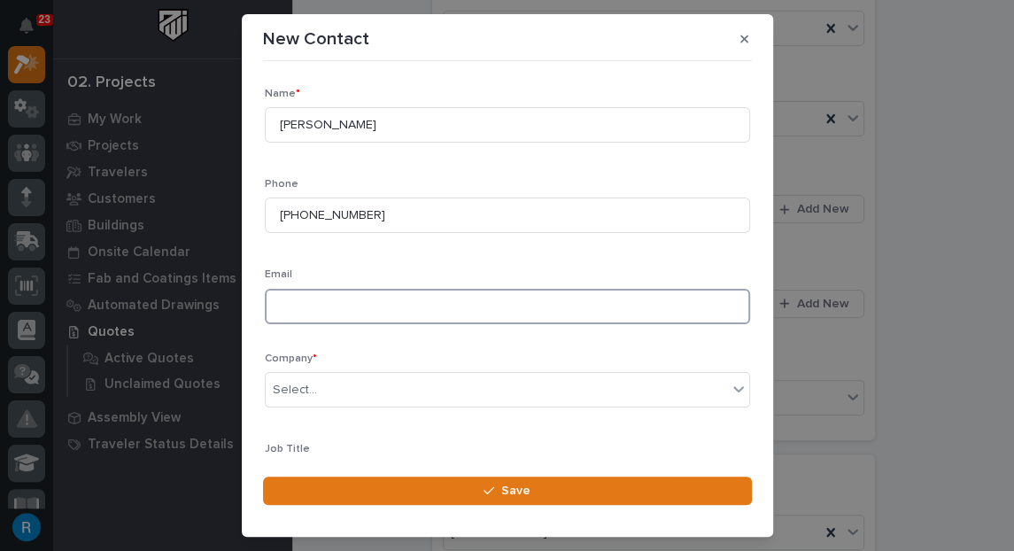
click at [290, 300] on input at bounding box center [507, 306] width 485 height 35
paste input "build@timberstoneww.com"
type input "build@timberstoneww.com"
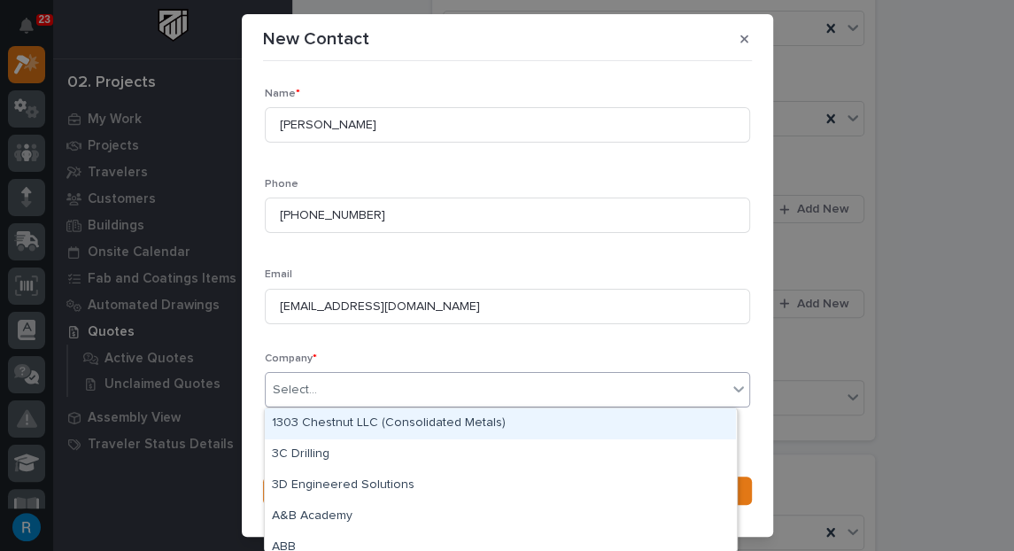
click at [415, 396] on div "Select..." at bounding box center [496, 389] width 461 height 29
type input "******"
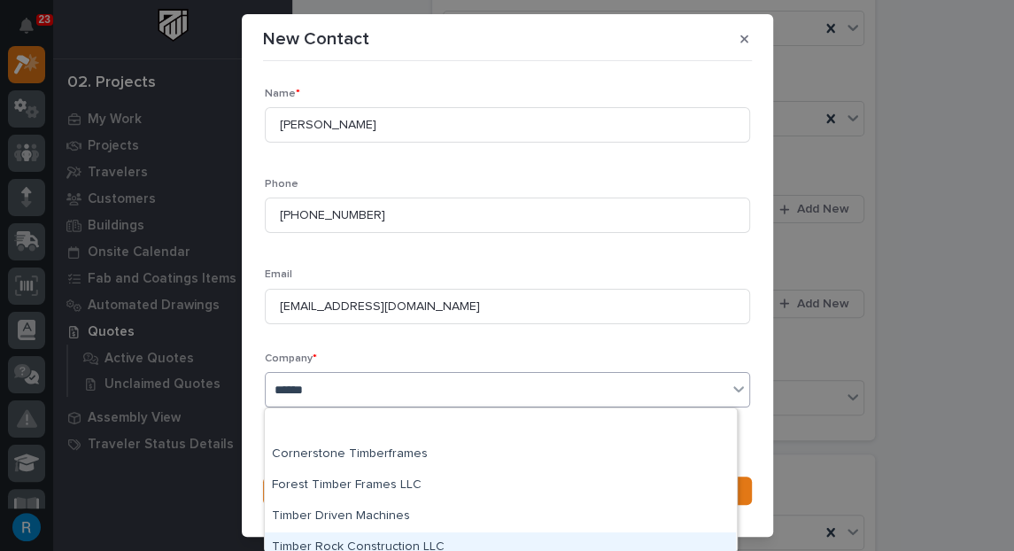
scroll to position [73, 0]
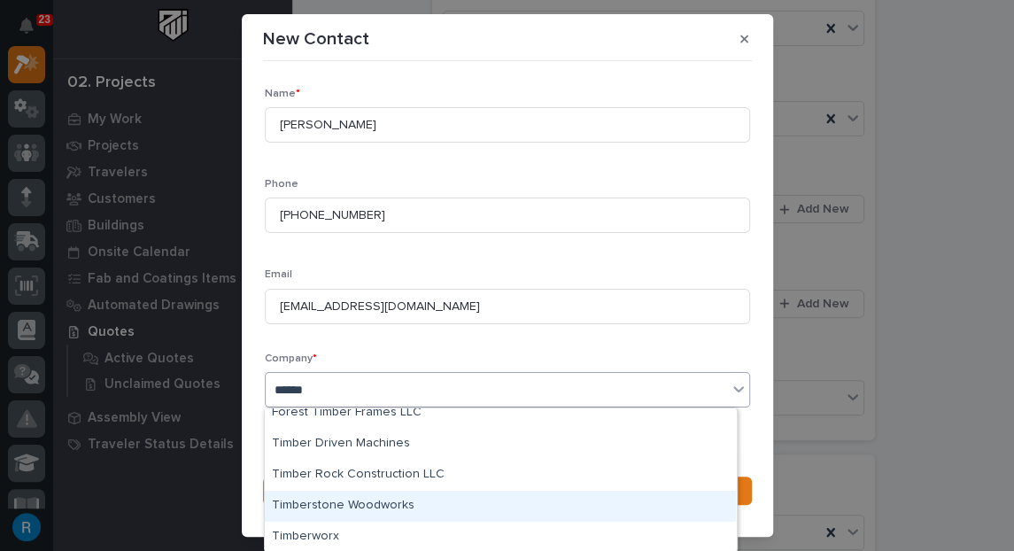
click at [331, 502] on div "Timberstone Woodworks" at bounding box center [500, 506] width 471 height 31
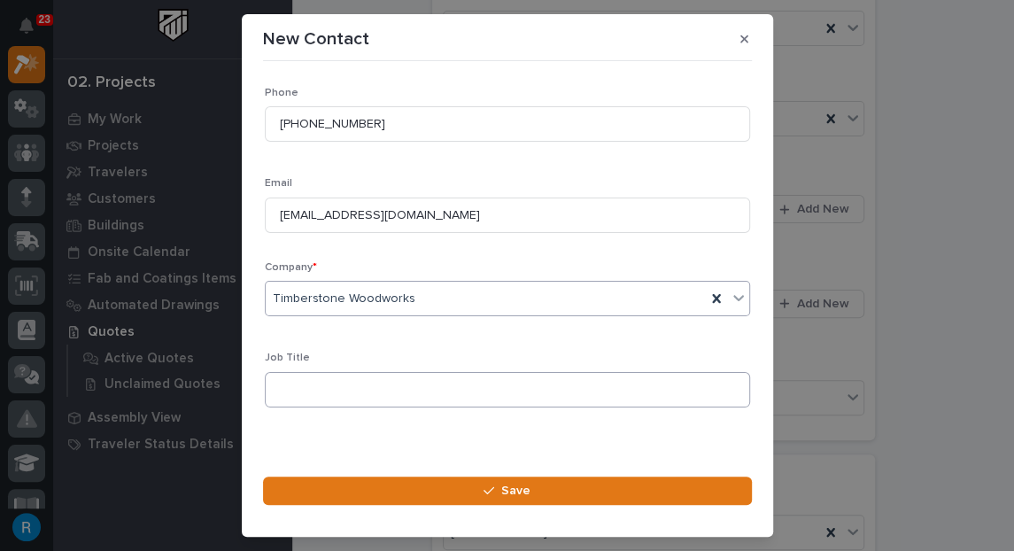
scroll to position [97, 0]
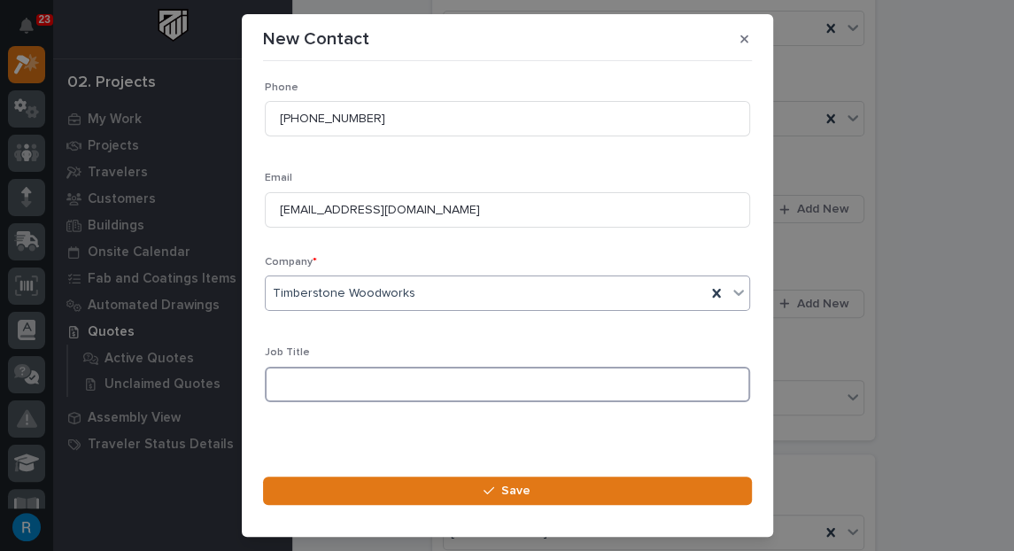
click at [292, 381] on input at bounding box center [507, 384] width 485 height 35
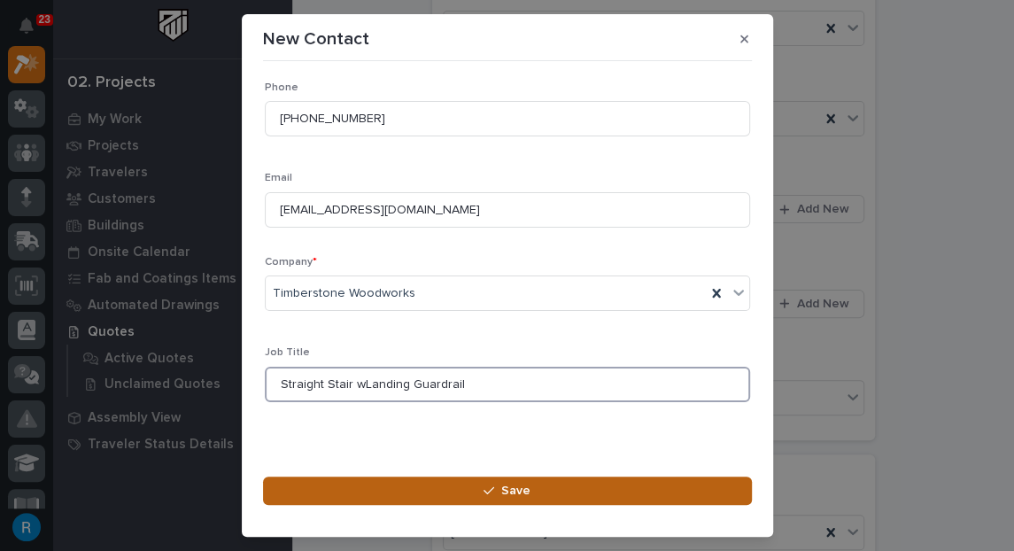
type input "Straight Stair wLanding Guardrail"
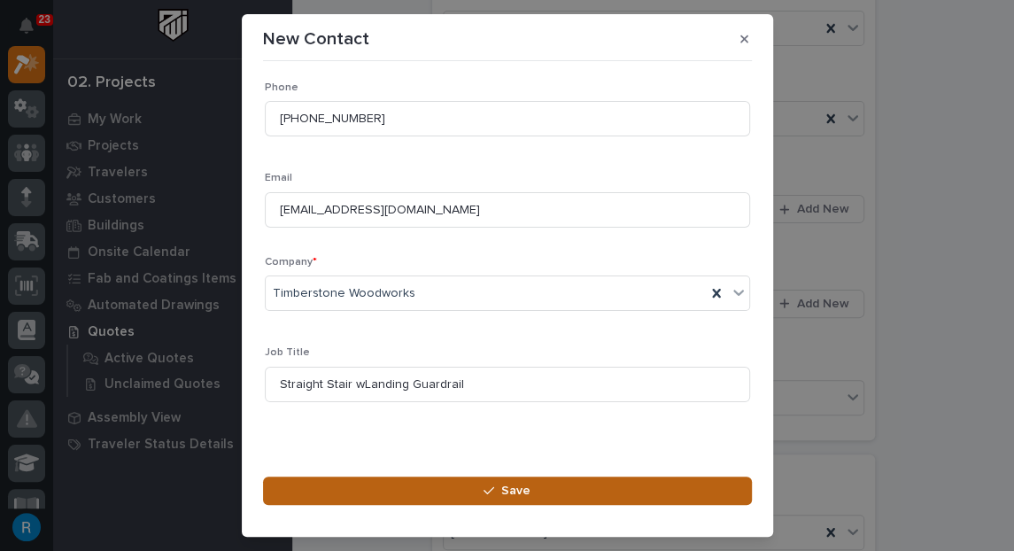
click at [514, 496] on span "Save" at bounding box center [515, 491] width 29 height 16
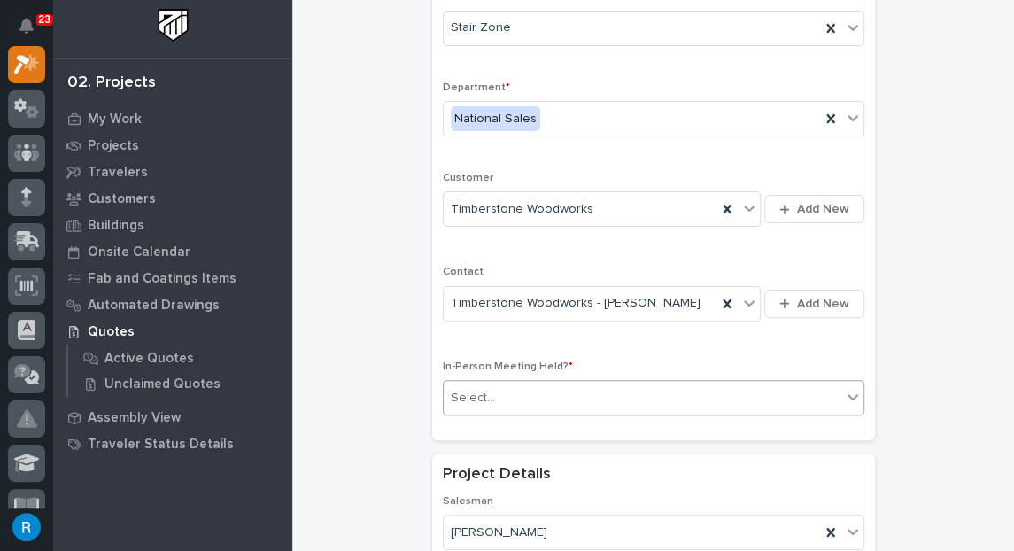
click at [571, 401] on div "Select..." at bounding box center [643, 397] width 398 height 29
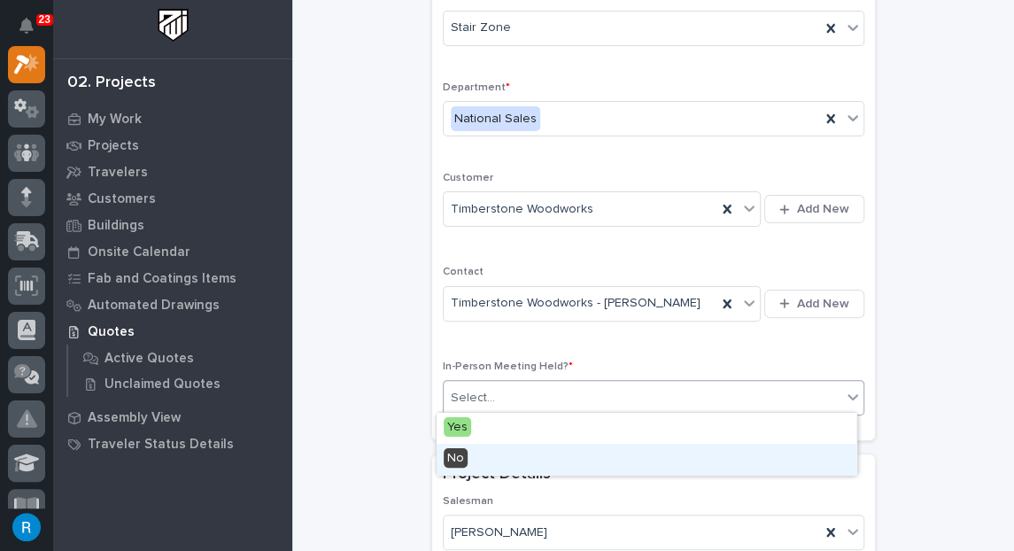
click at [454, 462] on span "No" at bounding box center [456, 457] width 24 height 19
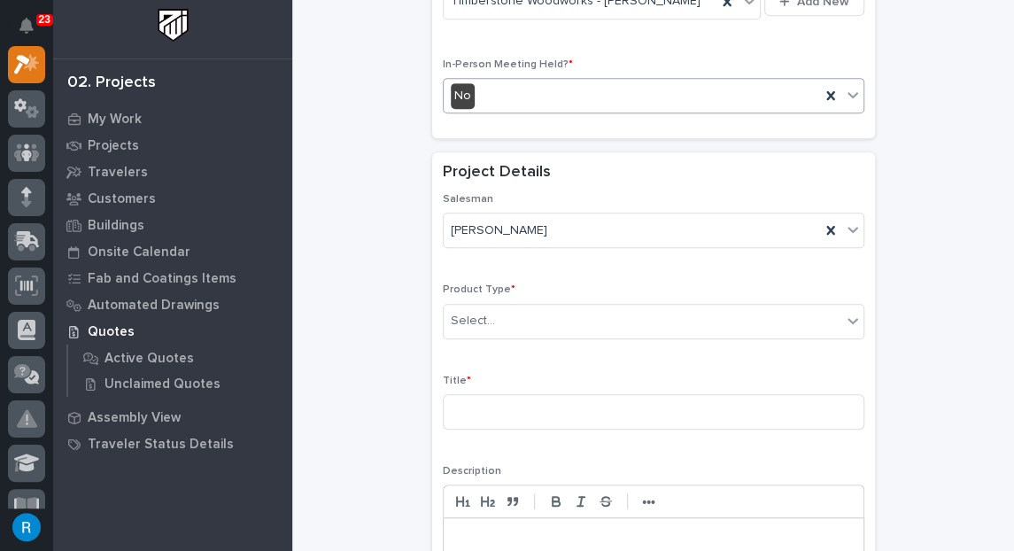
scroll to position [483, 0]
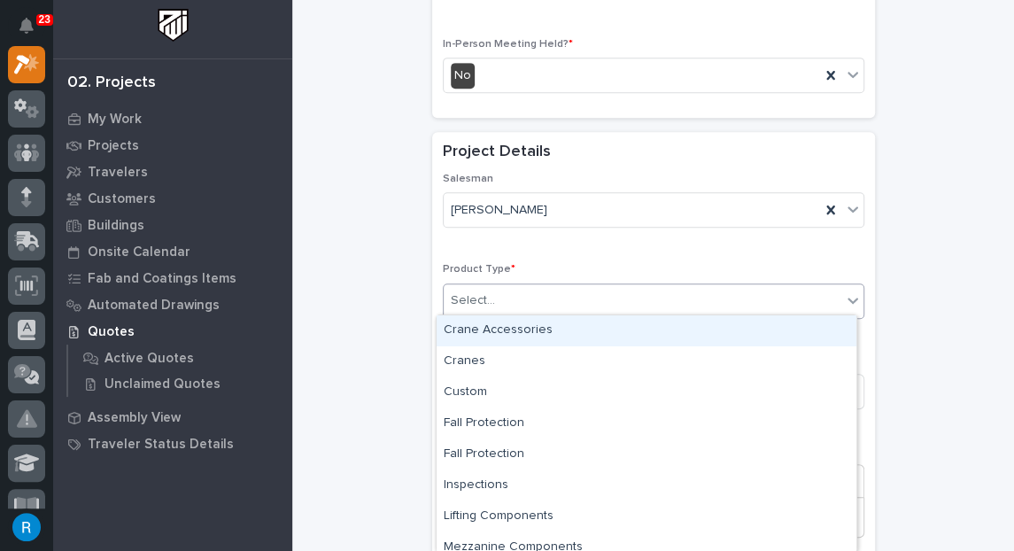
click at [554, 301] on div "Select..." at bounding box center [643, 300] width 398 height 29
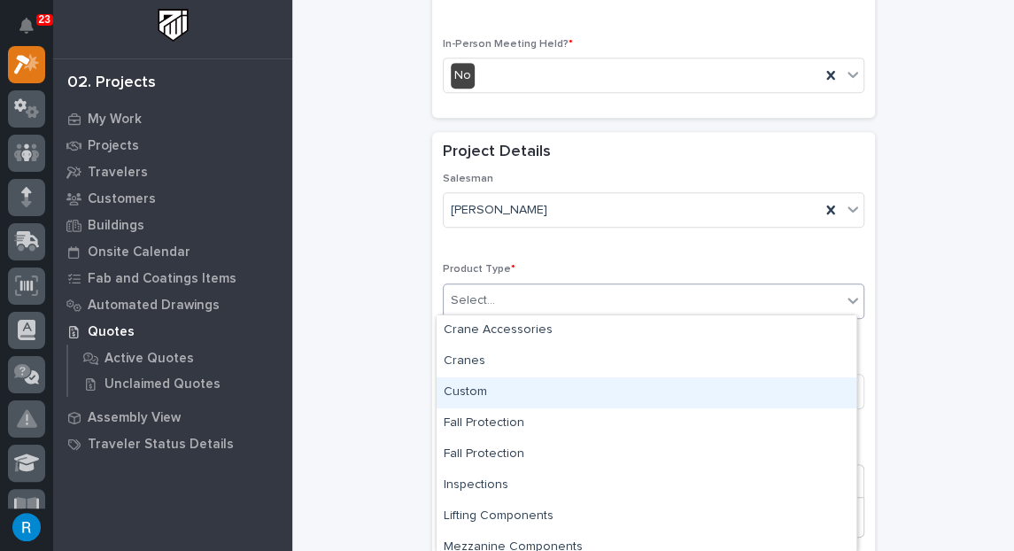
scroll to position [73, 0]
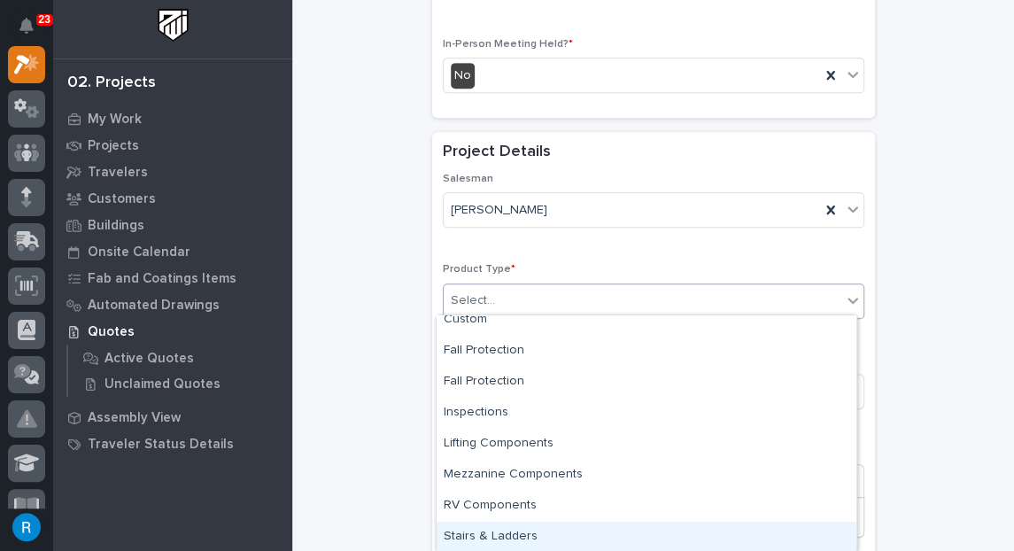
click at [498, 530] on div "Stairs & Ladders" at bounding box center [647, 537] width 420 height 31
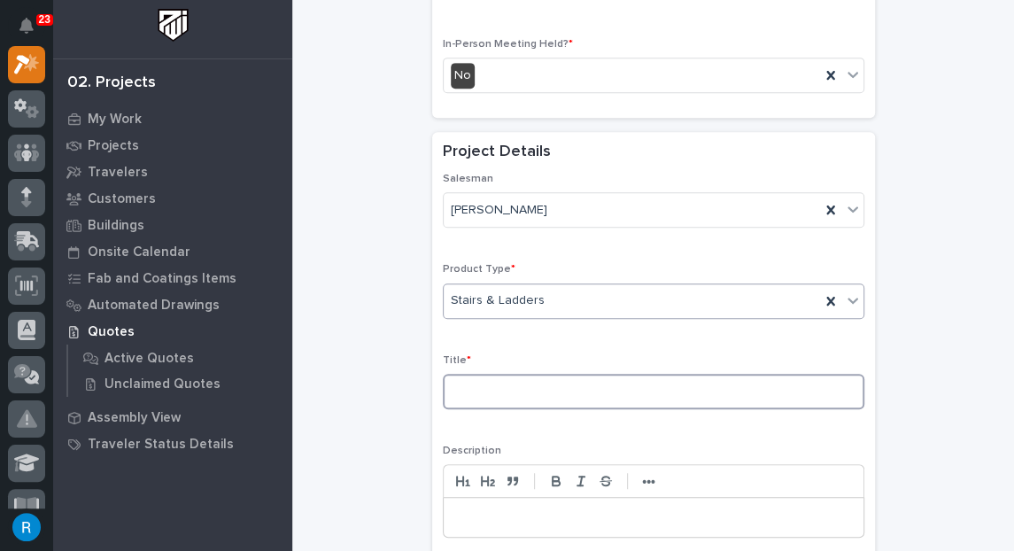
click at [519, 382] on input at bounding box center [653, 391] width 421 height 35
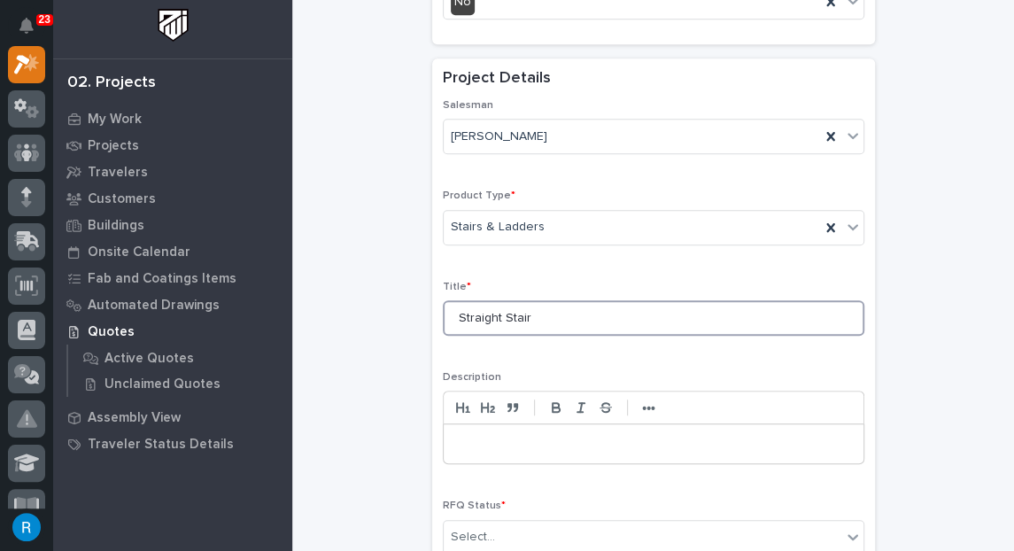
scroll to position [644, 0]
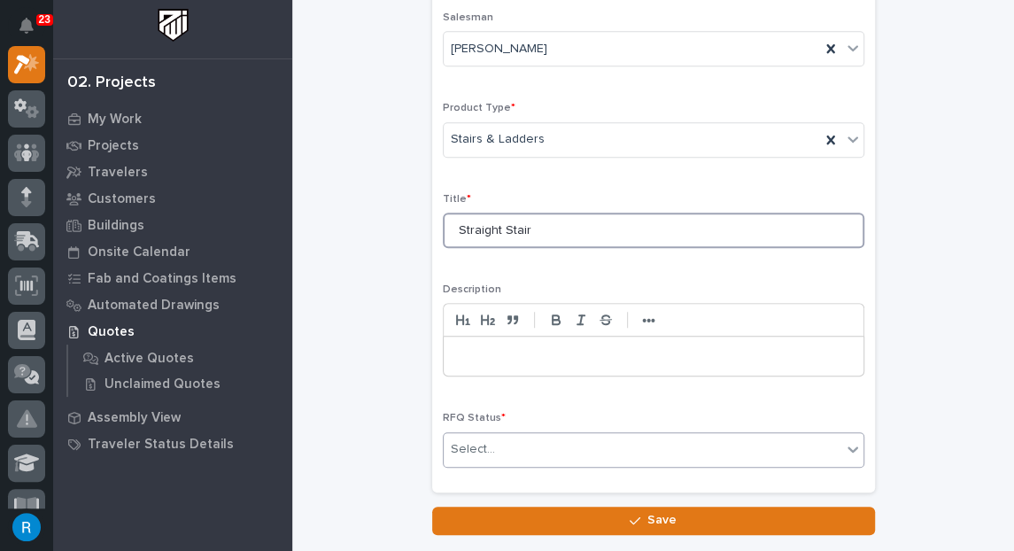
type input "Straight Stair"
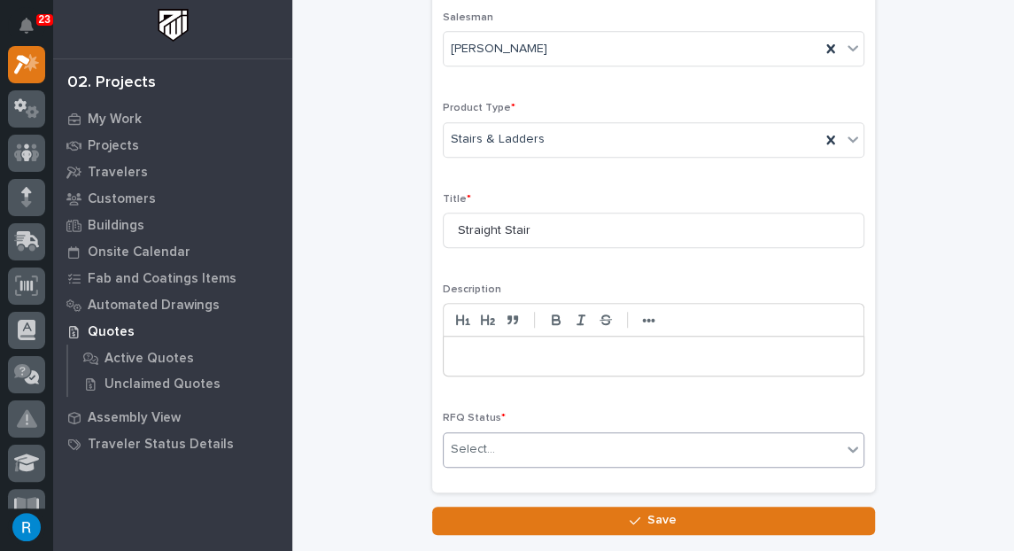
click at [663, 445] on div "Select..." at bounding box center [643, 449] width 398 height 29
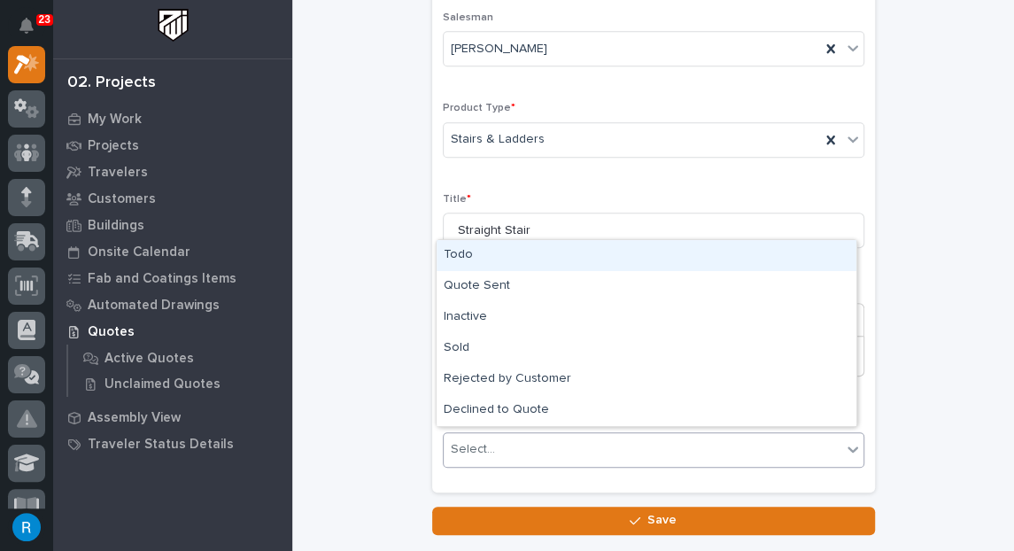
click at [844, 445] on icon at bounding box center [853, 449] width 18 height 18
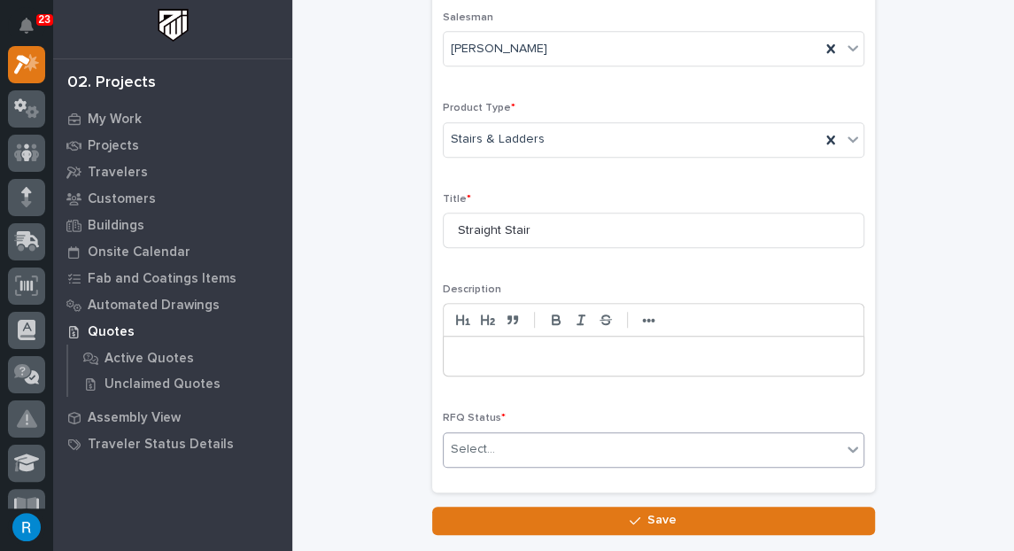
click at [709, 455] on div "Select..." at bounding box center [643, 449] width 398 height 29
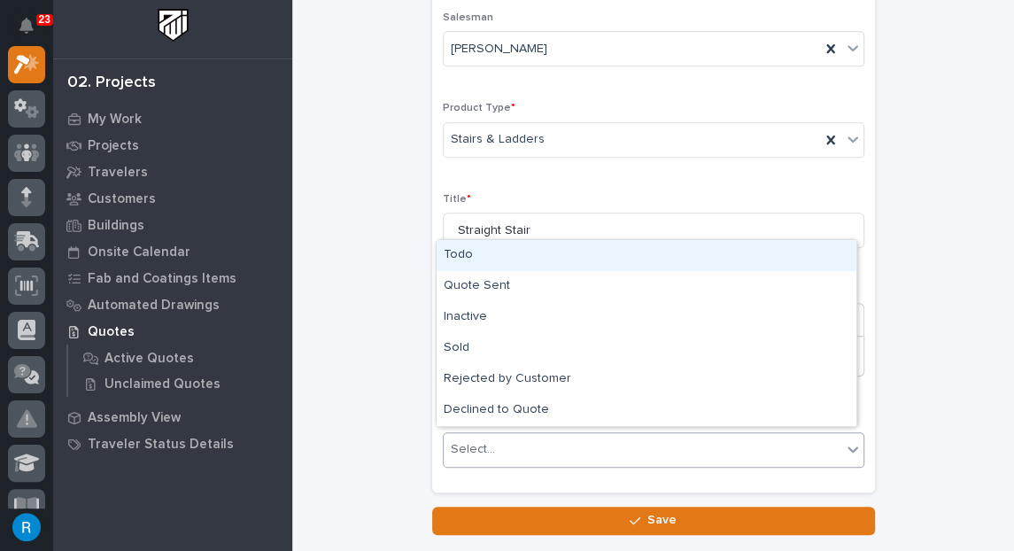
click at [460, 251] on div "Todo" at bounding box center [647, 255] width 420 height 31
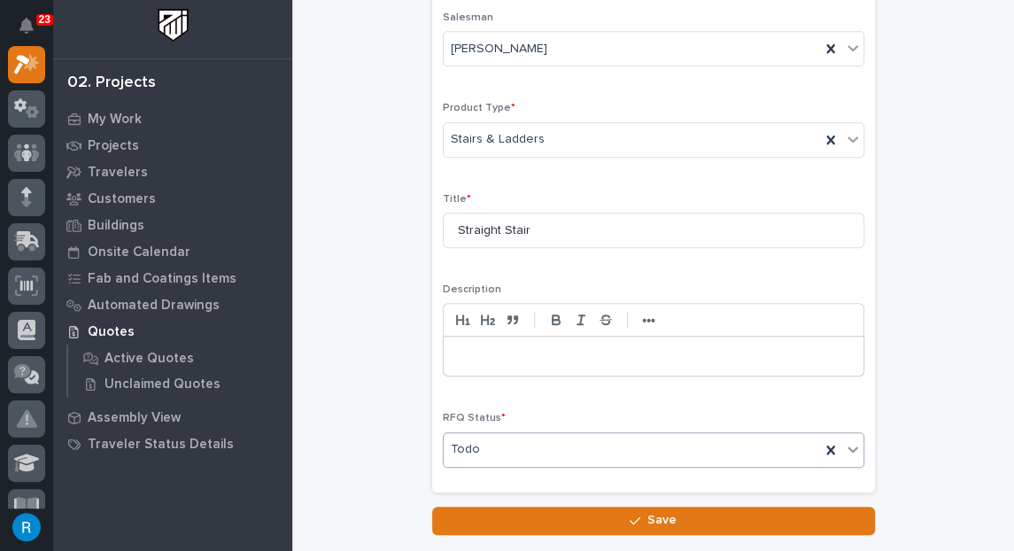
click at [667, 514] on span "Save" at bounding box center [661, 520] width 29 height 16
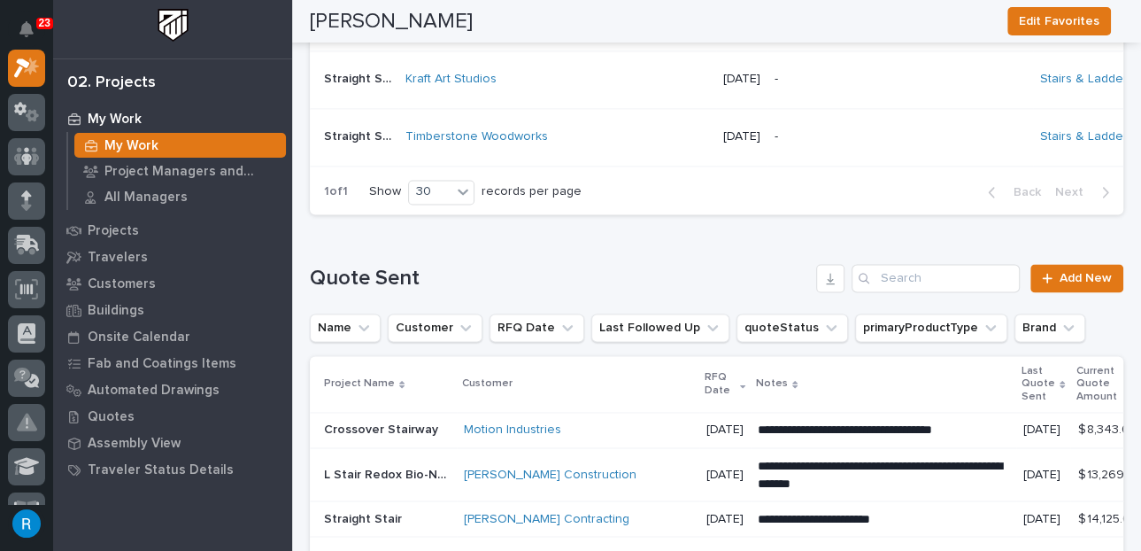
scroll to position [1529, 0]
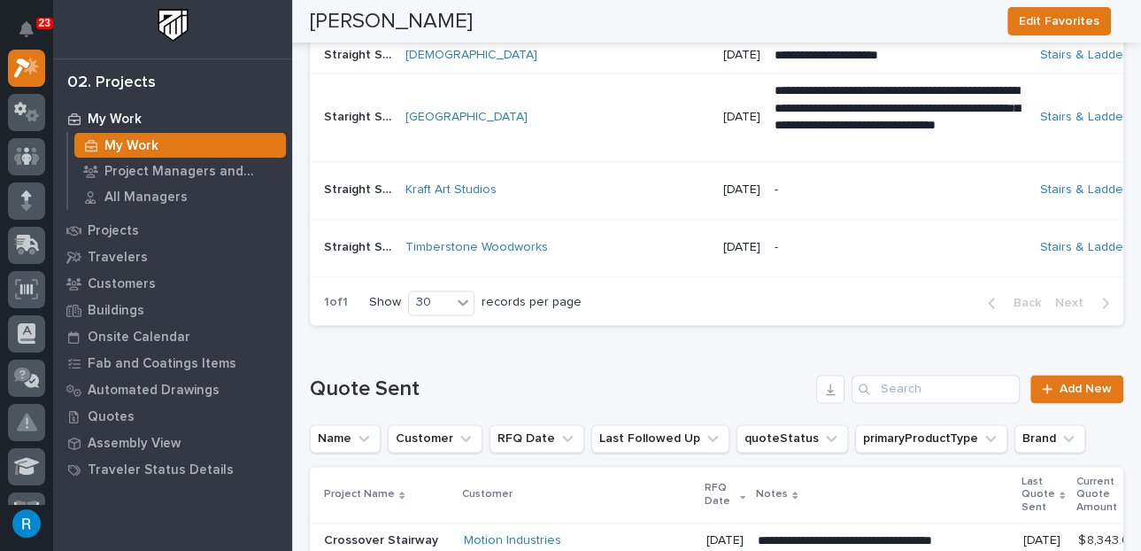
click at [854, 255] on p "-" at bounding box center [900, 247] width 251 height 15
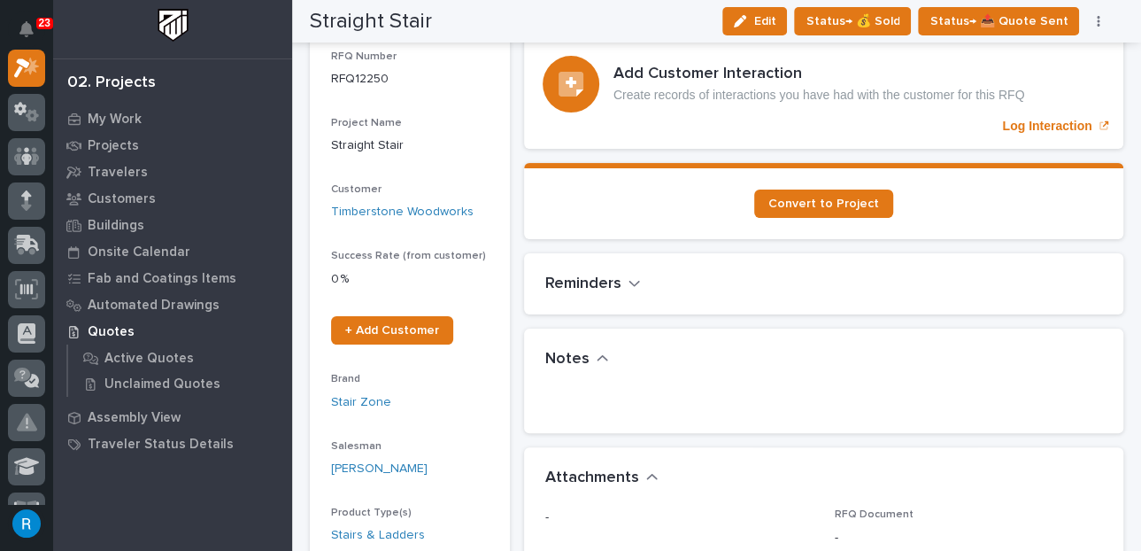
scroll to position [160, 0]
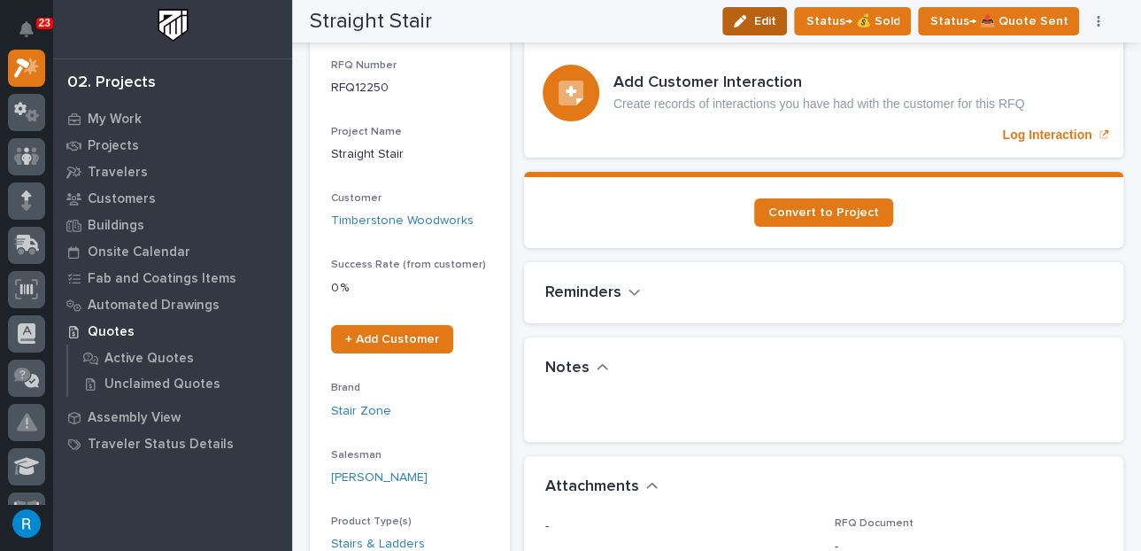
click at [776, 27] on span "Edit" at bounding box center [765, 21] width 22 height 16
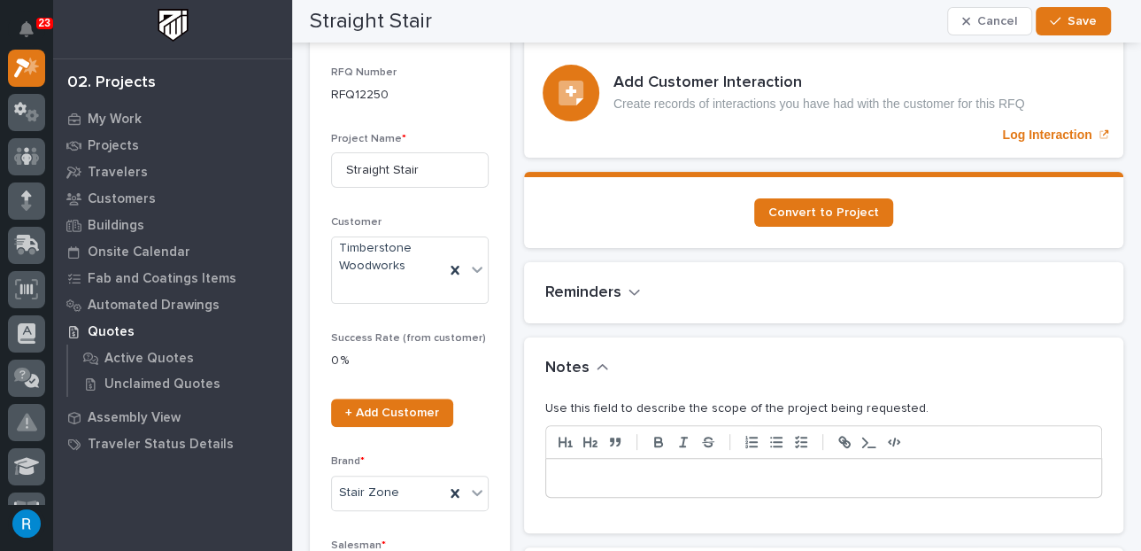
click at [563, 474] on p at bounding box center [824, 478] width 529 height 18
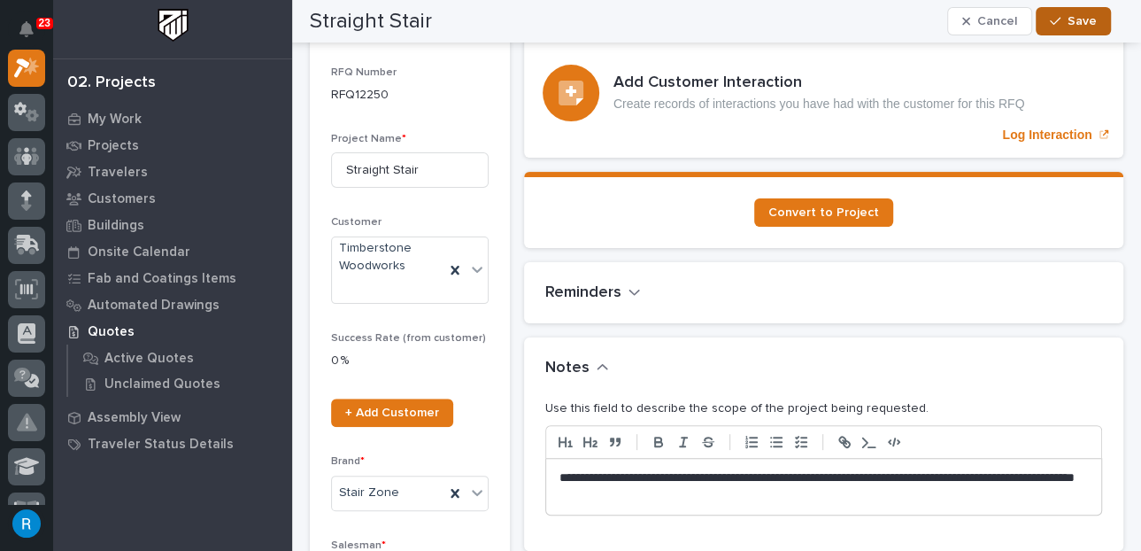
click at [1013, 18] on span "Save" at bounding box center [1082, 21] width 29 height 16
